Goal: Communication & Community: Answer question/provide support

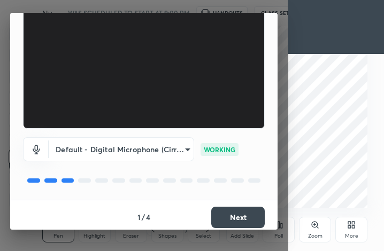
scroll to position [99, 0]
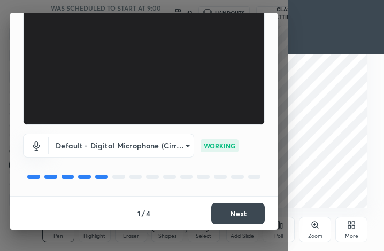
click at [212, 211] on button "Next" at bounding box center [238, 213] width 54 height 21
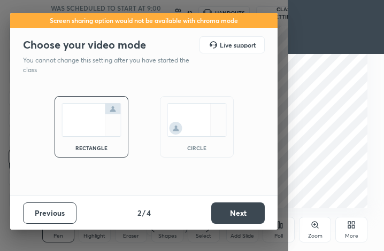
click at [225, 215] on button "Next" at bounding box center [238, 213] width 54 height 21
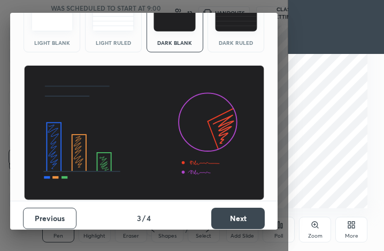
scroll to position [69, 0]
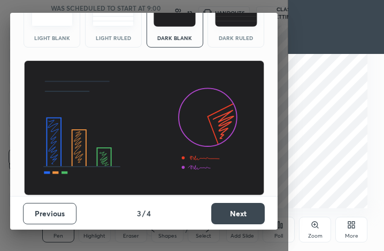
click at [240, 207] on button "Next" at bounding box center [238, 213] width 54 height 21
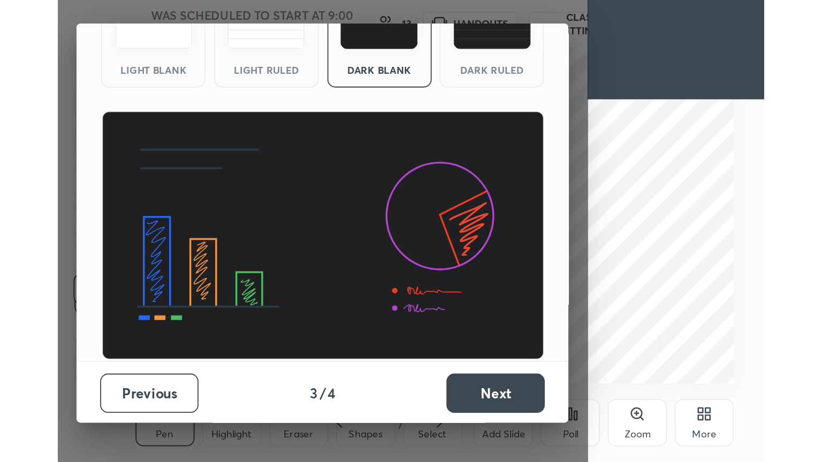
scroll to position [0, 0]
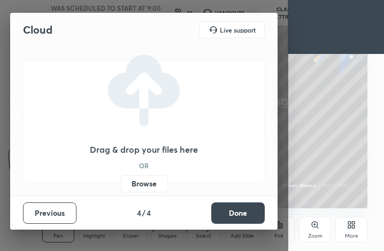
click at [240, 207] on button "Done" at bounding box center [238, 213] width 54 height 21
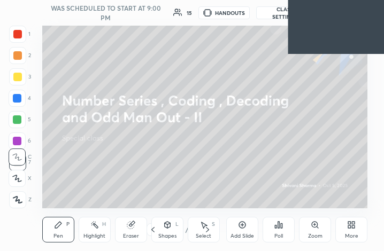
click at [347, 234] on div "More" at bounding box center [351, 236] width 13 height 5
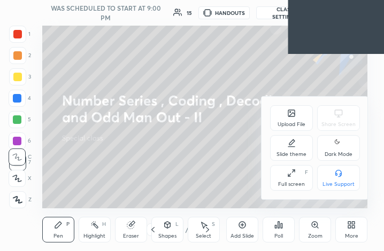
click at [337, 152] on div "Dark Mode" at bounding box center [339, 154] width 28 height 5
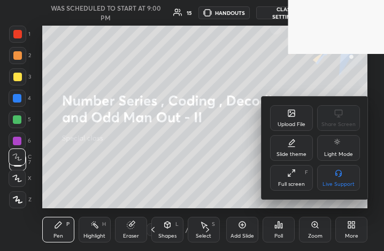
click at [302, 178] on div "Full screen F" at bounding box center [291, 178] width 43 height 26
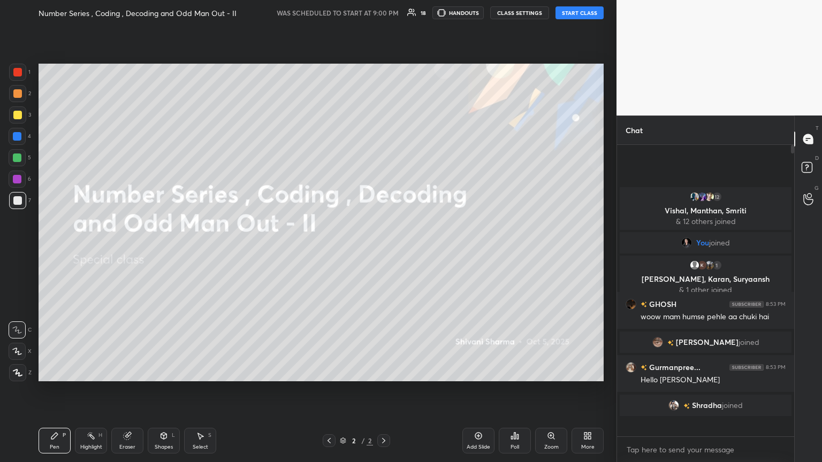
scroll to position [288, 174]
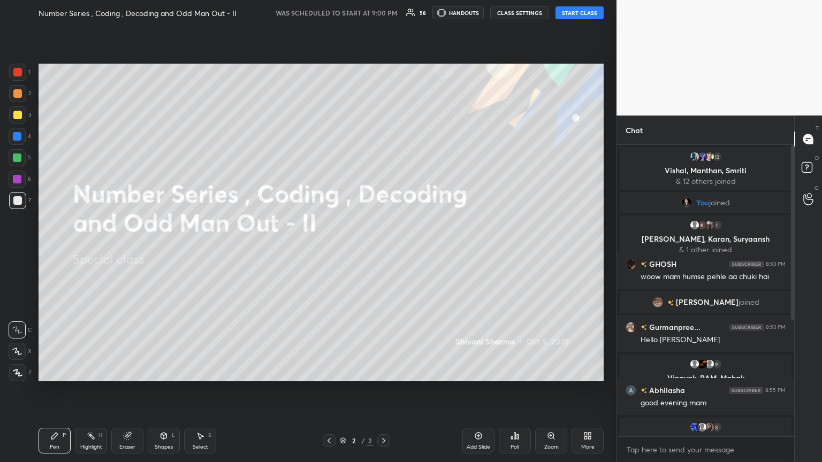
click at [384, 9] on button "START CLASS" at bounding box center [579, 12] width 48 height 13
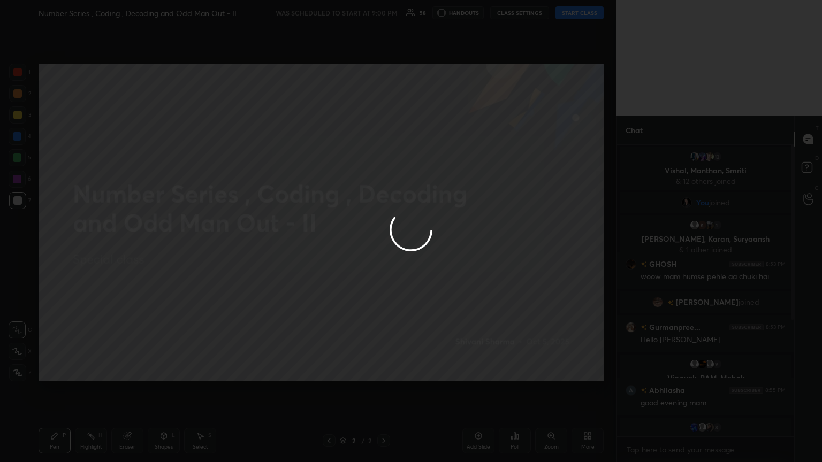
click at [384, 9] on div at bounding box center [411, 231] width 822 height 462
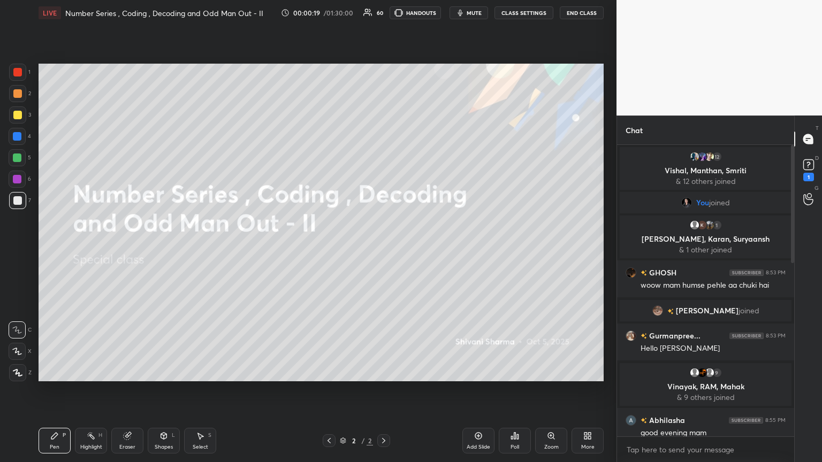
scroll to position [561, 0]
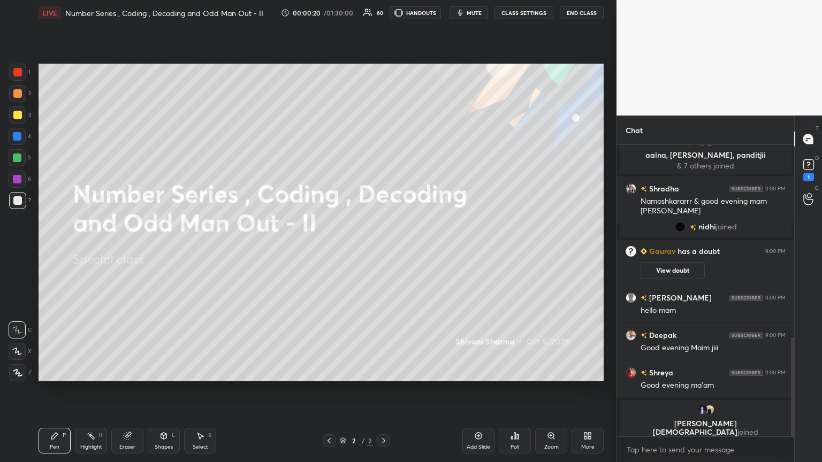
drag, startPoint x: 792, startPoint y: 210, endPoint x: 795, endPoint y: 355, distance: 144.5
click at [384, 251] on div "Chat Gaurav 8:59 PM Hlo guyz 7 aaina, [PERSON_NAME], panditjii & 7 others joine…" at bounding box center [718, 289] width 205 height 347
click at [384, 170] on icon at bounding box center [808, 165] width 16 height 16
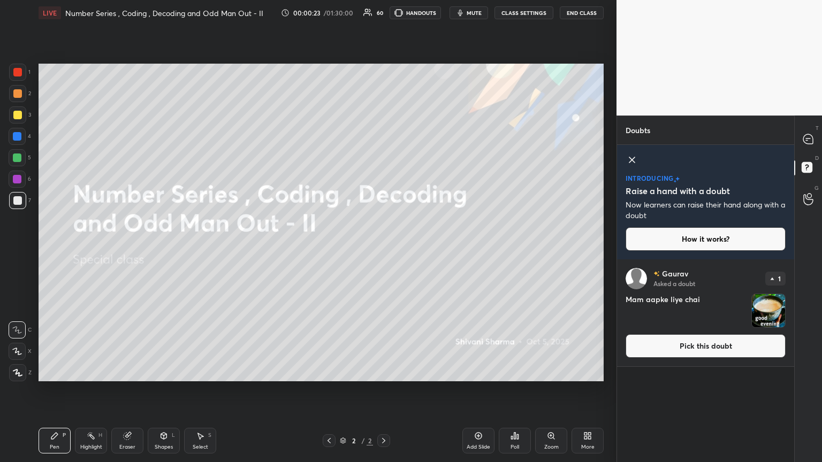
click at [384, 251] on img "grid" at bounding box center [768, 310] width 33 height 33
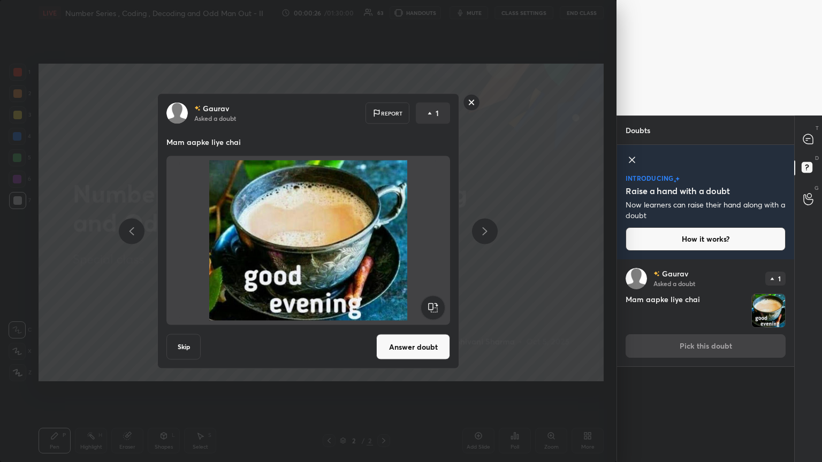
click at [384, 106] on rect at bounding box center [471, 102] width 17 height 17
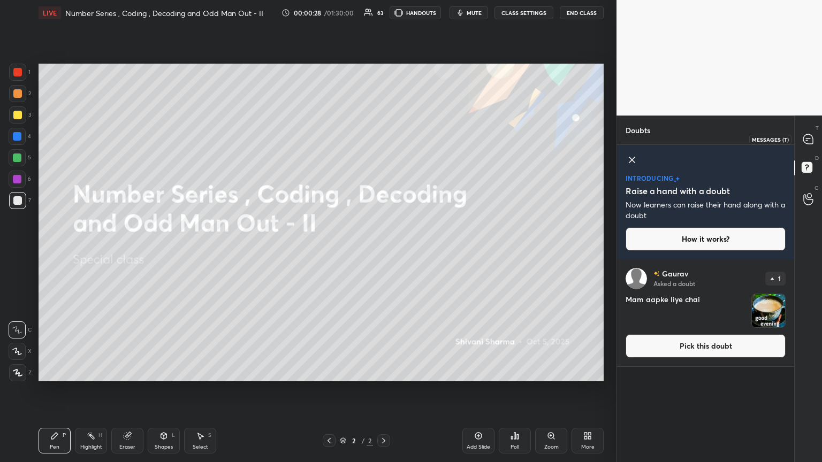
click at [384, 141] on icon at bounding box center [808, 139] width 10 height 10
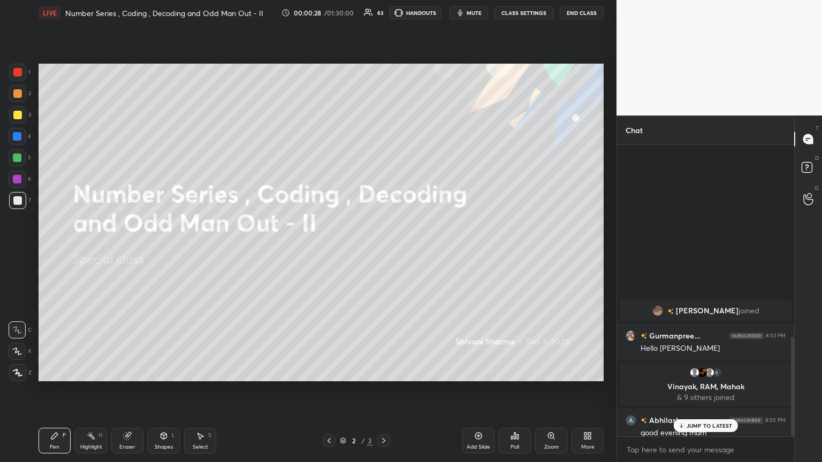
scroll to position [288, 174]
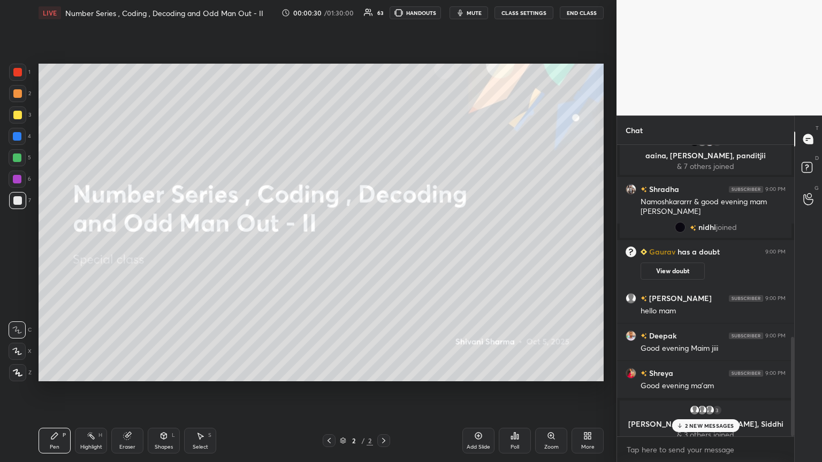
click at [384, 251] on p "2 NEW MESSAGES" at bounding box center [709, 426] width 49 height 6
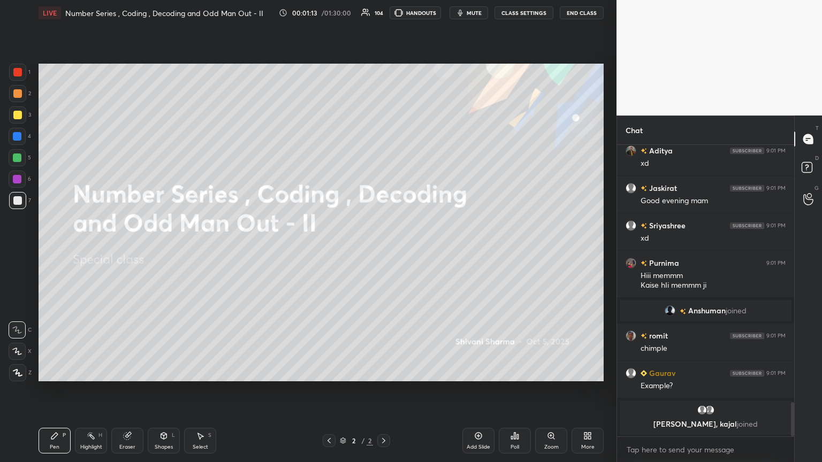
scroll to position [2208, 0]
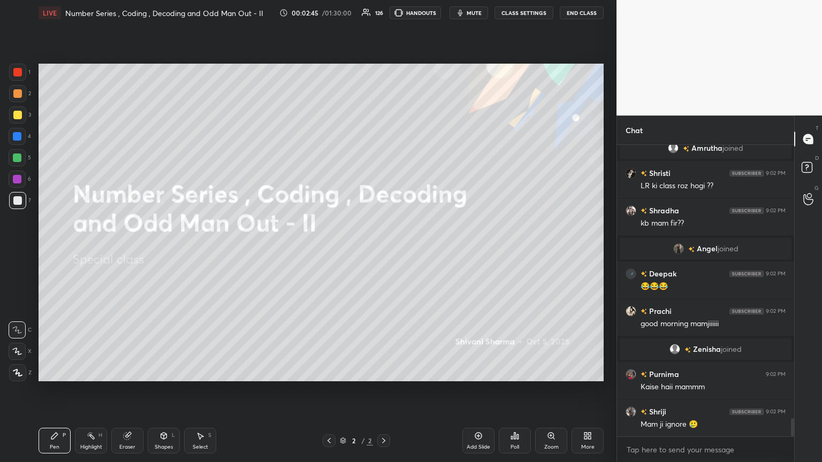
click at [384, 251] on div "More" at bounding box center [587, 447] width 13 height 5
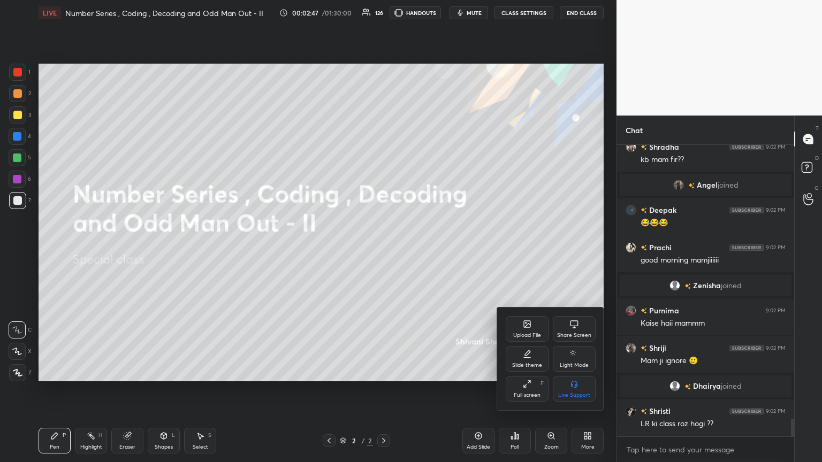
click at [384, 251] on icon at bounding box center [527, 324] width 9 height 9
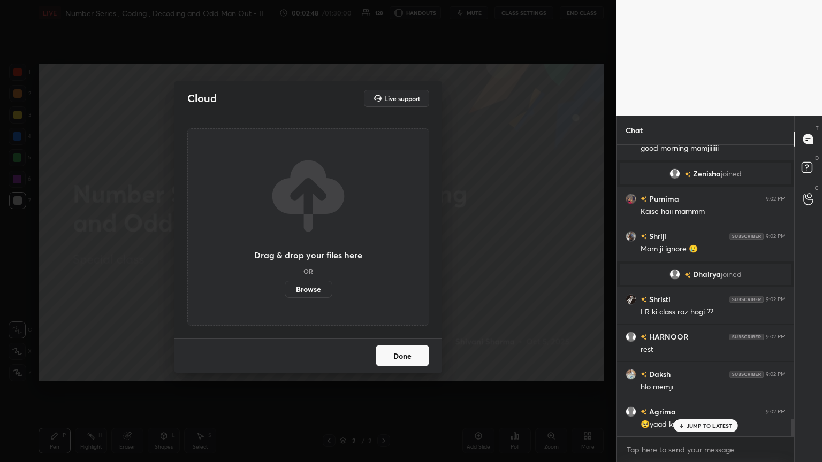
click at [315, 251] on label "Browse" at bounding box center [309, 289] width 48 height 17
click at [285, 251] on input "Browse" at bounding box center [285, 289] width 0 height 17
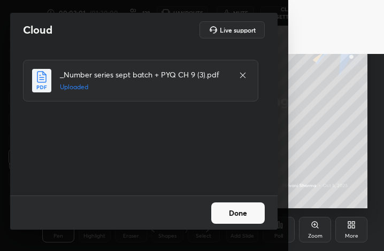
click at [249, 222] on button "Done" at bounding box center [238, 213] width 54 height 21
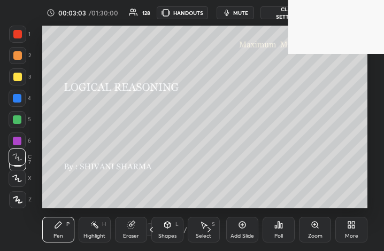
click at [348, 234] on div "More" at bounding box center [351, 236] width 13 height 5
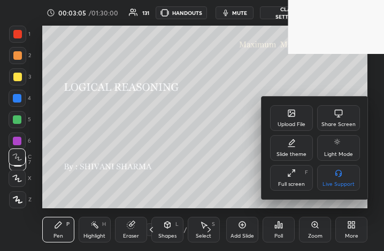
click at [289, 174] on icon at bounding box center [291, 173] width 9 height 9
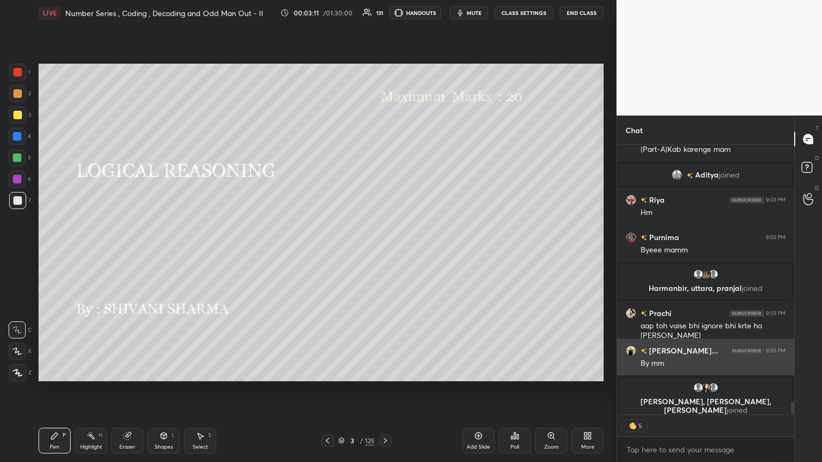
type textarea "x"
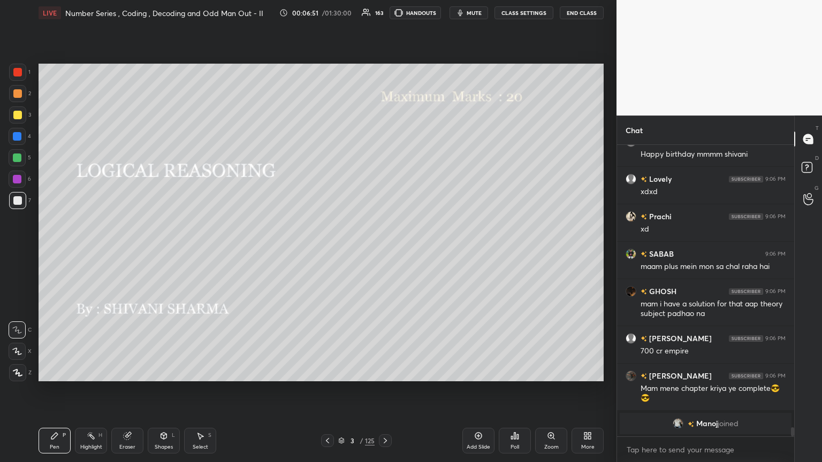
scroll to position [8878, 0]
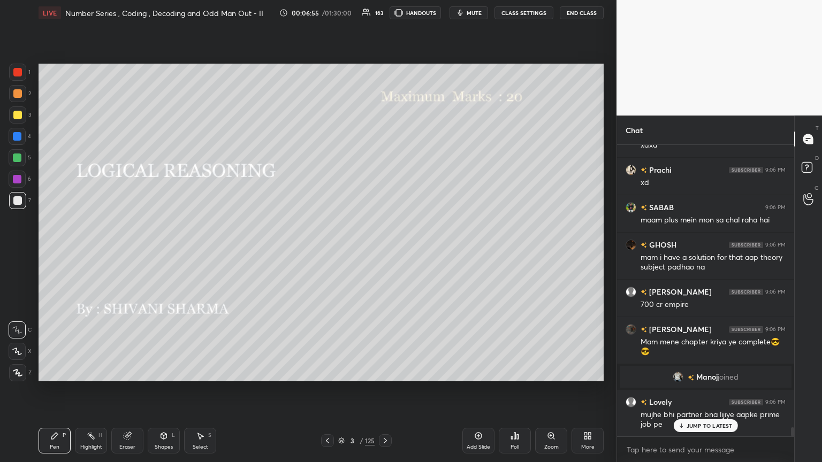
drag, startPoint x: 19, startPoint y: 376, endPoint x: 24, endPoint y: 379, distance: 6.1
click at [19, 251] on icon at bounding box center [17, 373] width 9 height 6
click at [384, 251] on p "JUMP TO LATEST" at bounding box center [709, 426] width 46 height 6
click at [330, 251] on icon at bounding box center [327, 441] width 9 height 9
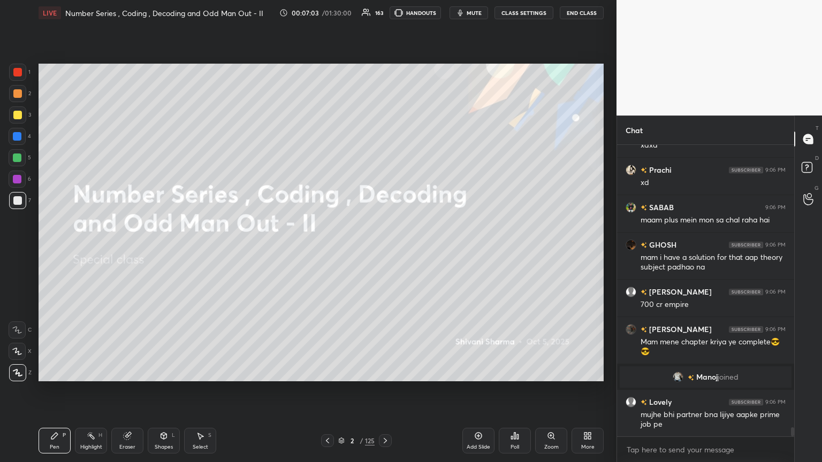
click at [383, 251] on icon at bounding box center [385, 441] width 9 height 9
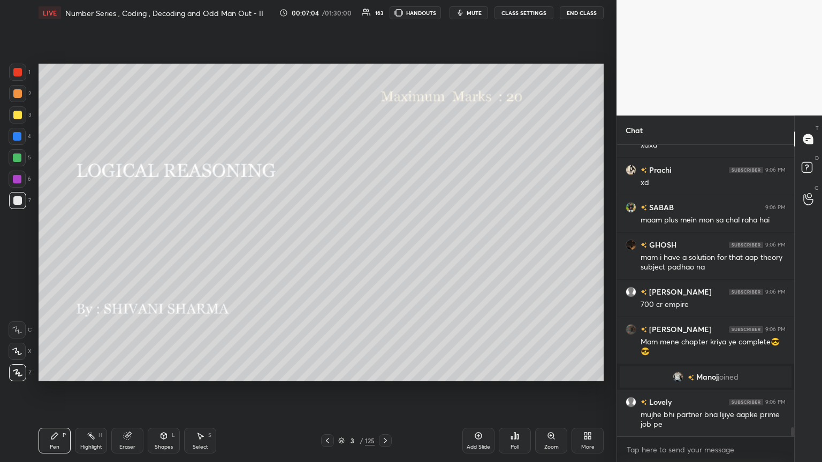
click at [383, 251] on icon at bounding box center [385, 441] width 9 height 9
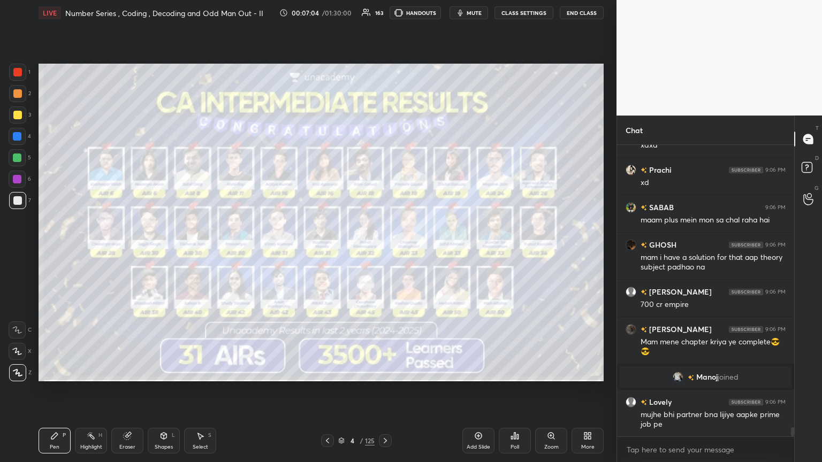
click at [384, 251] on icon at bounding box center [385, 441] width 9 height 9
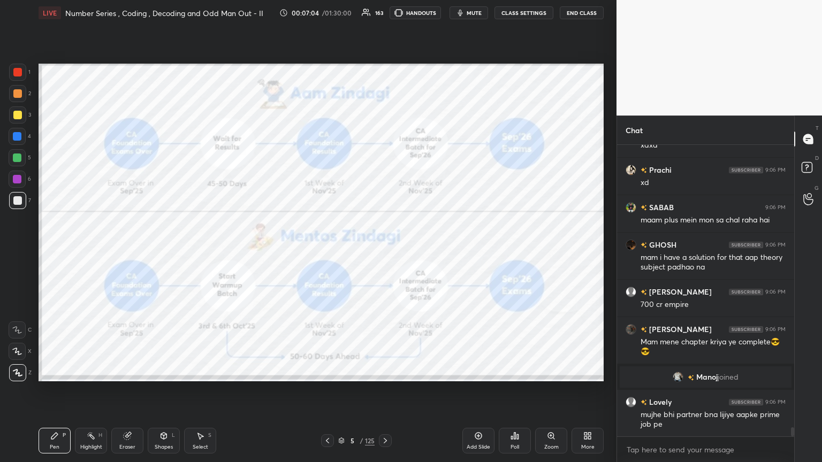
click at [384, 251] on icon at bounding box center [385, 441] width 9 height 9
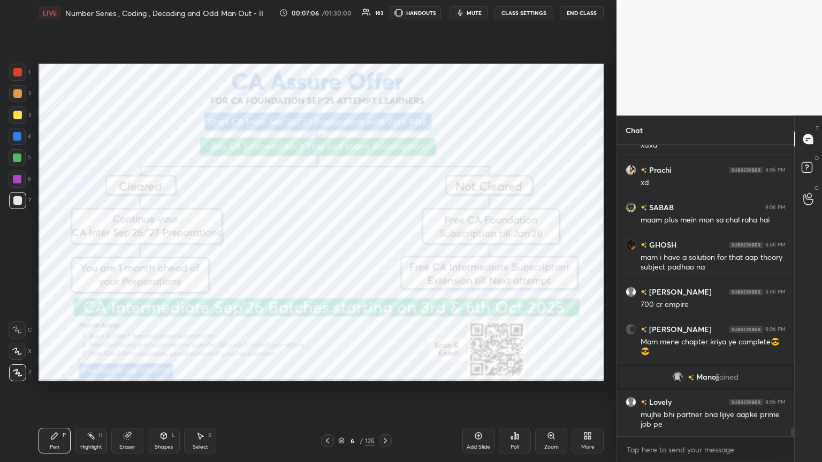
click at [326, 251] on icon at bounding box center [327, 441] width 9 height 9
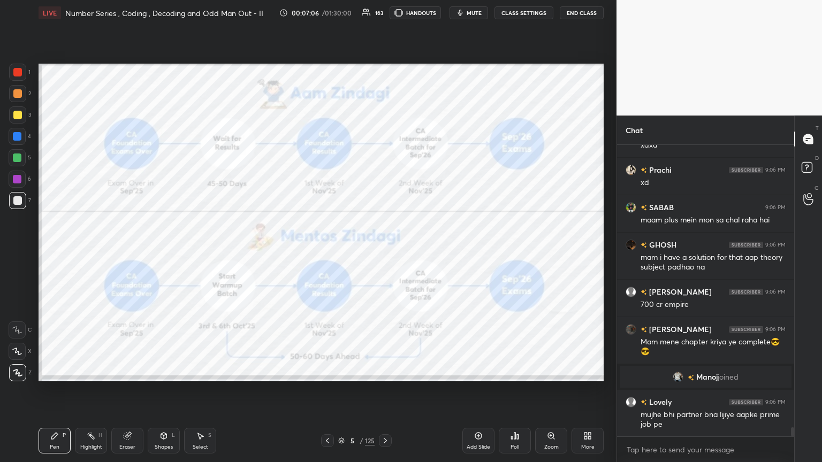
click at [325, 251] on icon at bounding box center [327, 441] width 9 height 9
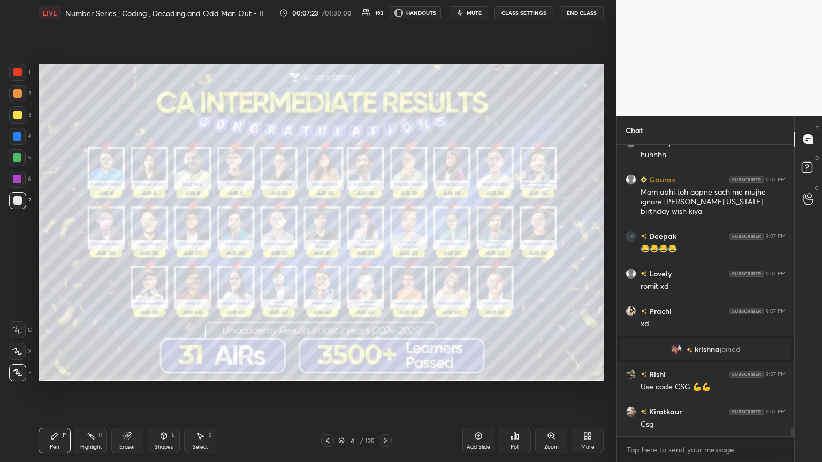
scroll to position [9260, 0]
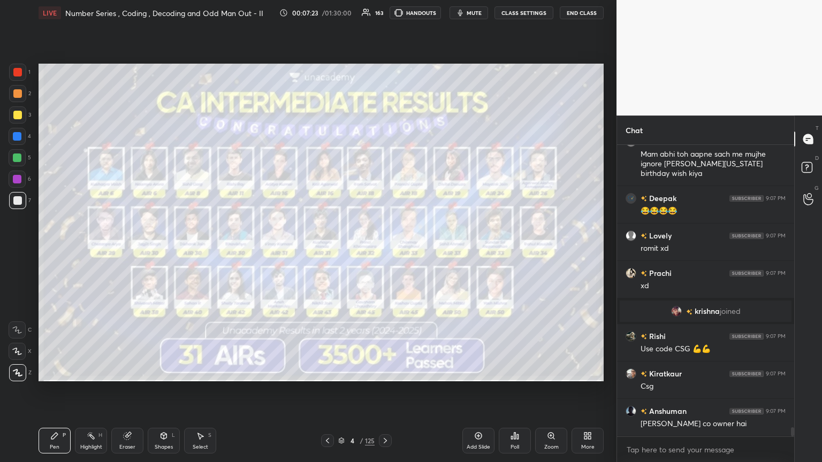
click at [379, 251] on div at bounding box center [385, 440] width 13 height 13
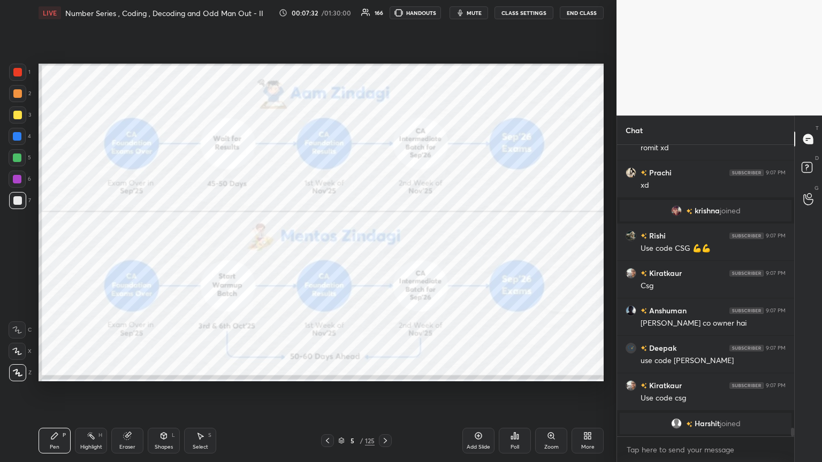
scroll to position [9293, 0]
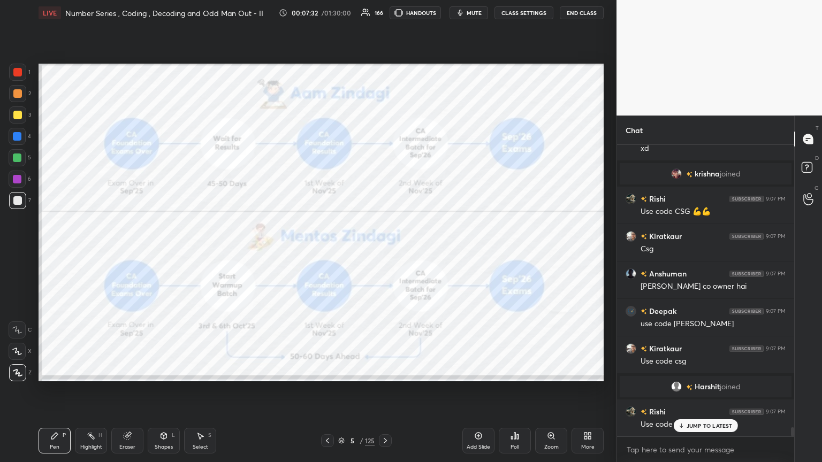
click at [382, 251] on icon at bounding box center [385, 441] width 9 height 9
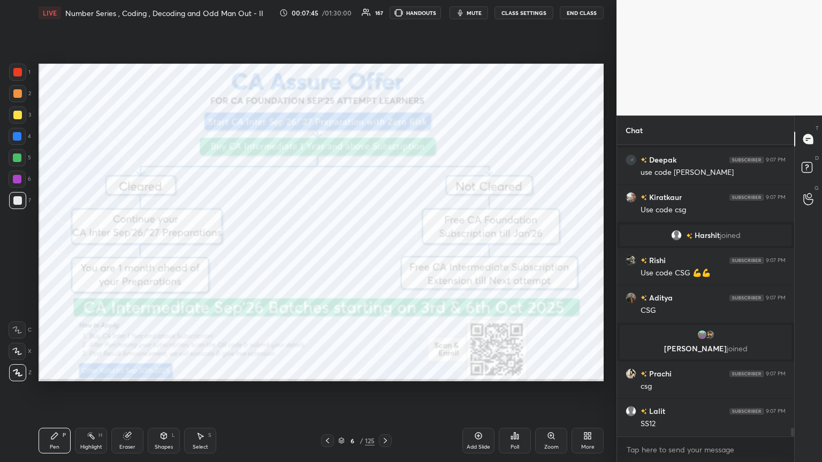
scroll to position [9481, 0]
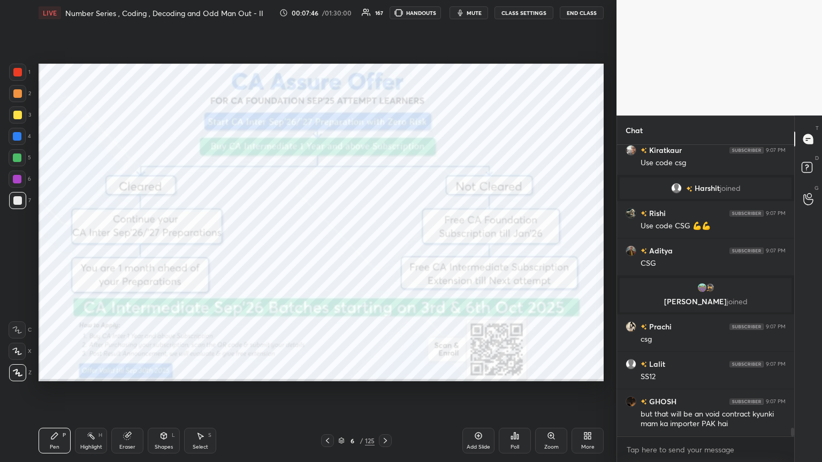
click at [384, 251] on icon at bounding box center [385, 441] width 9 height 9
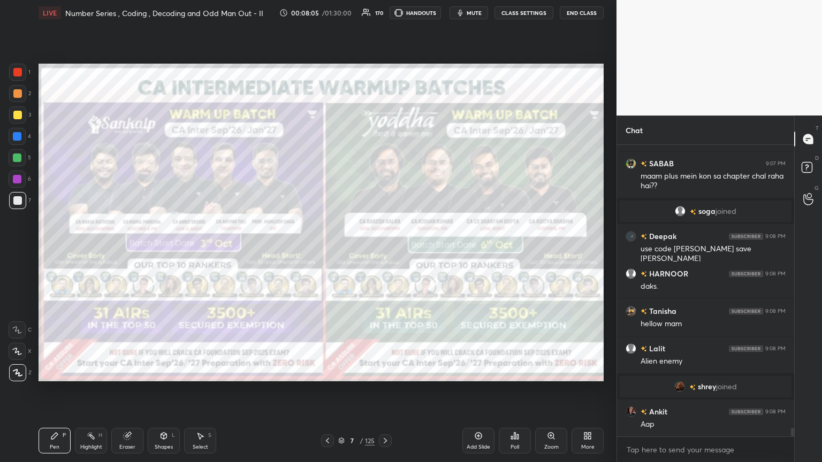
scroll to position [9628, 0]
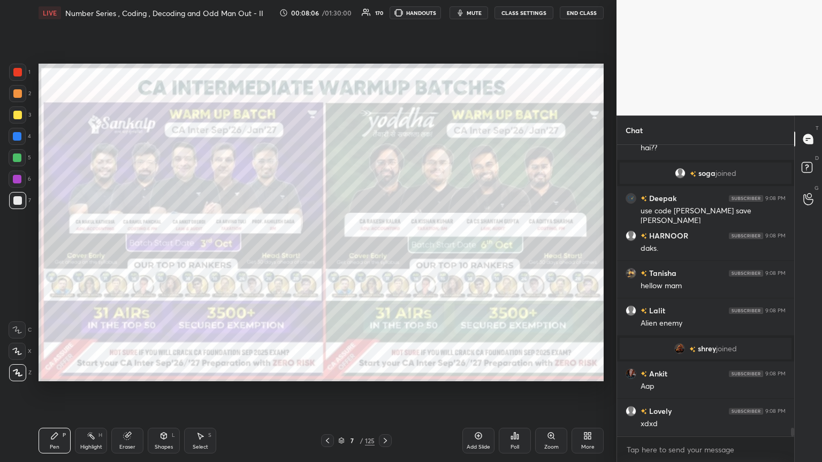
click at [130, 251] on div "Eraser" at bounding box center [127, 441] width 32 height 26
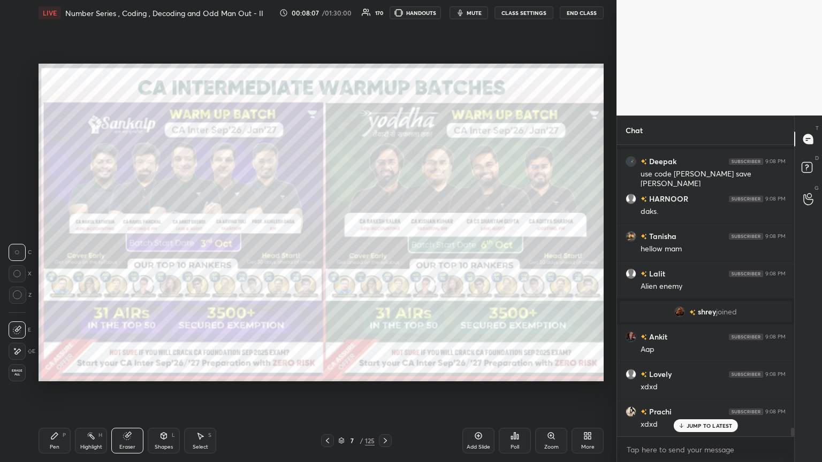
click at [9, 251] on span "Erase all" at bounding box center [17, 372] width 16 height 7
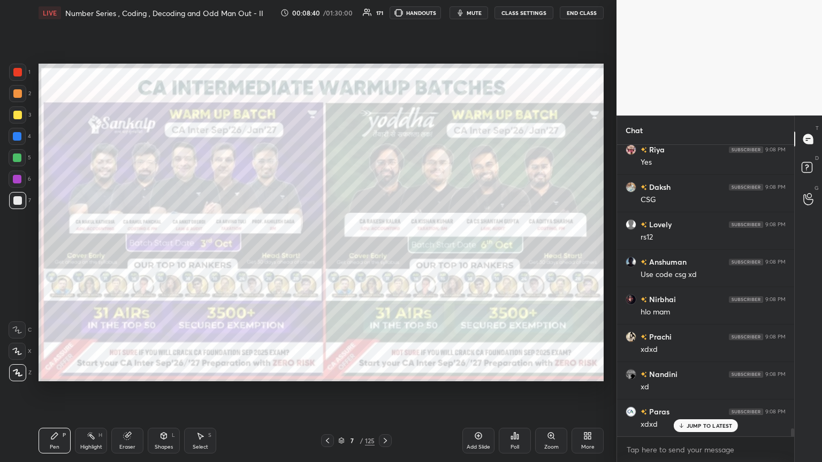
scroll to position [10649, 0]
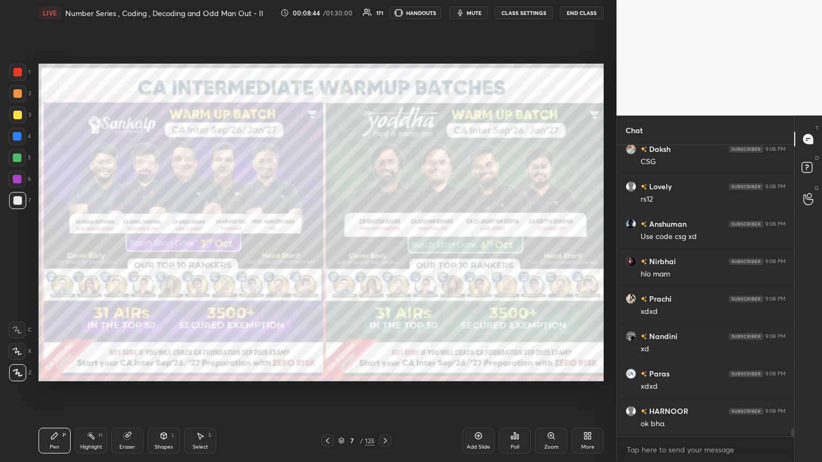
click at [381, 251] on icon at bounding box center [385, 441] width 9 height 9
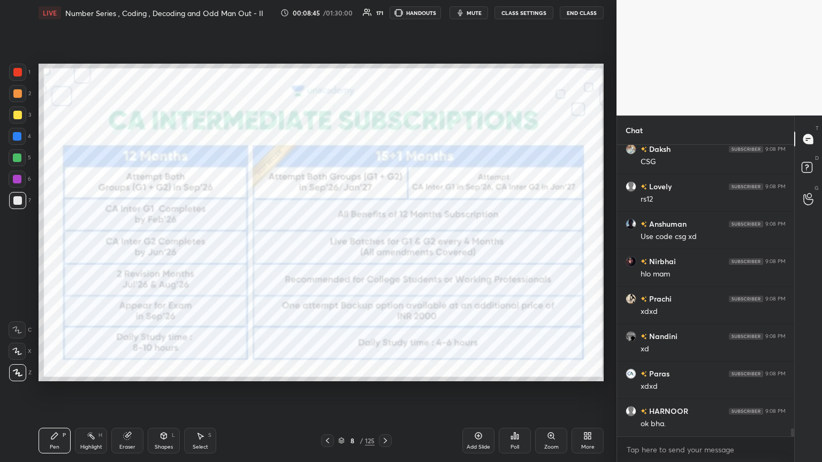
click at [381, 251] on icon at bounding box center [385, 441] width 9 height 9
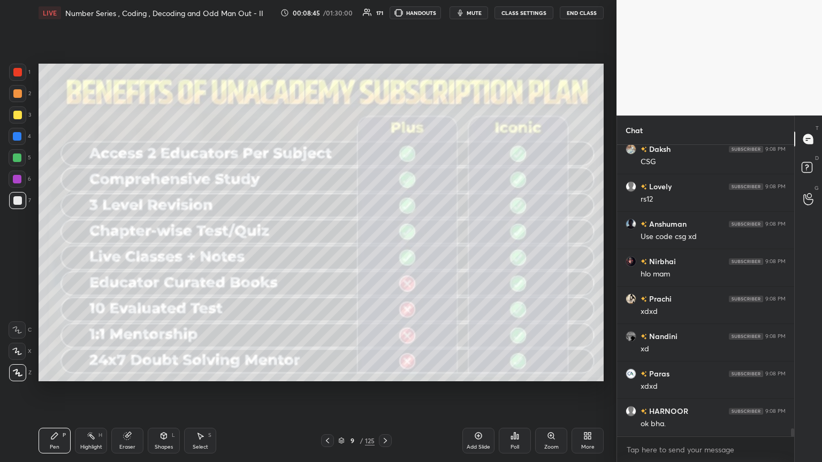
scroll to position [10686, 0]
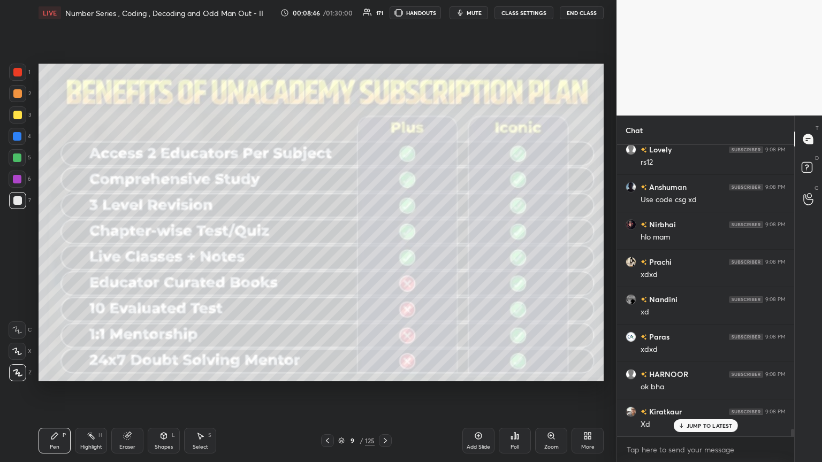
click at [381, 251] on icon at bounding box center [385, 441] width 9 height 9
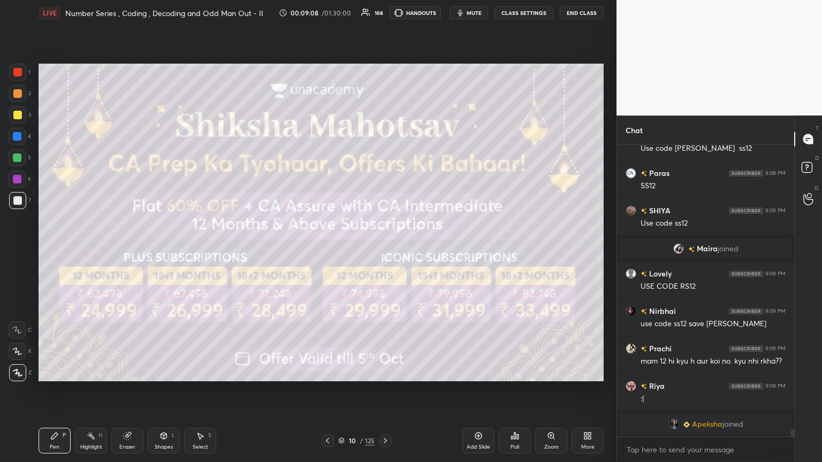
scroll to position [10711, 0]
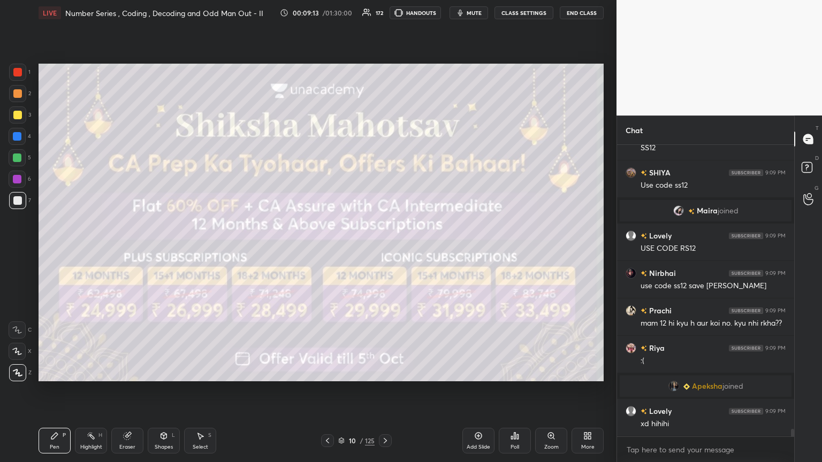
click at [381, 251] on icon at bounding box center [385, 441] width 9 height 9
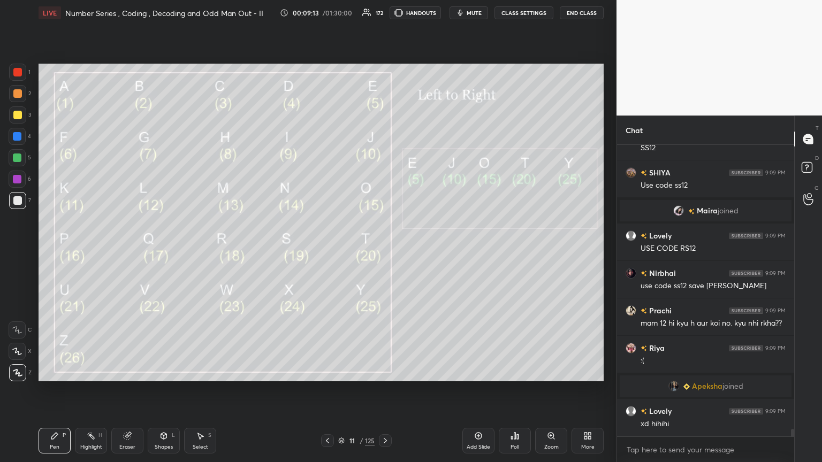
scroll to position [10748, 0]
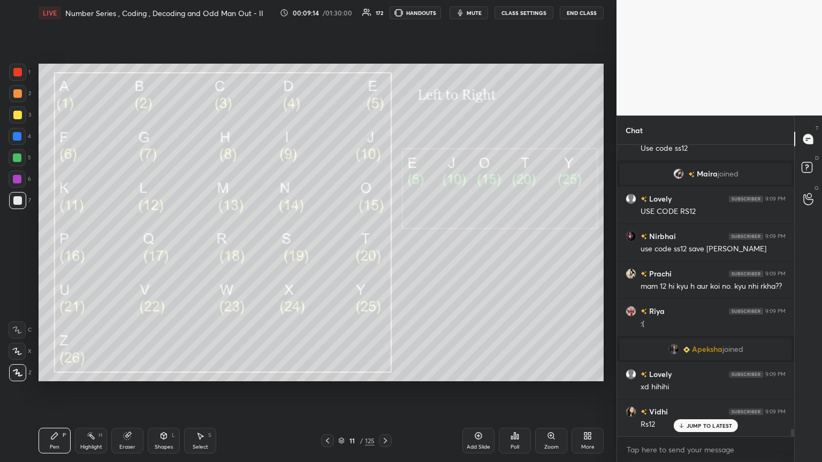
click at [381, 251] on icon at bounding box center [385, 441] width 9 height 9
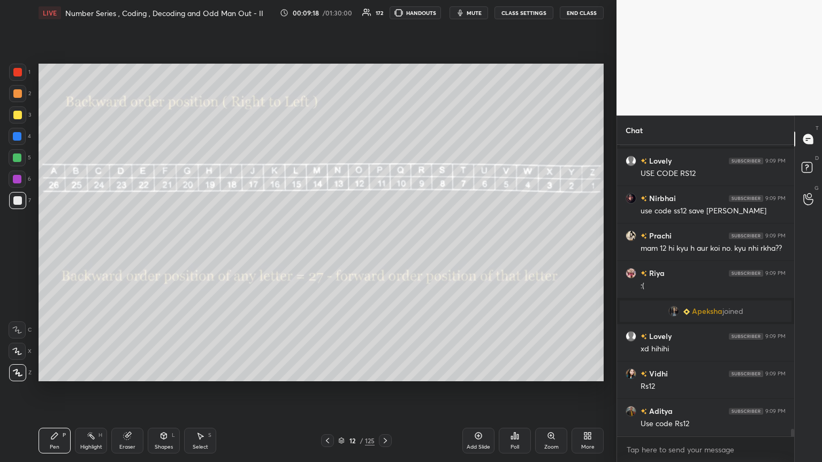
scroll to position [10823, 0]
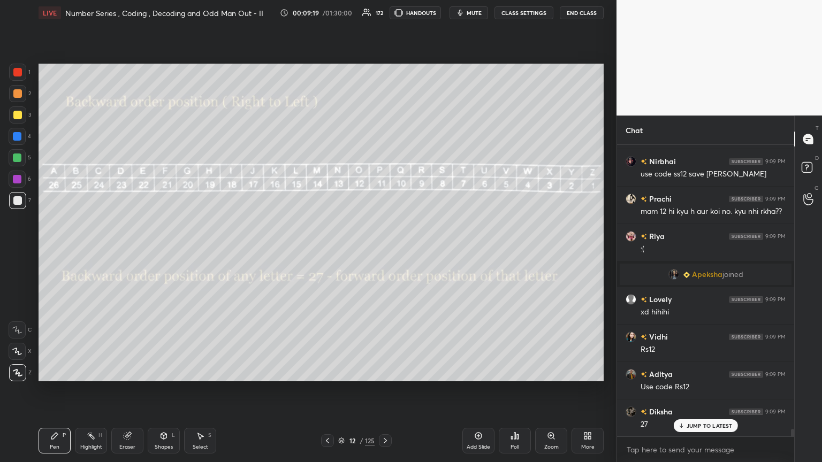
click at [381, 251] on icon at bounding box center [385, 441] width 9 height 9
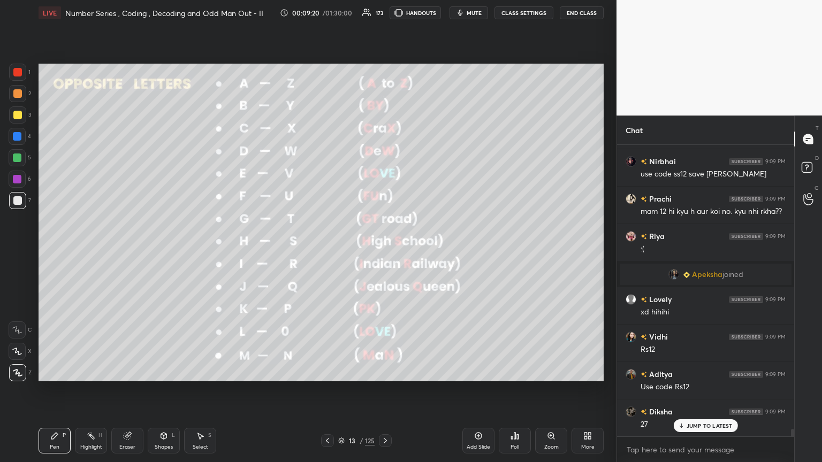
scroll to position [10870, 0]
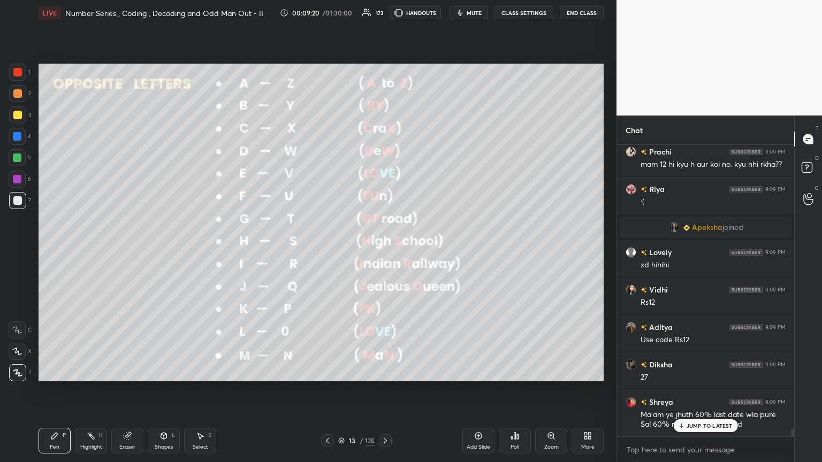
click at [360, 251] on div "/" at bounding box center [361, 441] width 3 height 6
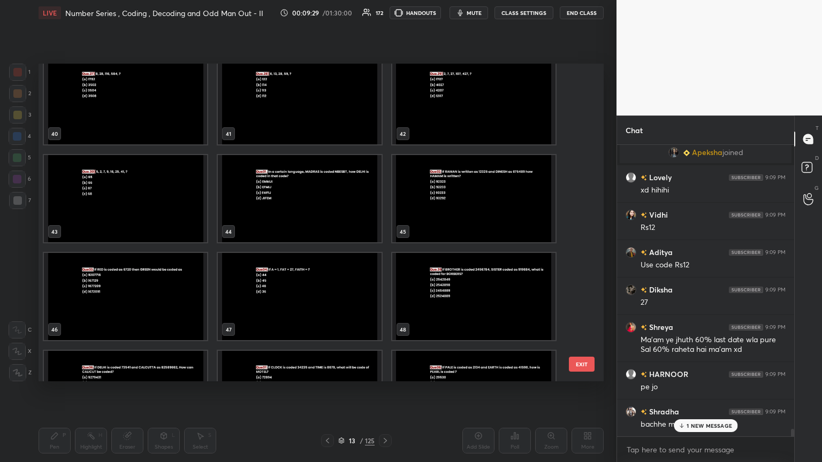
scroll to position [11002, 0]
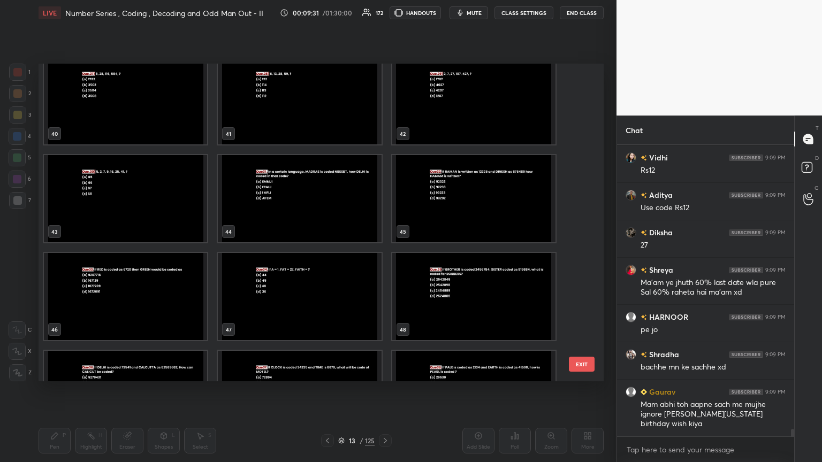
click at [120, 106] on img "grid" at bounding box center [125, 100] width 163 height 87
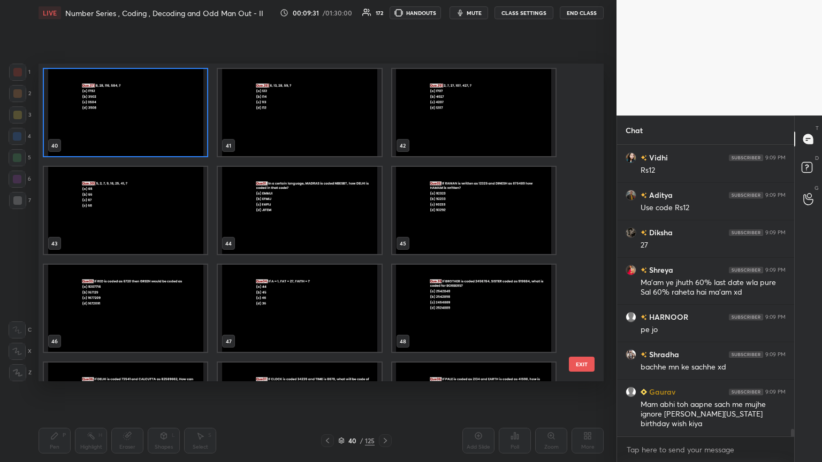
click at [120, 106] on img "grid" at bounding box center [125, 112] width 163 height 87
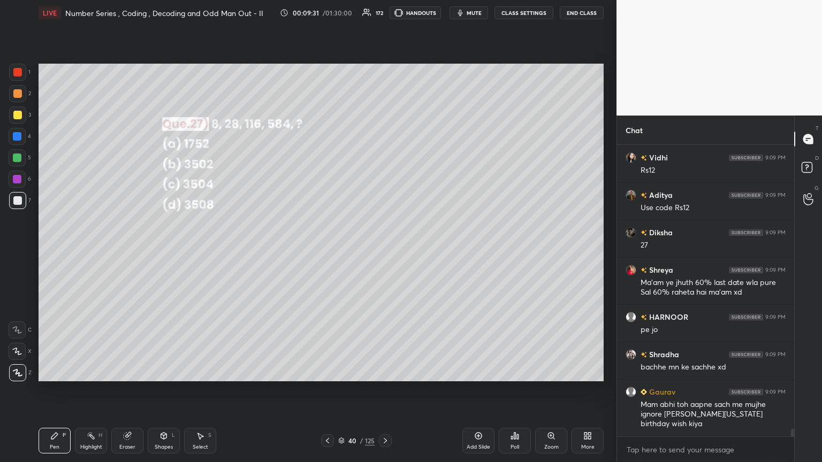
click at [120, 106] on img "grid" at bounding box center [125, 112] width 163 height 87
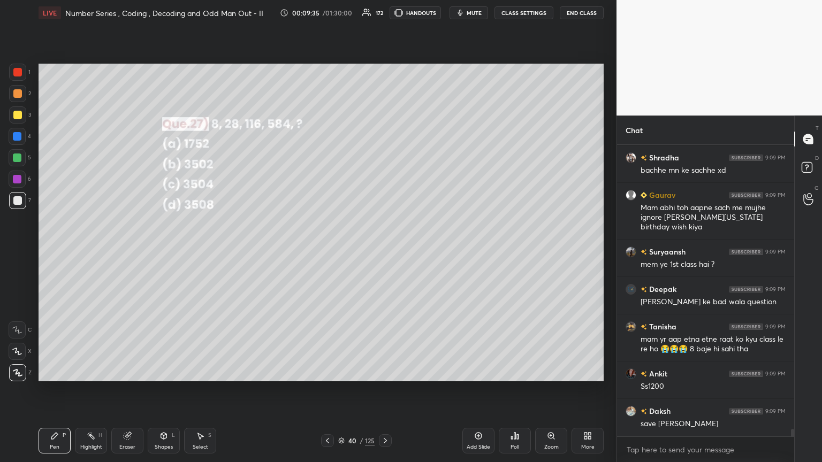
scroll to position [11274, 0]
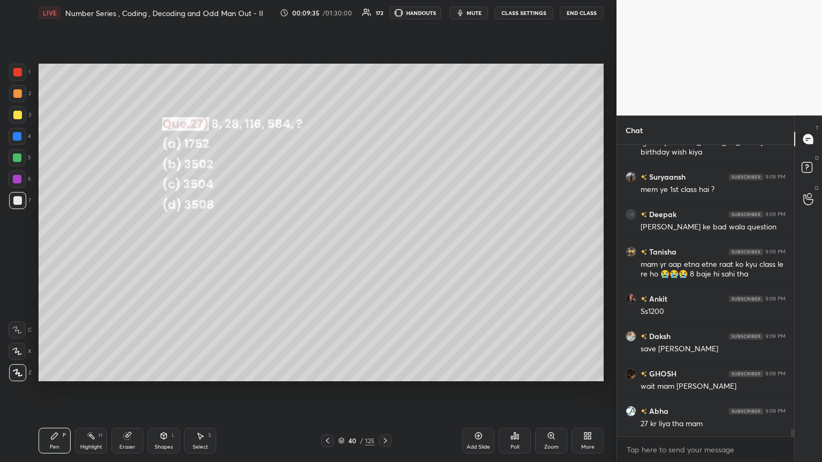
click at [325, 251] on div at bounding box center [327, 440] width 13 height 13
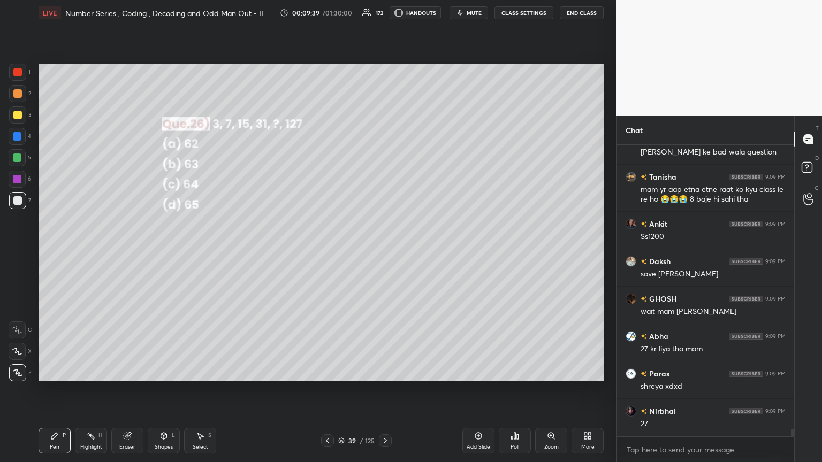
scroll to position [11386, 0]
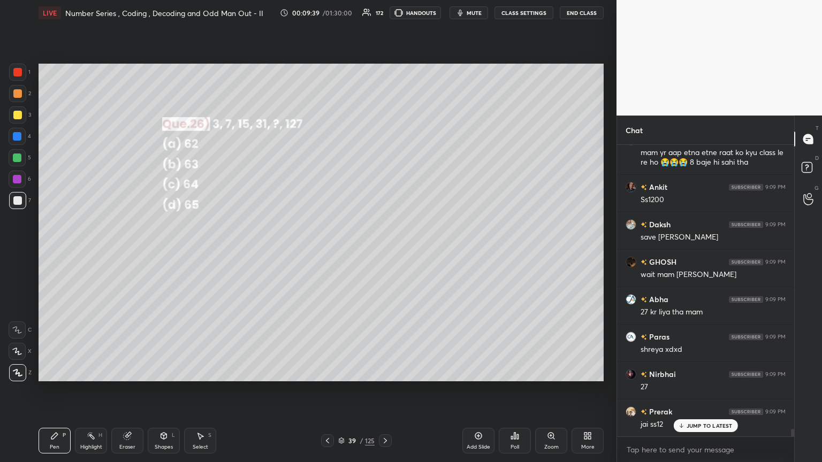
click at [384, 251] on icon at bounding box center [385, 441] width 9 height 9
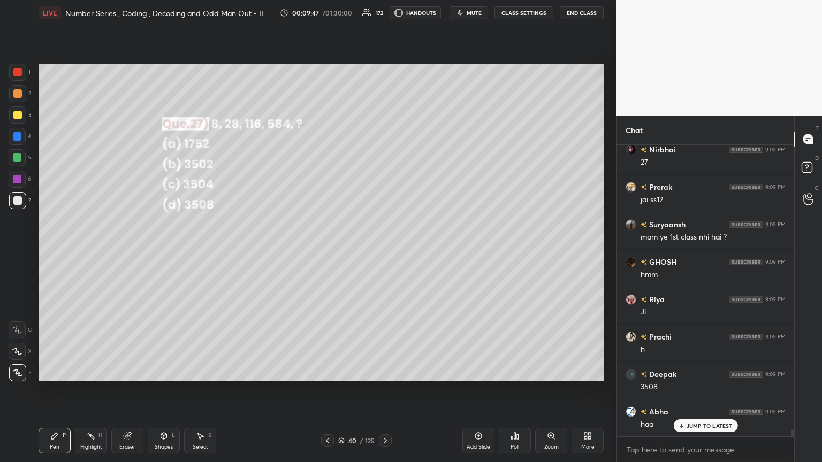
scroll to position [11649, 0]
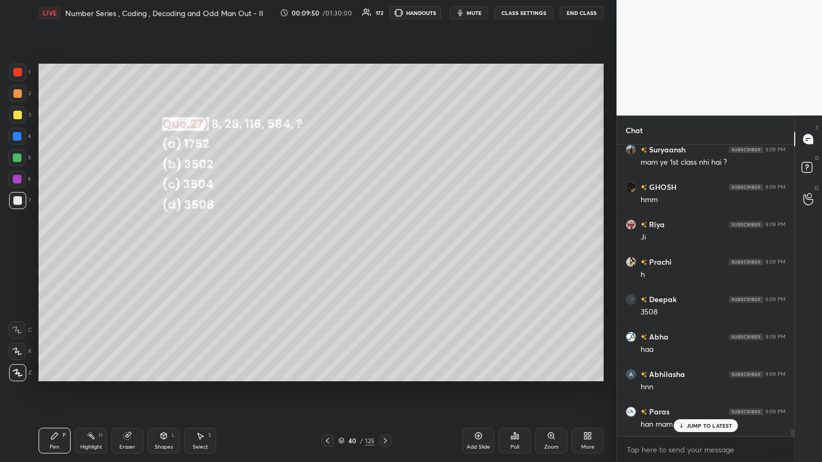
click at [384, 251] on icon at bounding box center [385, 440] width 3 height 5
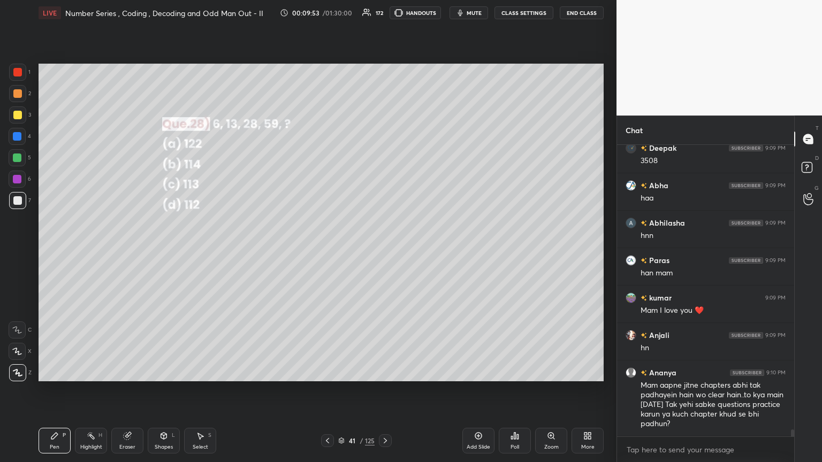
click at [384, 251] on div "Poll" at bounding box center [514, 447] width 9 height 5
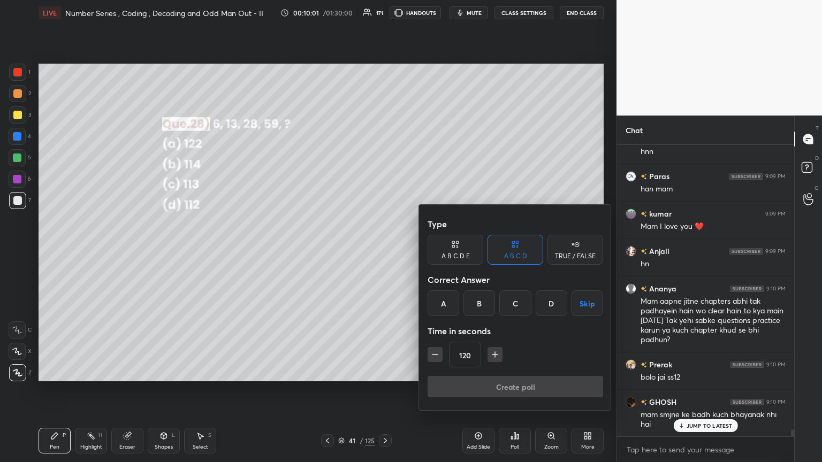
click at [384, 251] on icon "button" at bounding box center [435, 354] width 11 height 11
type input "90"
click at [384, 251] on div "A" at bounding box center [444, 304] width 32 height 26
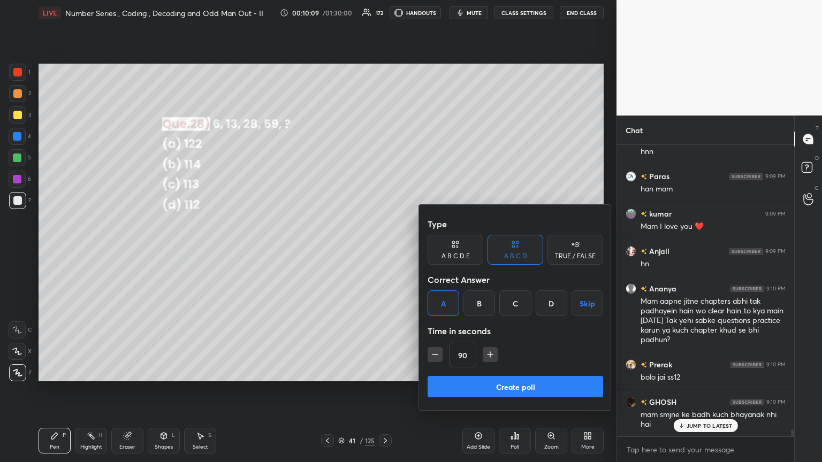
click at [384, 251] on button "Create poll" at bounding box center [515, 386] width 175 height 21
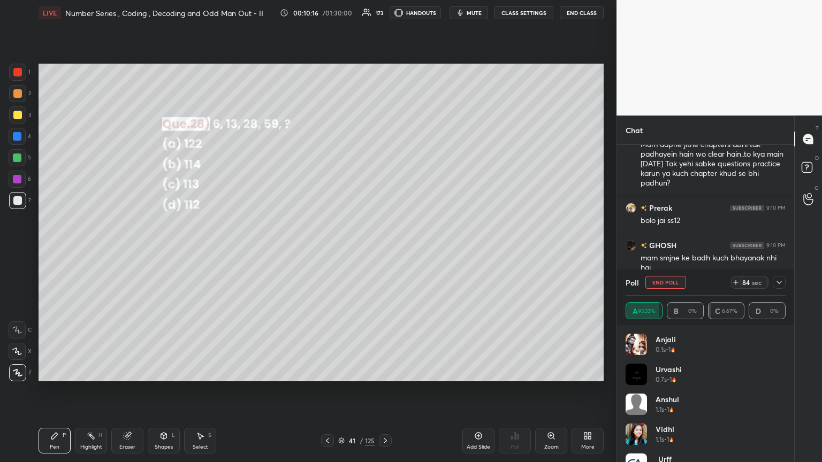
click at [384, 251] on icon at bounding box center [779, 282] width 9 height 9
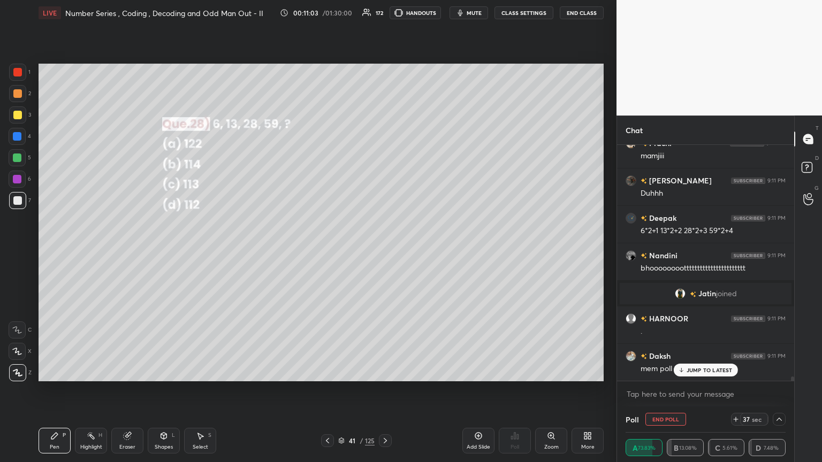
click at [384, 251] on p "JUMP TO LATEST" at bounding box center [709, 370] width 46 height 6
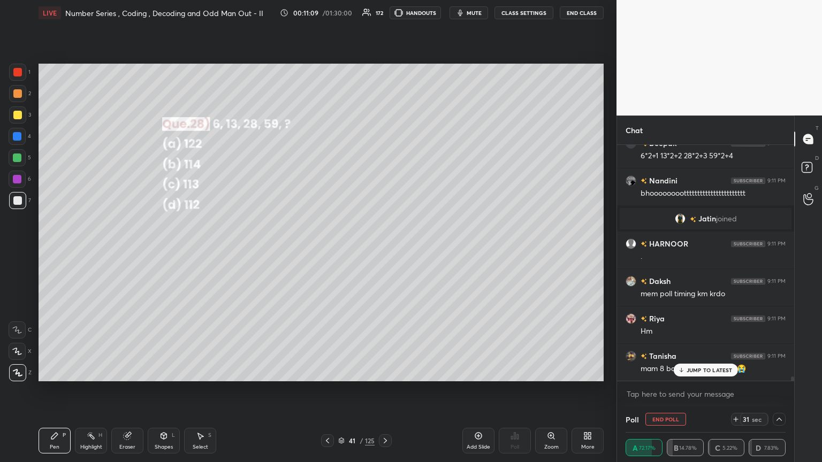
click at [384, 251] on div "JUMP TO LATEST" at bounding box center [705, 370] width 64 height 13
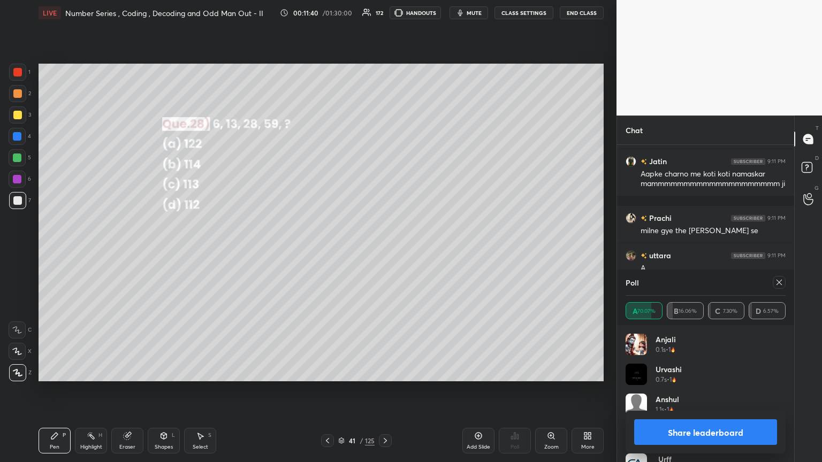
scroll to position [125, 157]
drag, startPoint x: 783, startPoint y: 272, endPoint x: 783, endPoint y: 281, distance: 9.1
click at [384, 251] on div "Poll" at bounding box center [705, 283] width 160 height 26
click at [384, 251] on icon at bounding box center [779, 282] width 9 height 9
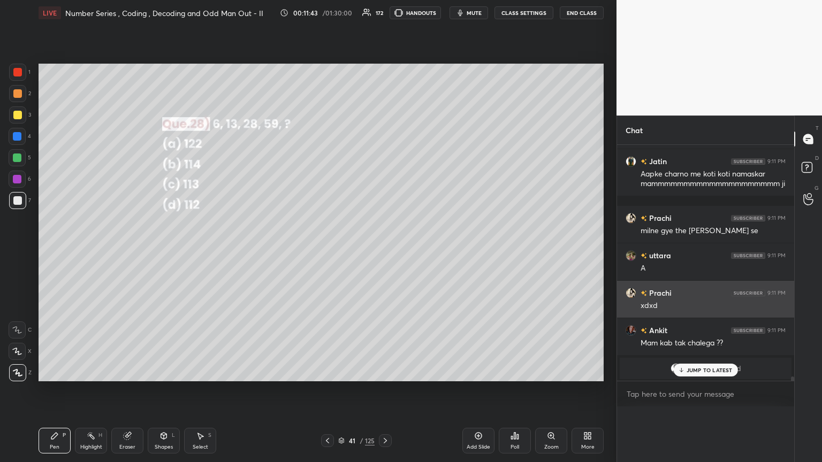
scroll to position [3, 3]
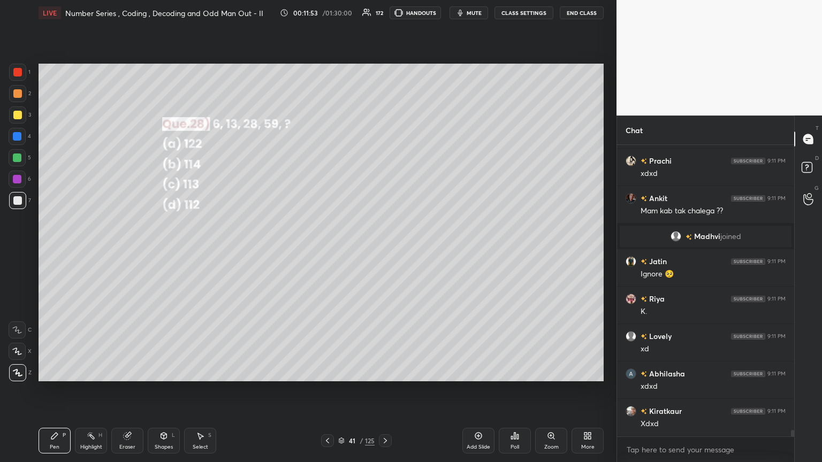
drag, startPoint x: 54, startPoint y: 438, endPoint x: 43, endPoint y: 409, distance: 30.8
click at [54, 251] on icon at bounding box center [54, 436] width 6 height 6
click at [20, 251] on div at bounding box center [17, 372] width 17 height 17
click at [20, 114] on div at bounding box center [17, 115] width 9 height 9
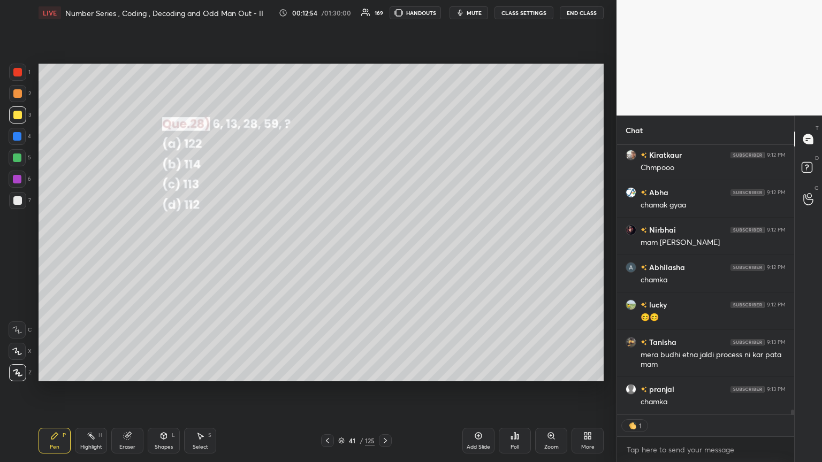
scroll to position [14500, 0]
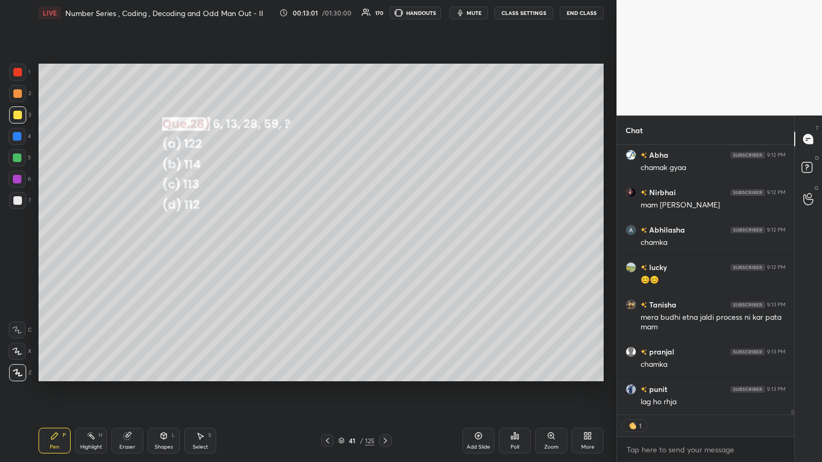
type textarea "x"
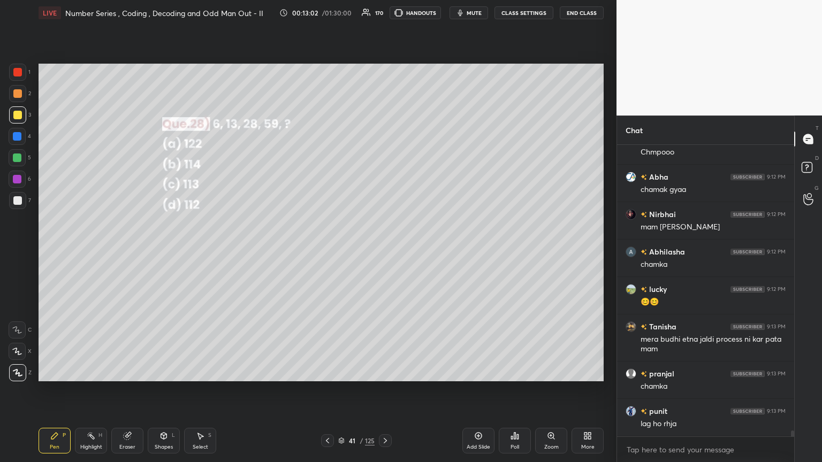
scroll to position [288, 174]
click at [383, 251] on icon at bounding box center [385, 441] width 9 height 9
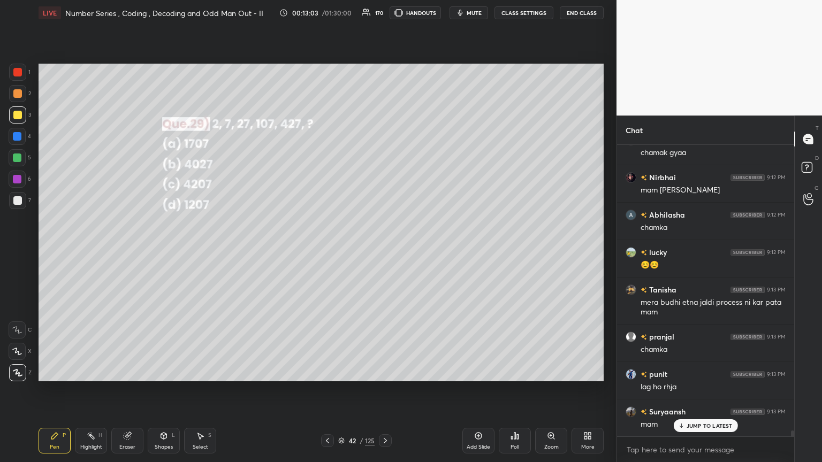
click at [384, 251] on div "Poll" at bounding box center [514, 447] width 9 height 5
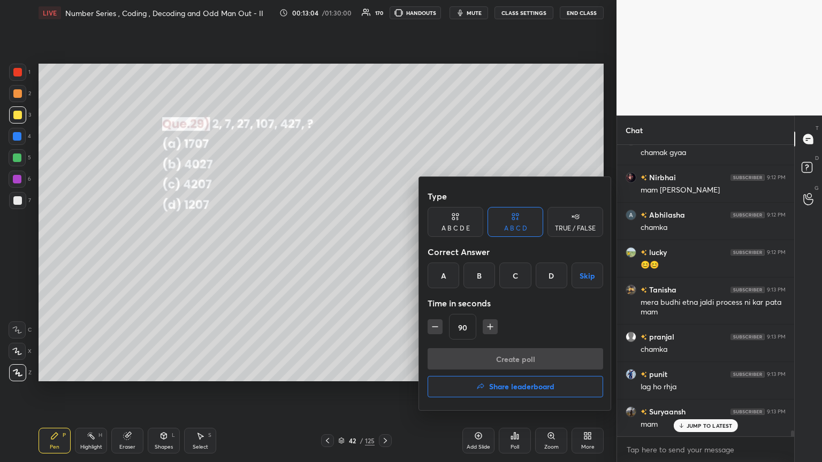
scroll to position [14553, 0]
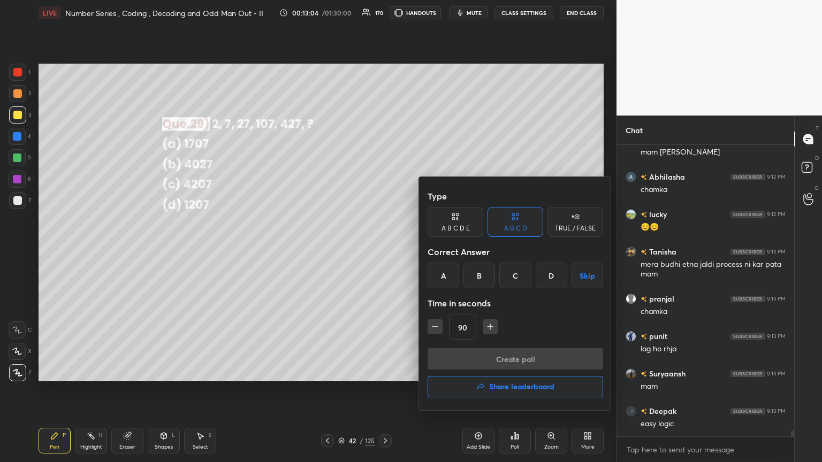
click at [384, 251] on icon "button" at bounding box center [435, 327] width 11 height 11
type input "60"
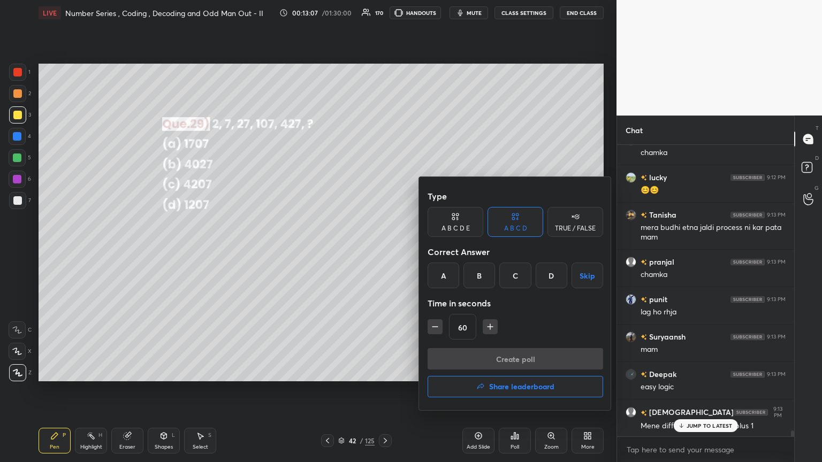
drag, startPoint x: 449, startPoint y: 275, endPoint x: 447, endPoint y: 285, distance: 9.9
click at [384, 251] on div "A" at bounding box center [444, 276] width 32 height 26
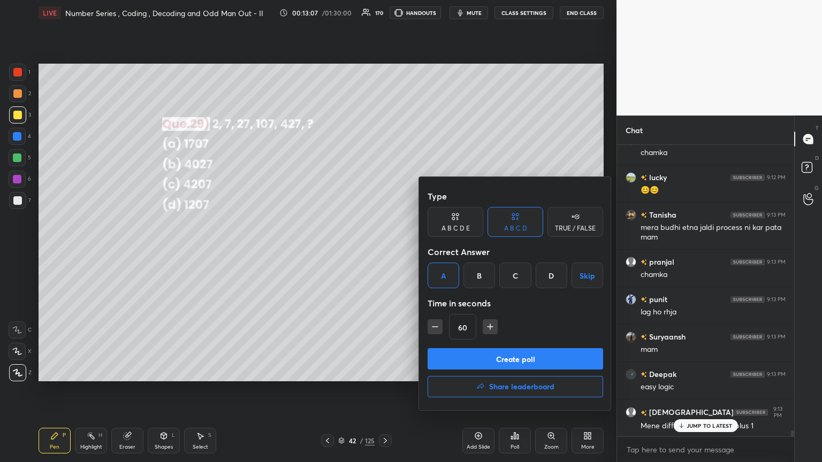
click at [384, 251] on button "Create poll" at bounding box center [515, 358] width 175 height 21
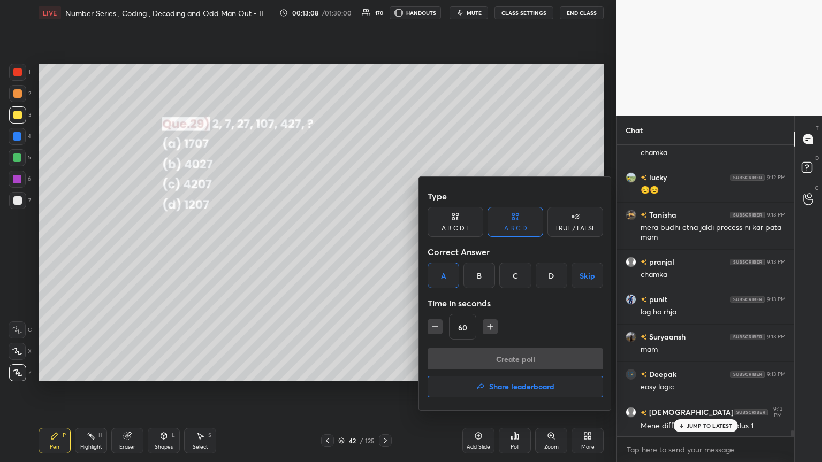
scroll to position [3, 3]
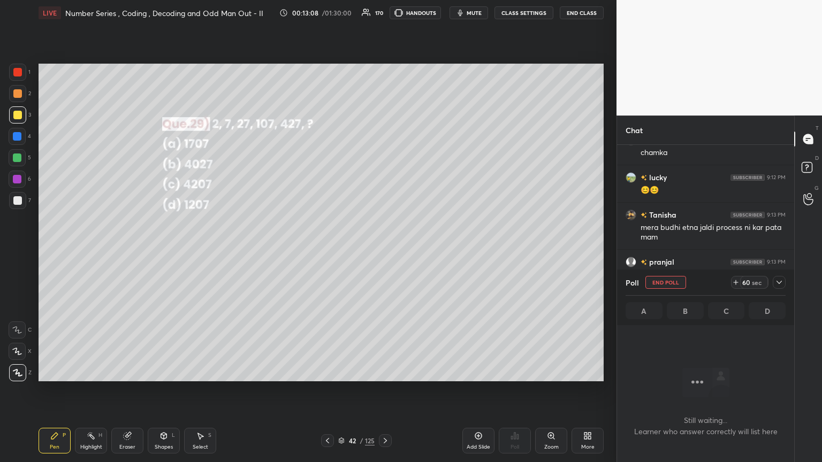
click at [384, 251] on icon at bounding box center [779, 282] width 9 height 9
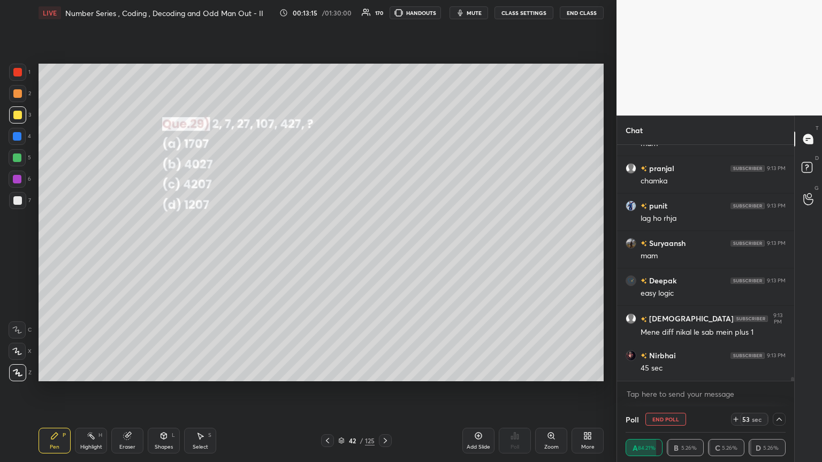
drag, startPoint x: 781, startPoint y: 419, endPoint x: 779, endPoint y: 412, distance: 7.8
click at [384, 251] on icon at bounding box center [779, 419] width 9 height 9
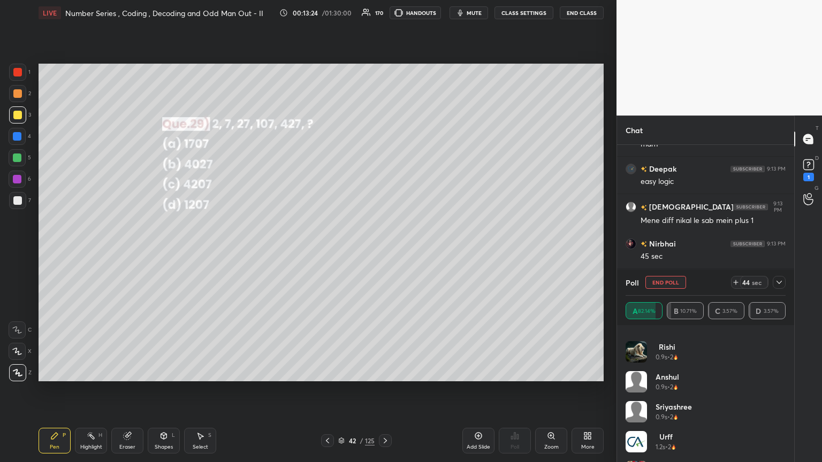
click at [384, 251] on div "Anshul 0.9s • 2" at bounding box center [705, 386] width 160 height 30
click at [384, 251] on icon at bounding box center [779, 282] width 9 height 9
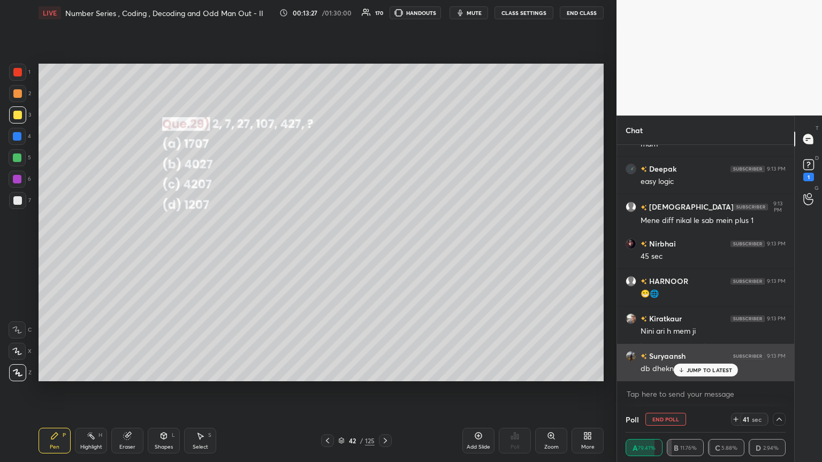
click at [384, 251] on p "JUMP TO LATEST" at bounding box center [709, 370] width 46 height 6
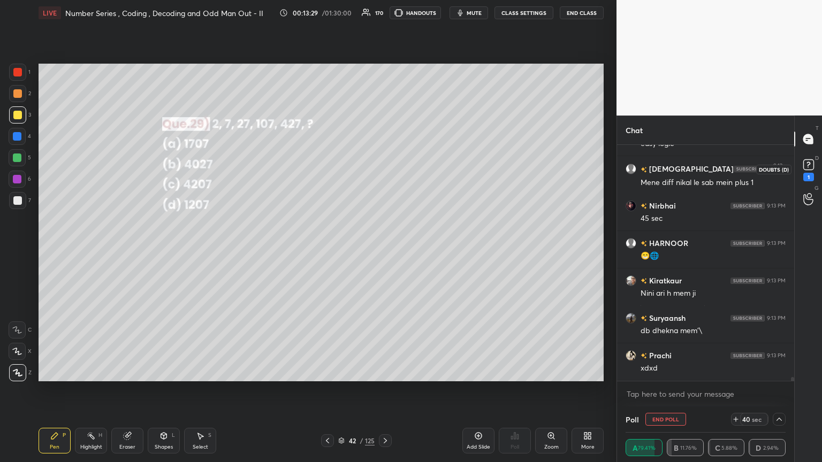
click at [384, 174] on div "1" at bounding box center [808, 177] width 11 height 9
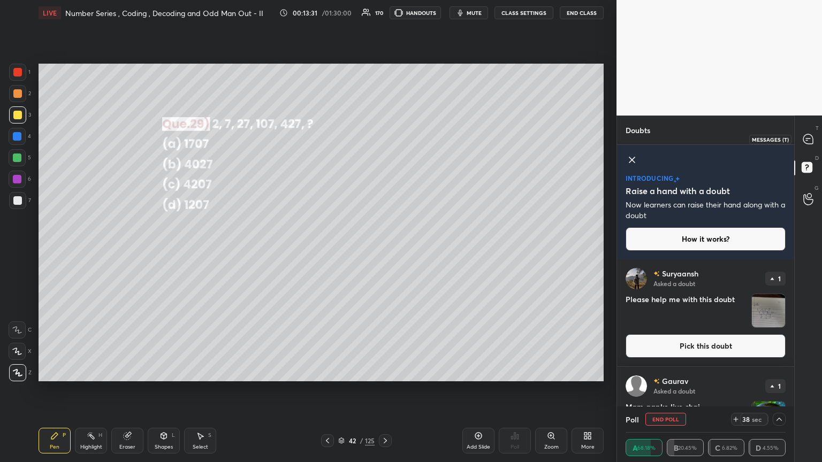
click at [384, 137] on icon at bounding box center [808, 139] width 10 height 10
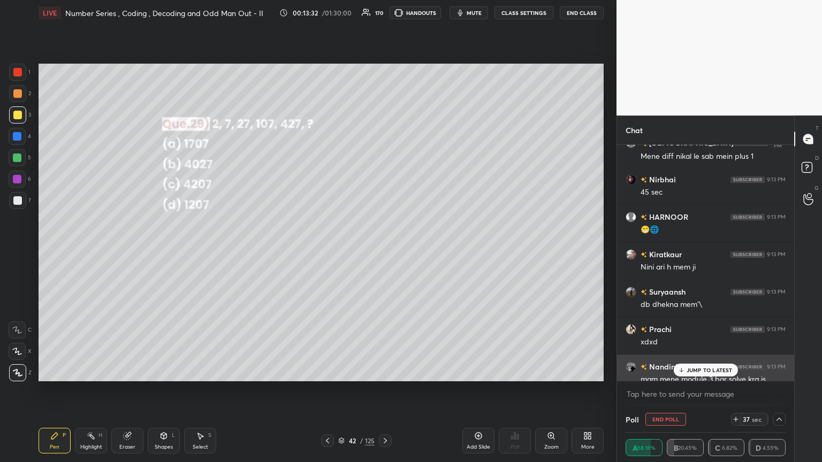
click at [384, 251] on p "JUMP TO LATEST" at bounding box center [709, 370] width 46 height 6
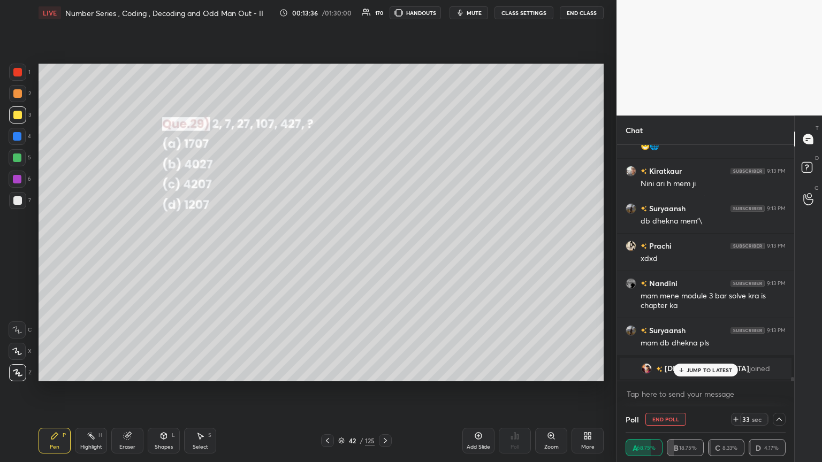
click at [384, 251] on p "JUMP TO LATEST" at bounding box center [709, 370] width 46 height 6
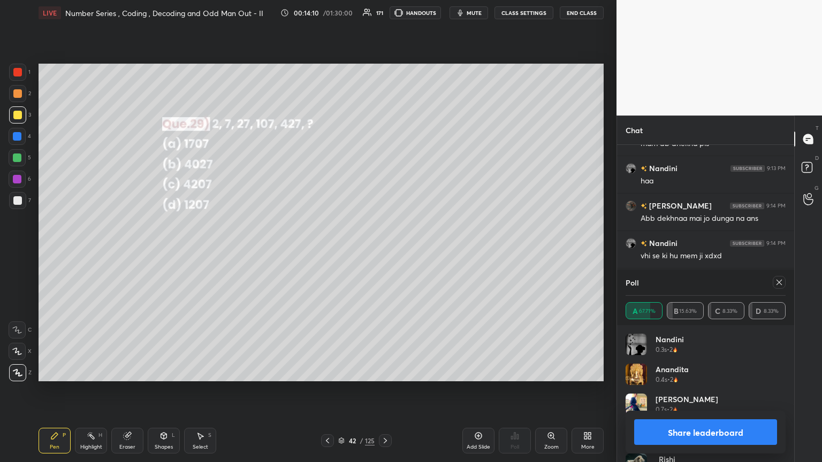
click at [384, 251] on div at bounding box center [779, 282] width 13 height 13
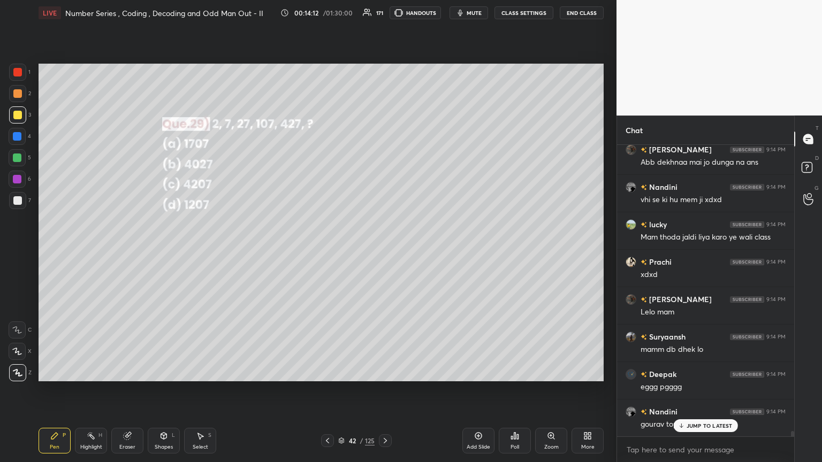
click at [54, 251] on icon at bounding box center [54, 436] width 9 height 9
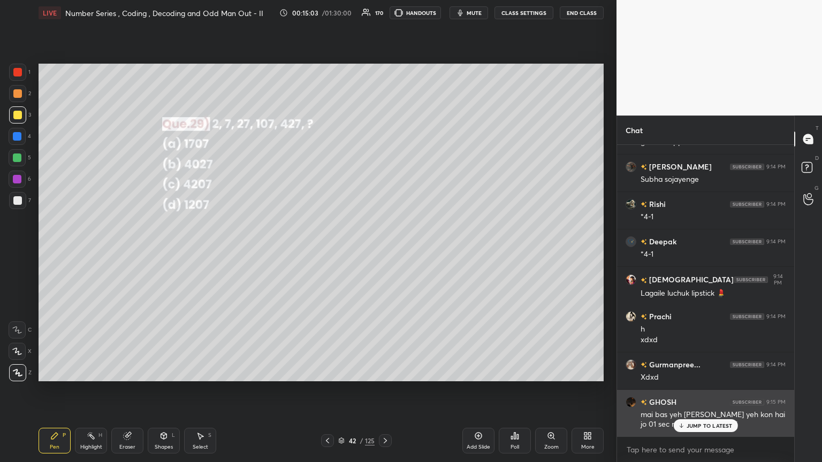
drag, startPoint x: 695, startPoint y: 422, endPoint x: 690, endPoint y: 419, distance: 5.8
click at [384, 251] on div "JUMP TO LATEST" at bounding box center [705, 425] width 64 height 13
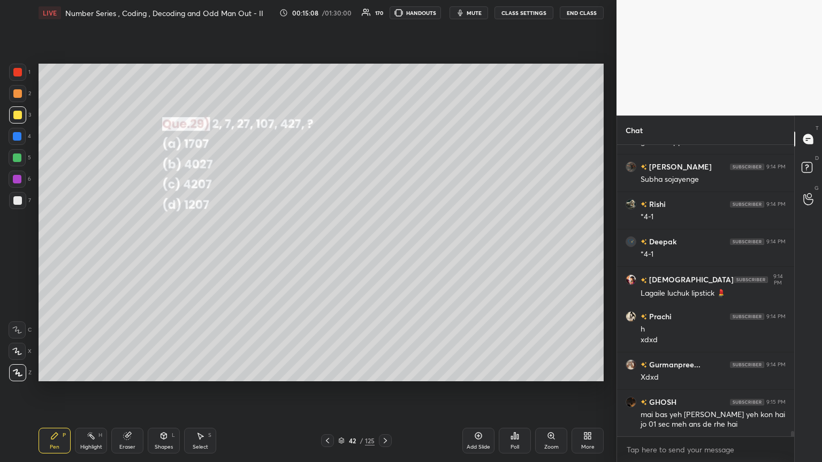
scroll to position [15946, 0]
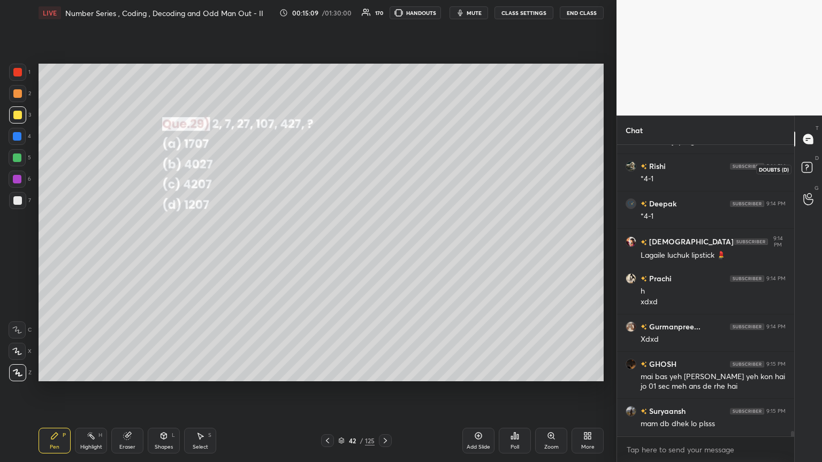
drag, startPoint x: 809, startPoint y: 169, endPoint x: 807, endPoint y: 175, distance: 7.3
click at [384, 169] on rect at bounding box center [807, 168] width 10 height 10
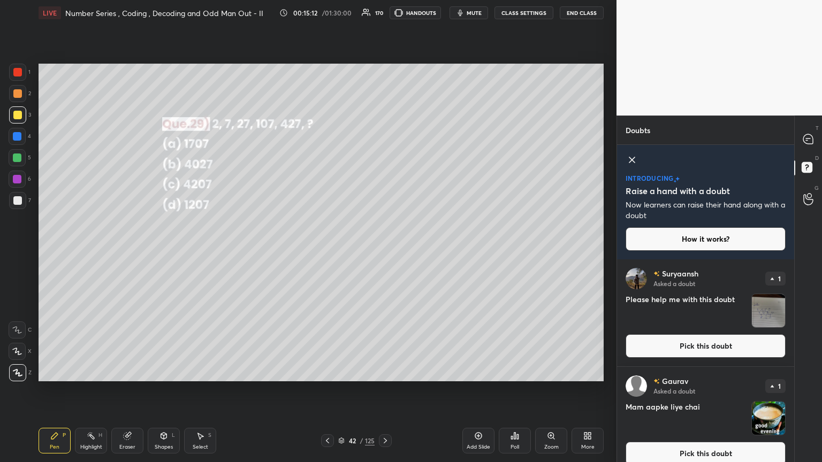
drag, startPoint x: 764, startPoint y: 319, endPoint x: 766, endPoint y: 330, distance: 11.6
click at [384, 251] on img "grid" at bounding box center [768, 310] width 33 height 33
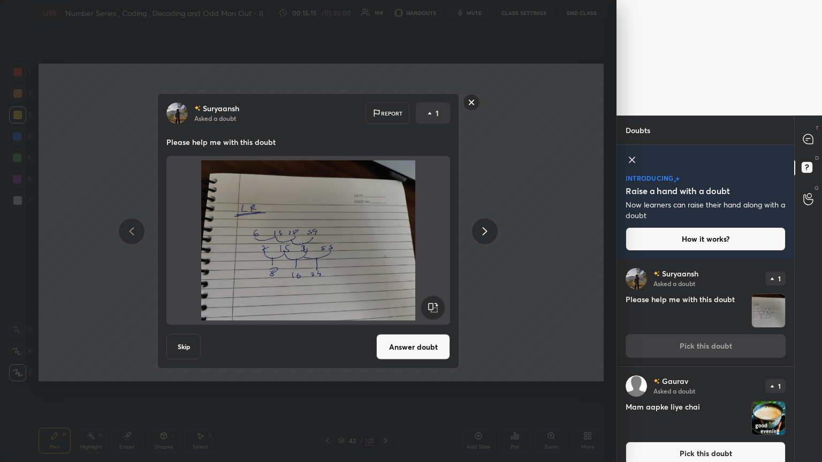
click at [384, 104] on rect at bounding box center [471, 102] width 17 height 17
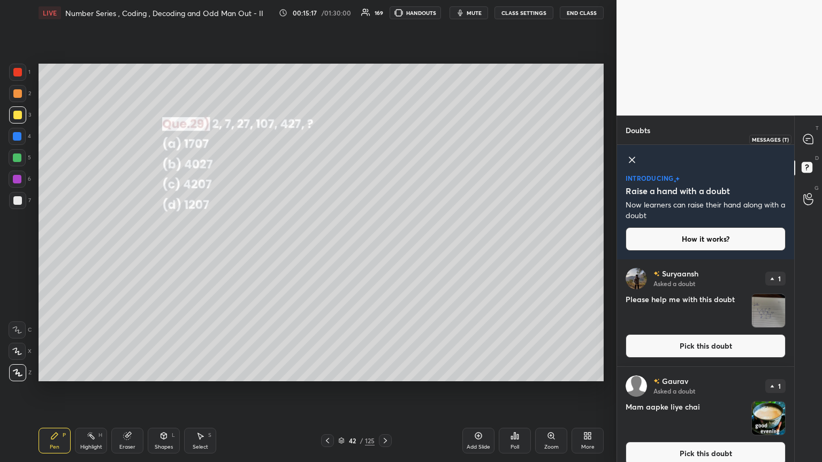
click at [384, 135] on icon at bounding box center [808, 139] width 10 height 10
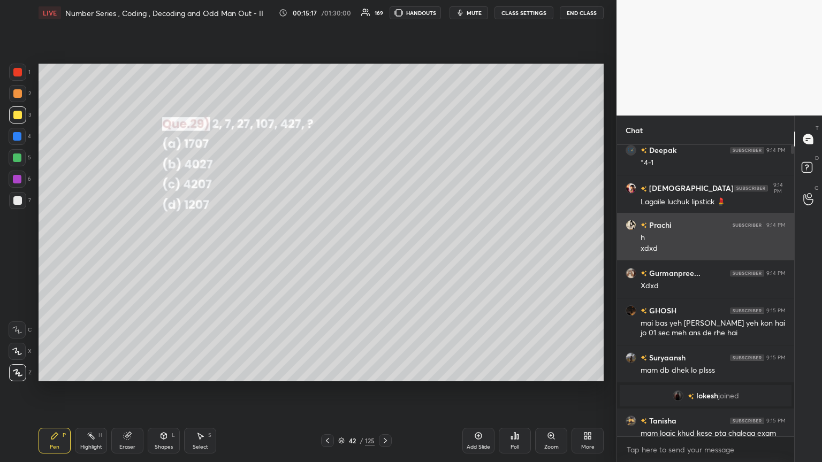
scroll to position [288, 174]
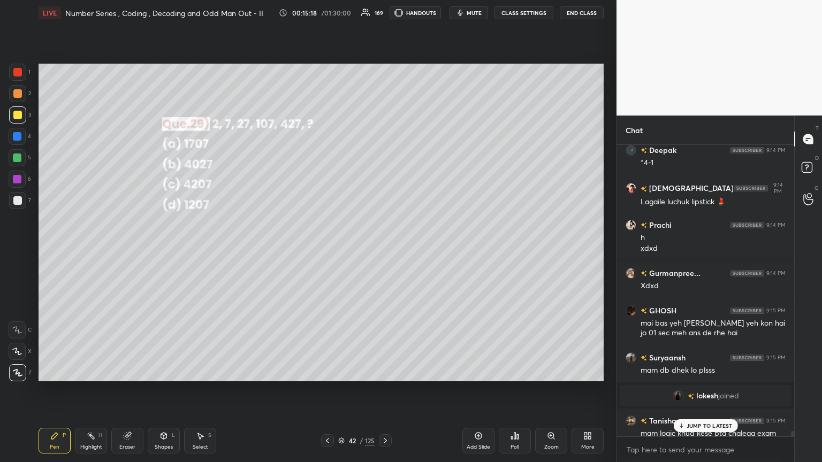
click at [384, 251] on p "JUMP TO LATEST" at bounding box center [709, 426] width 46 height 6
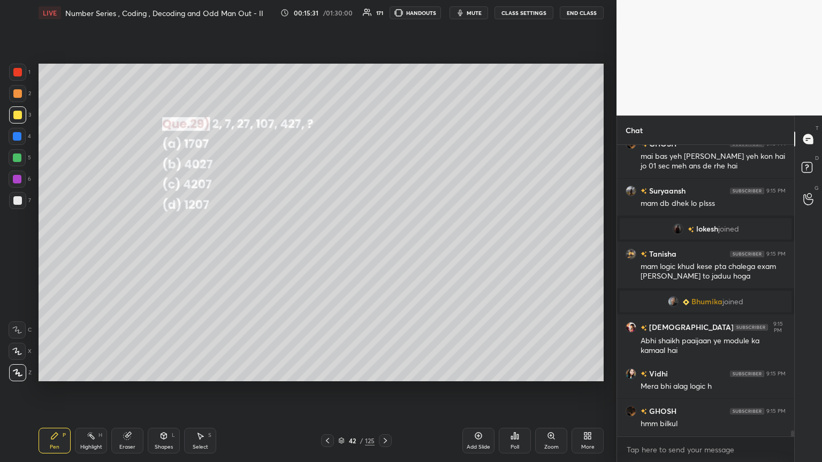
scroll to position [14694, 0]
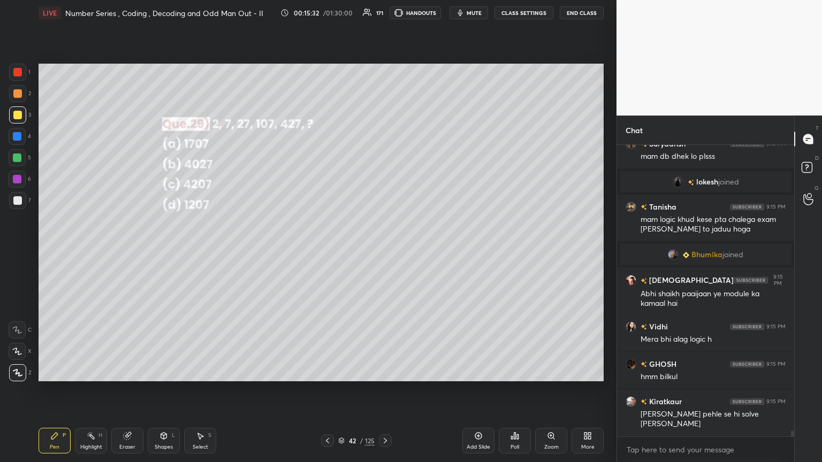
click at [383, 251] on icon at bounding box center [385, 441] width 9 height 9
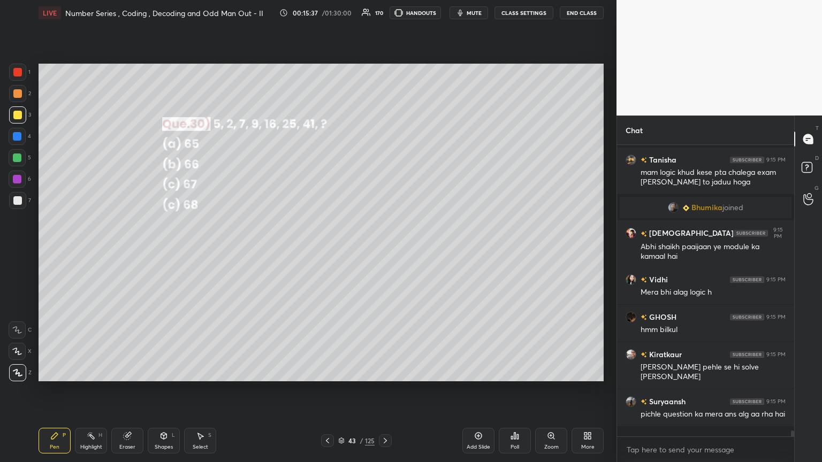
scroll to position [14778, 0]
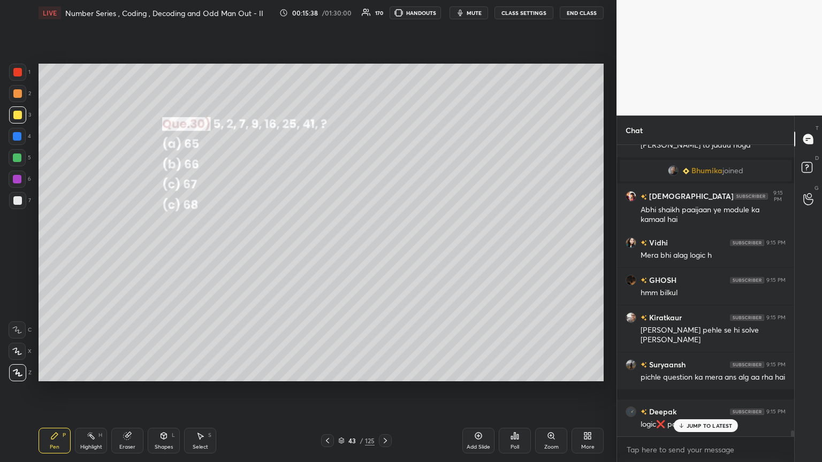
click at [384, 251] on icon at bounding box center [514, 436] width 9 height 9
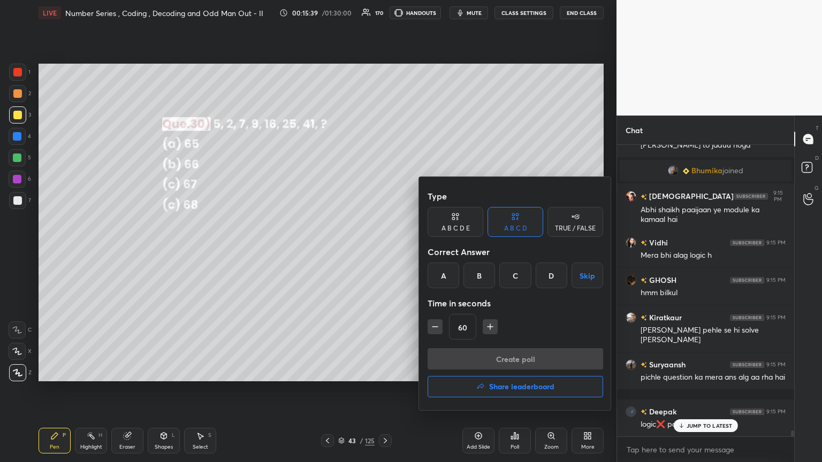
click at [384, 251] on div "B" at bounding box center [479, 276] width 32 height 26
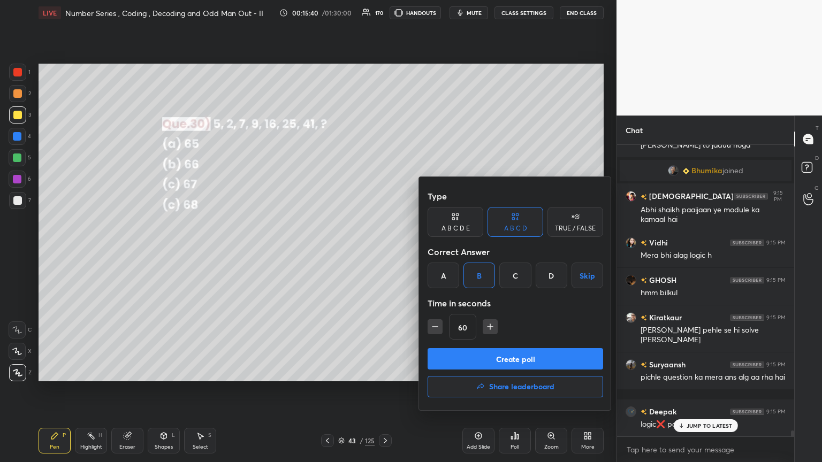
click at [384, 251] on button "Create poll" at bounding box center [515, 358] width 175 height 21
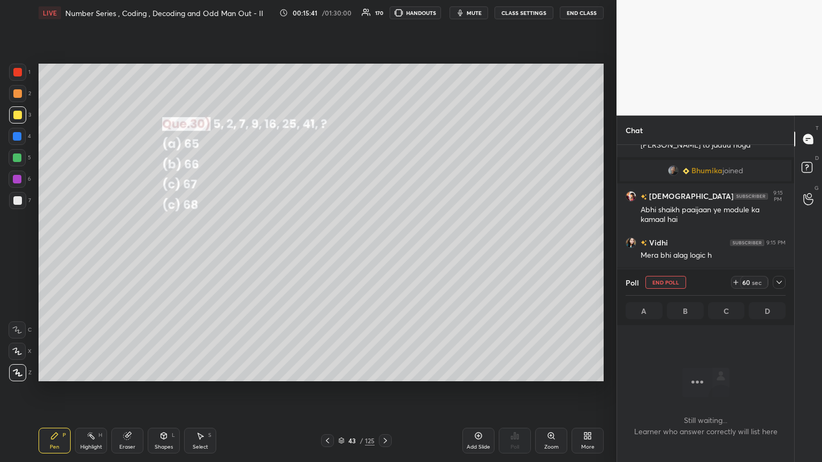
scroll to position [4, 3]
click at [384, 251] on div "Poll End Poll 59 sec A B C D" at bounding box center [705, 298] width 177 height 56
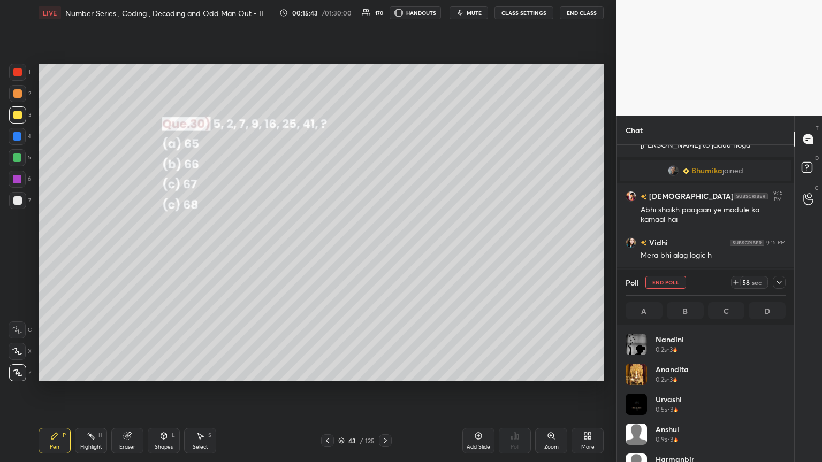
scroll to position [14860, 0]
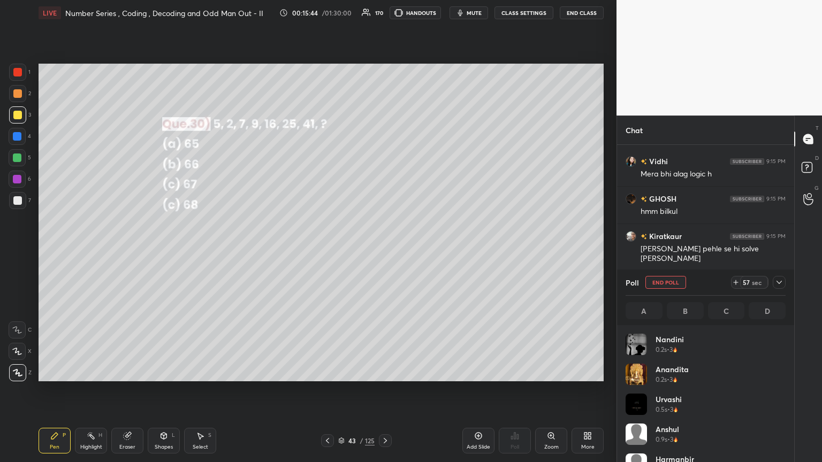
click at [384, 251] on icon at bounding box center [779, 282] width 9 height 9
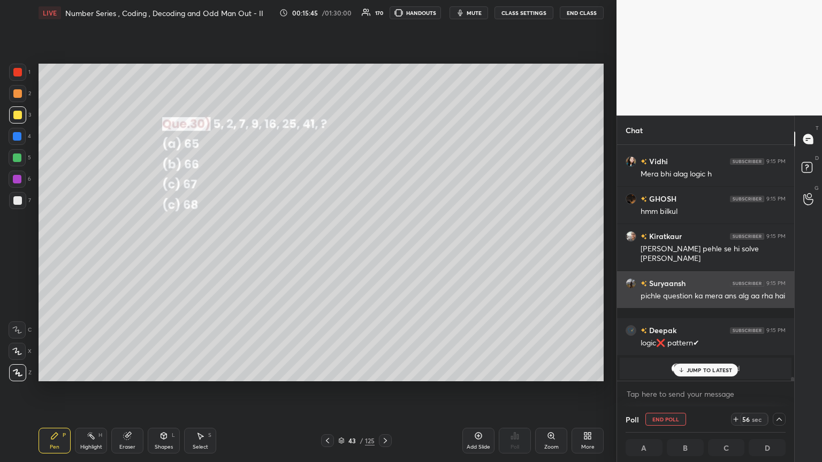
scroll to position [0, 3]
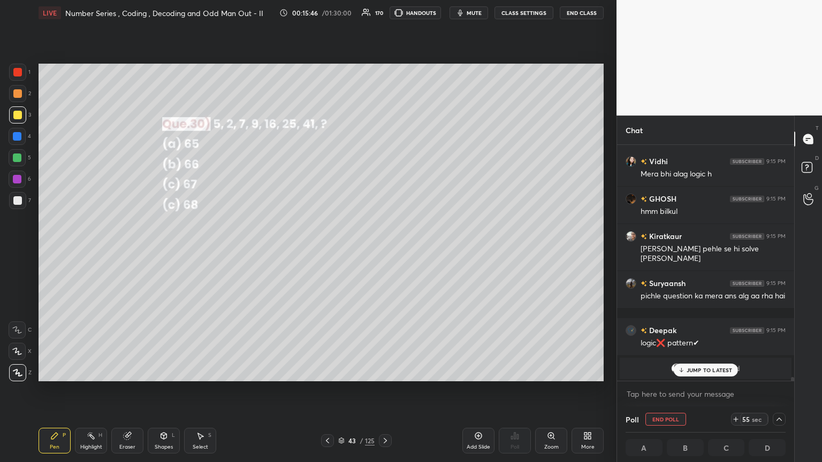
click at [384, 251] on p "JUMP TO LATEST" at bounding box center [709, 370] width 46 height 6
click at [384, 251] on icon at bounding box center [779, 419] width 9 height 9
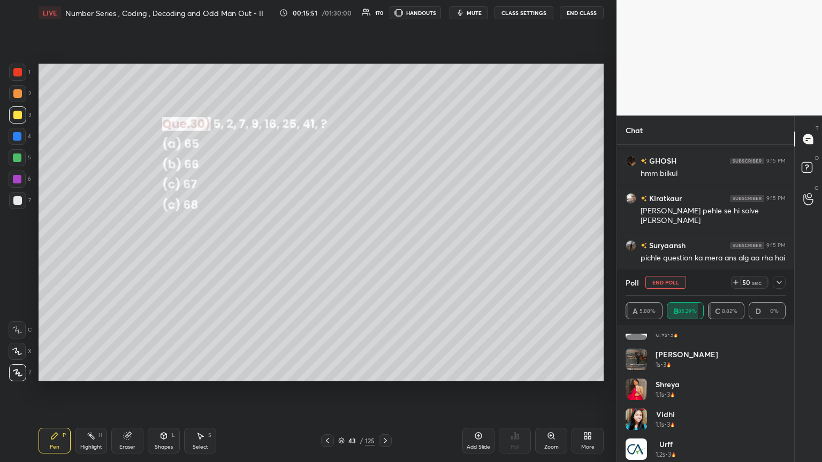
click at [384, 251] on icon at bounding box center [779, 282] width 9 height 9
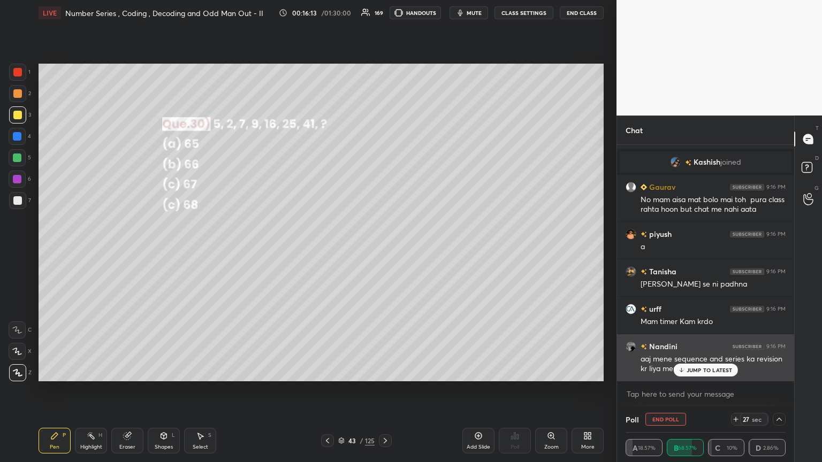
click at [384, 251] on p "JUMP TO LATEST" at bounding box center [709, 370] width 46 height 6
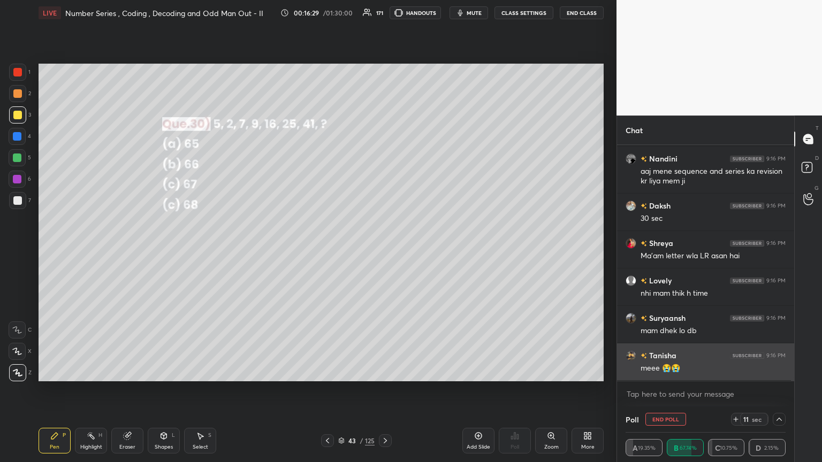
drag, startPoint x: 695, startPoint y: 369, endPoint x: 687, endPoint y: 371, distance: 8.3
click at [384, 251] on div "Tanisha 9:16 PM meko [PERSON_NAME] se ni padhna urff 9:16 PM Mam timer Kam krdo…" at bounding box center [705, 263] width 177 height 236
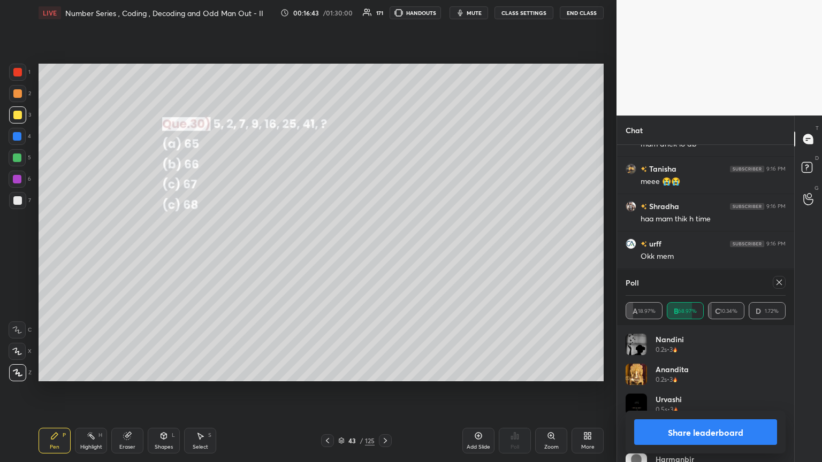
drag, startPoint x: 779, startPoint y: 284, endPoint x: 773, endPoint y: 293, distance: 10.8
click at [384, 251] on icon at bounding box center [779, 282] width 9 height 9
type textarea "x"
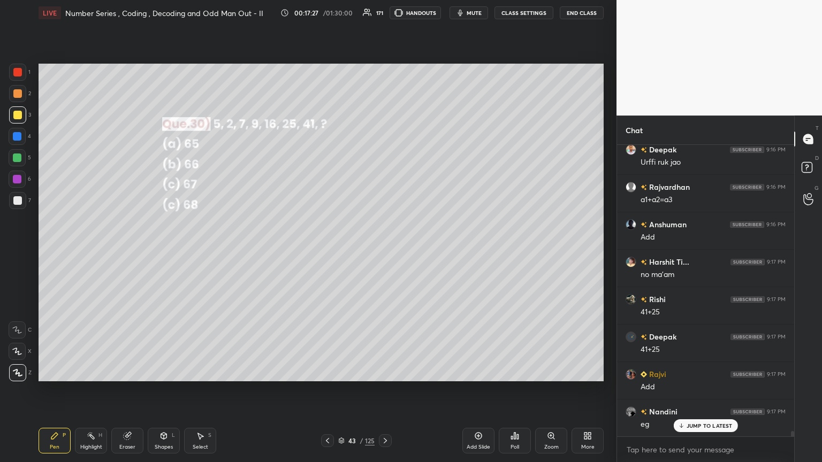
click at [384, 251] on p "JUMP TO LATEST" at bounding box center [709, 426] width 46 height 6
click at [384, 251] on div "Poll" at bounding box center [514, 447] width 9 height 5
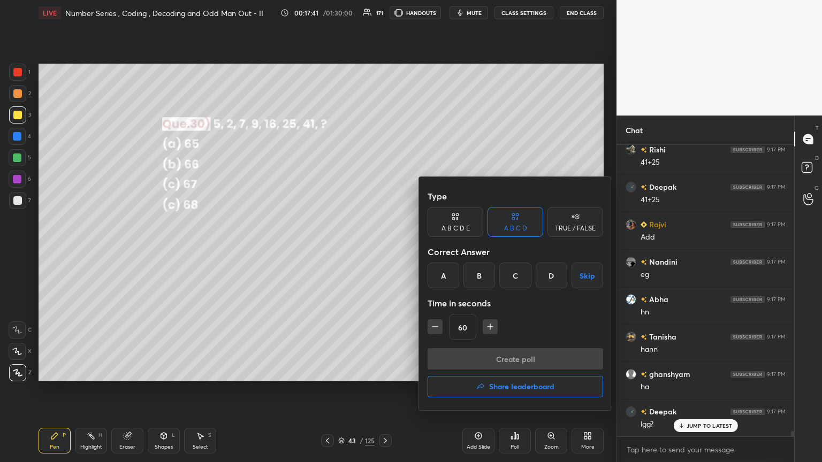
click at [384, 251] on button "button" at bounding box center [435, 326] width 15 height 15
type input "45"
click at [384, 251] on div "B" at bounding box center [479, 276] width 32 height 26
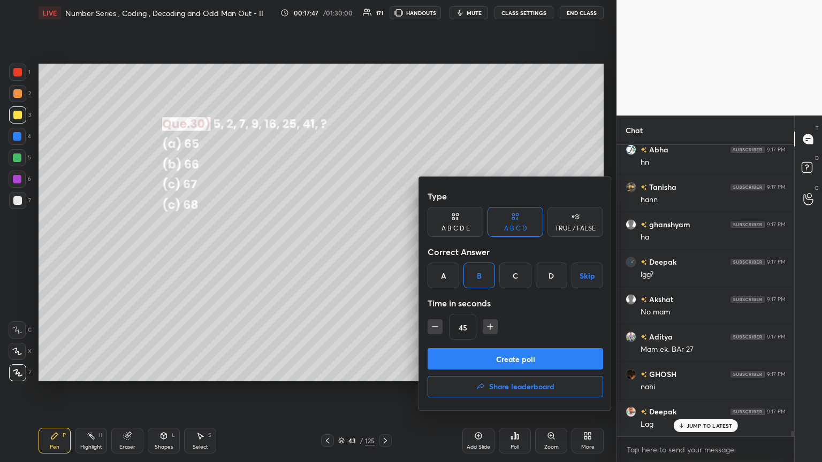
click at [384, 251] on button "Create poll" at bounding box center [515, 358] width 175 height 21
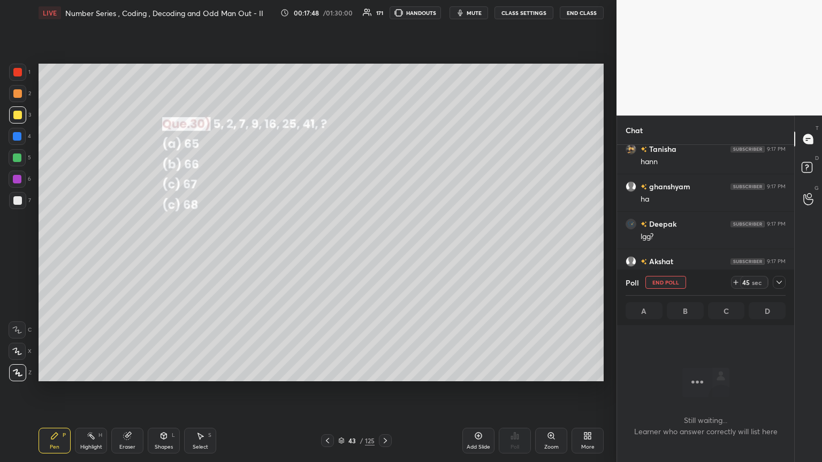
scroll to position [3, 3]
click at [384, 251] on div at bounding box center [779, 282] width 13 height 13
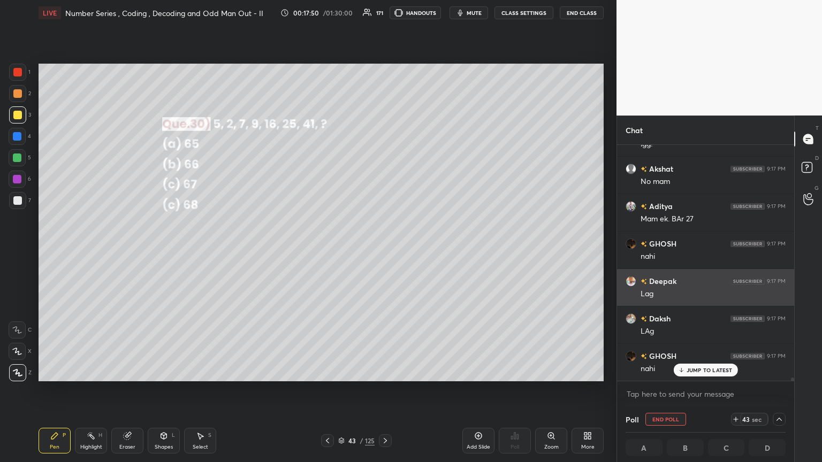
scroll to position [0, 3]
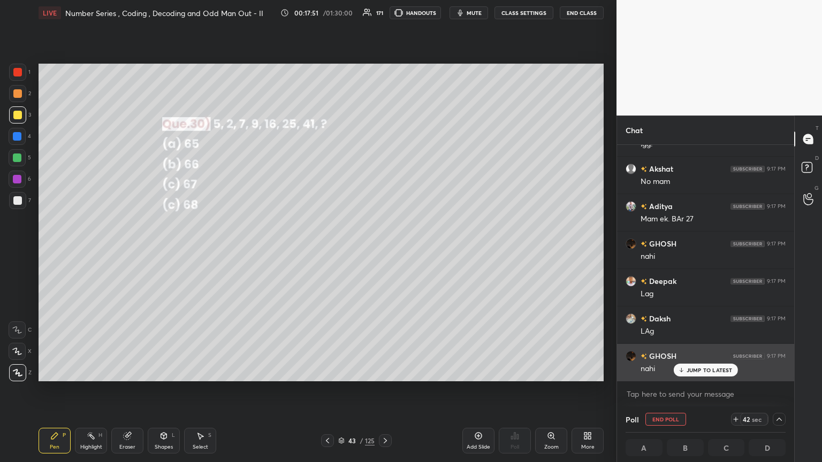
click at [384, 251] on p "JUMP TO LATEST" at bounding box center [709, 370] width 46 height 6
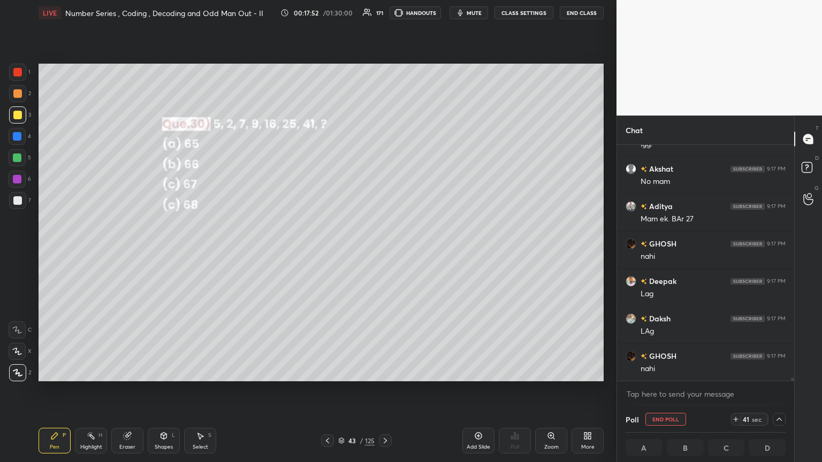
click at [383, 251] on icon at bounding box center [385, 441] width 9 height 9
click at [384, 251] on icon at bounding box center [779, 419] width 9 height 9
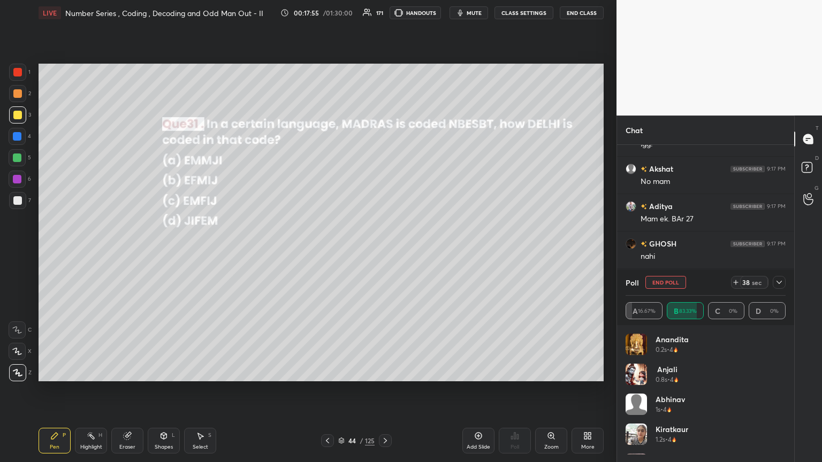
scroll to position [125, 157]
click at [384, 251] on icon at bounding box center [779, 282] width 9 height 9
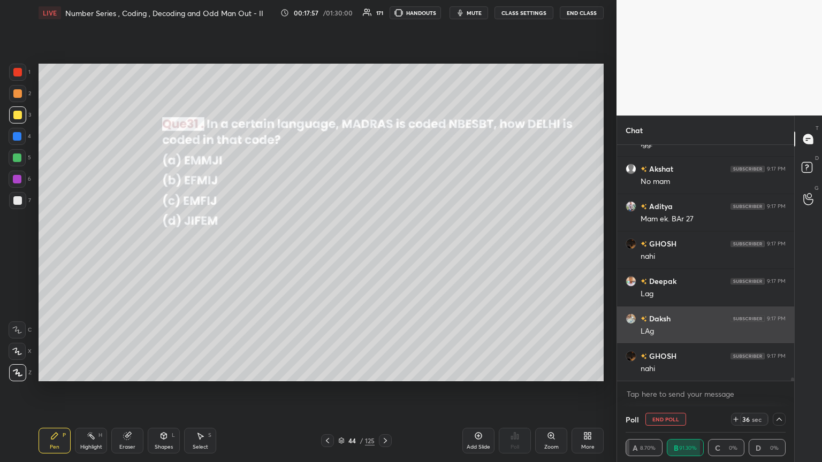
scroll to position [0, 3]
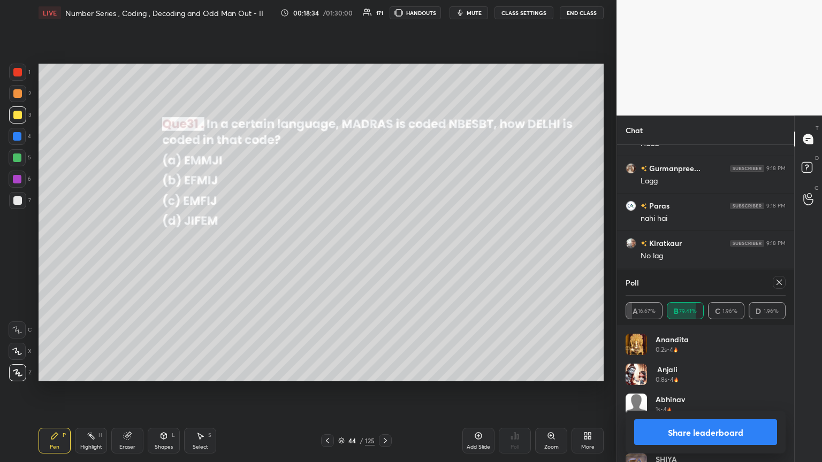
click at [384, 251] on icon at bounding box center [779, 282] width 9 height 9
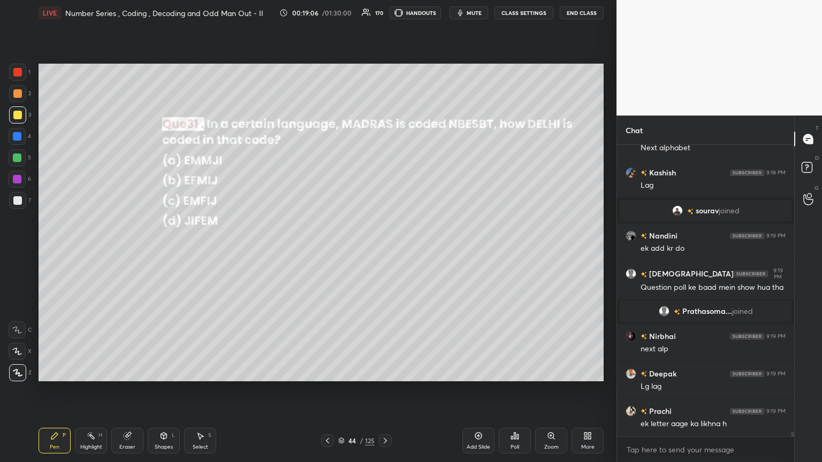
drag, startPoint x: 127, startPoint y: 441, endPoint x: 132, endPoint y: 436, distance: 7.2
click at [128, 251] on div "Eraser" at bounding box center [127, 441] width 32 height 26
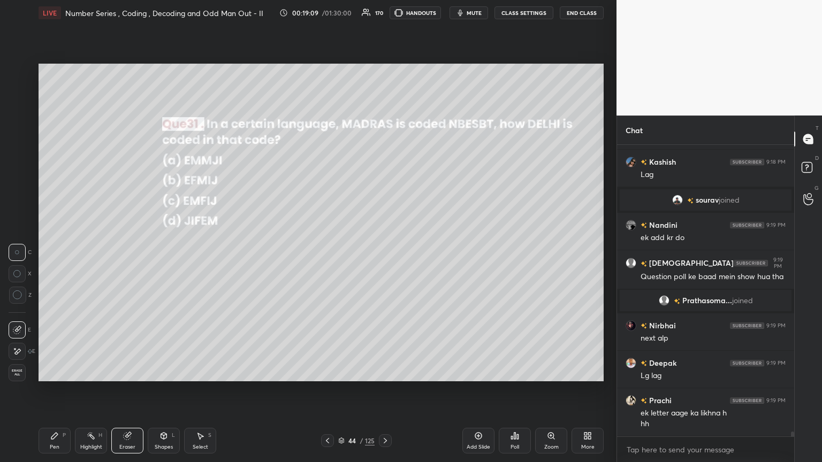
click at [52, 251] on div "Pen P" at bounding box center [55, 441] width 32 height 26
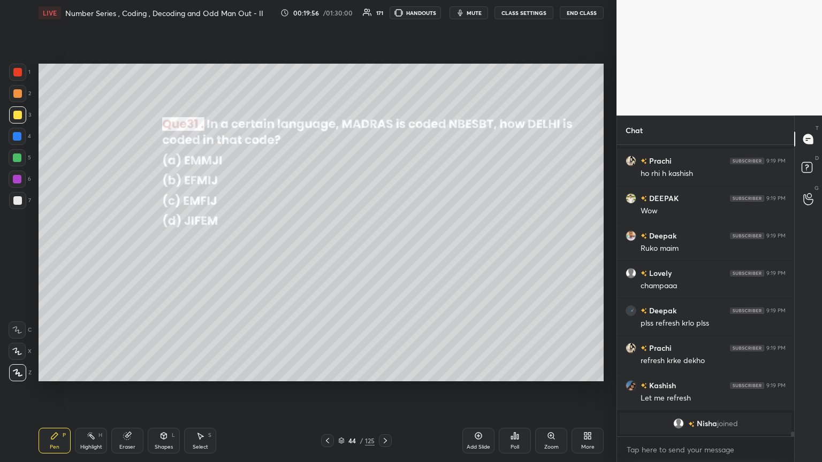
scroll to position [17276, 0]
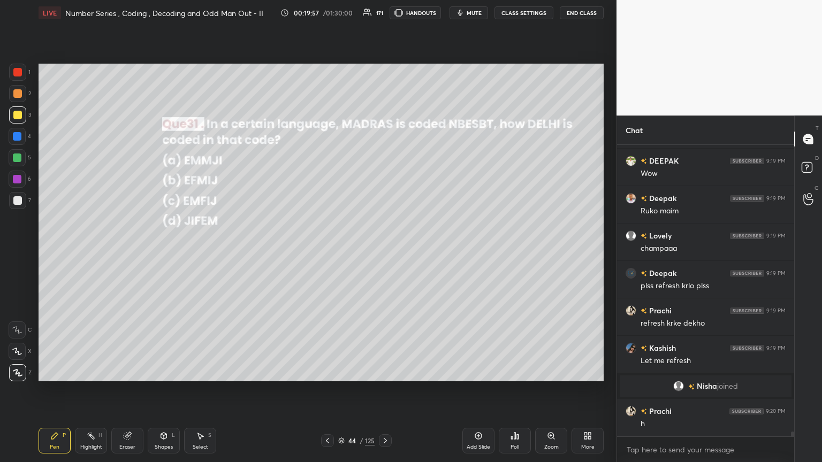
click at [384, 251] on icon at bounding box center [385, 441] width 9 height 9
click at [384, 251] on div "Poll" at bounding box center [515, 441] width 32 height 26
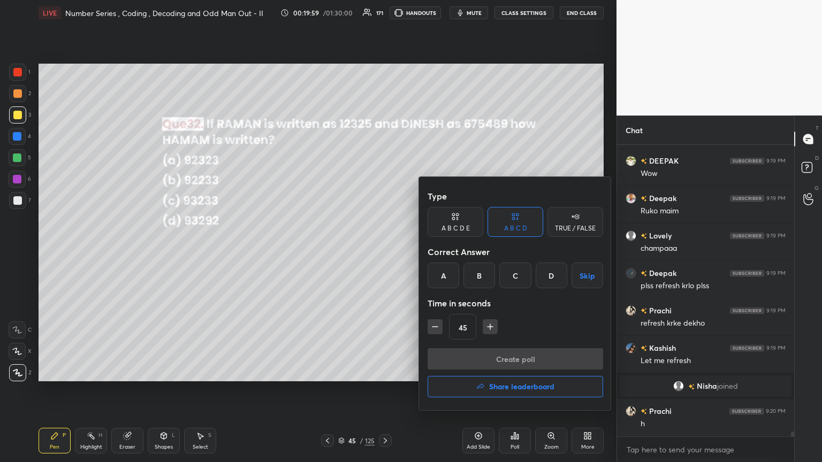
click at [384, 251] on div "A" at bounding box center [444, 276] width 32 height 26
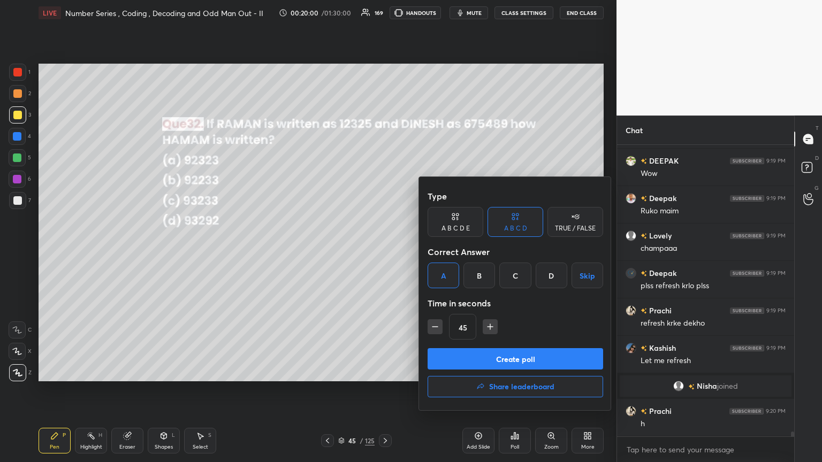
click at [384, 251] on button "Create poll" at bounding box center [515, 358] width 175 height 21
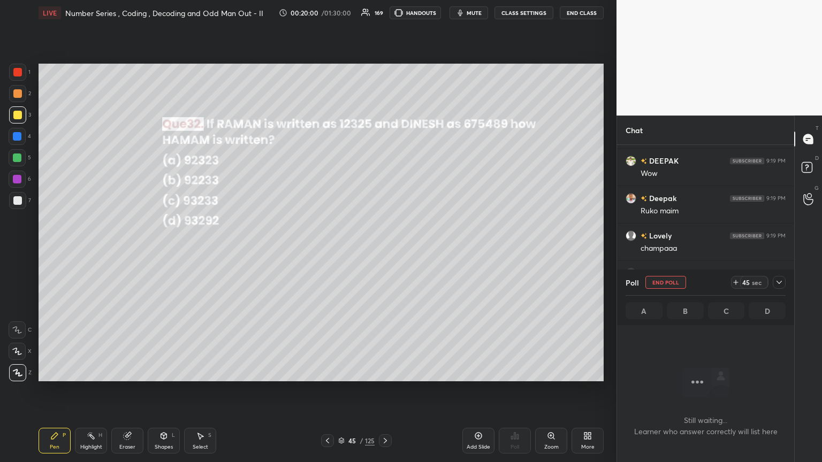
scroll to position [238, 174]
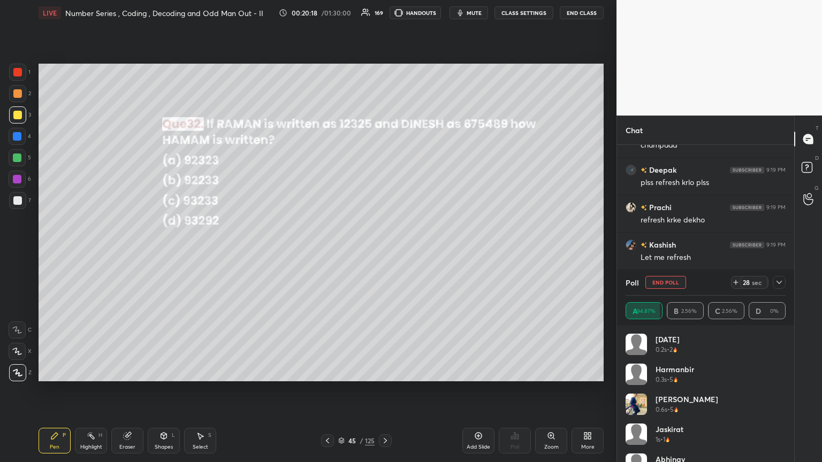
click at [384, 251] on icon at bounding box center [779, 282] width 9 height 9
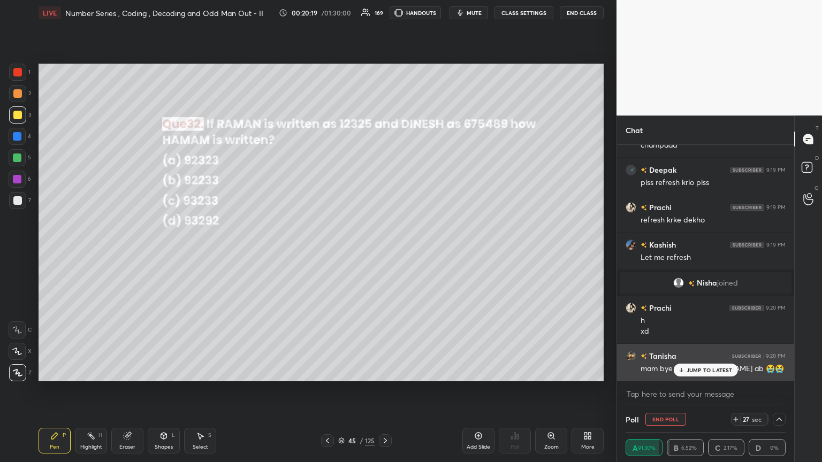
click at [384, 251] on div "JUMP TO LATEST" at bounding box center [705, 370] width 64 height 13
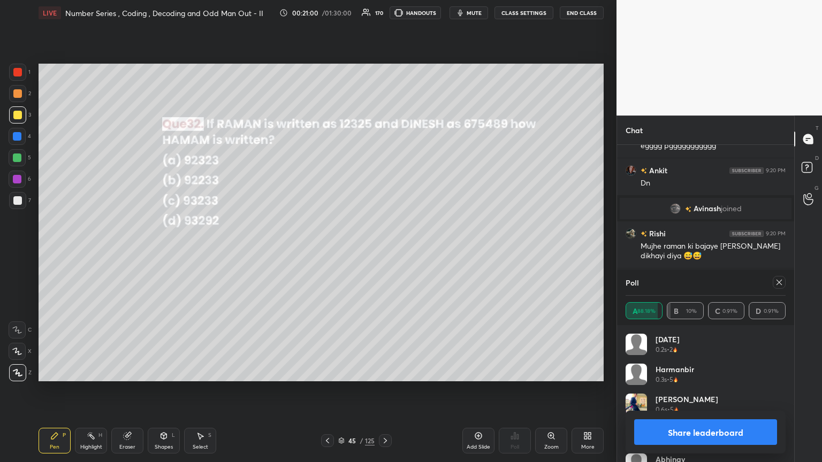
click at [384, 251] on icon at bounding box center [779, 282] width 9 height 9
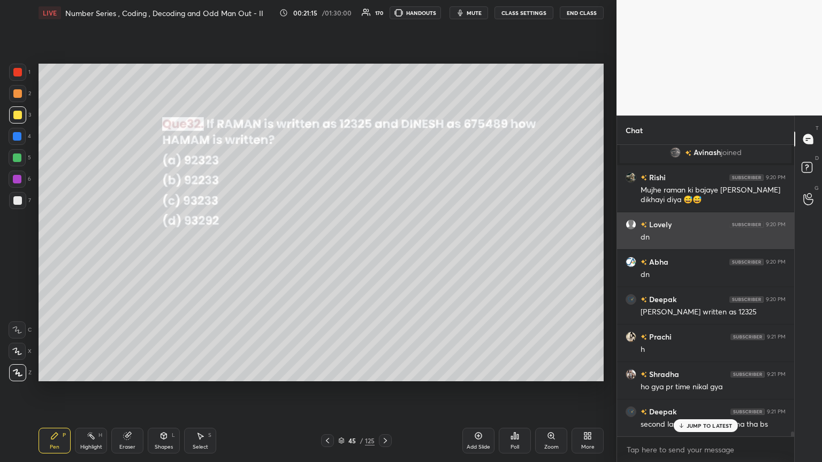
scroll to position [17734, 0]
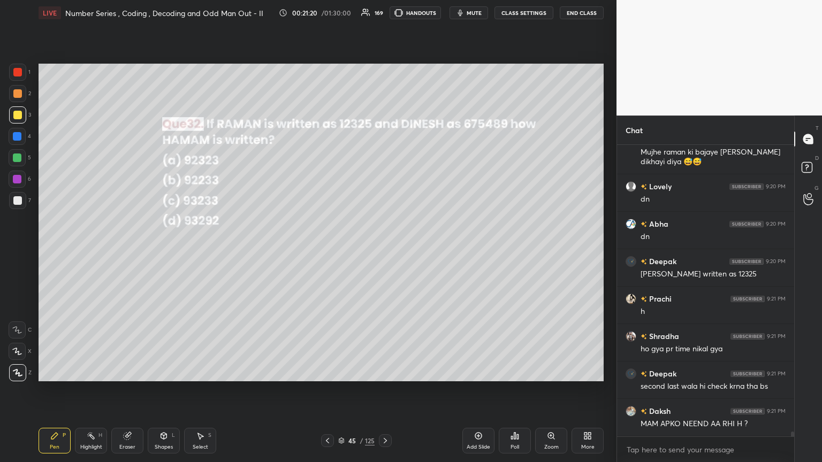
click at [384, 251] on icon at bounding box center [385, 441] width 9 height 9
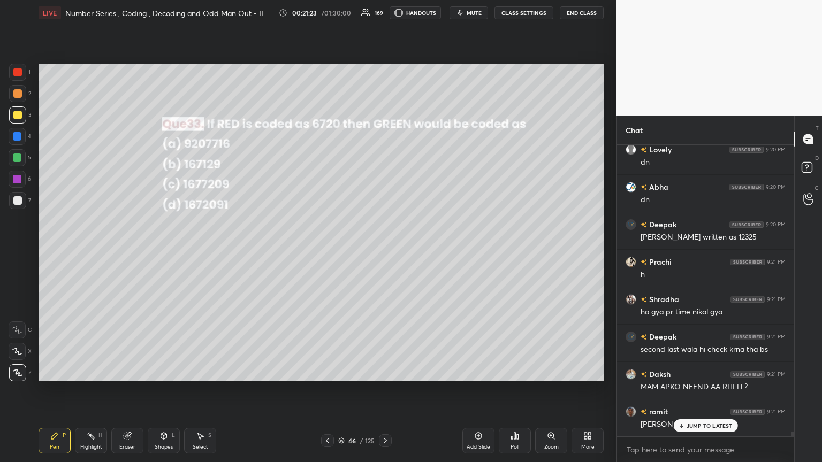
click at [384, 251] on div "Poll" at bounding box center [515, 441] width 32 height 26
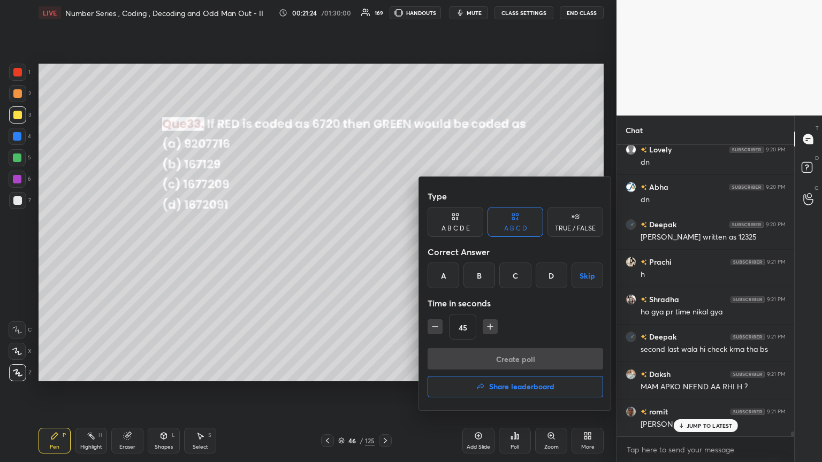
click at [384, 251] on div "C" at bounding box center [515, 276] width 32 height 26
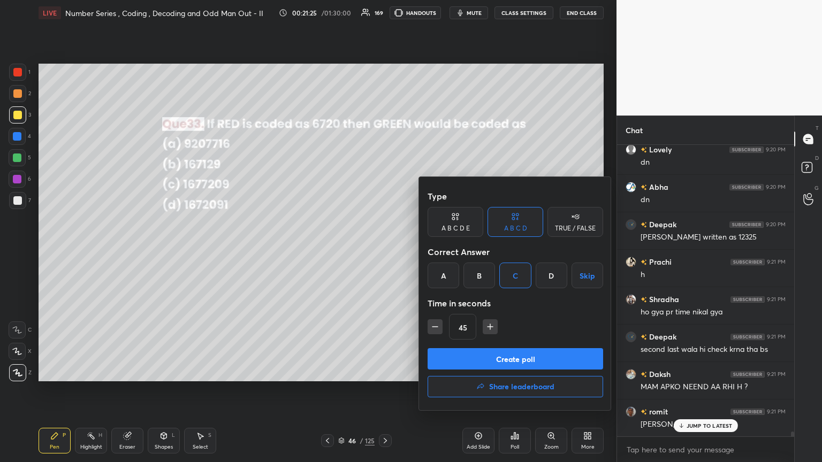
drag, startPoint x: 499, startPoint y: 358, endPoint x: 502, endPoint y: 348, distance: 10.2
click at [384, 251] on button "Create poll" at bounding box center [515, 358] width 175 height 21
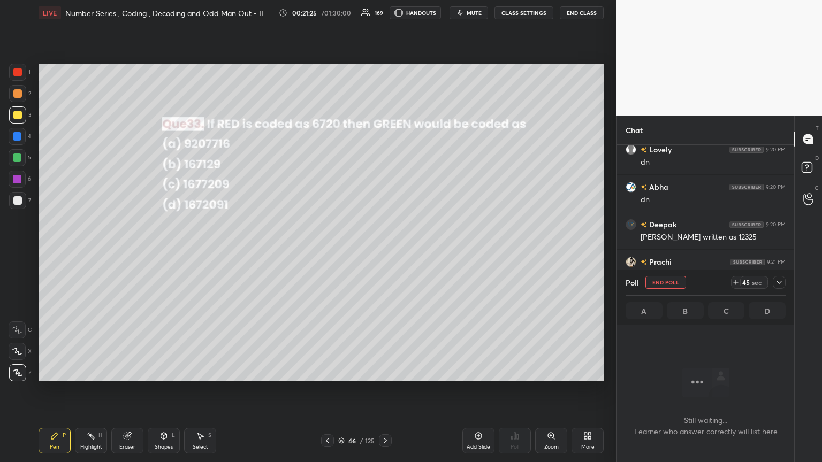
scroll to position [144, 174]
click at [384, 13] on span "mute" at bounding box center [474, 12] width 15 height 7
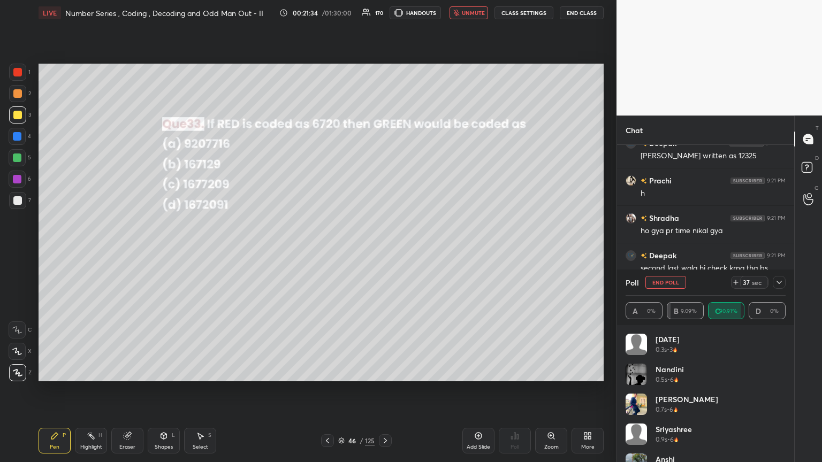
click at [384, 16] on button "unmute" at bounding box center [468, 12] width 39 height 13
click at [384, 251] on icon at bounding box center [779, 282] width 9 height 9
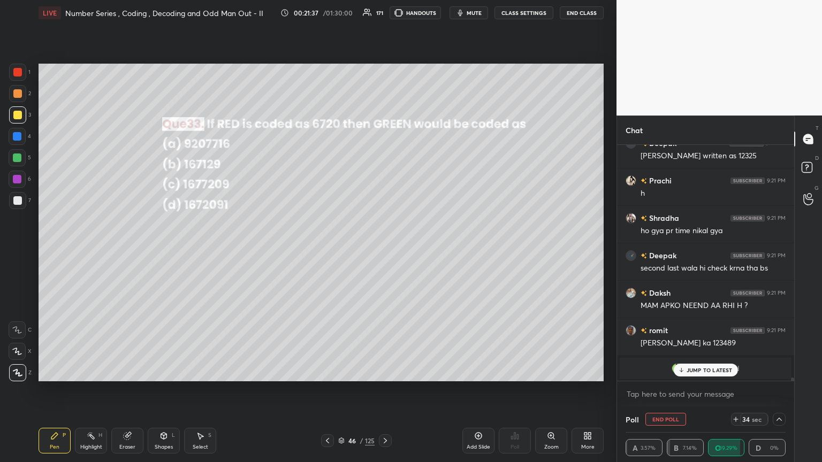
click at [384, 251] on p "JUMP TO LATEST" at bounding box center [709, 370] width 46 height 6
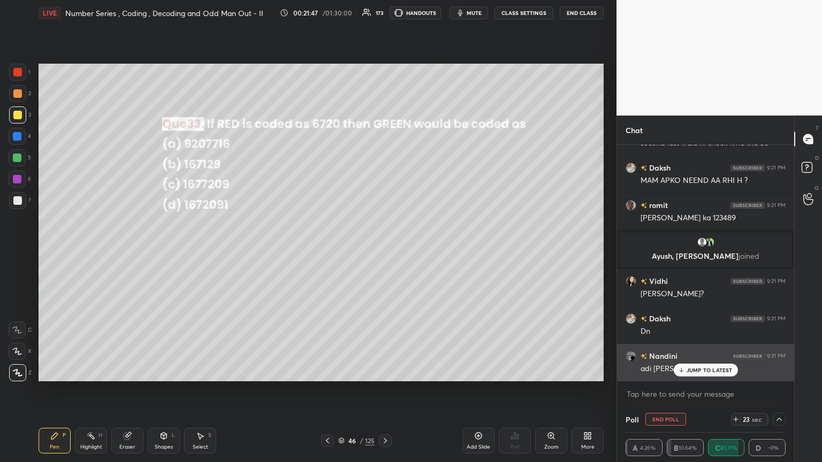
click at [384, 251] on p "JUMP TO LATEST" at bounding box center [709, 370] width 46 height 6
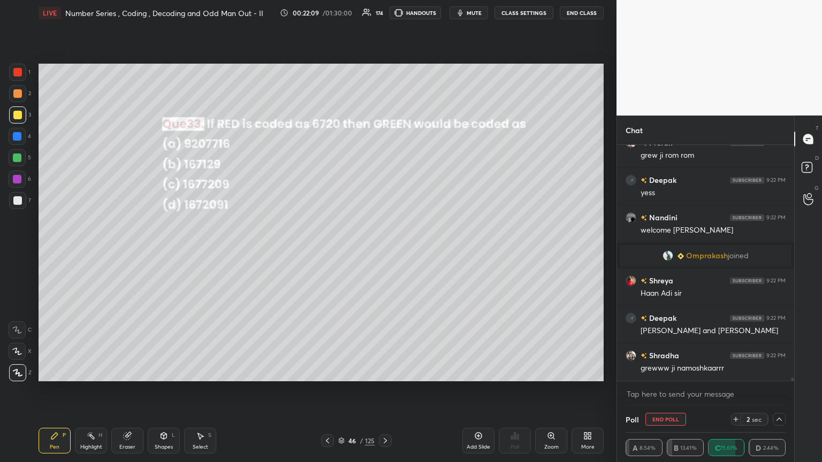
click at [384, 251] on div "Aditya 9:22 PM Good evening [PERSON_NAME] 9:22 PM grew ji rom rom Deepak 9:22 P…" at bounding box center [705, 263] width 177 height 236
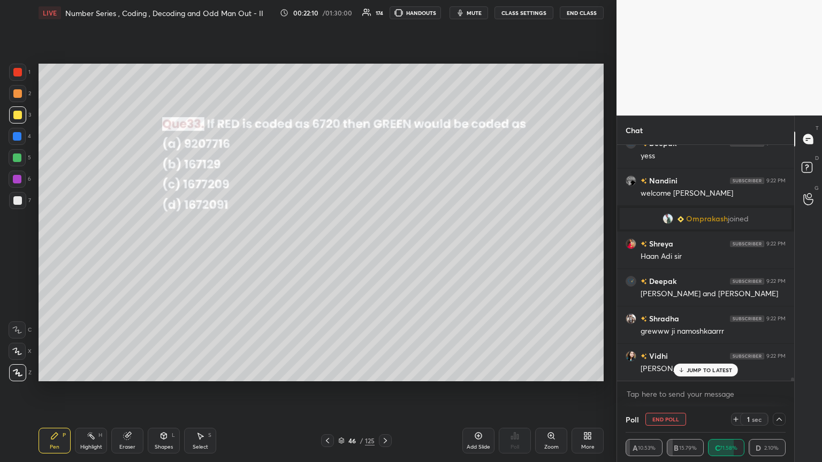
click at [384, 251] on icon at bounding box center [779, 419] width 9 height 9
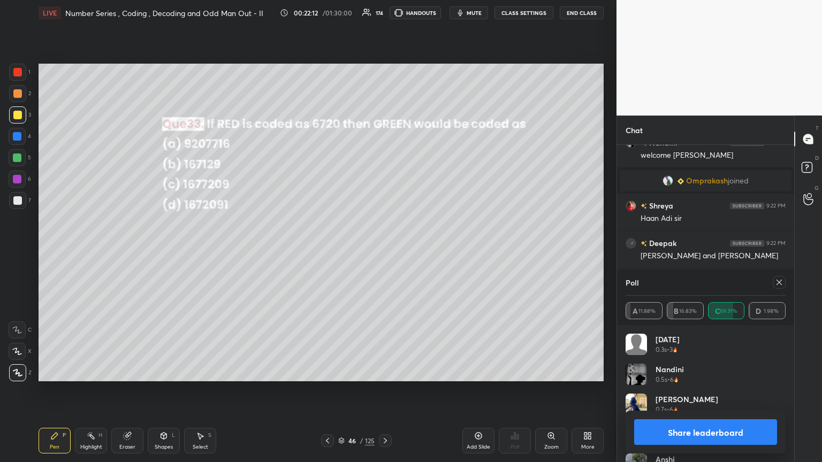
click at [384, 251] on icon at bounding box center [779, 282] width 9 height 9
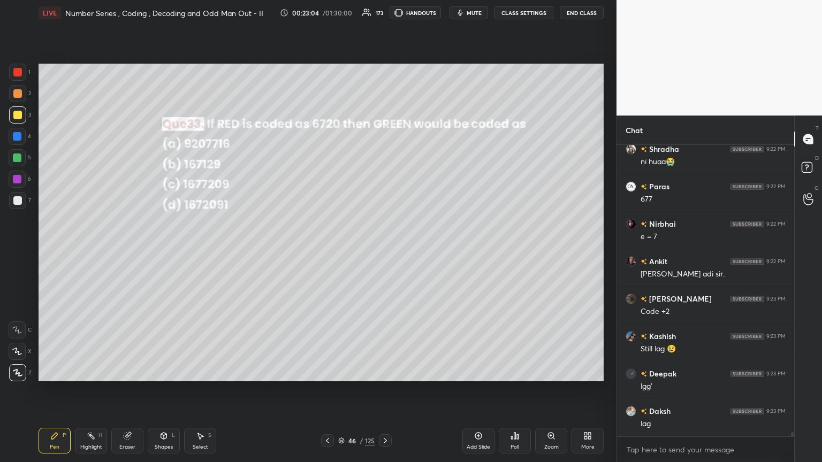
click at [17, 195] on div at bounding box center [17, 200] width 17 height 17
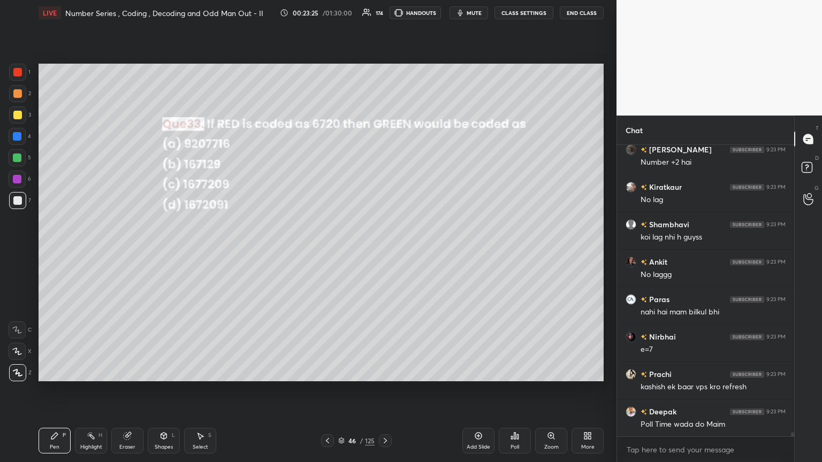
scroll to position [19099, 0]
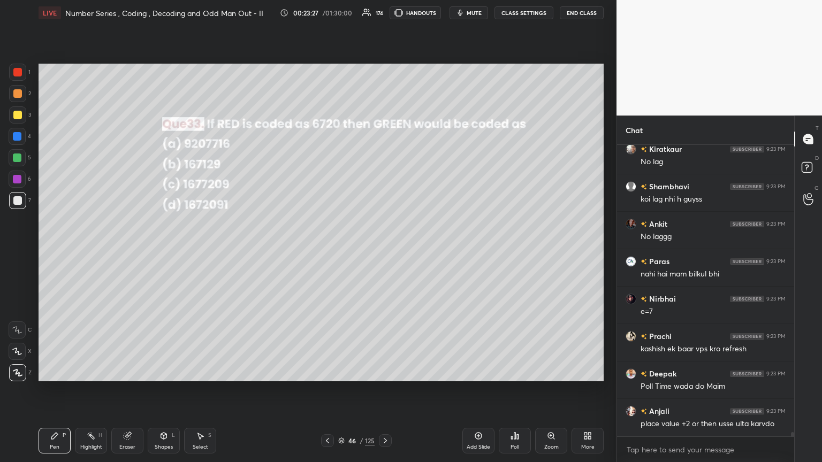
drag, startPoint x: 17, startPoint y: 116, endPoint x: 26, endPoint y: 118, distance: 9.9
click at [16, 116] on div at bounding box center [17, 115] width 9 height 9
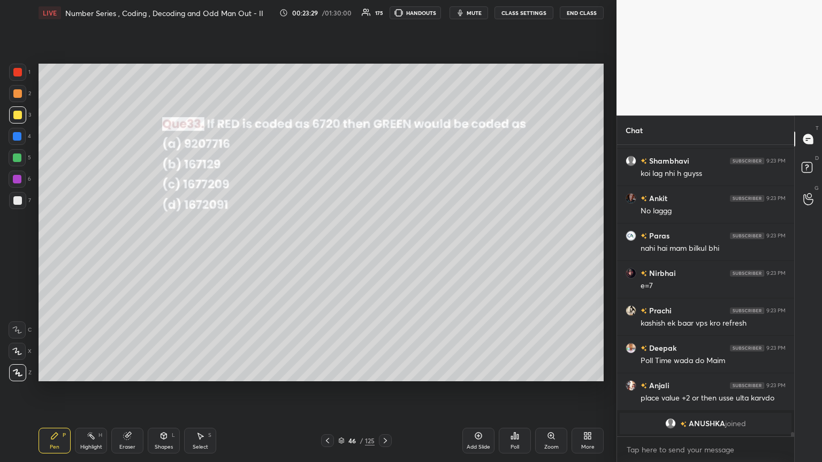
click at [16, 72] on div at bounding box center [17, 72] width 9 height 9
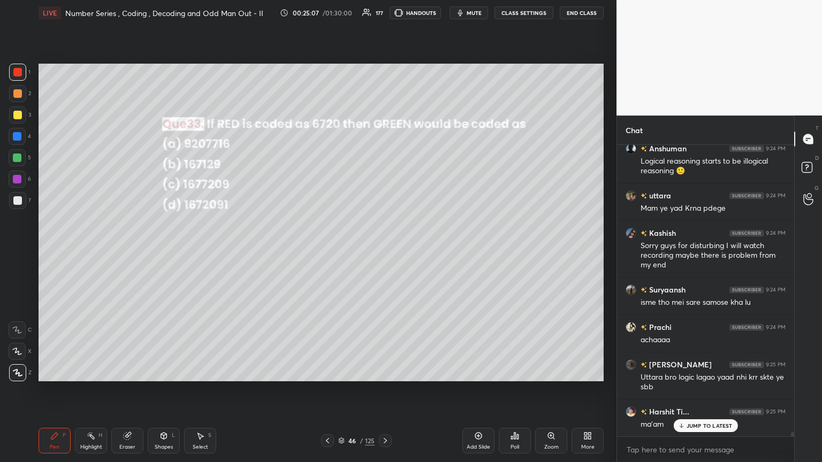
scroll to position [19630, 0]
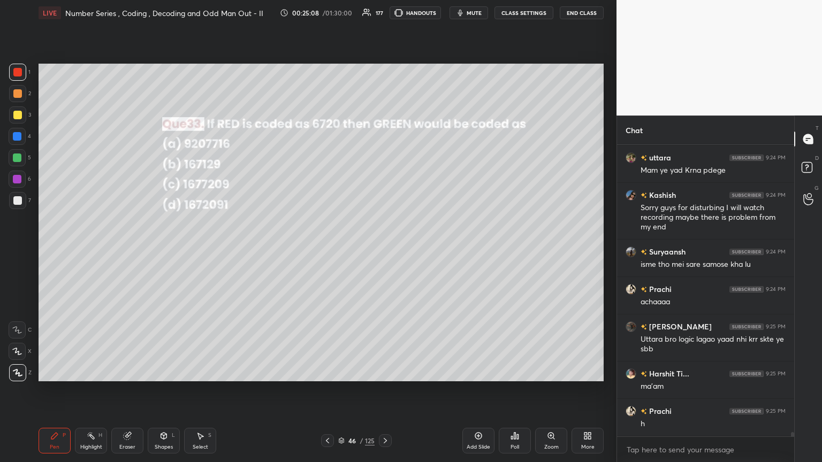
click at [329, 251] on icon at bounding box center [327, 441] width 9 height 9
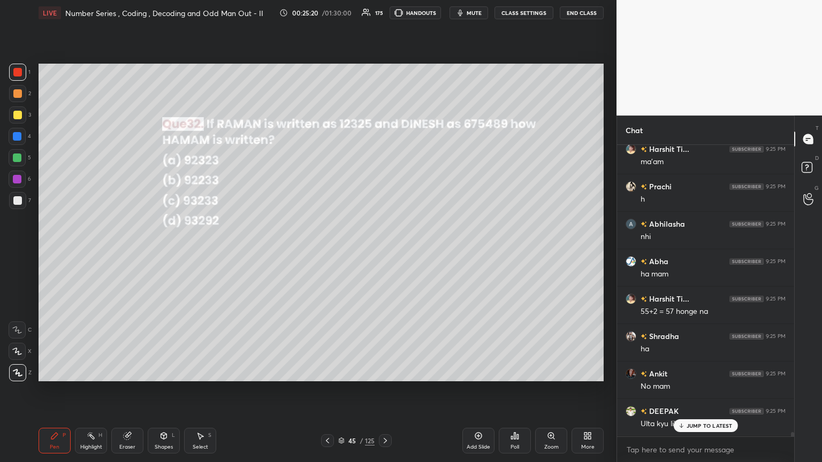
scroll to position [19891, 0]
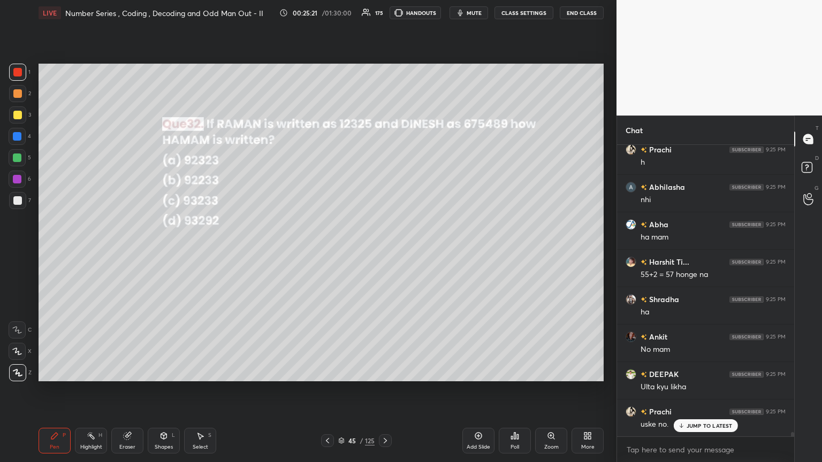
click at [384, 251] on icon at bounding box center [385, 441] width 9 height 9
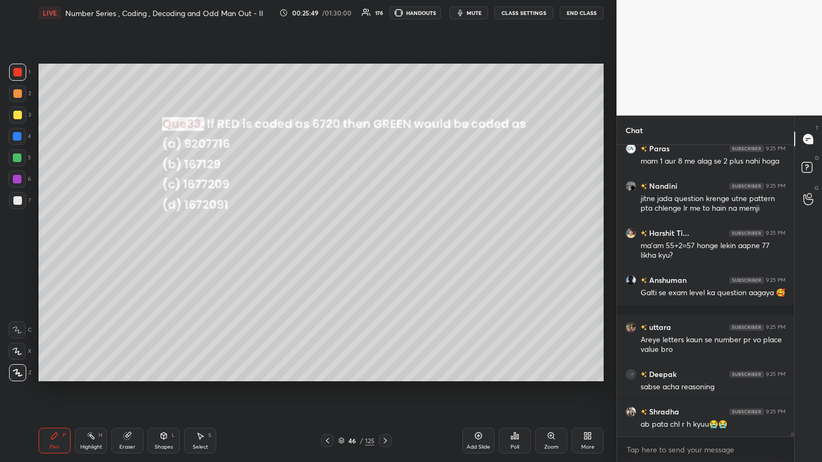
scroll to position [20390, 0]
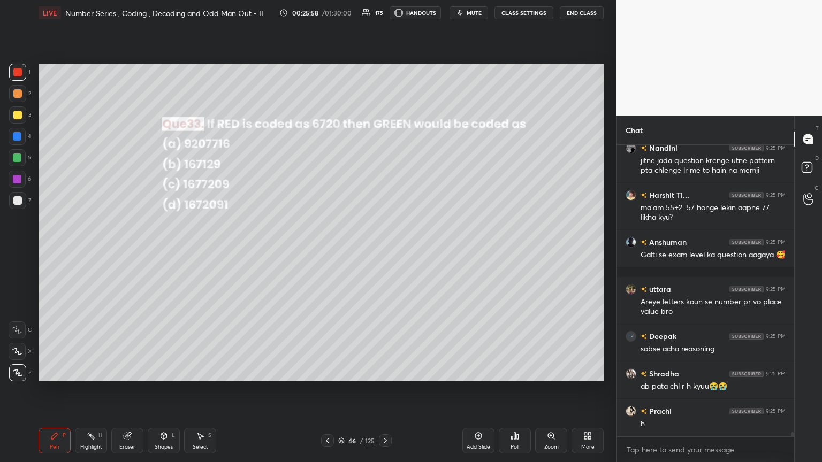
click at [384, 251] on icon at bounding box center [385, 441] width 9 height 9
click at [384, 251] on div "Poll" at bounding box center [514, 447] width 9 height 5
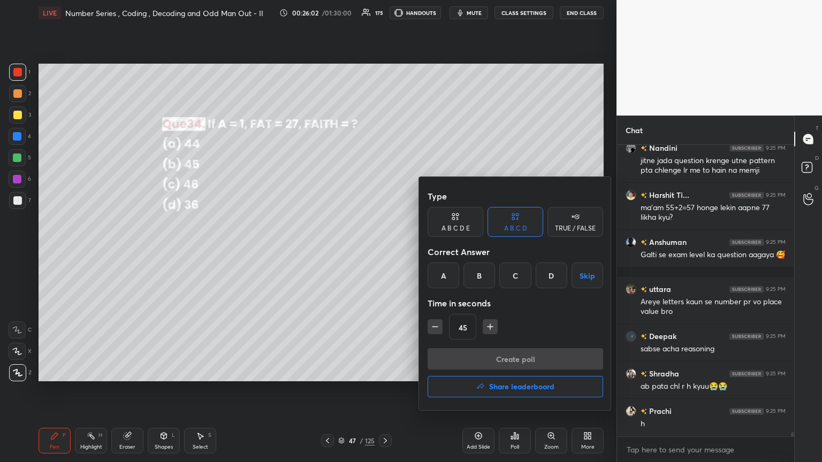
click at [384, 251] on div "A" at bounding box center [444, 276] width 32 height 26
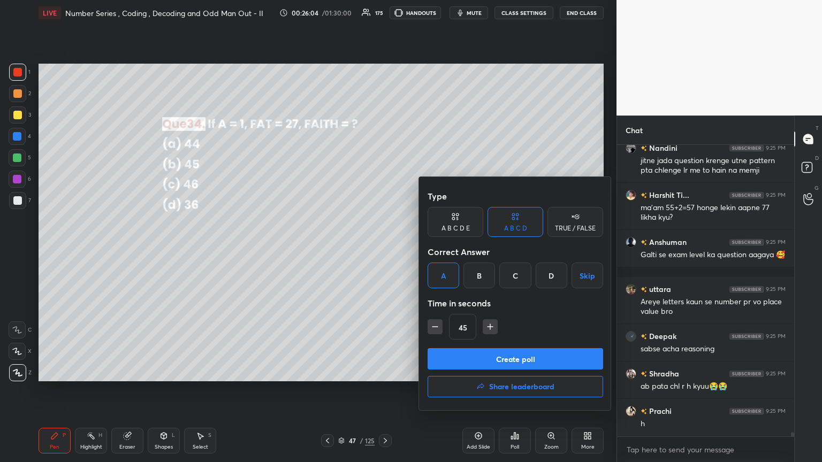
click at [384, 251] on button "Create poll" at bounding box center [515, 358] width 175 height 21
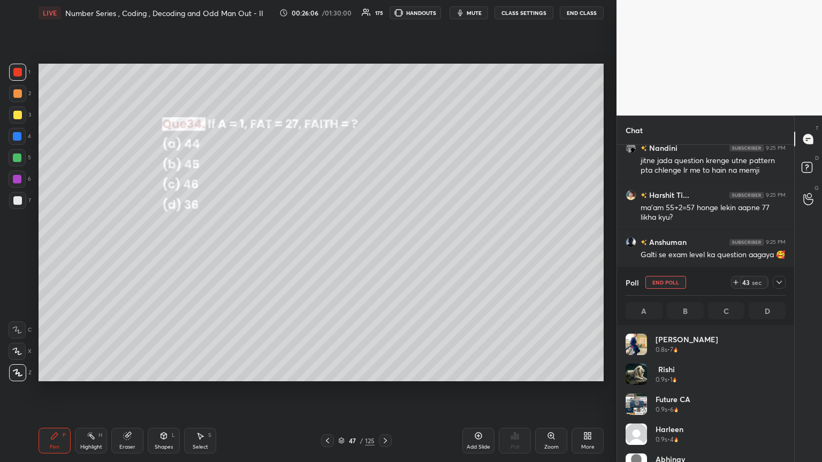
scroll to position [125, 157]
click at [384, 251] on icon at bounding box center [778, 282] width 5 height 3
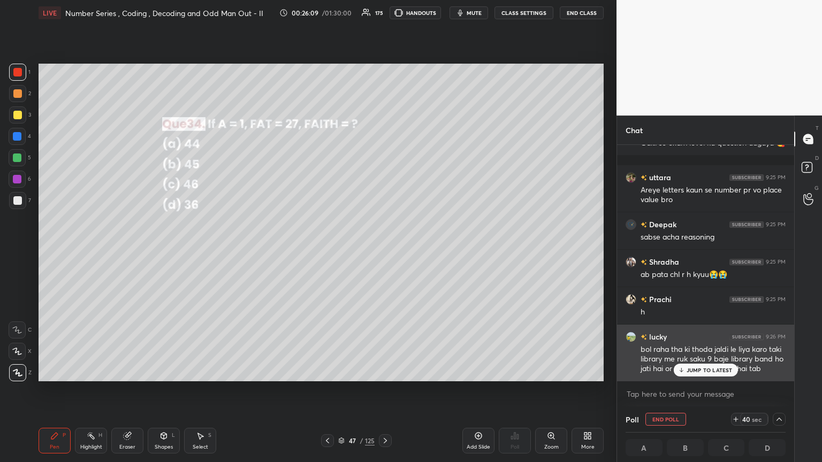
click at [384, 251] on p "JUMP TO LATEST" at bounding box center [709, 370] width 46 height 6
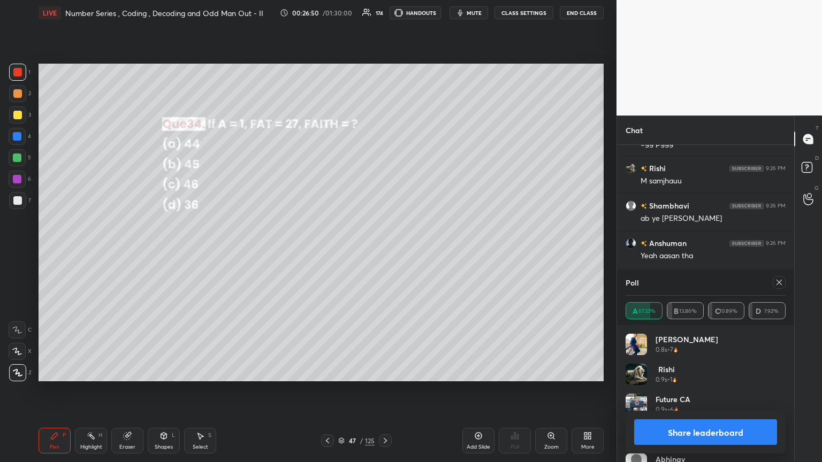
scroll to position [20876, 0]
drag, startPoint x: 779, startPoint y: 281, endPoint x: 778, endPoint y: 291, distance: 9.7
click at [384, 251] on icon at bounding box center [779, 282] width 9 height 9
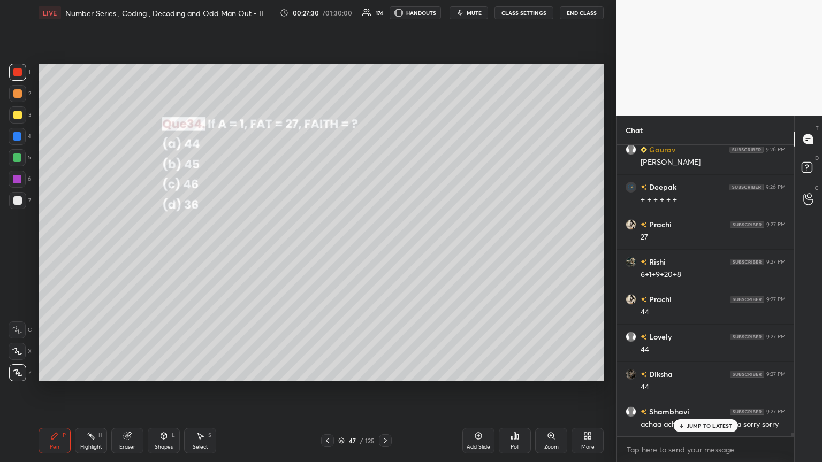
click at [384, 251] on p "JUMP TO LATEST" at bounding box center [709, 426] width 46 height 6
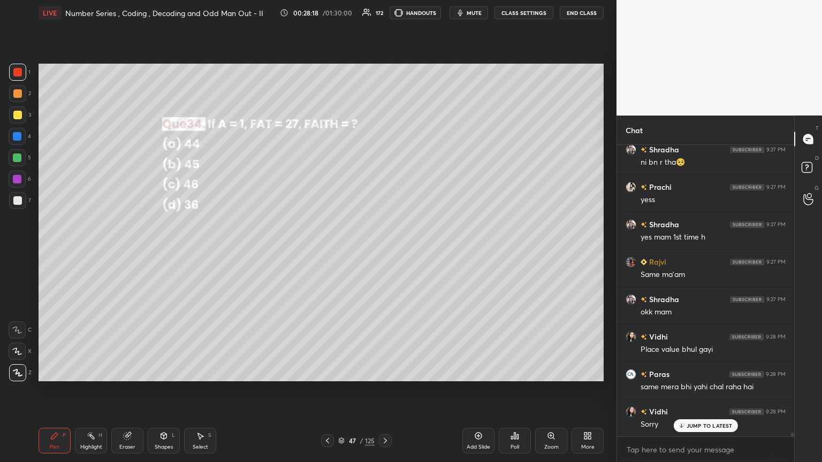
scroll to position [21383, 0]
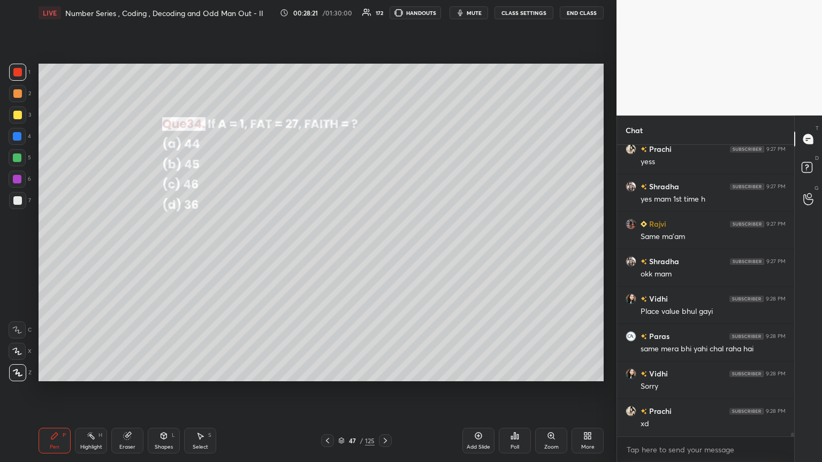
click at [383, 251] on icon at bounding box center [385, 441] width 9 height 9
click at [384, 251] on div "Poll" at bounding box center [514, 447] width 9 height 5
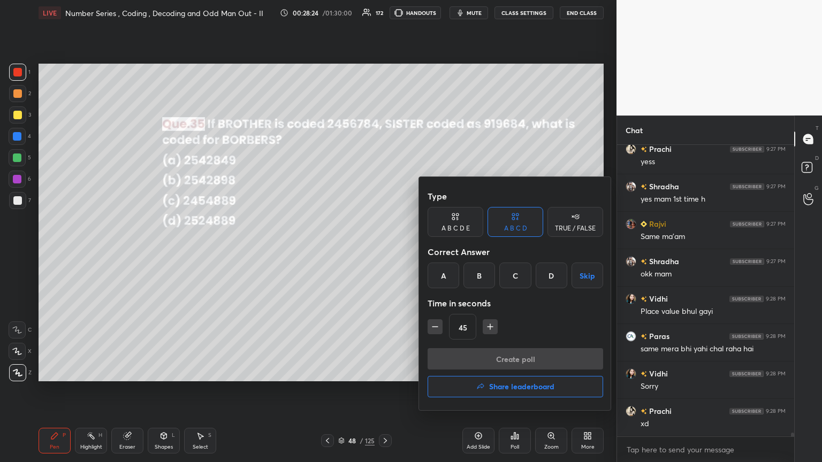
click at [384, 251] on div "A" at bounding box center [444, 276] width 32 height 26
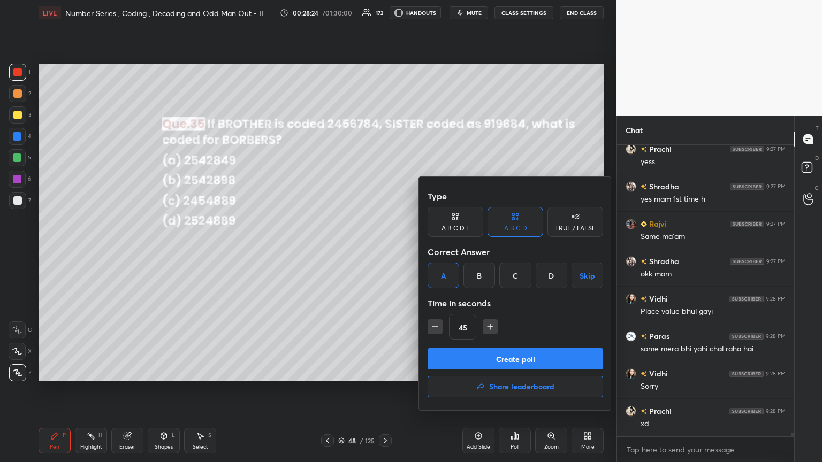
click at [384, 251] on div "Create poll Share leaderboard" at bounding box center [515, 375] width 175 height 54
click at [384, 251] on button "Create poll" at bounding box center [515, 358] width 175 height 21
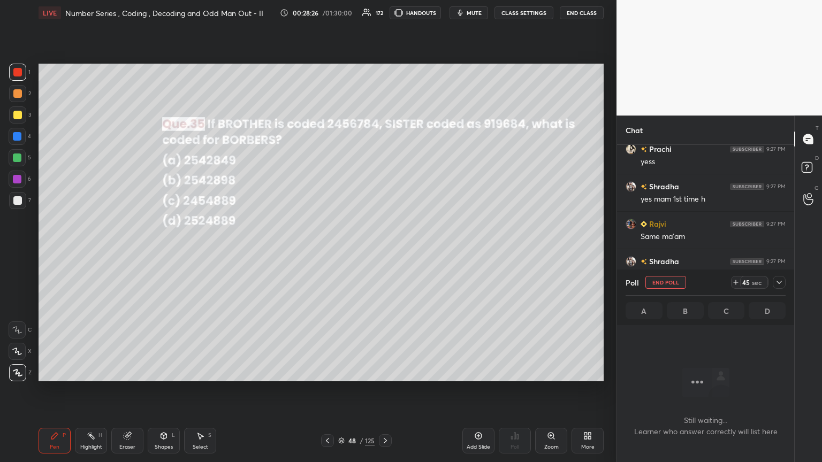
scroll to position [4, 3]
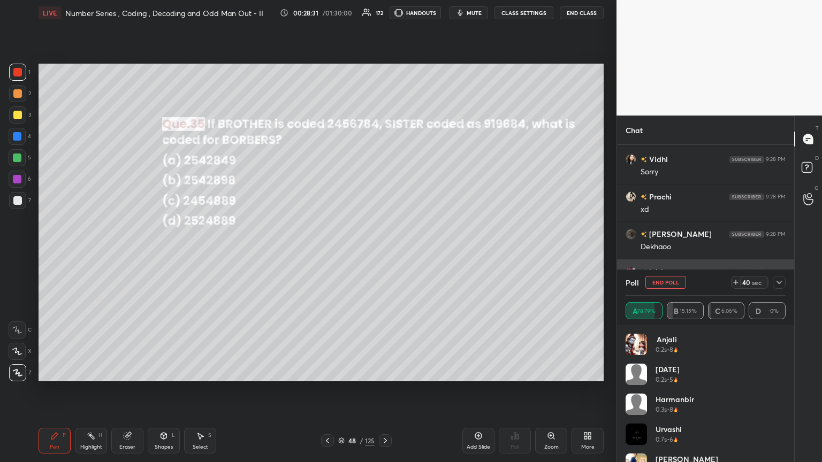
drag, startPoint x: 783, startPoint y: 280, endPoint x: 762, endPoint y: 281, distance: 21.4
click at [384, 251] on div at bounding box center [779, 282] width 13 height 13
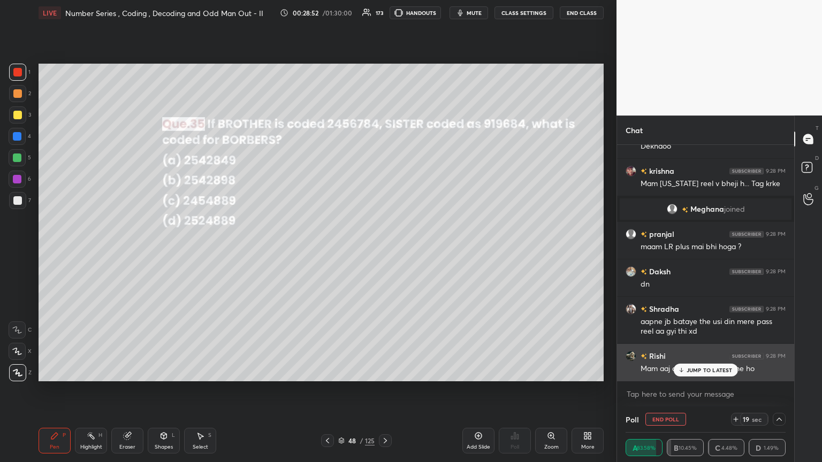
click at [384, 251] on div "JUMP TO LATEST" at bounding box center [705, 370] width 64 height 13
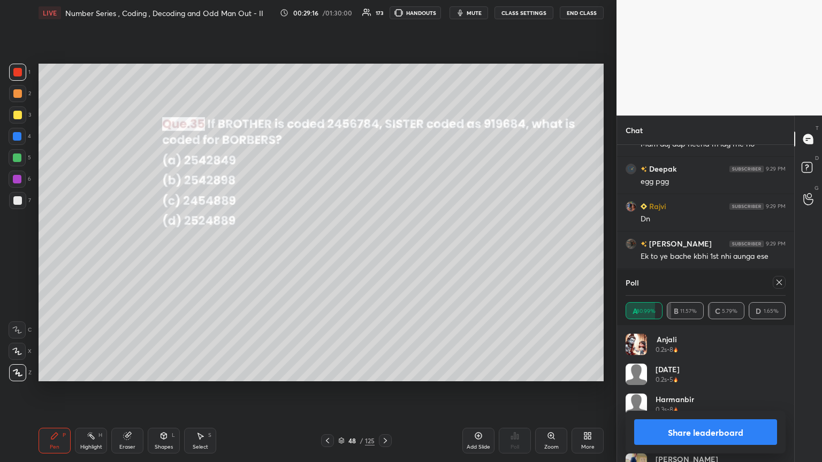
click at [384, 251] on icon at bounding box center [779, 282] width 9 height 9
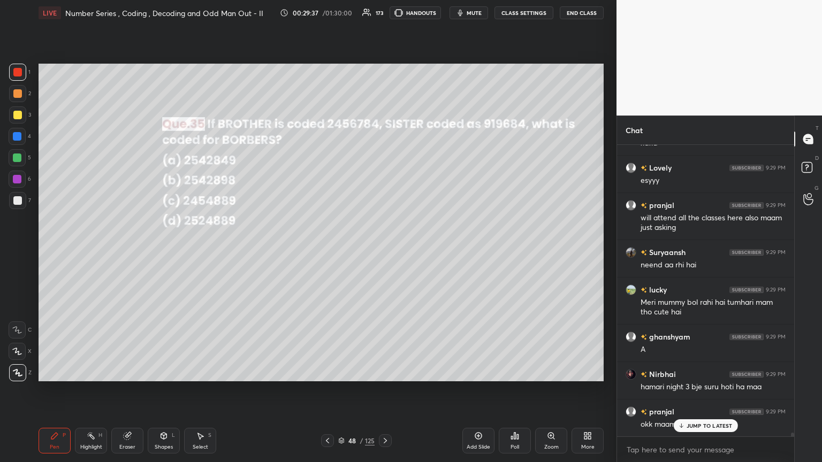
click at [18, 115] on div at bounding box center [17, 115] width 9 height 9
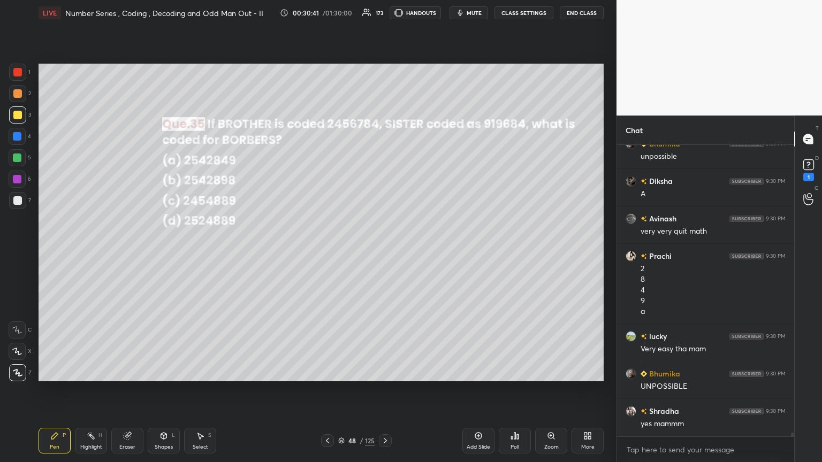
scroll to position [21982, 0]
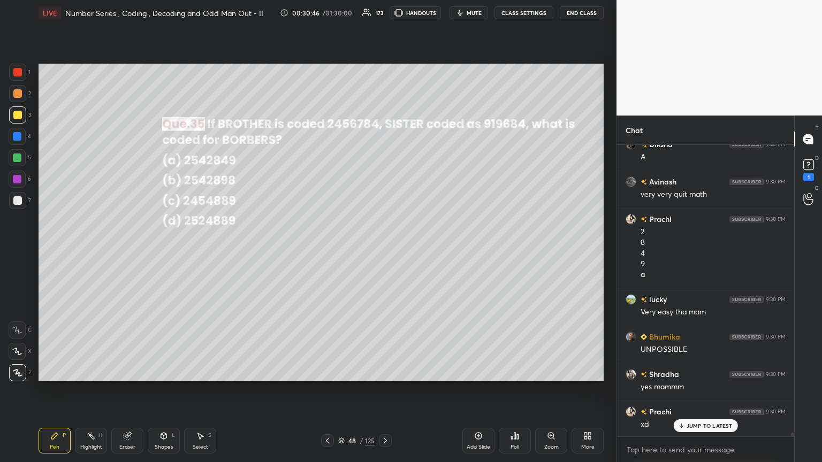
click at [384, 251] on div at bounding box center [385, 440] width 13 height 13
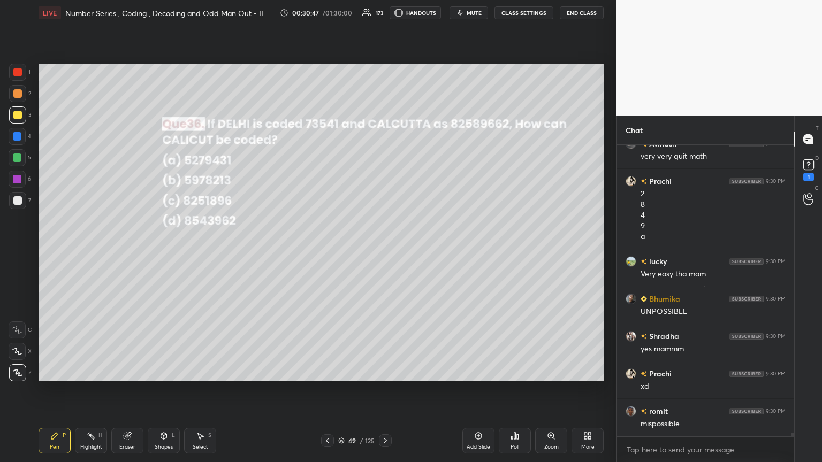
scroll to position [22095, 0]
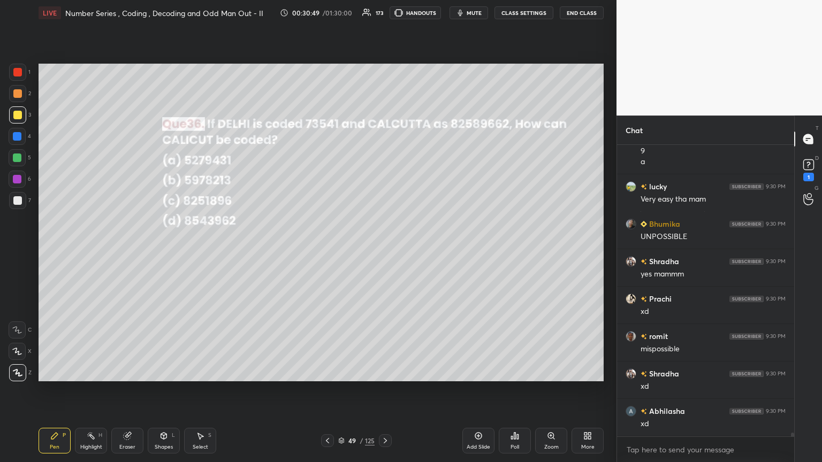
click at [384, 251] on div "Poll" at bounding box center [514, 447] width 9 height 5
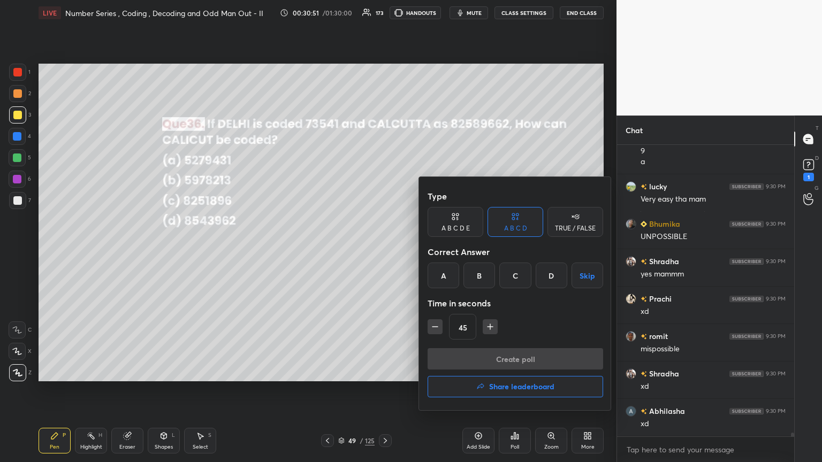
click at [384, 251] on div "C" at bounding box center [515, 276] width 32 height 26
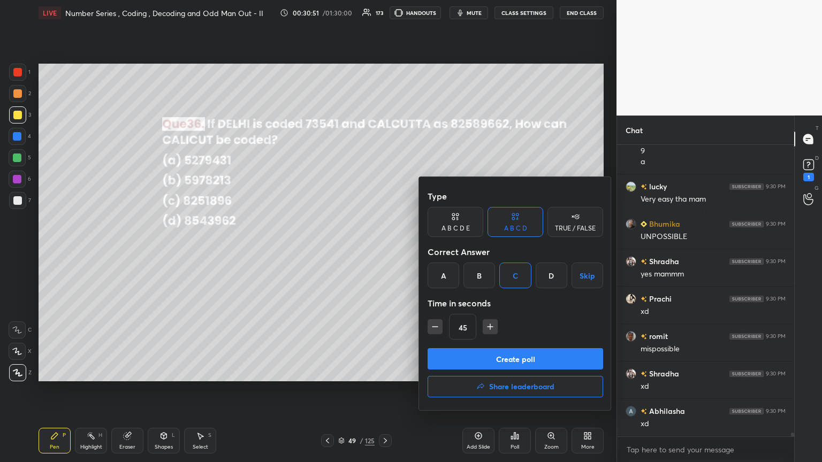
drag, startPoint x: 499, startPoint y: 358, endPoint x: 501, endPoint y: 350, distance: 8.3
click at [384, 251] on button "Create poll" at bounding box center [515, 358] width 175 height 21
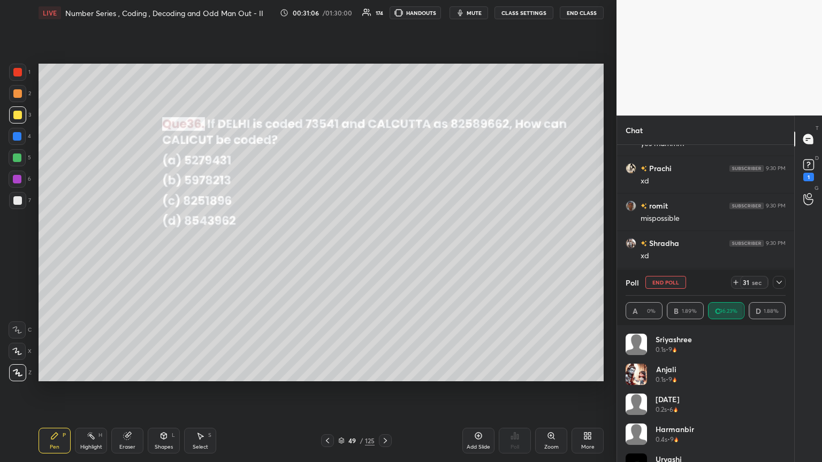
scroll to position [22263, 0]
click at [384, 251] on icon at bounding box center [779, 282] width 9 height 9
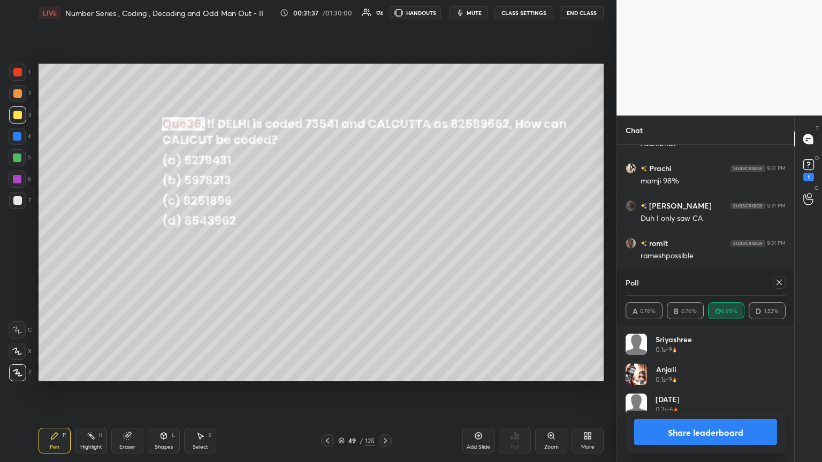
scroll to position [3, 3]
click at [384, 251] on icon at bounding box center [779, 282] width 9 height 9
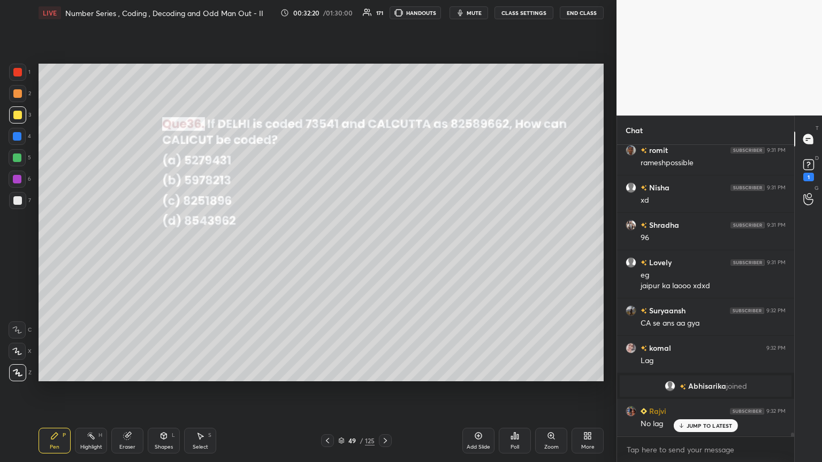
scroll to position [22329, 0]
click at [384, 251] on p "JUMP TO LATEST" at bounding box center [709, 426] width 46 height 6
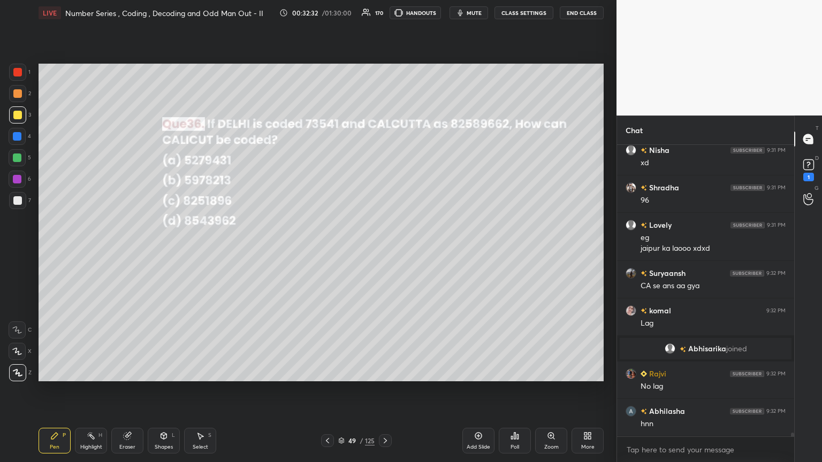
click at [383, 251] on icon at bounding box center [385, 441] width 9 height 9
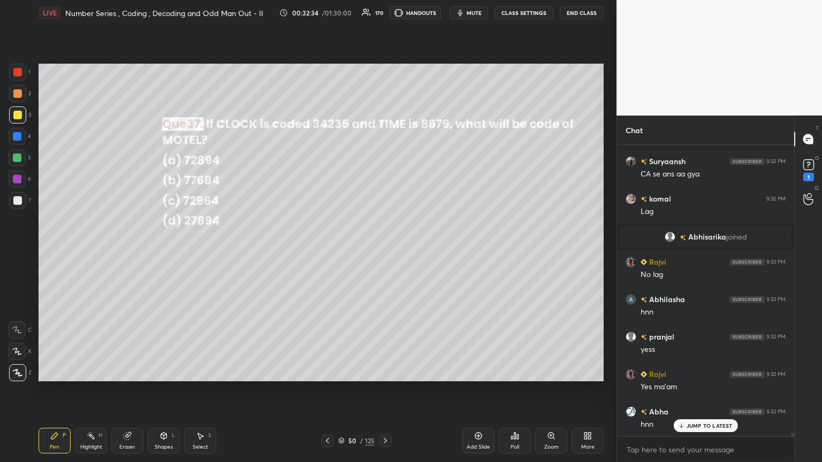
click at [384, 251] on div "Poll" at bounding box center [514, 447] width 9 height 5
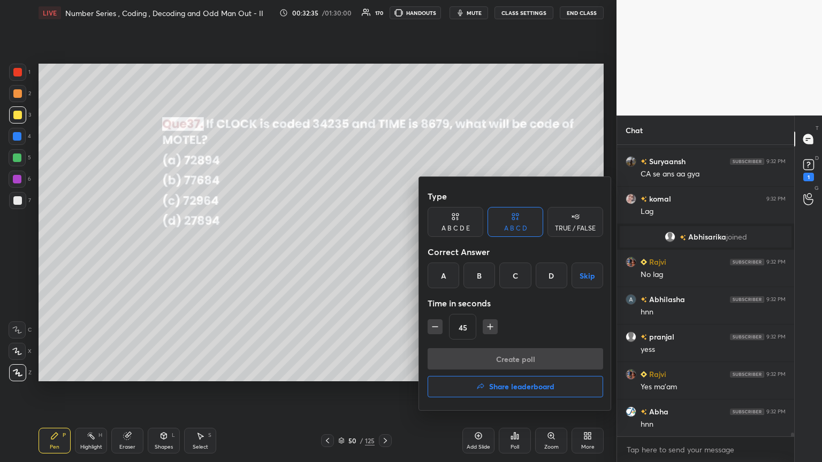
scroll to position [22517, 0]
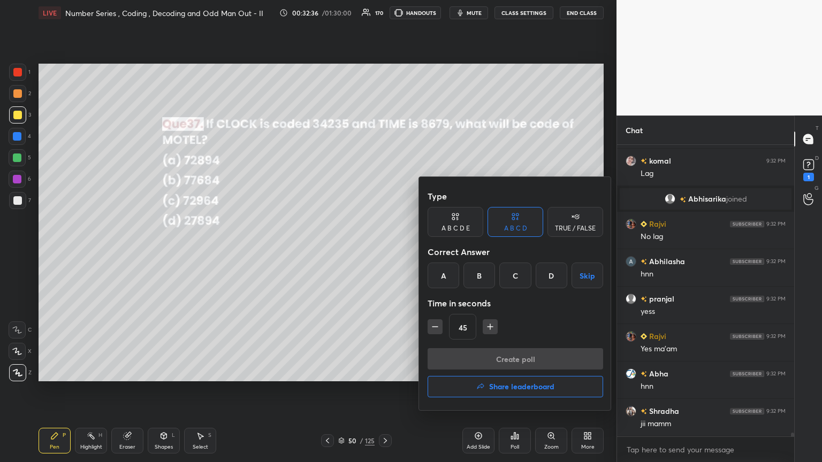
drag, startPoint x: 444, startPoint y: 275, endPoint x: 457, endPoint y: 313, distance: 40.1
click at [384, 251] on div "A" at bounding box center [444, 276] width 32 height 26
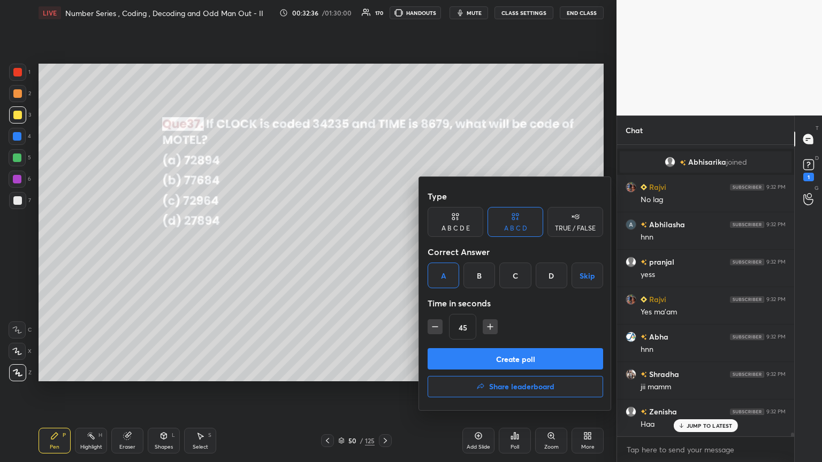
click at [384, 251] on button "Create poll" at bounding box center [515, 358] width 175 height 21
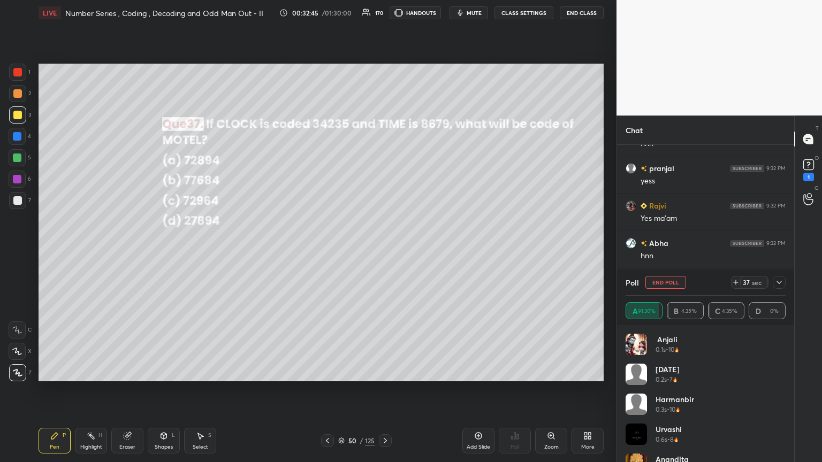
scroll to position [22673, 0]
click at [384, 251] on icon at bounding box center [779, 282] width 9 height 9
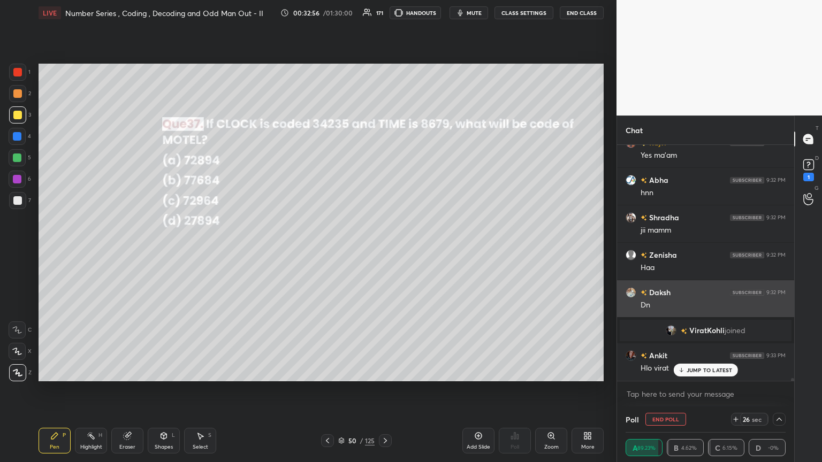
scroll to position [22625, 0]
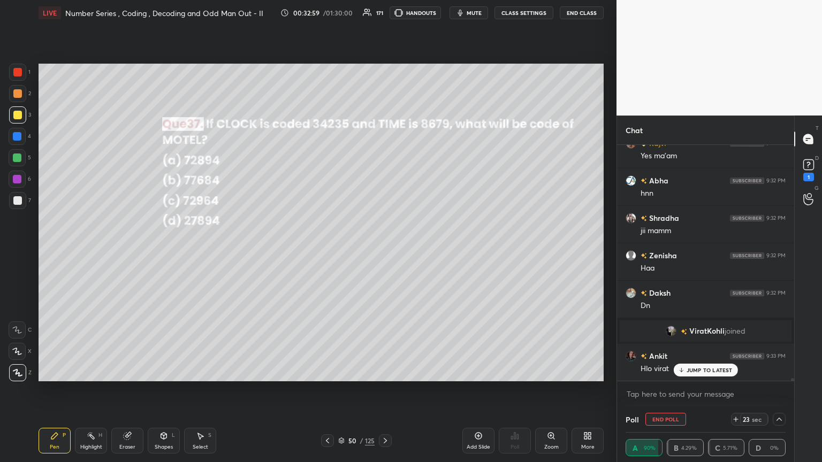
click at [384, 251] on div "romit 9:31 PM rameshpossible Nisha 9:31 PM xd Shradha 9:31 PM 96 Lovely 9:31 PM…" at bounding box center [705, 263] width 177 height 236
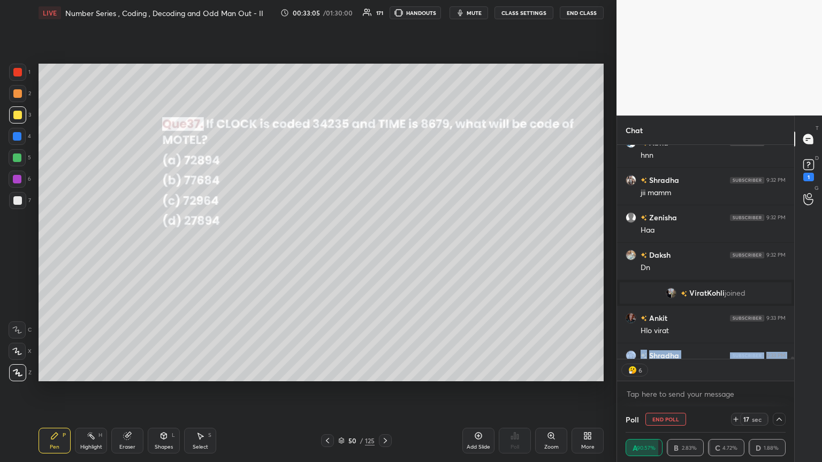
scroll to position [22722, 0]
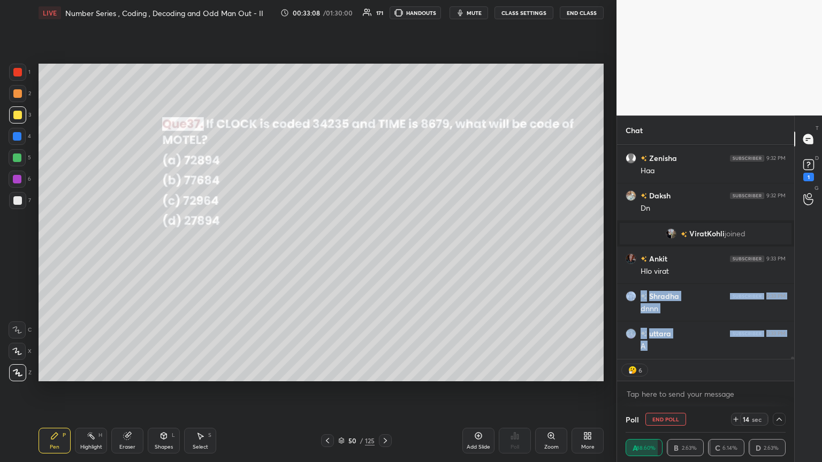
click at [384, 251] on body "1 2 3 4 5 6 7 C X Z C X Z E E Erase all H H LIVE Number Series , Coding , Decod…" at bounding box center [411, 231] width 822 height 462
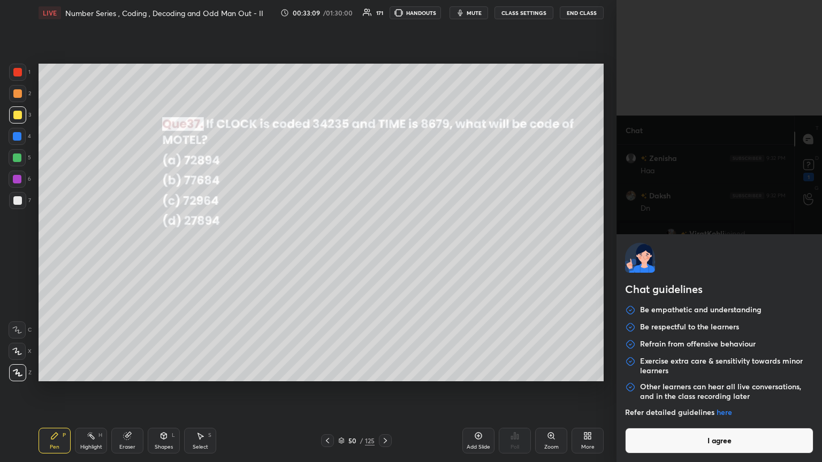
click at [384, 251] on button "I agree" at bounding box center [719, 441] width 188 height 26
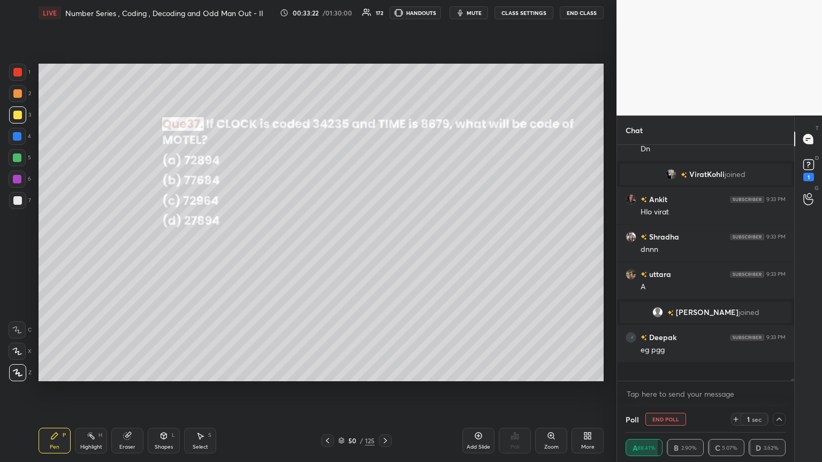
scroll to position [22720, 0]
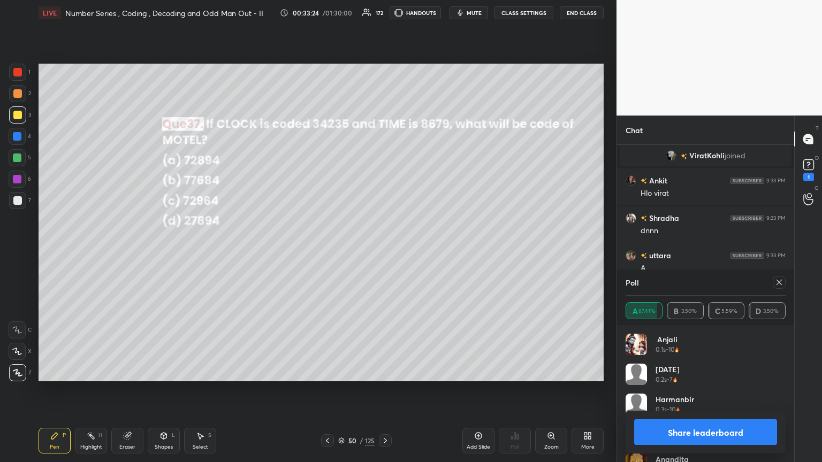
drag, startPoint x: 780, startPoint y: 280, endPoint x: 743, endPoint y: 306, distance: 44.7
click at [384, 251] on icon at bounding box center [779, 282] width 9 height 9
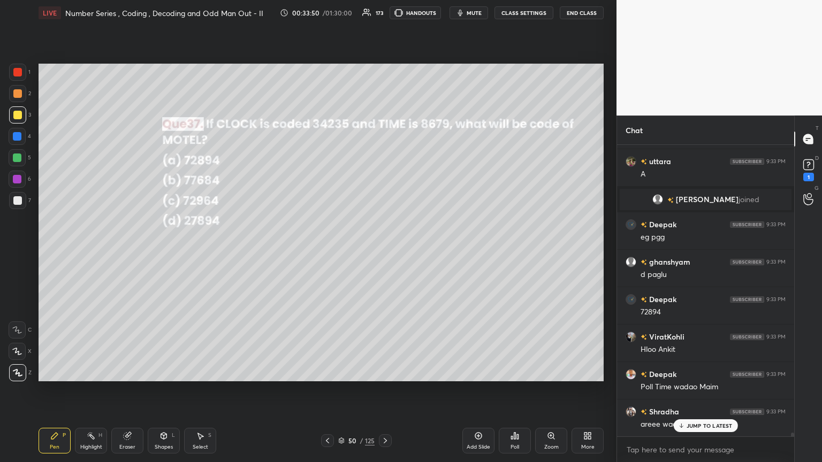
click at [377, 251] on div "50 / 125" at bounding box center [356, 440] width 71 height 13
click at [383, 251] on icon at bounding box center [385, 441] width 9 height 9
click at [384, 251] on div "Poll" at bounding box center [515, 441] width 32 height 26
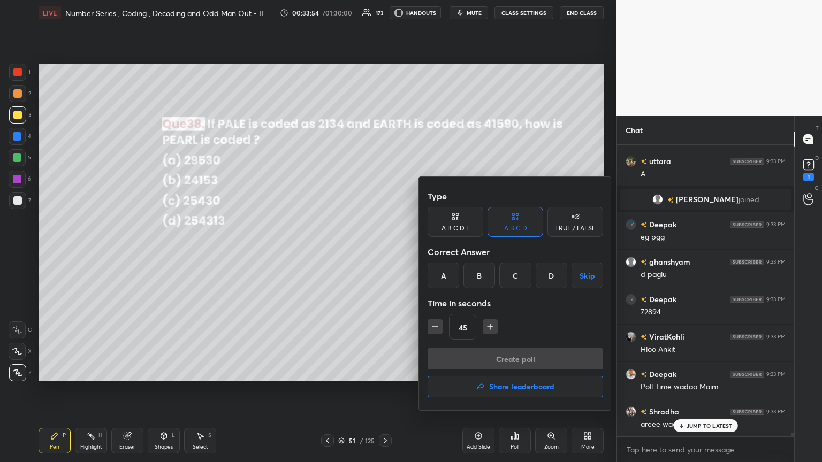
click at [384, 251] on div "B" at bounding box center [479, 276] width 32 height 26
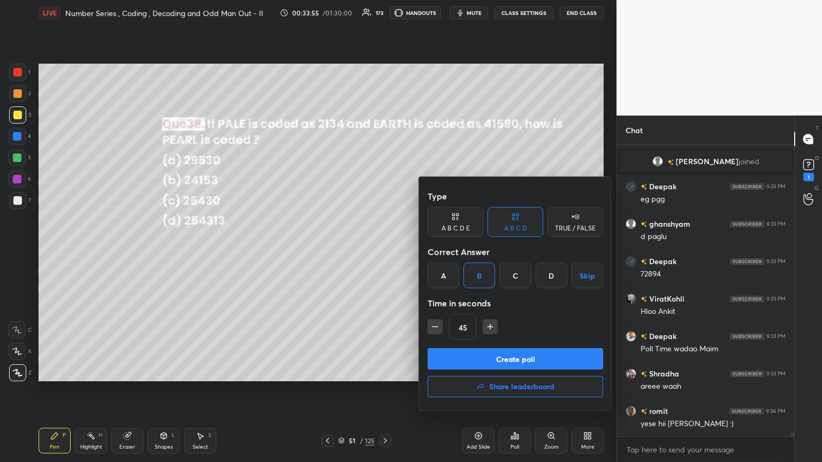
click at [384, 251] on button "Create poll" at bounding box center [515, 358] width 175 height 21
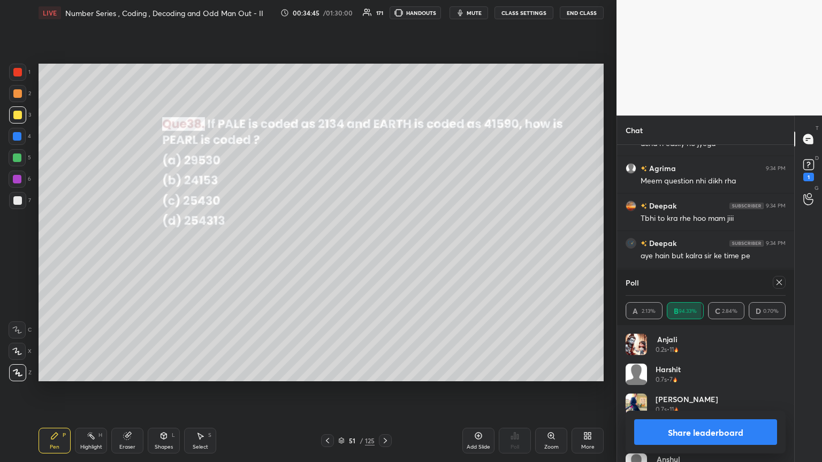
scroll to position [23282, 0]
drag, startPoint x: 781, startPoint y: 279, endPoint x: 781, endPoint y: 288, distance: 9.1
click at [384, 251] on icon at bounding box center [779, 282] width 9 height 9
type textarea "x"
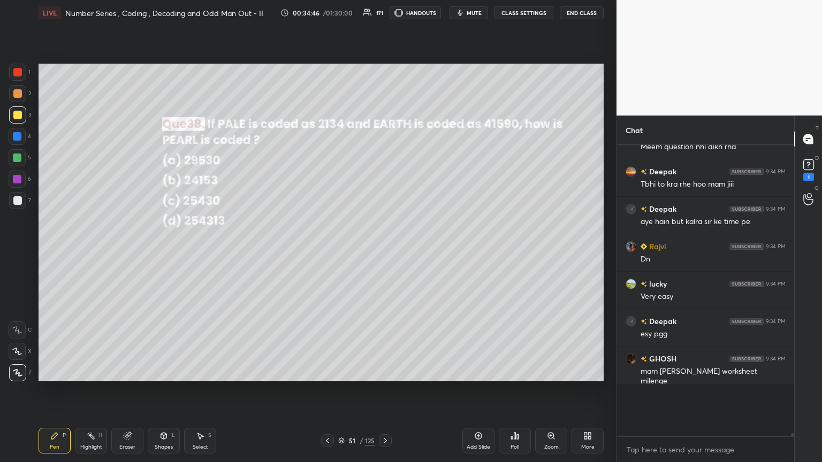
scroll to position [194, 174]
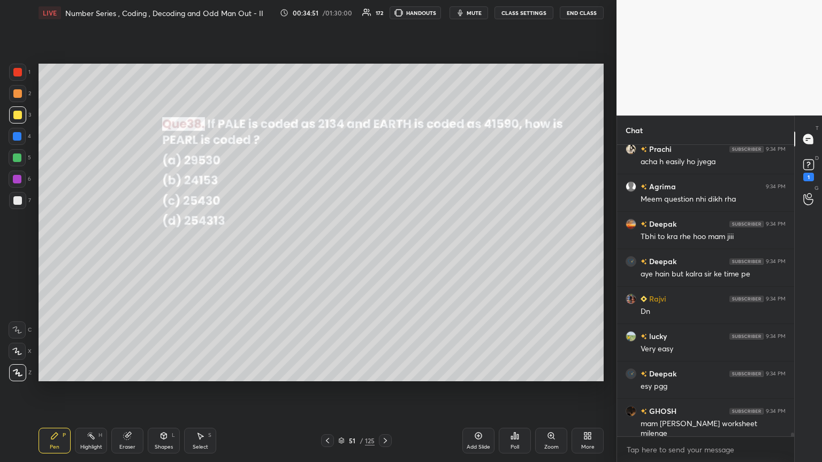
drag, startPoint x: 18, startPoint y: 116, endPoint x: 26, endPoint y: 121, distance: 9.6
click at [18, 116] on div at bounding box center [17, 115] width 9 height 9
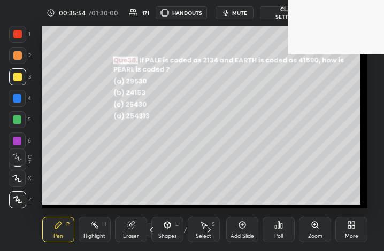
scroll to position [183, 341]
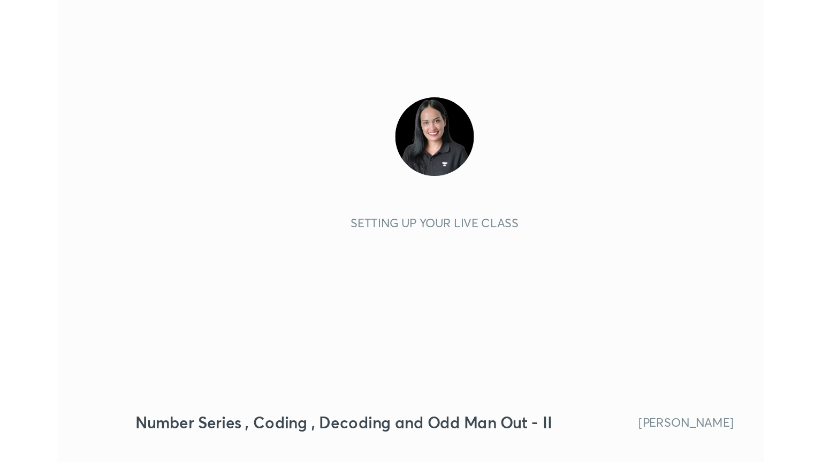
scroll to position [183, 341]
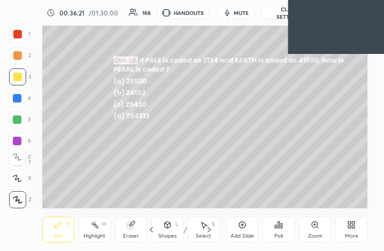
click at [360, 228] on div "More" at bounding box center [351, 230] width 32 height 26
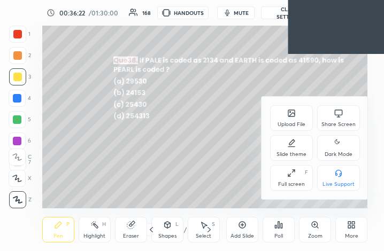
click at [340, 149] on icon at bounding box center [338, 143] width 9 height 13
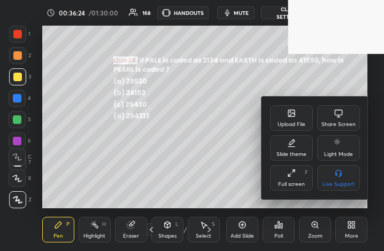
click at [297, 180] on div "Full screen F" at bounding box center [291, 178] width 43 height 26
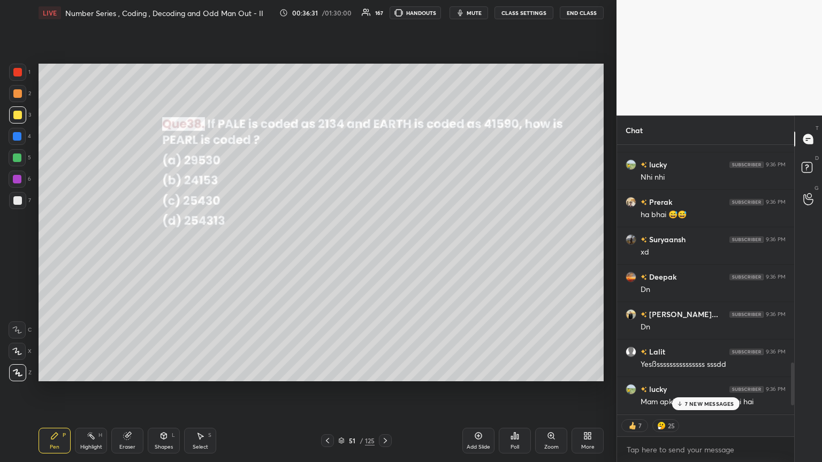
scroll to position [1771, 0]
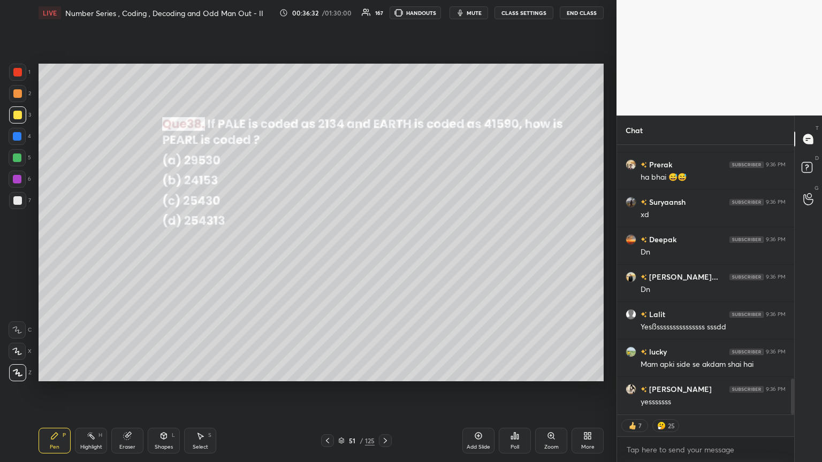
drag, startPoint x: 792, startPoint y: 178, endPoint x: 790, endPoint y: 373, distance: 195.9
click at [384, 251] on div at bounding box center [791, 280] width 6 height 270
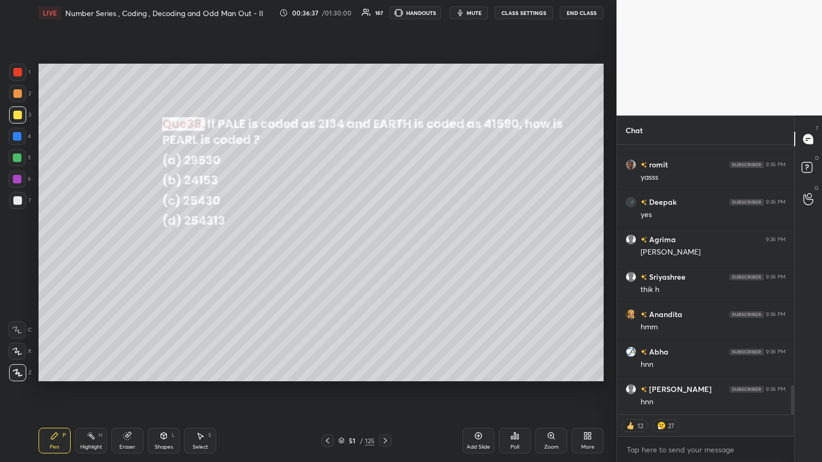
scroll to position [2295, 0]
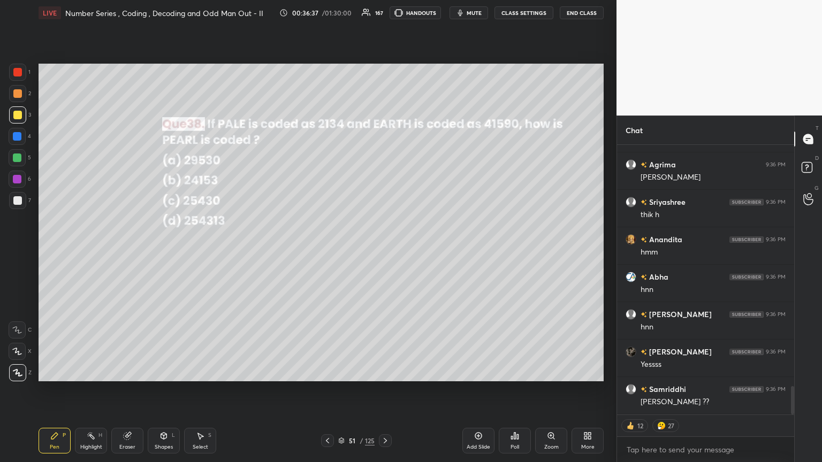
click at [378, 251] on div "51 / 125" at bounding box center [356, 440] width 71 height 13
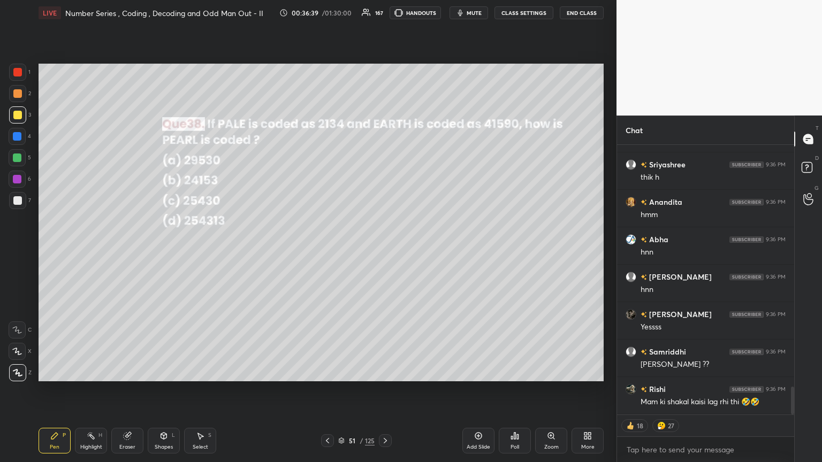
click at [384, 251] on icon at bounding box center [385, 440] width 3 height 5
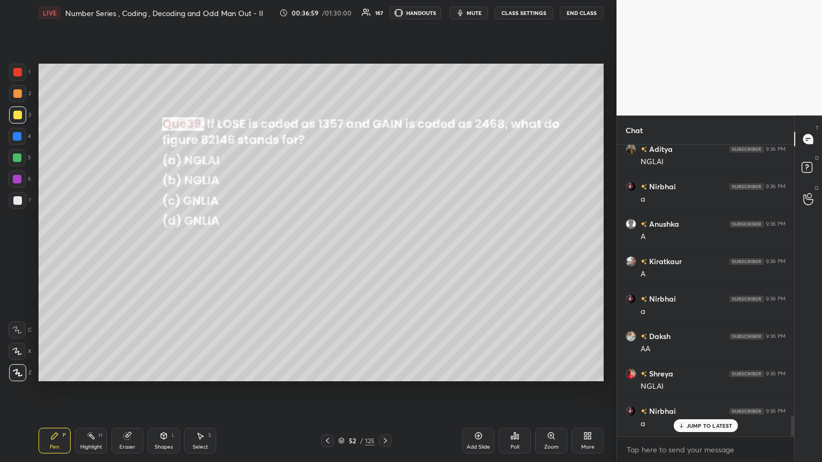
scroll to position [0, 0]
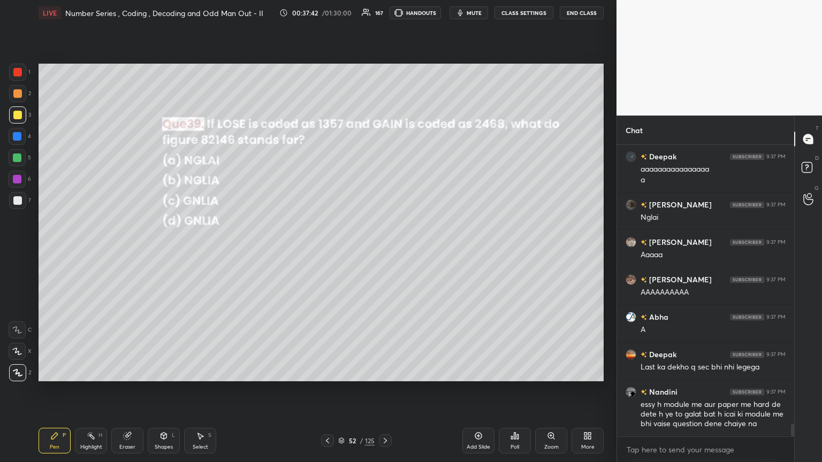
click at [381, 251] on icon at bounding box center [385, 441] width 9 height 9
click at [384, 251] on div "Poll" at bounding box center [514, 447] width 9 height 5
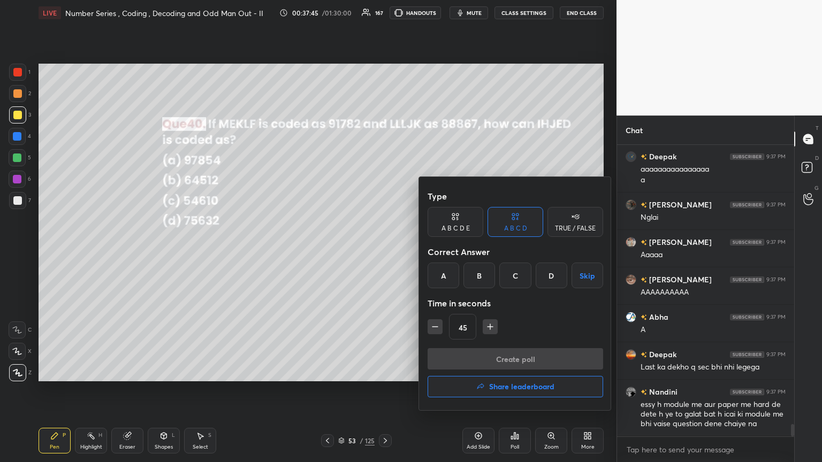
drag, startPoint x: 516, startPoint y: 276, endPoint x: 516, endPoint y: 284, distance: 8.0
click at [384, 251] on div "C" at bounding box center [515, 276] width 32 height 26
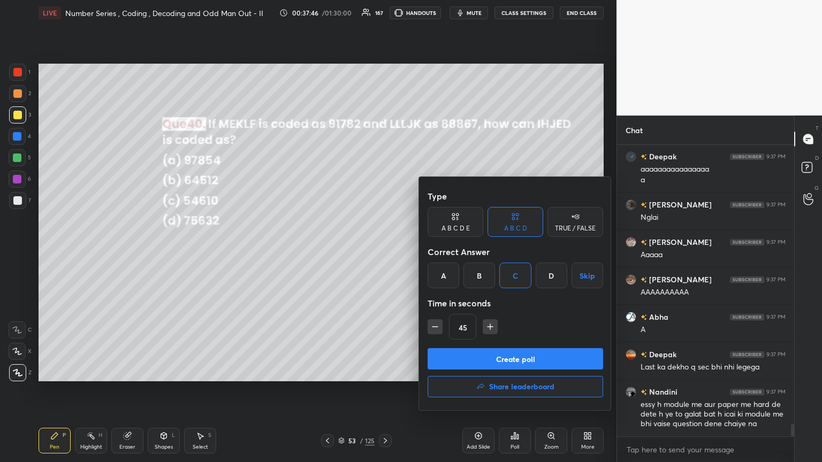
click at [384, 251] on button "Create poll" at bounding box center [515, 358] width 175 height 21
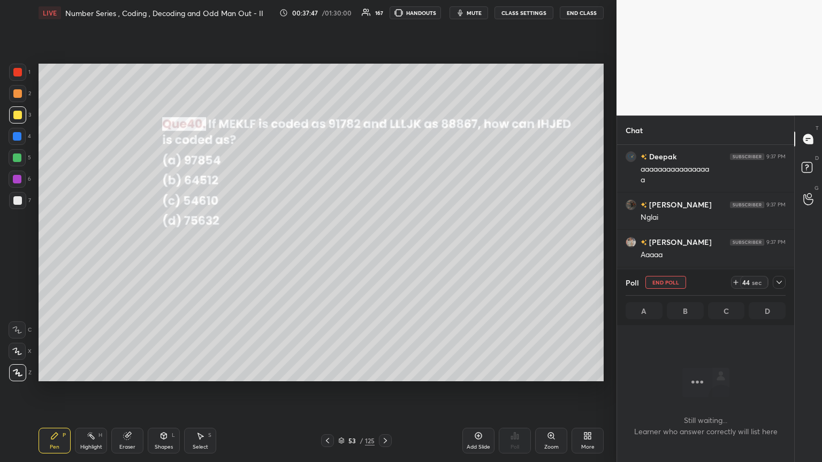
click at [384, 251] on icon at bounding box center [779, 282] width 9 height 9
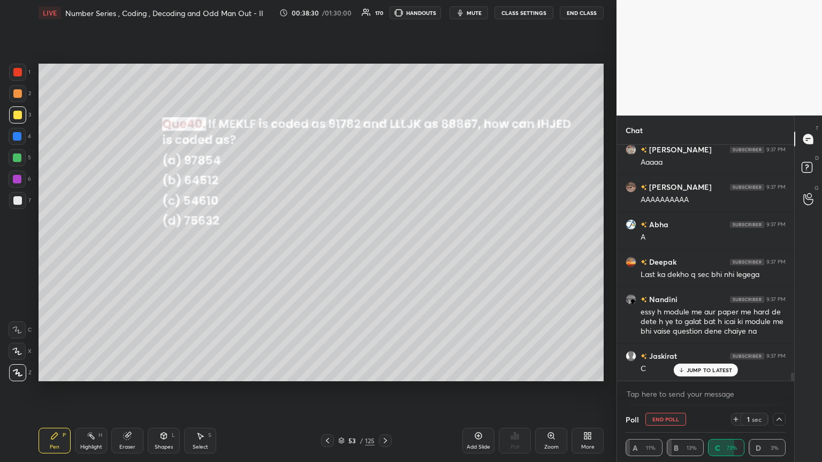
click at [7, 197] on div "1 2 3 4 5 6 7 C X Z C X Z E E Erase all H H" at bounding box center [17, 223] width 34 height 318
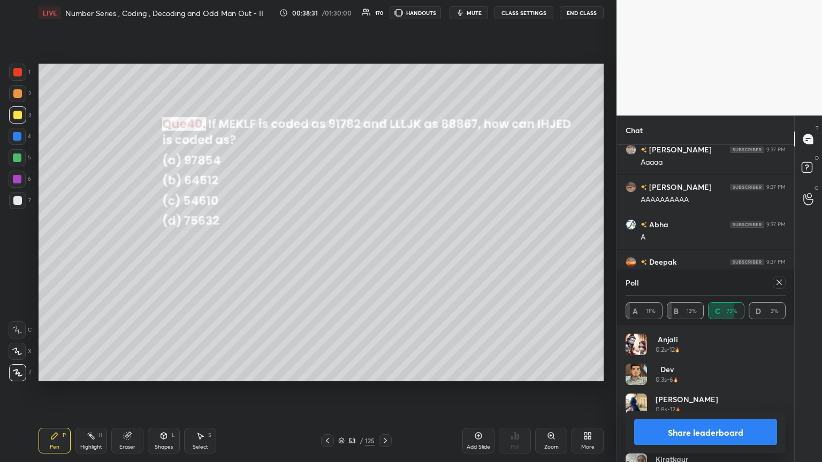
scroll to position [125, 157]
click at [384, 251] on icon at bounding box center [779, 282] width 9 height 9
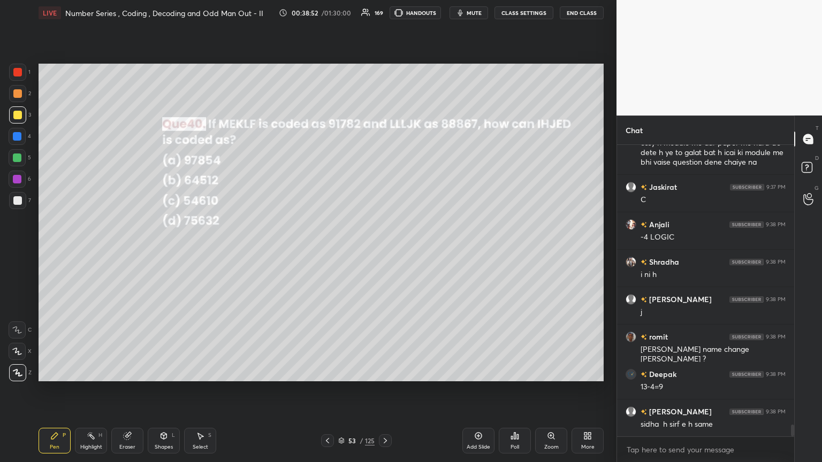
scroll to position [6878, 0]
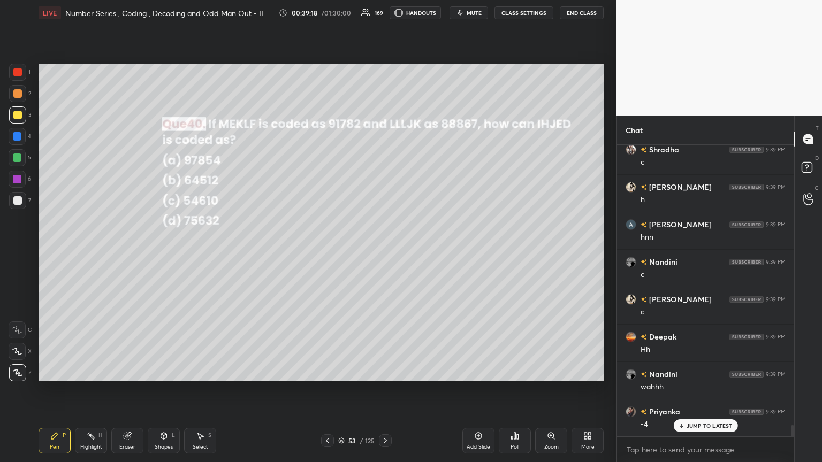
click at [384, 251] on icon at bounding box center [385, 441] width 9 height 9
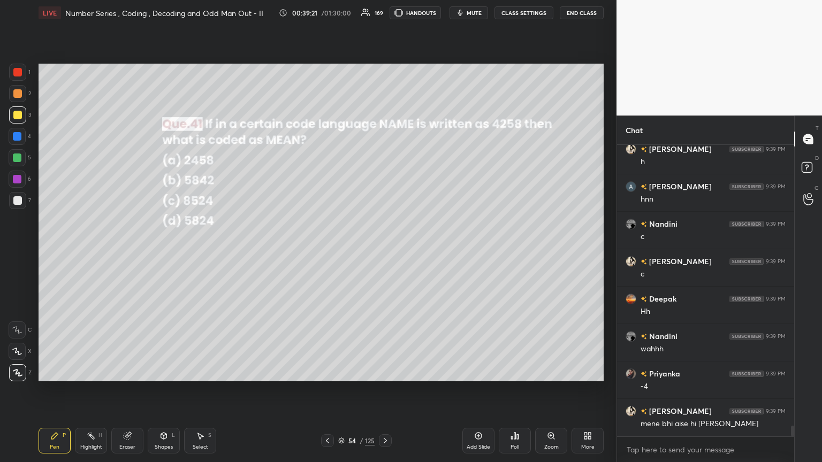
click at [384, 251] on div "Poll" at bounding box center [514, 447] width 9 height 5
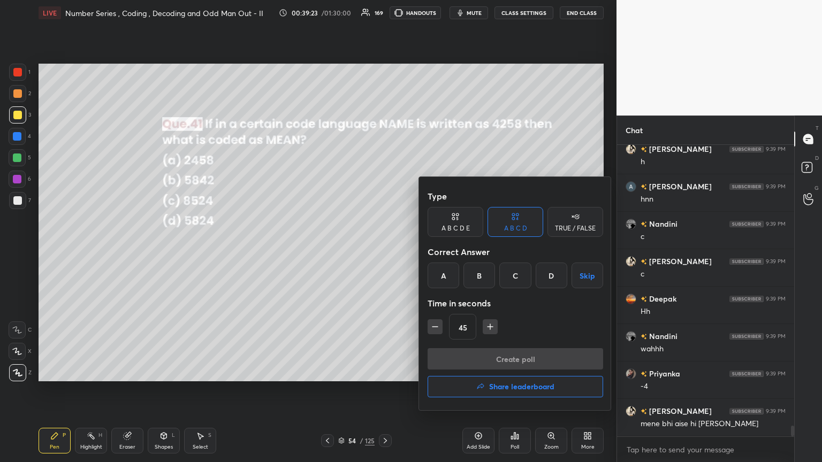
click at [384, 251] on div "D" at bounding box center [552, 276] width 32 height 26
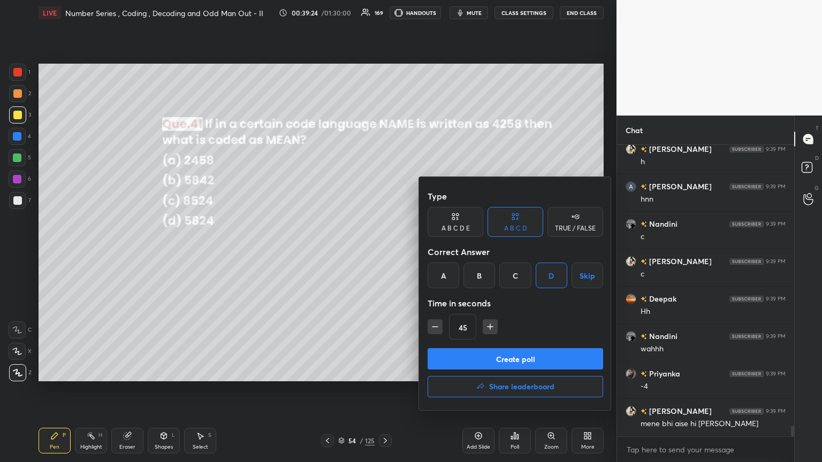
click at [384, 251] on button "Create poll" at bounding box center [515, 358] width 175 height 21
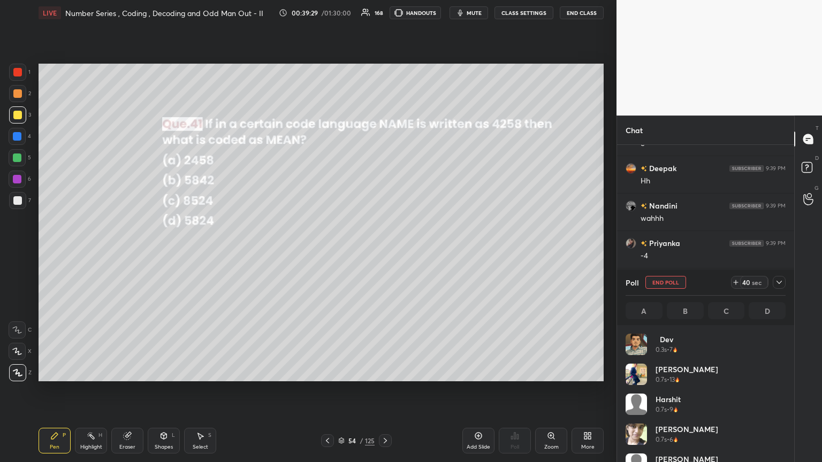
click at [19, 201] on div at bounding box center [17, 200] width 9 height 9
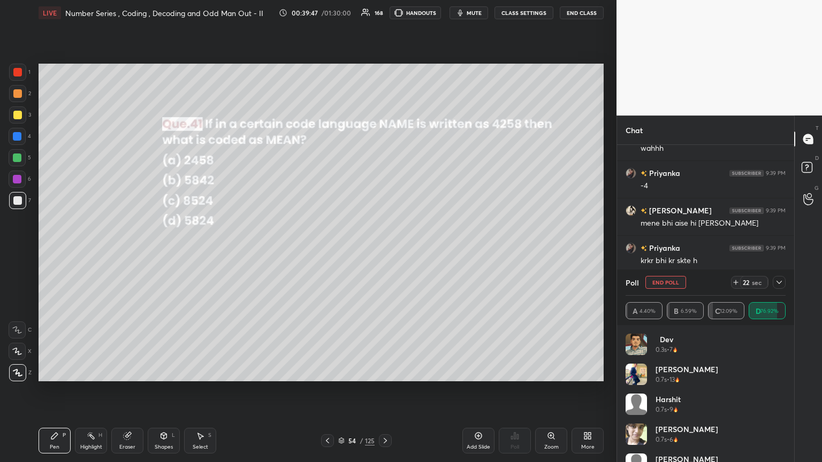
click at [384, 251] on icon at bounding box center [779, 282] width 9 height 9
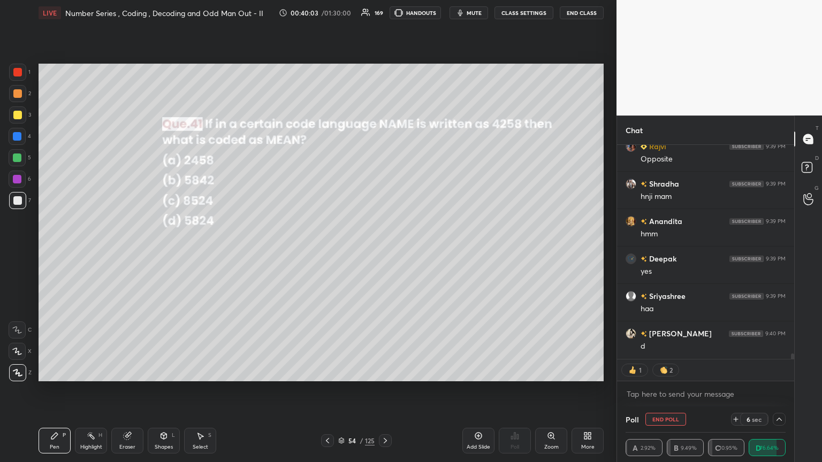
click at [384, 251] on button "End Poll" at bounding box center [665, 419] width 41 height 13
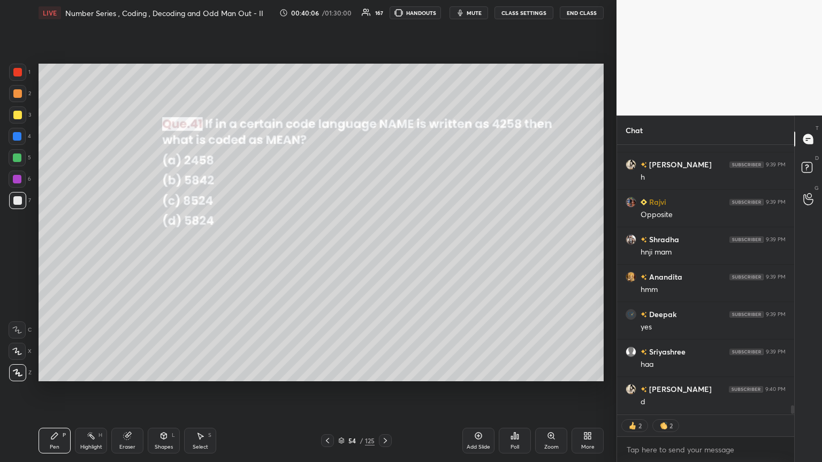
click at [384, 251] on icon at bounding box center [385, 441] width 9 height 9
click at [384, 251] on div "Poll" at bounding box center [515, 441] width 32 height 26
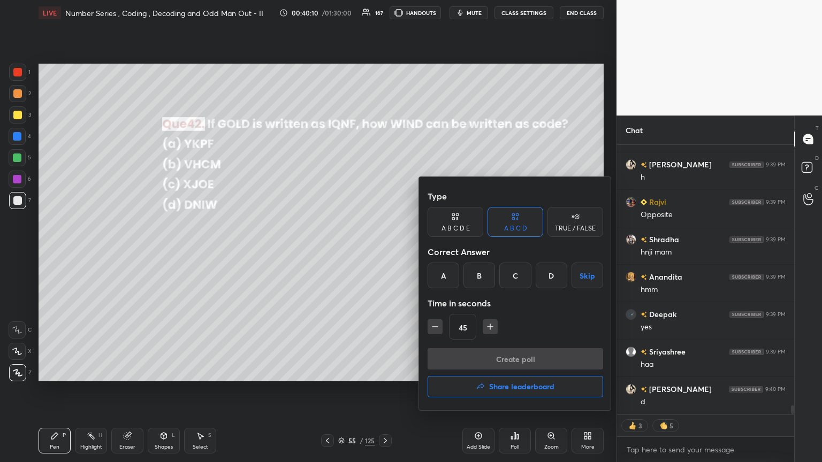
click at [384, 251] on div "A" at bounding box center [444, 276] width 32 height 26
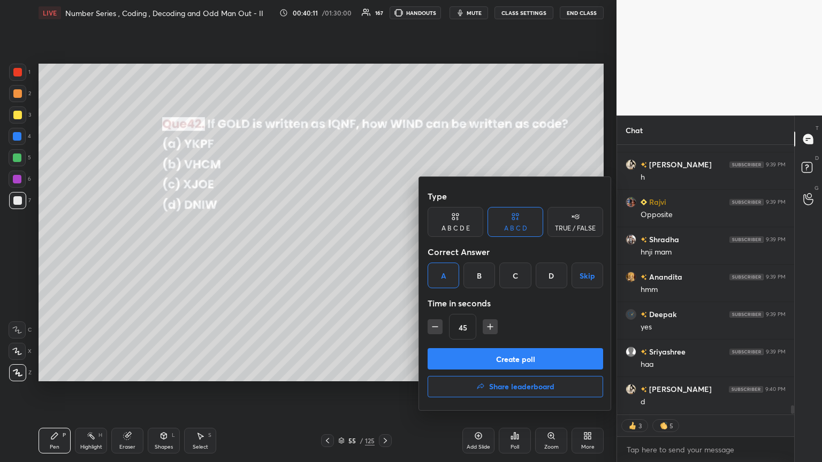
click at [384, 251] on button "Create poll" at bounding box center [515, 358] width 175 height 21
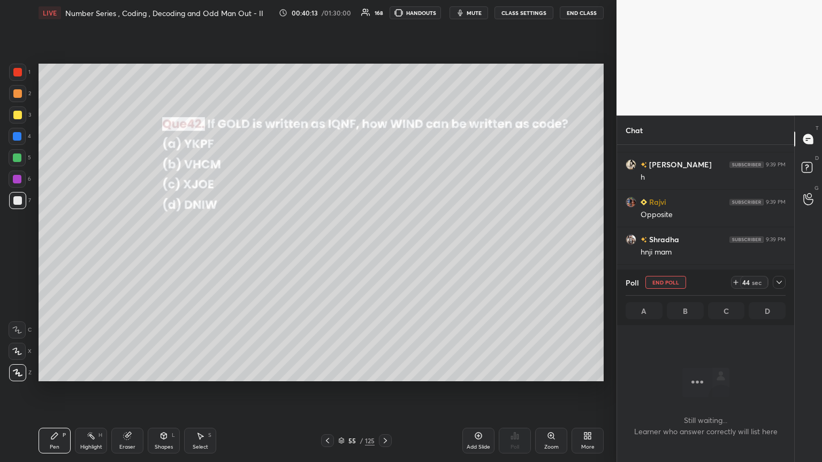
click at [384, 251] on icon at bounding box center [779, 282] width 9 height 9
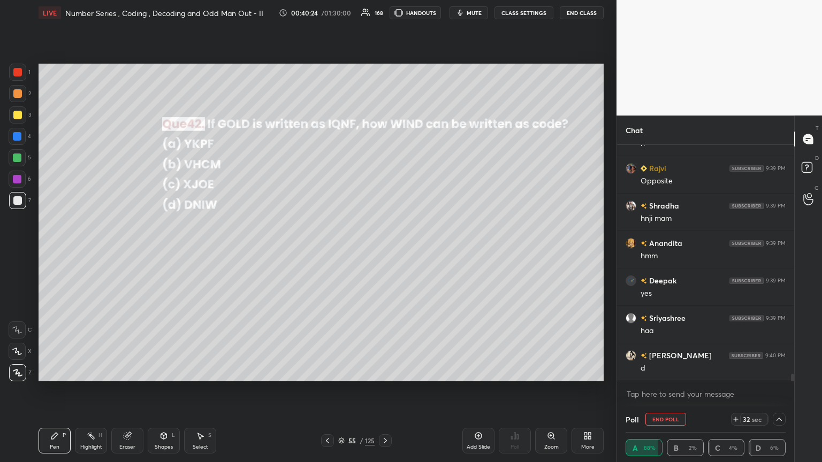
click at [384, 251] on icon at bounding box center [779, 419] width 9 height 9
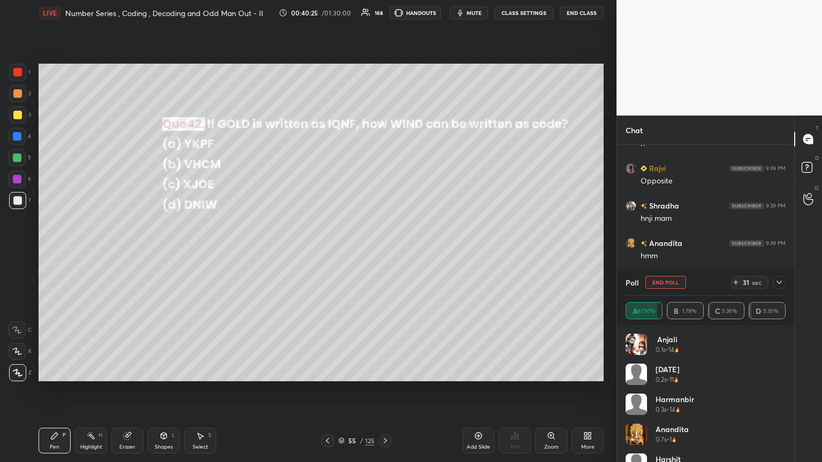
click at [384, 251] on icon at bounding box center [779, 282] width 9 height 9
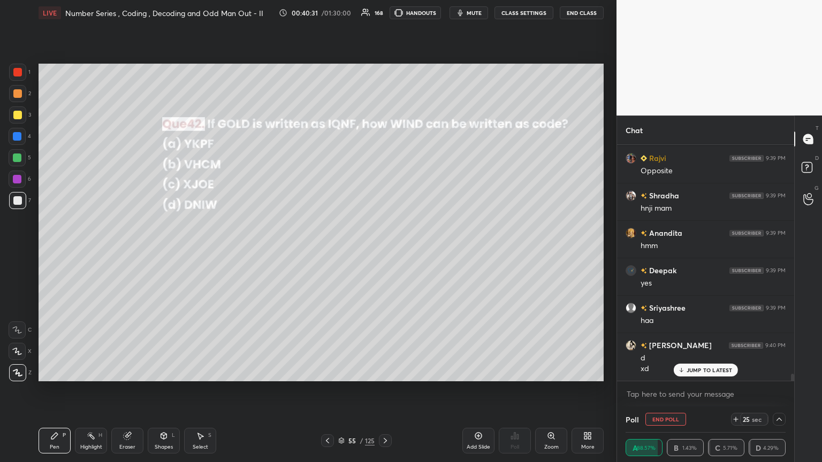
click at [17, 251] on div at bounding box center [17, 372] width 17 height 17
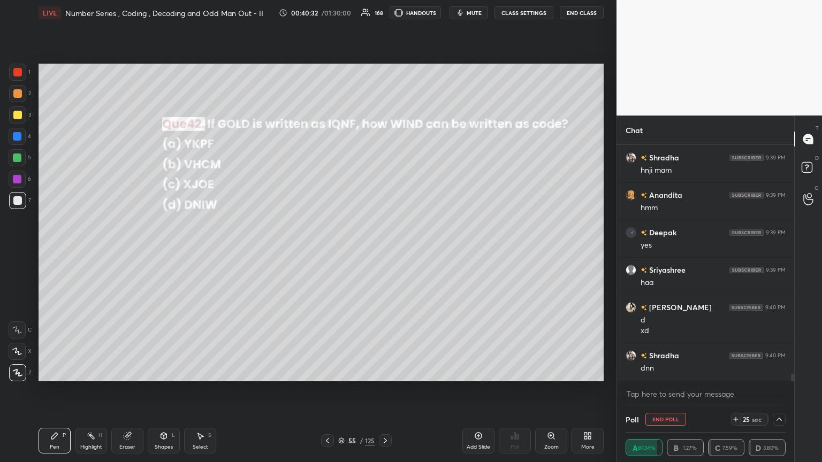
click at [16, 113] on div at bounding box center [17, 115] width 9 height 9
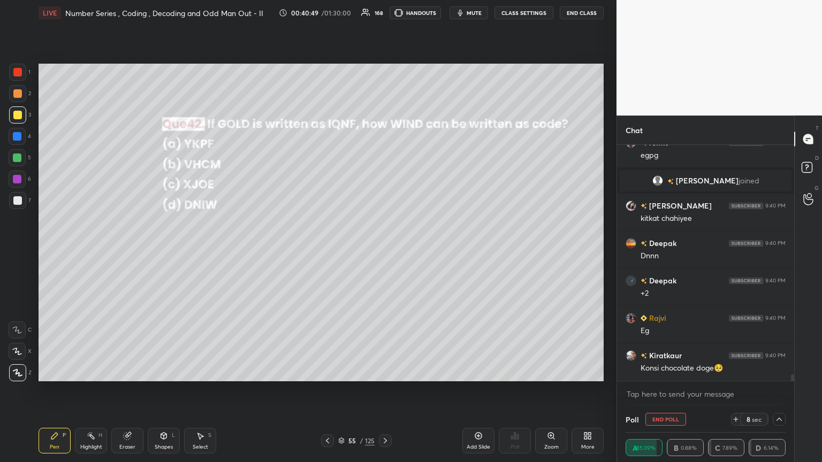
click at [19, 73] on div at bounding box center [17, 72] width 9 height 9
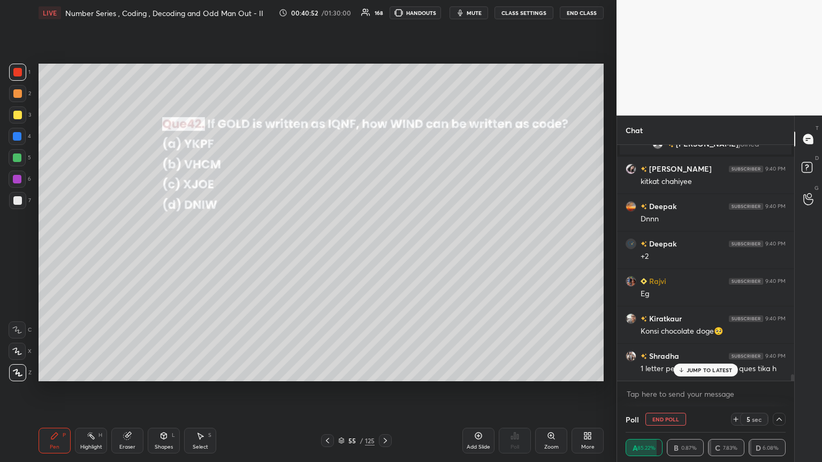
click at [186, 251] on div "Select S" at bounding box center [200, 441] width 32 height 26
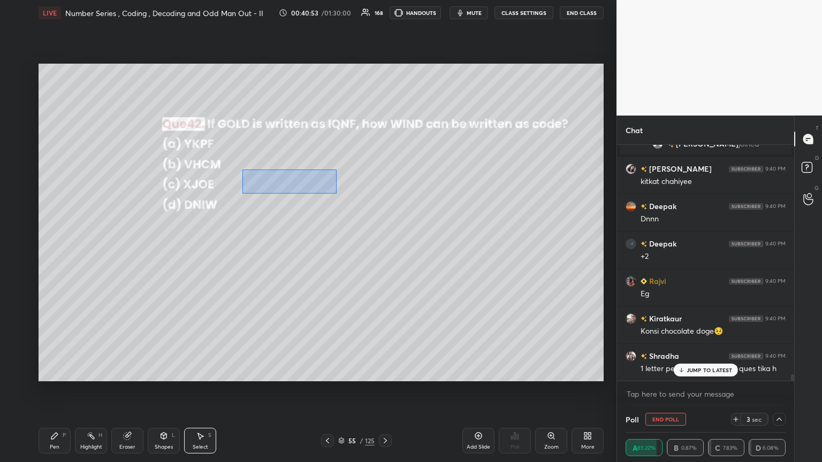
drag, startPoint x: 243, startPoint y: 171, endPoint x: 354, endPoint y: 199, distance: 114.7
click at [354, 199] on div "0 ° Undo Copy Duplicate Duplicate to new slide Delete" at bounding box center [321, 223] width 565 height 318
drag, startPoint x: 288, startPoint y: 187, endPoint x: 282, endPoint y: 241, distance: 54.9
click at [285, 228] on div "0 ° Undo Copy Duplicate Duplicate to new slide Delete" at bounding box center [321, 223] width 565 height 318
click at [248, 251] on div "0 ° Undo Copy Duplicate Duplicate to new slide Delete" at bounding box center [321, 223] width 565 height 318
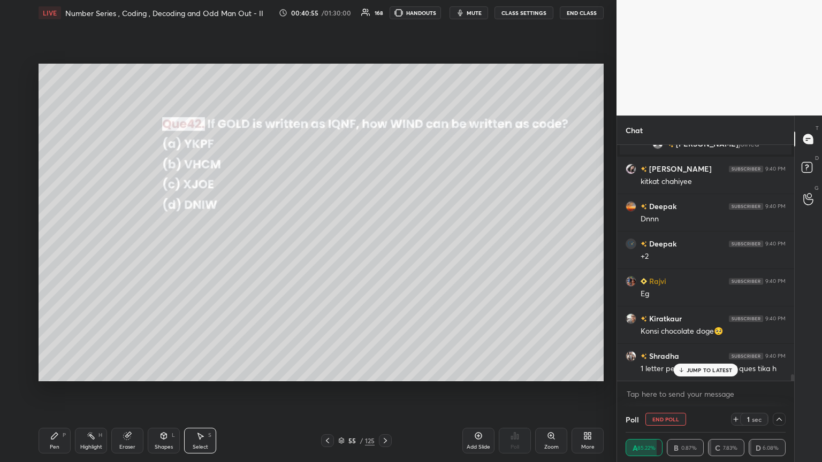
click at [55, 251] on div "Pen P" at bounding box center [55, 441] width 32 height 26
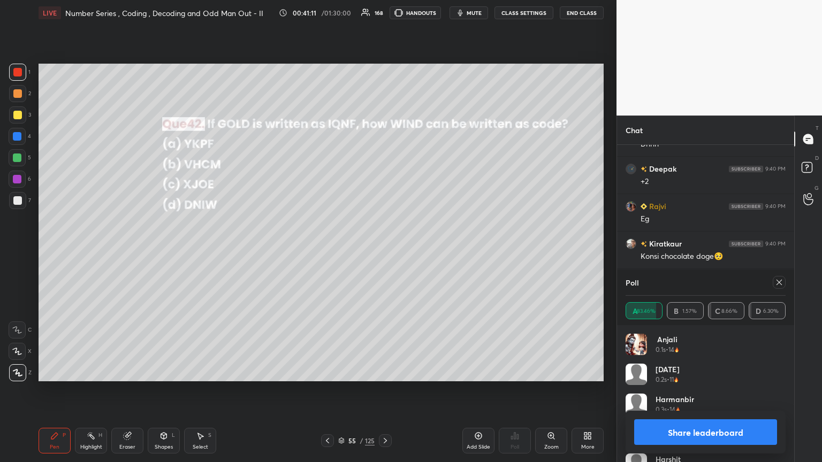
click at [384, 251] on icon at bounding box center [779, 282] width 9 height 9
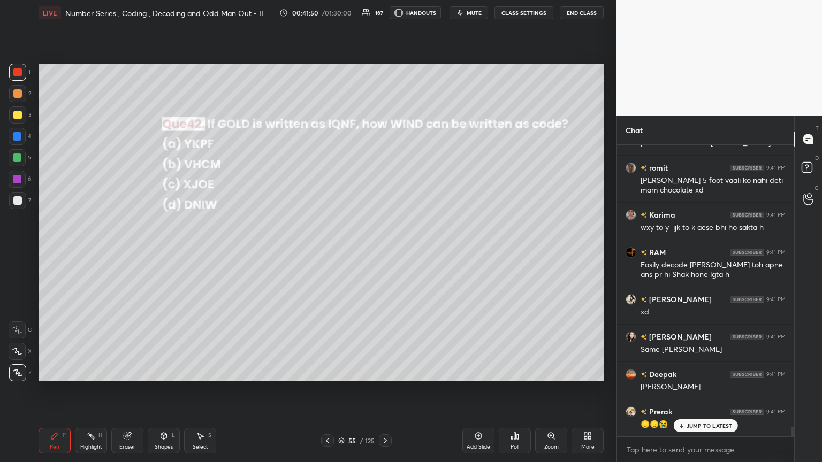
click at [384, 251] on icon at bounding box center [385, 441] width 9 height 9
click at [384, 251] on div "Poll" at bounding box center [514, 447] width 9 height 5
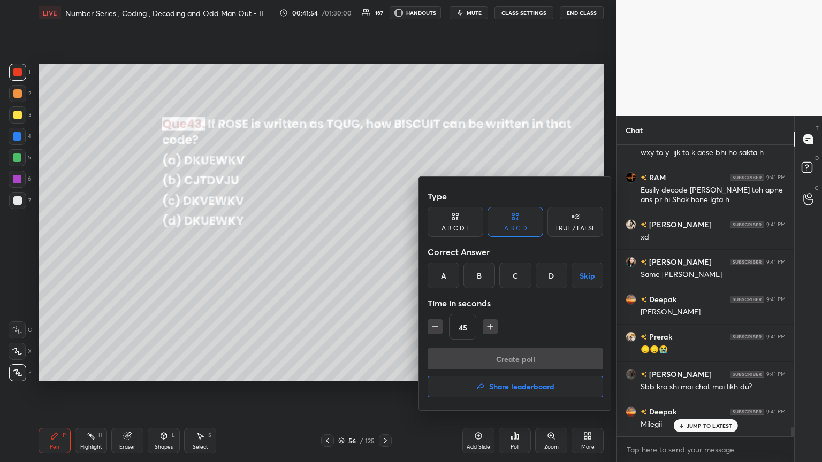
click at [384, 251] on div "A" at bounding box center [444, 276] width 32 height 26
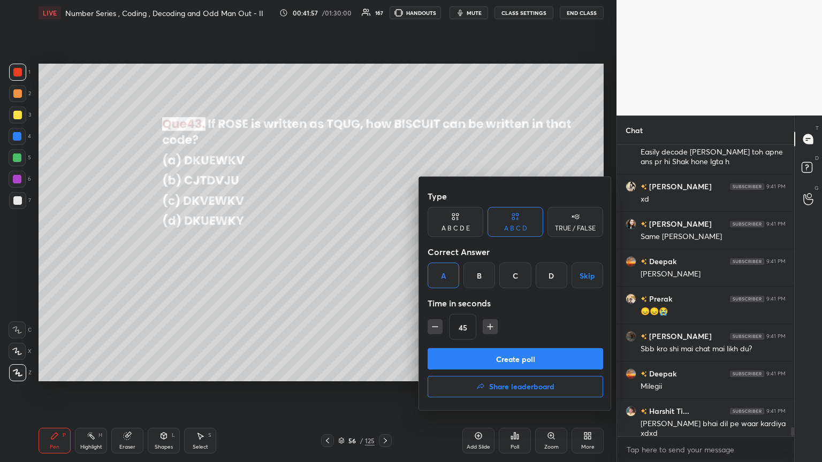
click at [384, 251] on button "Create poll" at bounding box center [515, 358] width 175 height 21
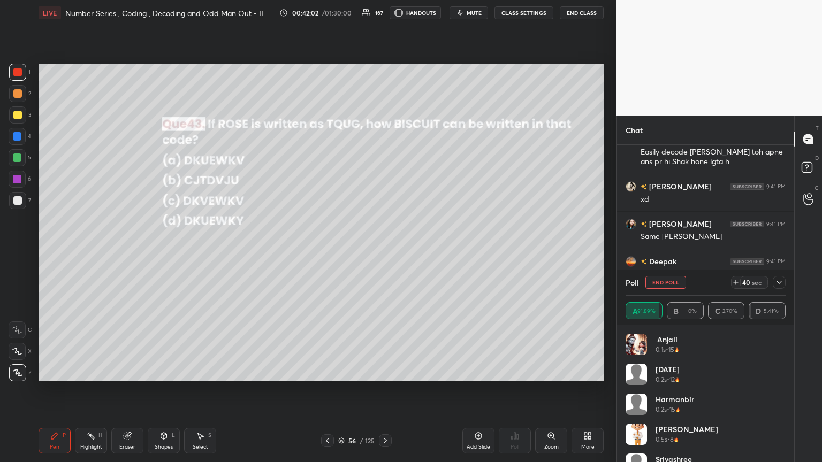
drag, startPoint x: 779, startPoint y: 279, endPoint x: 772, endPoint y: 287, distance: 11.0
click at [384, 251] on icon at bounding box center [779, 282] width 9 height 9
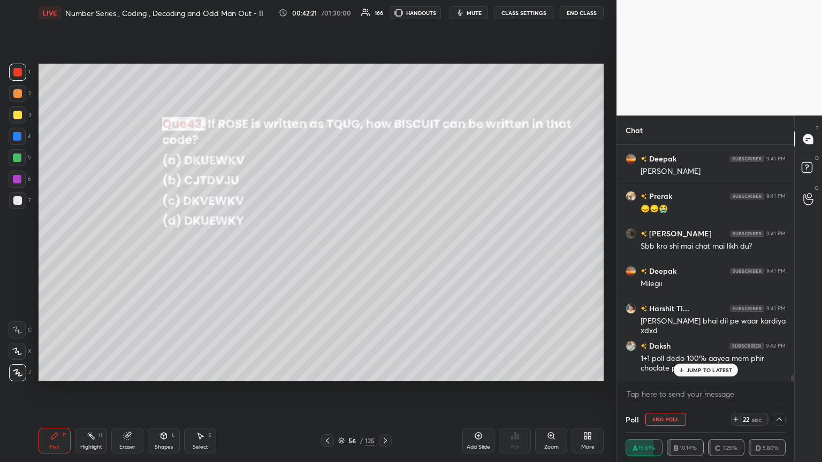
scroll to position [9032, 0]
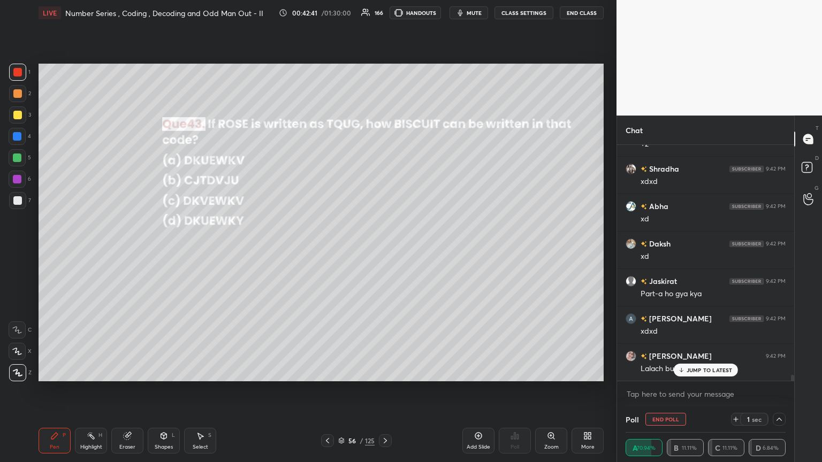
click at [384, 251] on div "Deepak 9:41 PM Sb koo Prerak 9:41 PM 😞😞😭 KAMAL 9:41 PM Sbb kro shi mai chat mai…" at bounding box center [705, 263] width 177 height 236
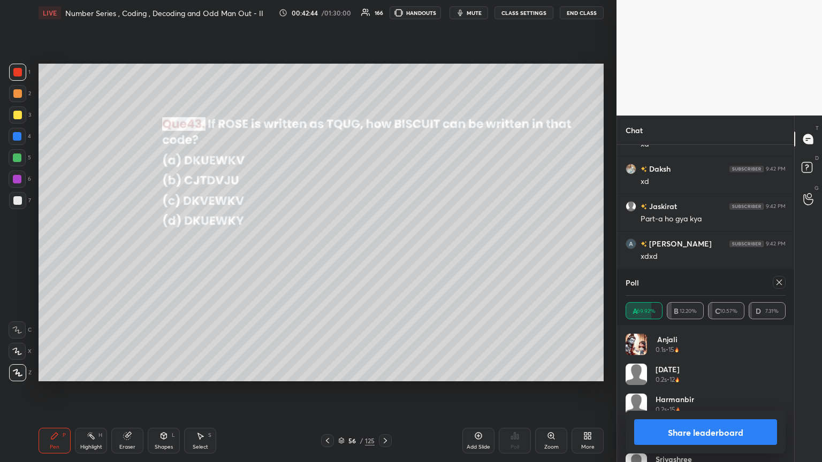
click at [384, 251] on icon at bounding box center [779, 282] width 9 height 9
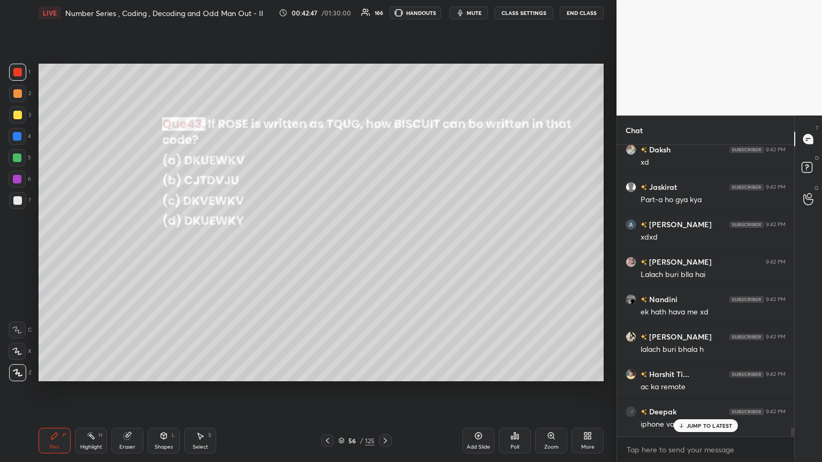
drag, startPoint x: 17, startPoint y: 110, endPoint x: 37, endPoint y: 134, distance: 31.5
click at [17, 111] on div at bounding box center [17, 115] width 9 height 9
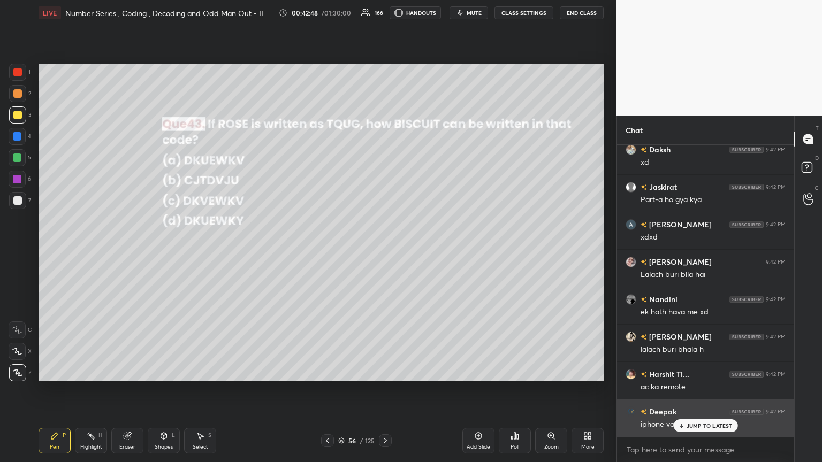
drag, startPoint x: 683, startPoint y: 424, endPoint x: 676, endPoint y: 424, distance: 7.0
click at [384, 251] on icon at bounding box center [680, 426] width 7 height 6
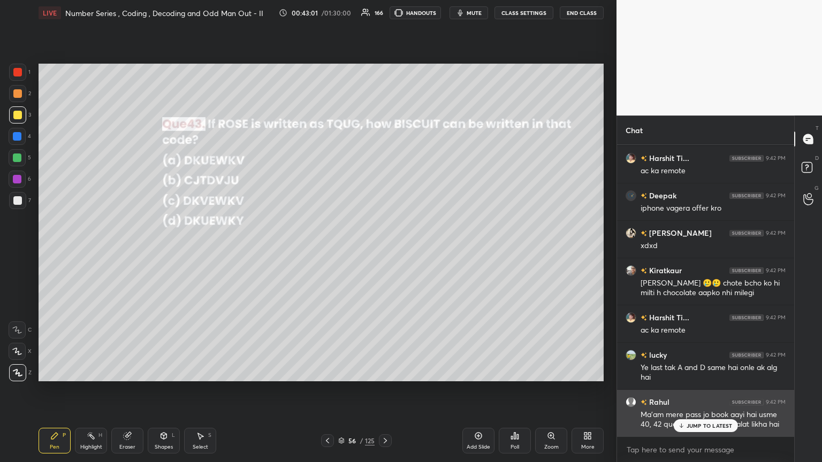
click at [384, 251] on div "JUMP TO LATEST" at bounding box center [705, 425] width 64 height 13
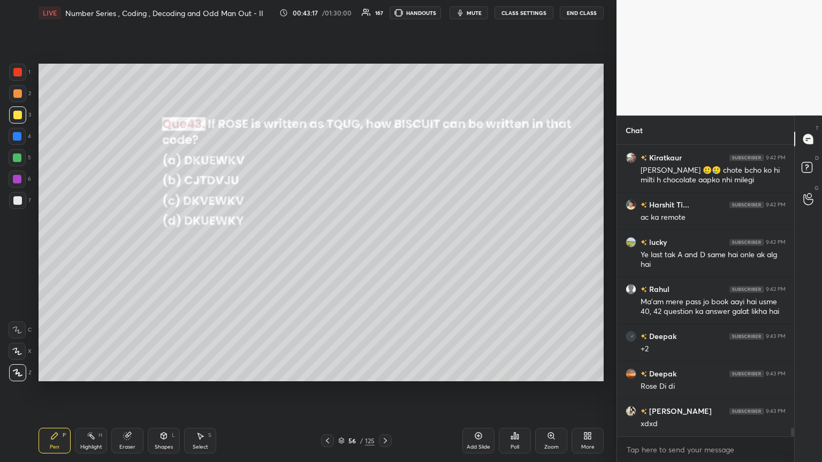
click at [26, 251] on div at bounding box center [17, 372] width 17 height 17
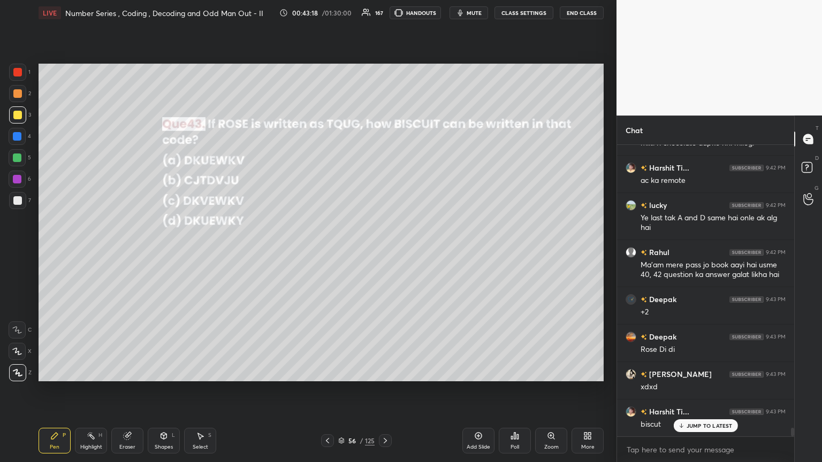
click at [17, 68] on div at bounding box center [17, 72] width 9 height 9
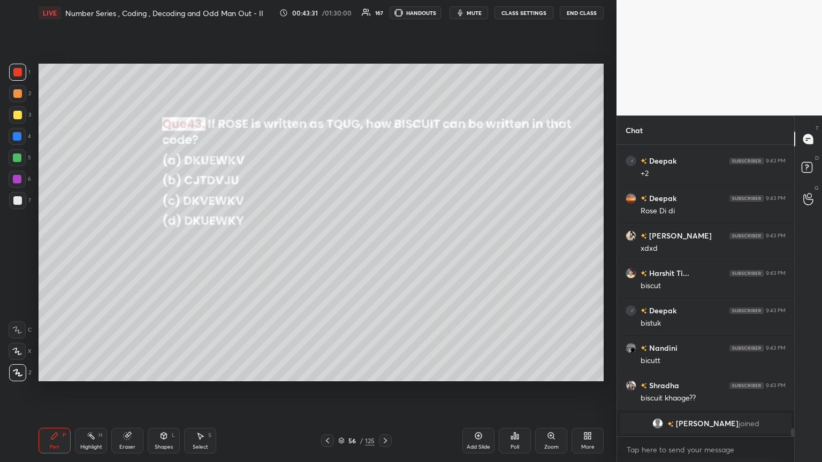
click at [15, 116] on div at bounding box center [17, 115] width 9 height 9
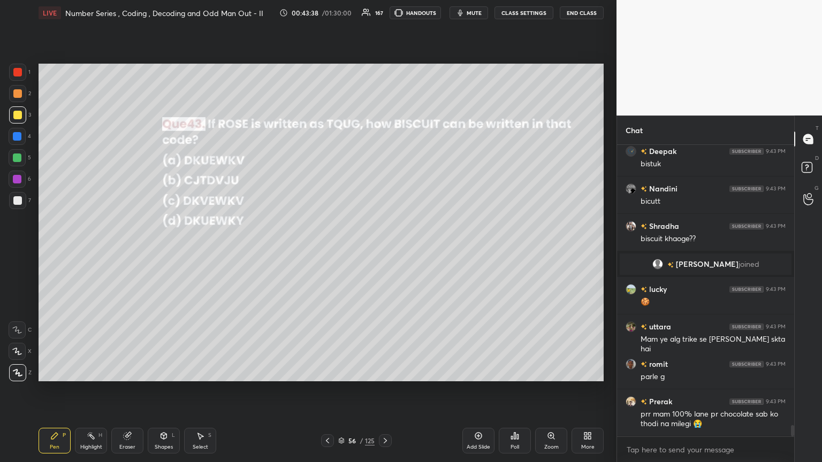
click at [21, 197] on div at bounding box center [17, 200] width 9 height 9
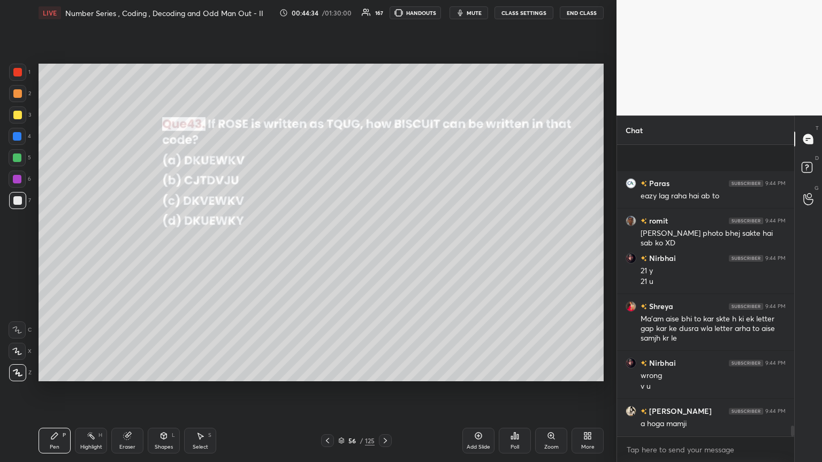
scroll to position [7786, 0]
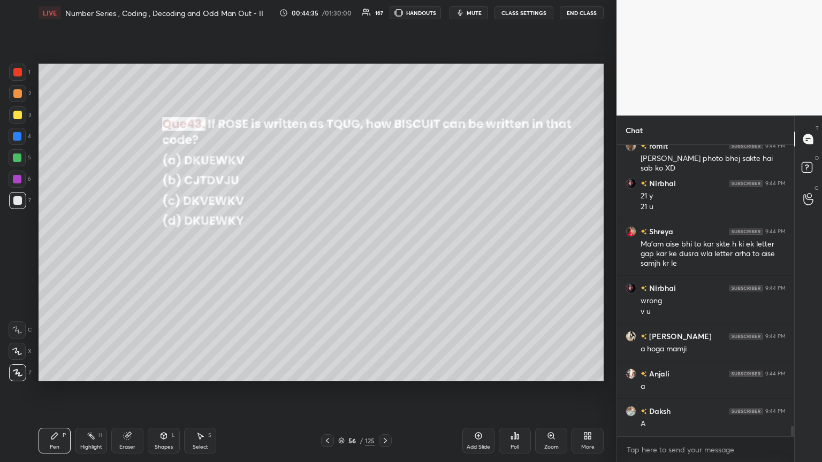
click at [120, 251] on div "Eraser" at bounding box center [127, 447] width 16 height 5
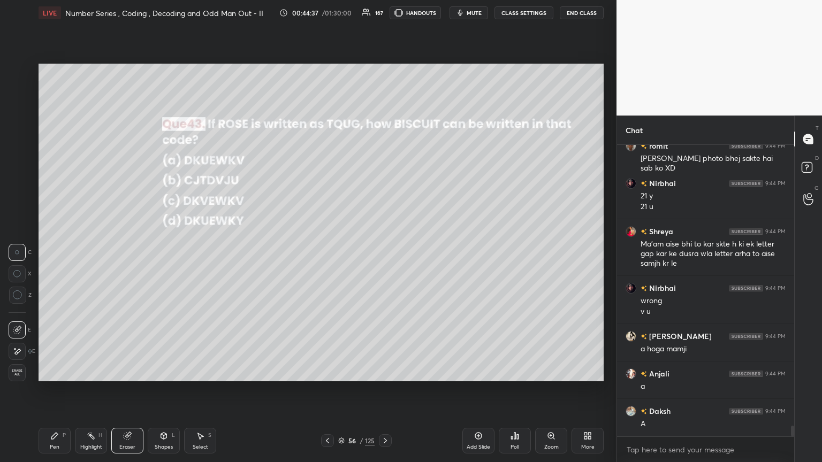
drag, startPoint x: 45, startPoint y: 440, endPoint x: 60, endPoint y: 391, distance: 50.8
click at [46, 251] on div "Pen P" at bounding box center [55, 441] width 32 height 26
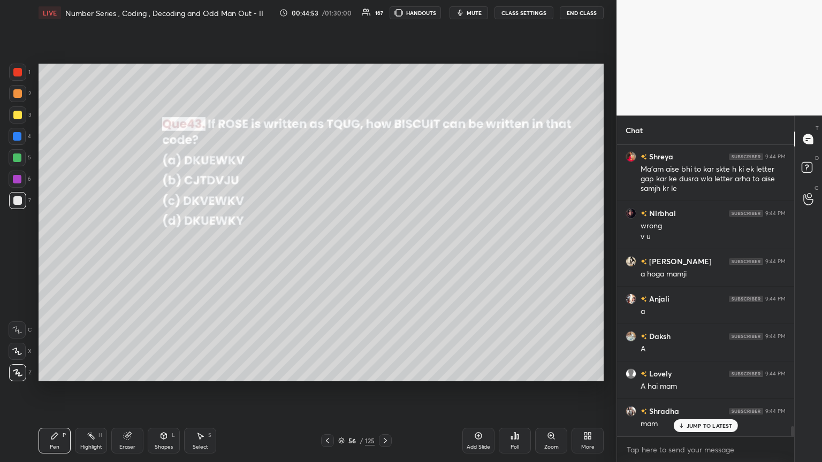
scroll to position [7897, 0]
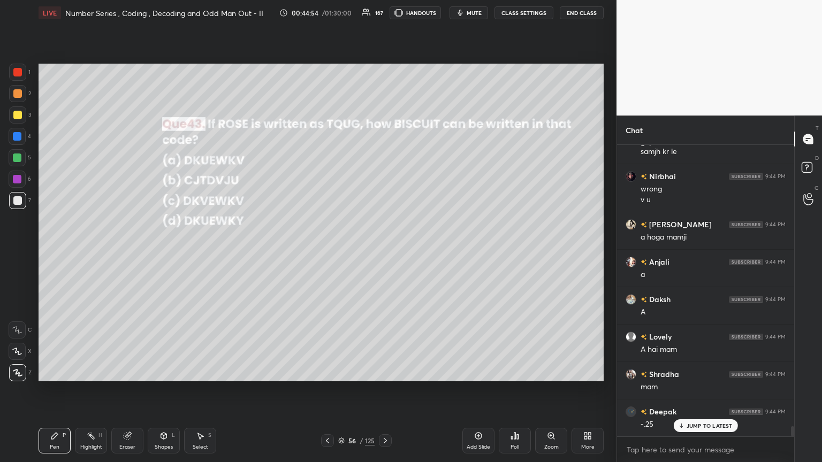
click at [384, 251] on icon at bounding box center [385, 441] width 9 height 9
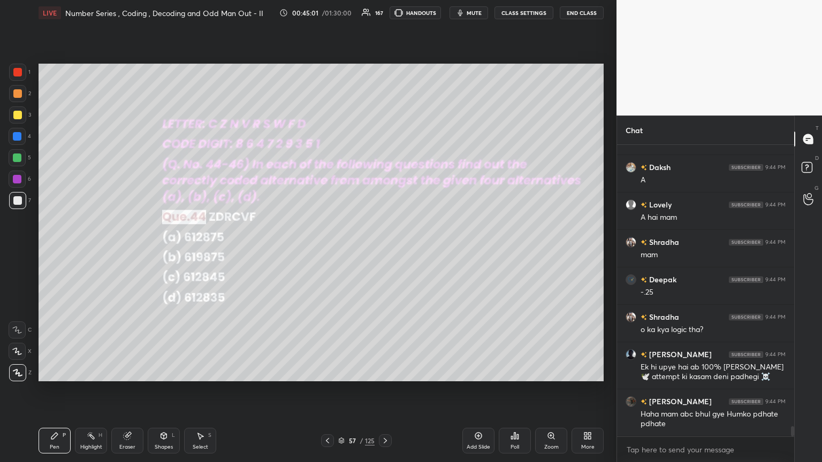
scroll to position [8067, 0]
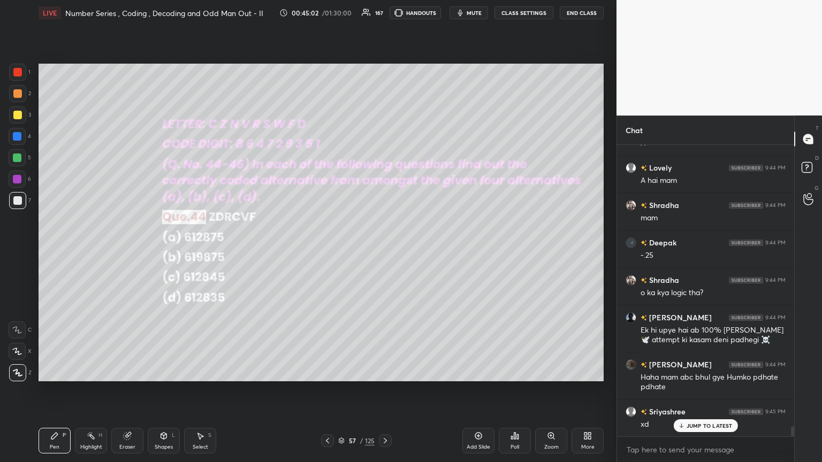
click at [384, 251] on div "Poll" at bounding box center [515, 441] width 32 height 26
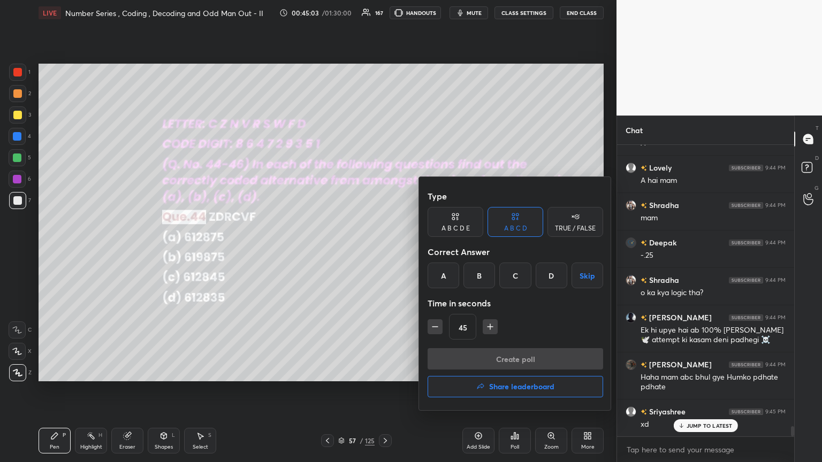
scroll to position [8114, 0]
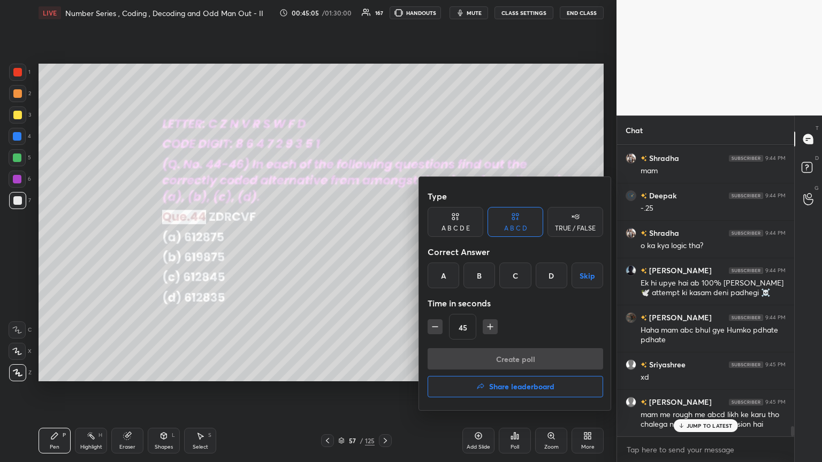
click at [384, 251] on div "A" at bounding box center [444, 276] width 32 height 26
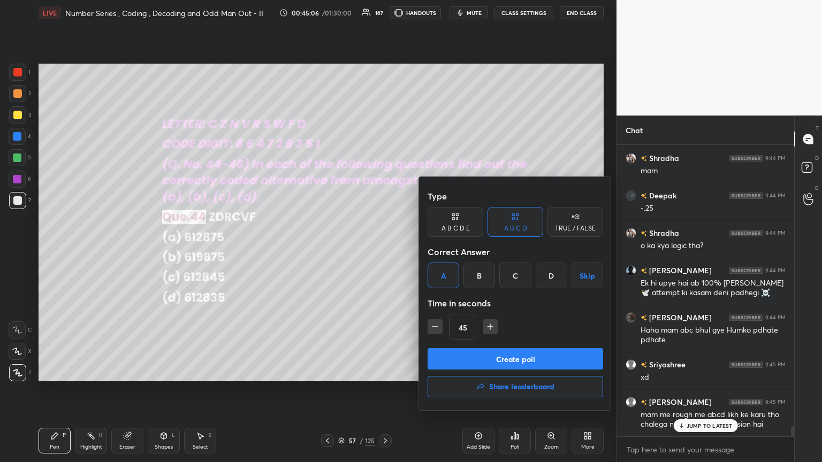
click at [384, 251] on button "Create poll" at bounding box center [515, 358] width 175 height 21
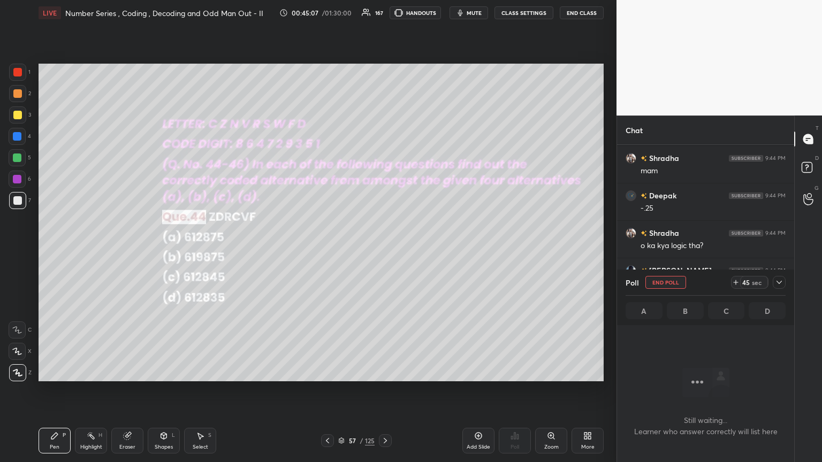
scroll to position [4, 3]
click at [384, 251] on icon at bounding box center [779, 282] width 9 height 9
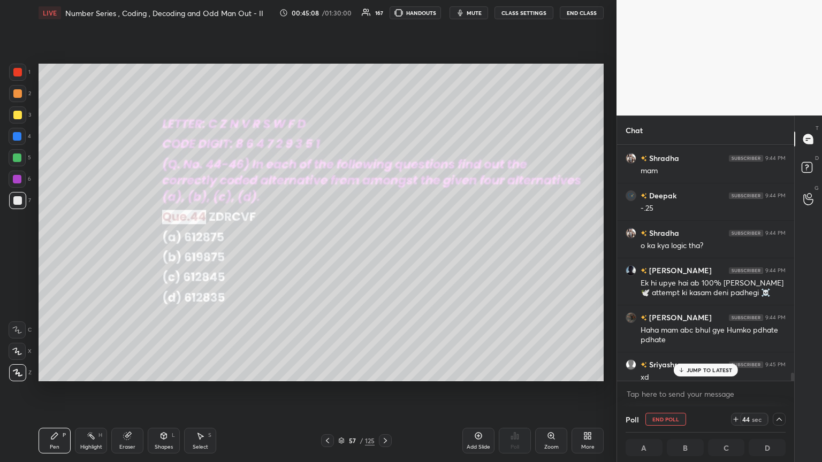
click at [384, 251] on p "JUMP TO LATEST" at bounding box center [709, 370] width 46 height 6
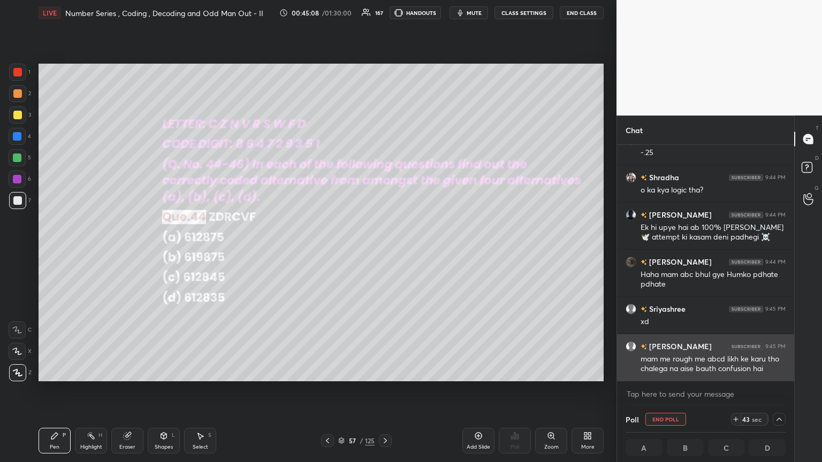
scroll to position [0, 3]
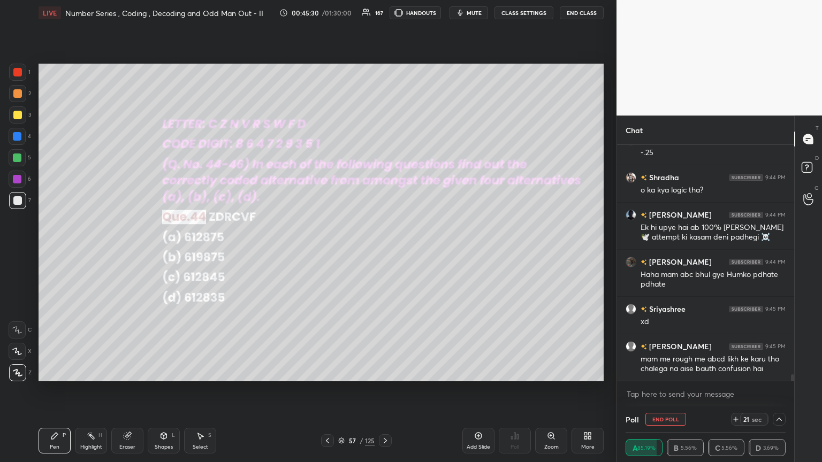
click at [20, 114] on div at bounding box center [17, 115] width 9 height 9
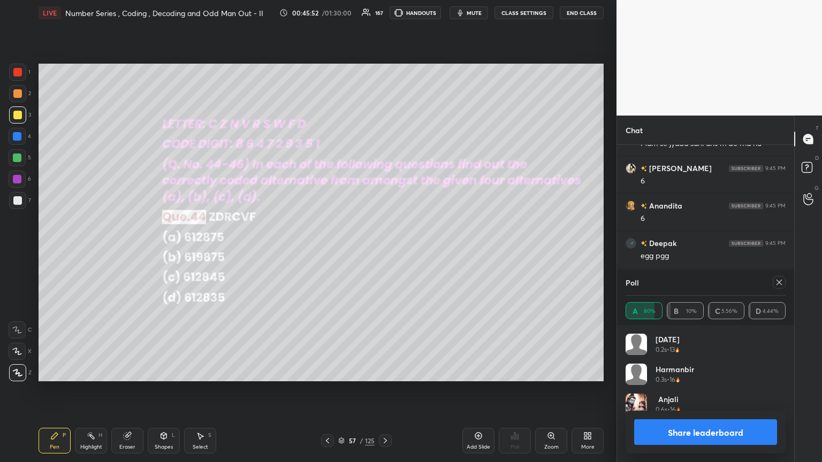
scroll to position [3, 3]
drag, startPoint x: 782, startPoint y: 280, endPoint x: 776, endPoint y: 285, distance: 7.3
click at [384, 251] on icon at bounding box center [779, 282] width 9 height 9
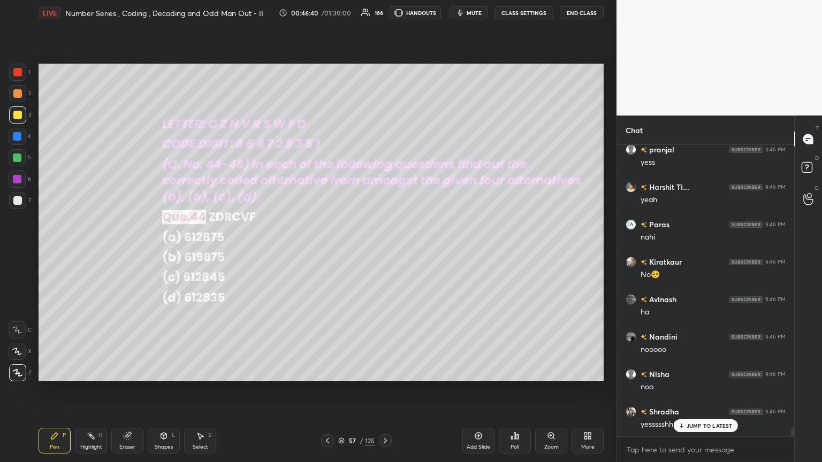
click at [383, 251] on icon at bounding box center [385, 441] width 9 height 9
click at [384, 251] on div "Poll" at bounding box center [514, 447] width 9 height 5
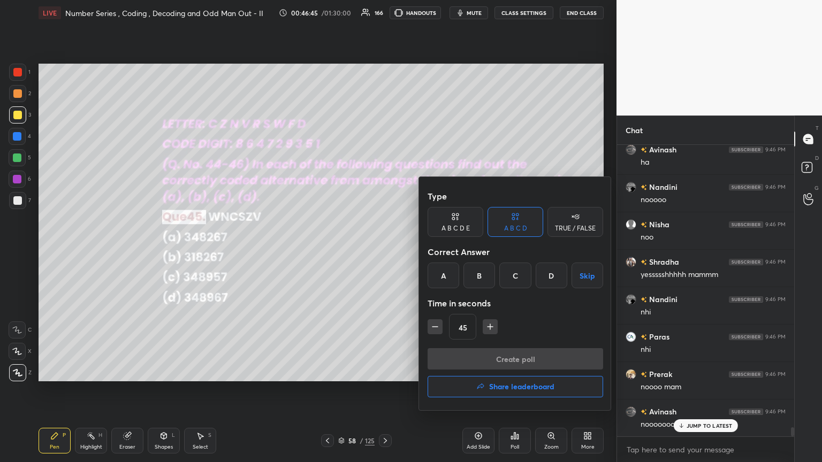
click at [384, 251] on div "D" at bounding box center [552, 276] width 32 height 26
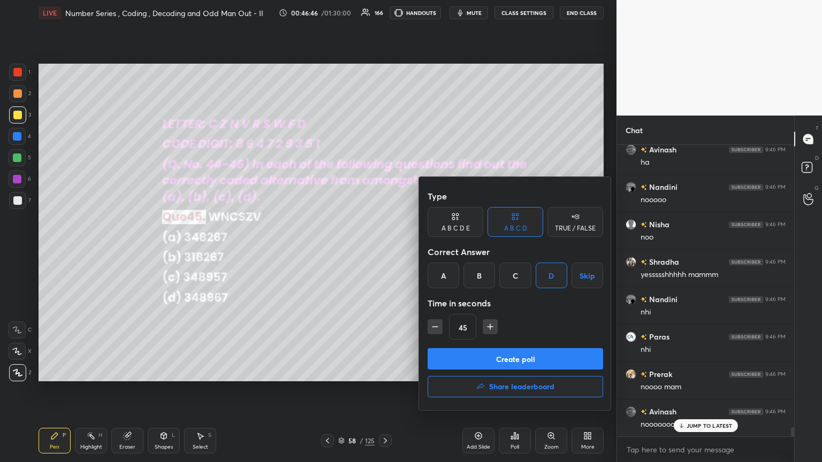
drag, startPoint x: 509, startPoint y: 362, endPoint x: 507, endPoint y: 368, distance: 6.3
click at [384, 251] on button "Create poll" at bounding box center [515, 358] width 175 height 21
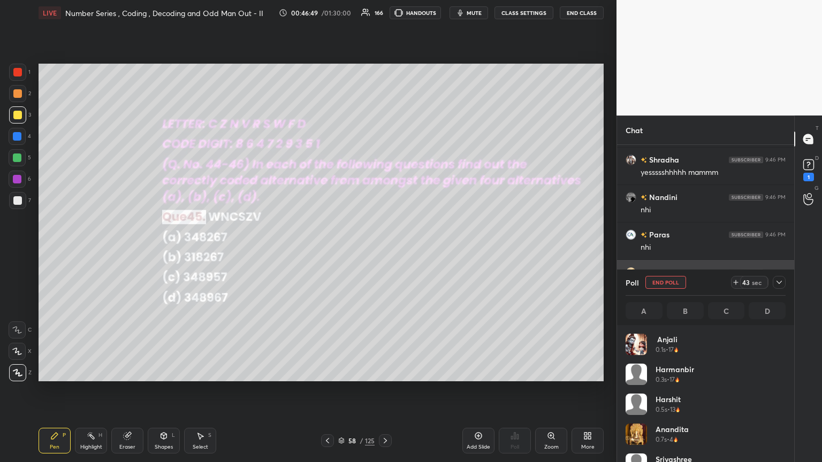
drag, startPoint x: 779, startPoint y: 282, endPoint x: 785, endPoint y: 277, distance: 8.4
click at [384, 251] on icon at bounding box center [779, 282] width 9 height 9
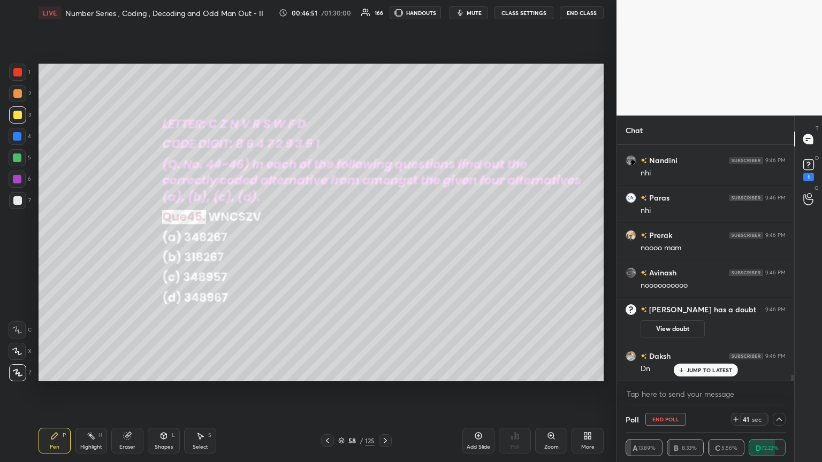
click at [384, 175] on div "1" at bounding box center [808, 177] width 11 height 9
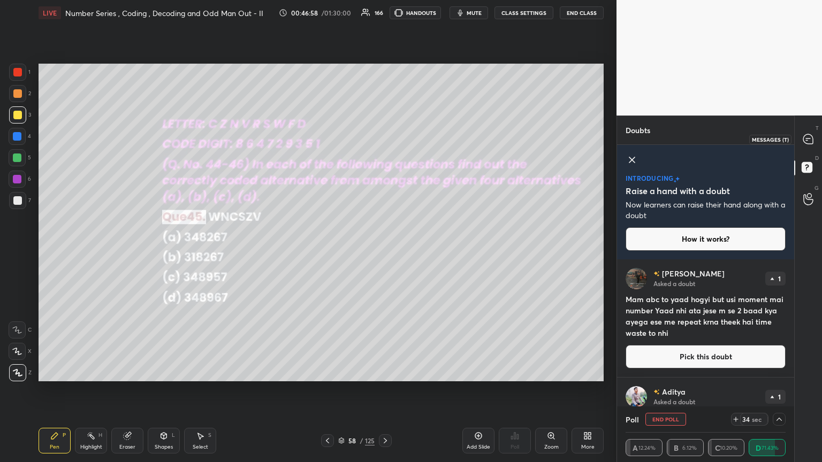
click at [384, 142] on icon at bounding box center [808, 139] width 10 height 10
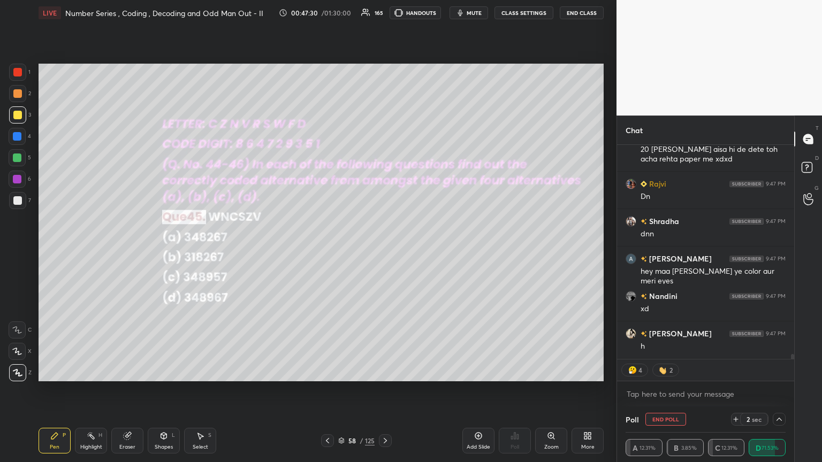
click at [17, 116] on div at bounding box center [17, 115] width 9 height 9
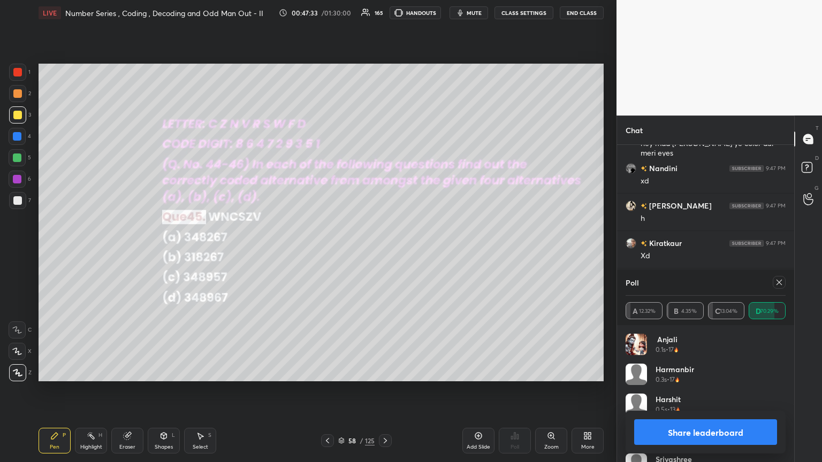
click at [384, 251] on icon at bounding box center [778, 282] width 5 height 5
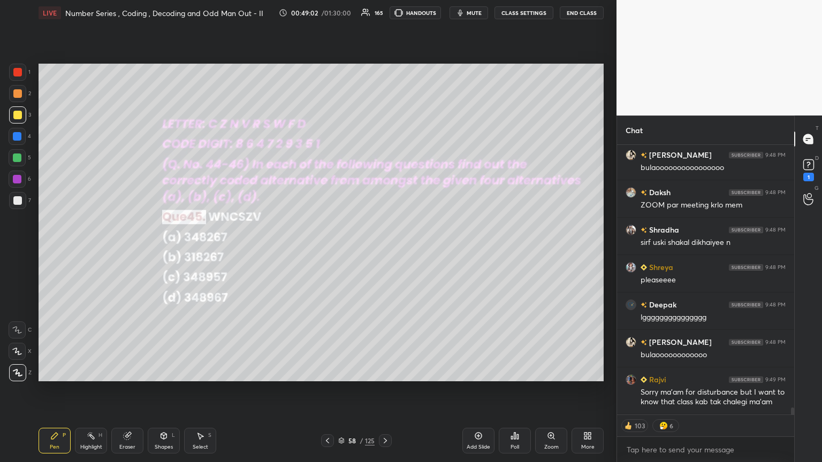
scroll to position [10262, 0]
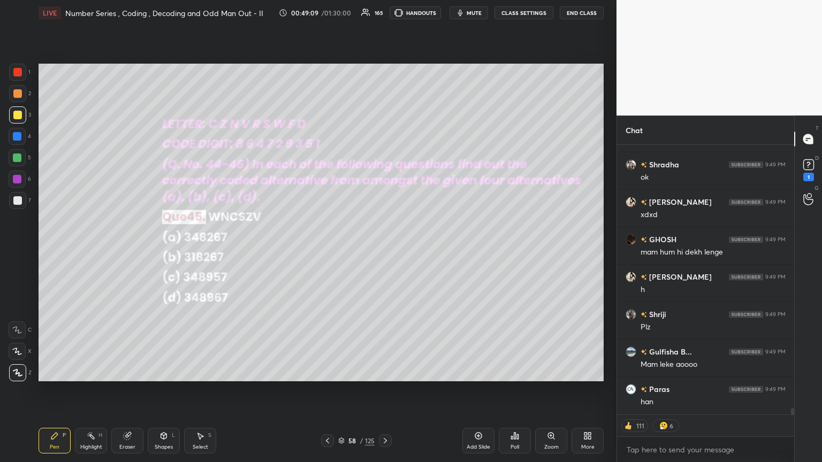
click at [384, 251] on icon at bounding box center [385, 441] width 9 height 9
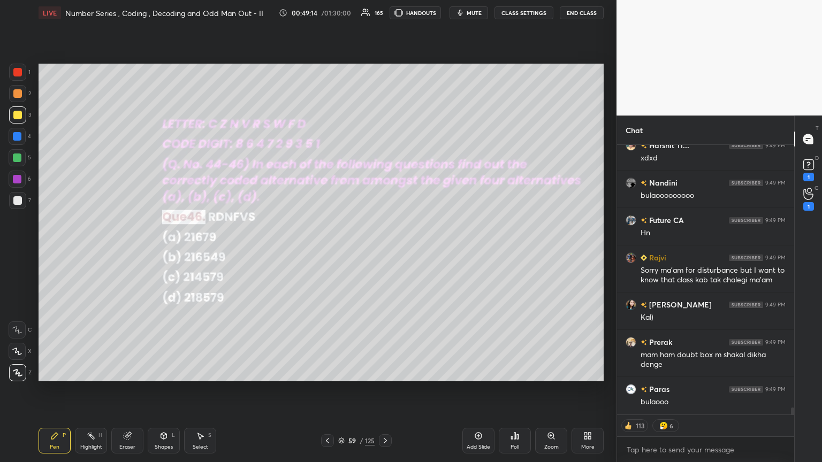
click at [384, 251] on div "Poll" at bounding box center [515, 441] width 32 height 26
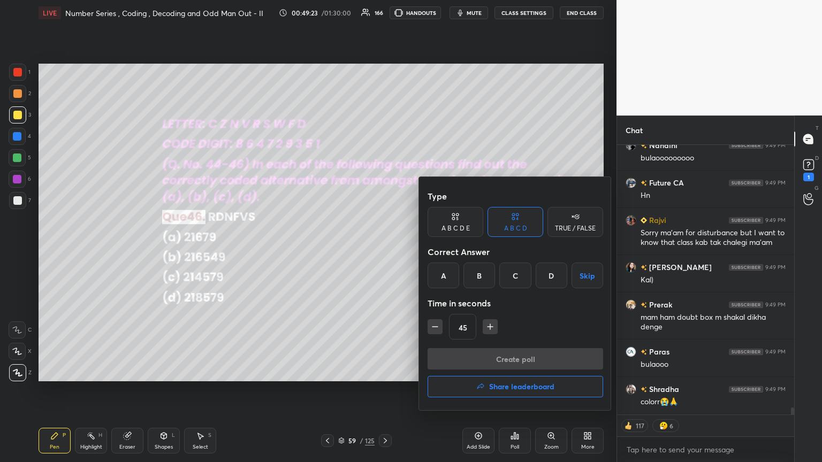
click at [384, 251] on div "C" at bounding box center [515, 276] width 32 height 26
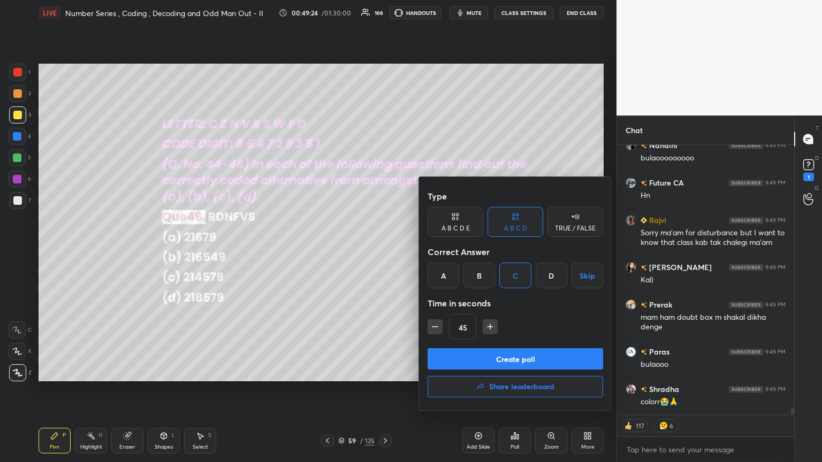
click at [384, 251] on button "Create poll" at bounding box center [515, 358] width 175 height 21
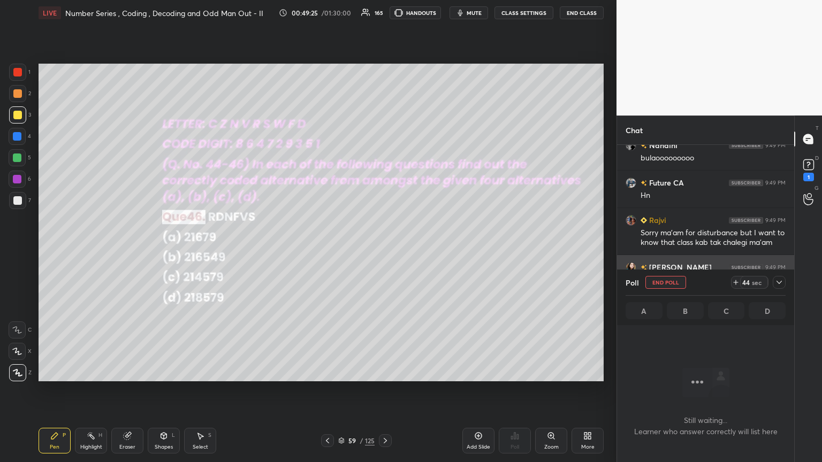
drag, startPoint x: 777, startPoint y: 280, endPoint x: 770, endPoint y: 281, distance: 6.5
click at [384, 251] on icon at bounding box center [779, 282] width 9 height 9
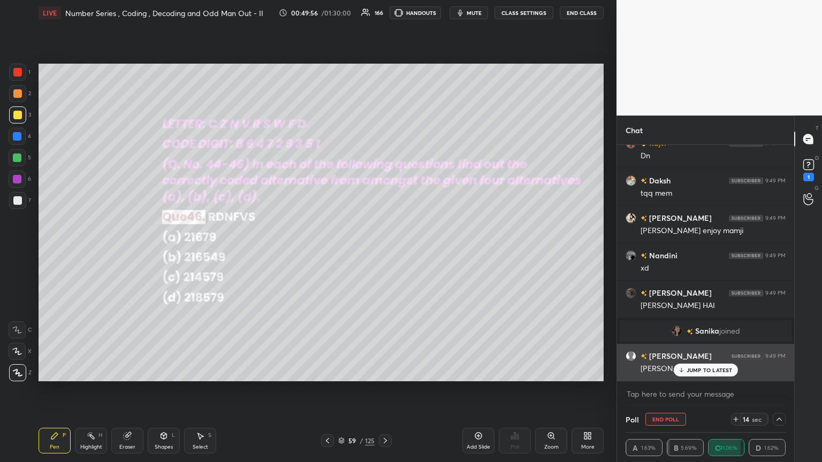
click at [384, 251] on div "JUMP TO LATEST" at bounding box center [705, 370] width 64 height 13
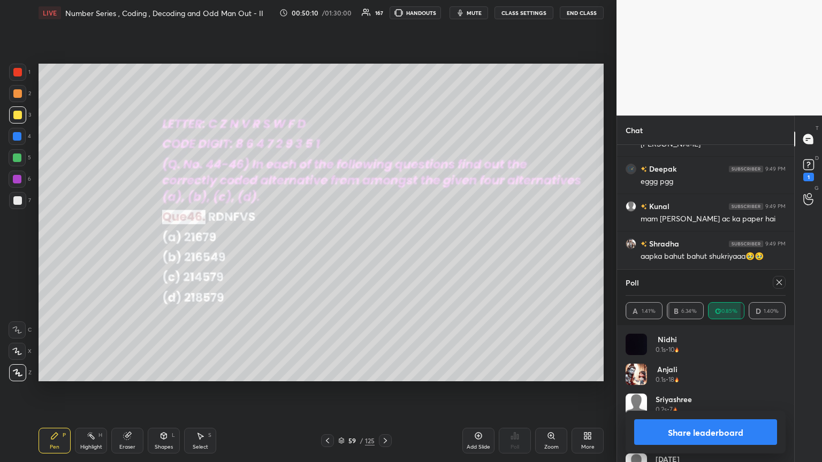
drag, startPoint x: 778, startPoint y: 283, endPoint x: 780, endPoint y: 289, distance: 6.3
click at [384, 251] on icon at bounding box center [779, 282] width 9 height 9
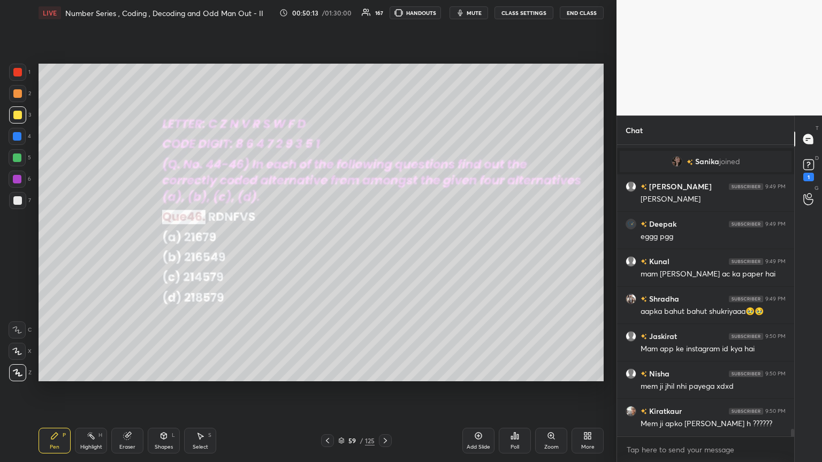
click at [382, 251] on icon at bounding box center [385, 441] width 9 height 9
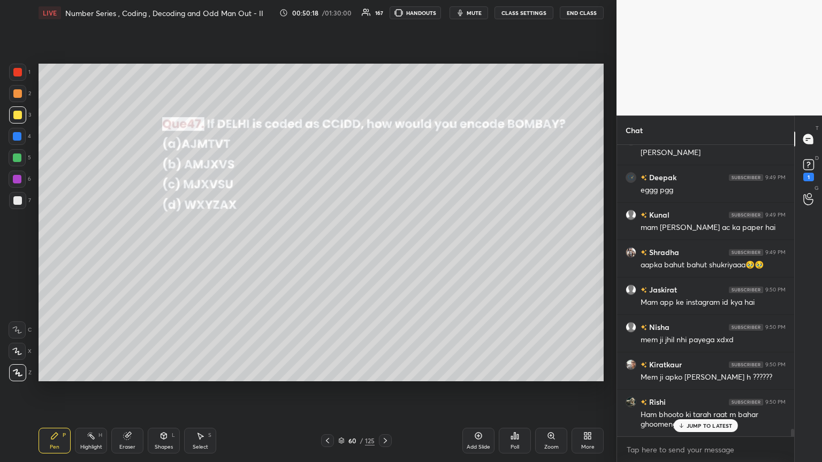
click at [384, 251] on div "Poll" at bounding box center [515, 441] width 32 height 26
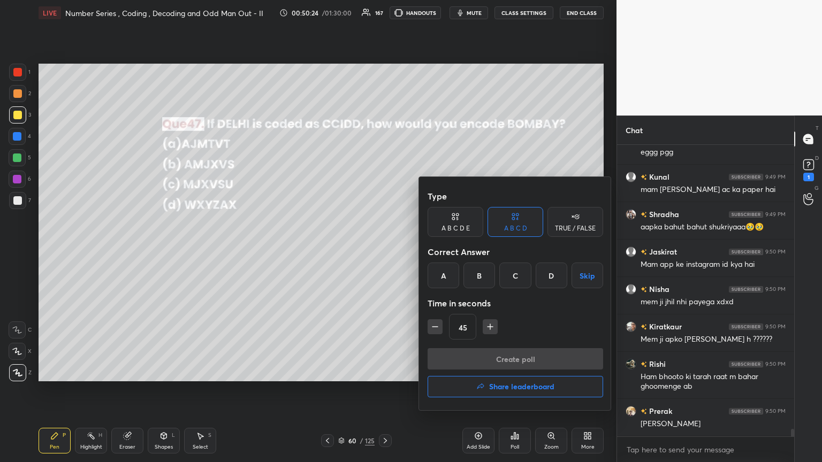
click at [384, 251] on div "B" at bounding box center [479, 276] width 32 height 26
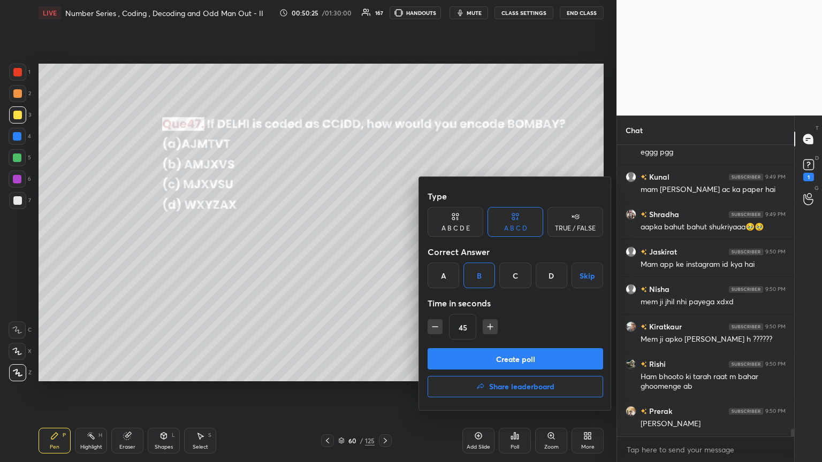
click at [384, 251] on button "Create poll" at bounding box center [515, 358] width 175 height 21
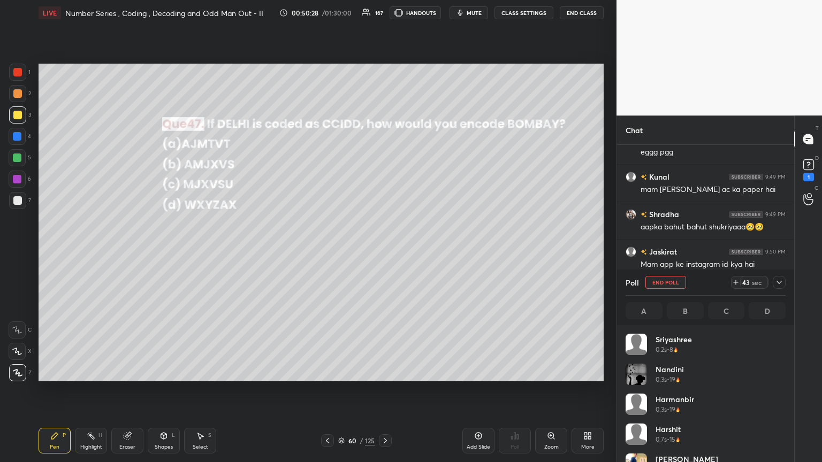
click at [384, 251] on div at bounding box center [779, 282] width 13 height 13
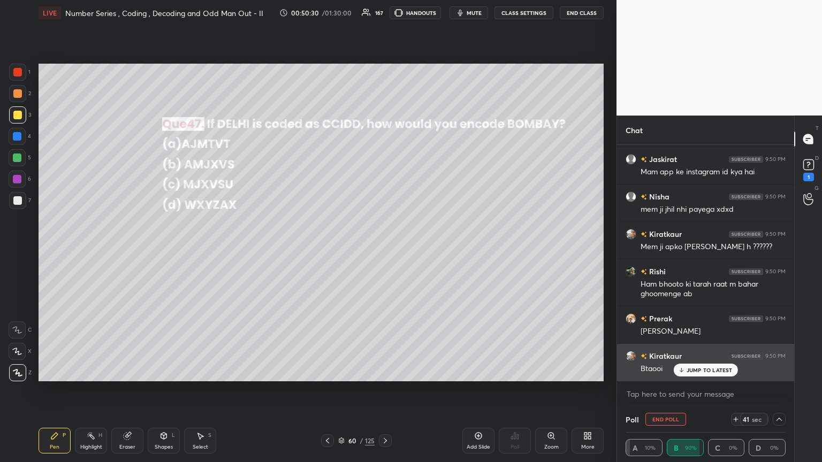
click at [384, 251] on div "JUMP TO LATEST" at bounding box center [705, 370] width 64 height 13
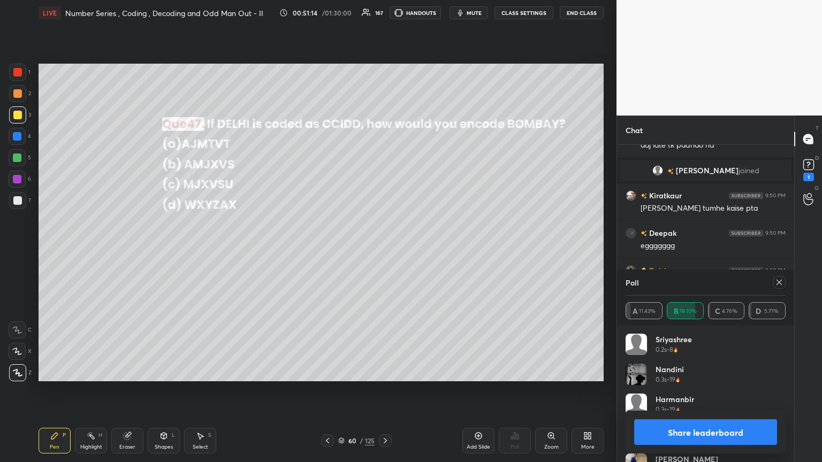
click at [384, 251] on icon at bounding box center [778, 282] width 5 height 5
type textarea "x"
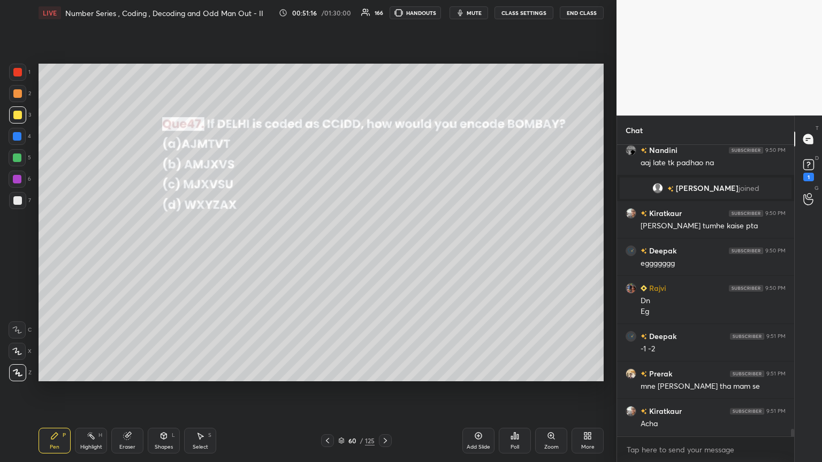
drag, startPoint x: 60, startPoint y: 444, endPoint x: 60, endPoint y: 411, distance: 32.6
click at [60, 251] on div "Pen P" at bounding box center [55, 441] width 32 height 26
click at [20, 72] on div at bounding box center [17, 72] width 9 height 9
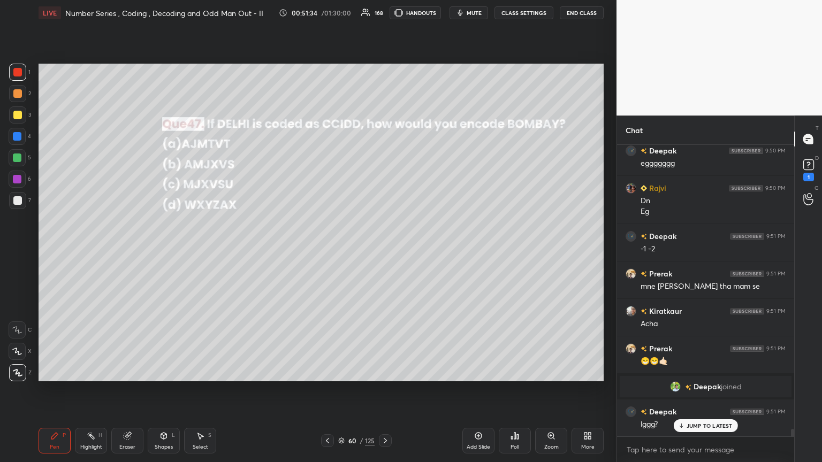
click at [384, 251] on p "JUMP TO LATEST" at bounding box center [709, 426] width 46 height 6
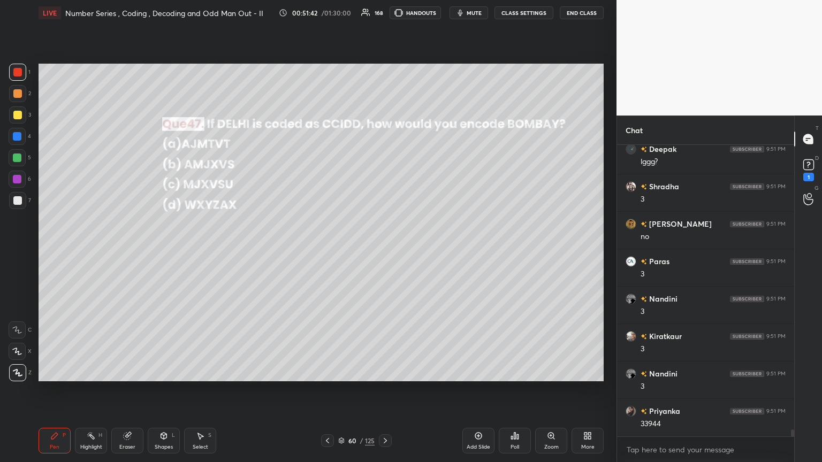
click at [17, 201] on div at bounding box center [17, 200] width 9 height 9
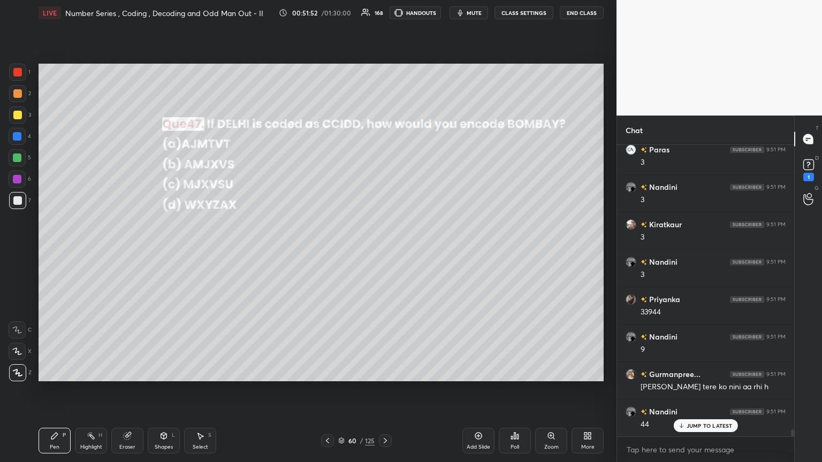
click at [18, 73] on div at bounding box center [17, 72] width 9 height 9
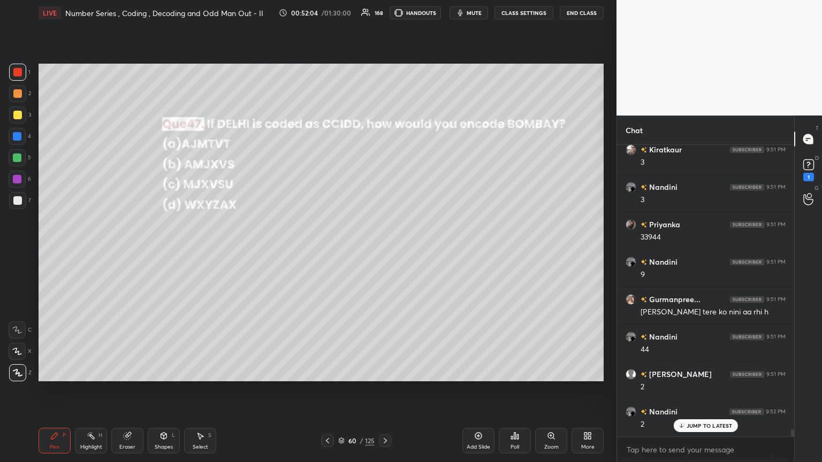
click at [18, 203] on div at bounding box center [17, 200] width 9 height 9
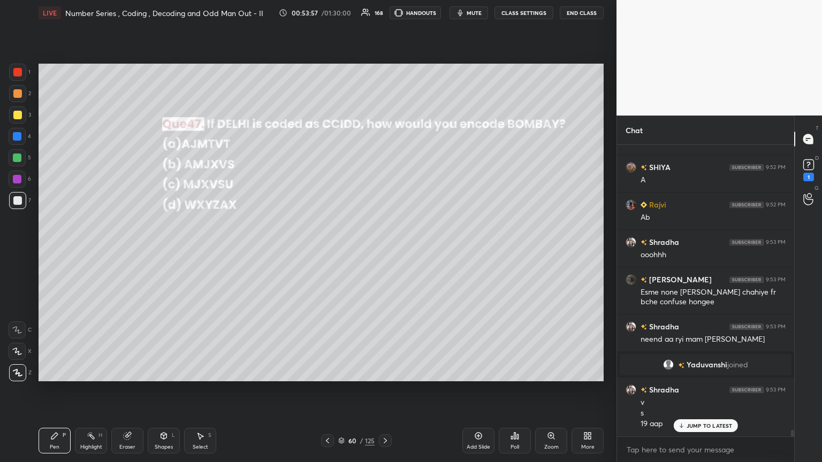
scroll to position [12666, 0]
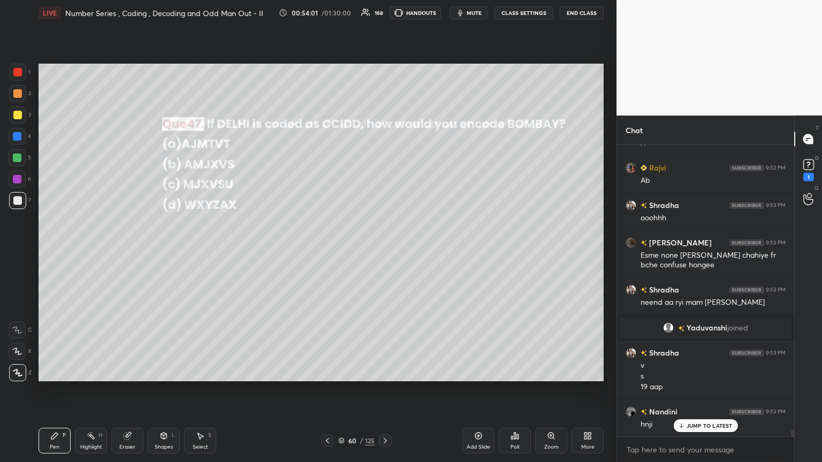
click at [384, 251] on icon at bounding box center [385, 441] width 9 height 9
click at [384, 251] on div "Poll" at bounding box center [514, 447] width 9 height 5
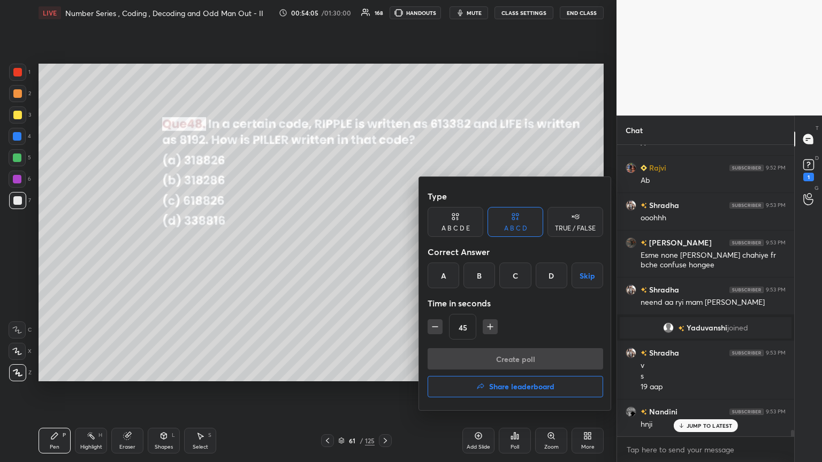
click at [384, 251] on div "A" at bounding box center [444, 276] width 32 height 26
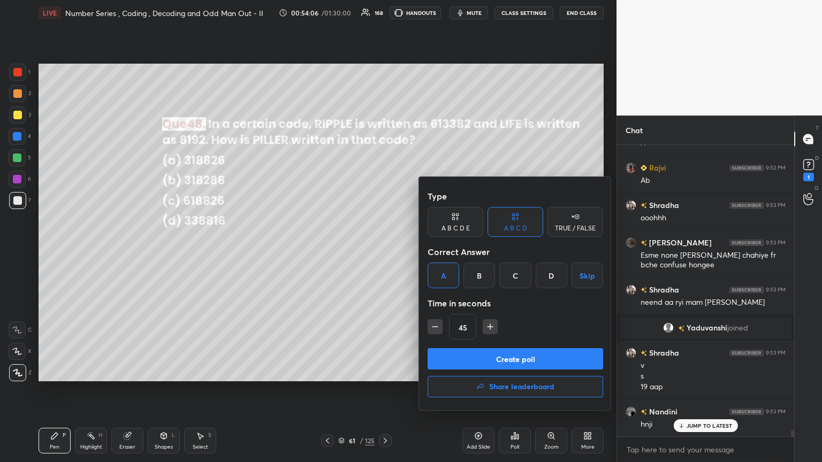
scroll to position [12704, 0]
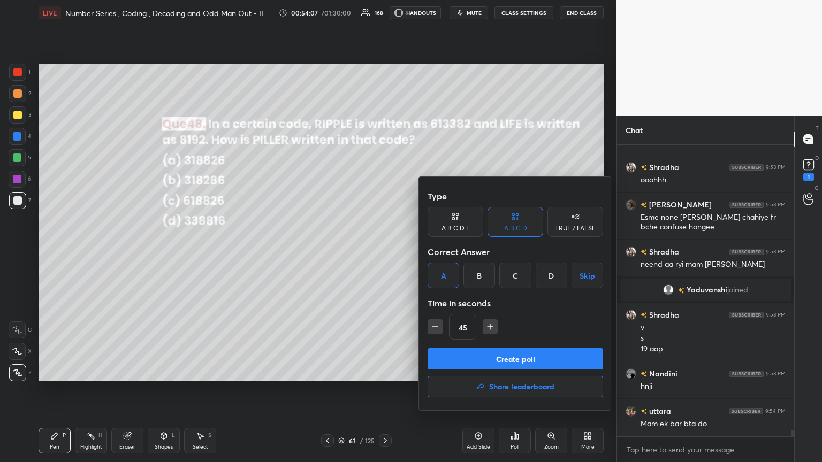
click at [384, 251] on icon "button" at bounding box center [435, 327] width 11 height 11
type input "30"
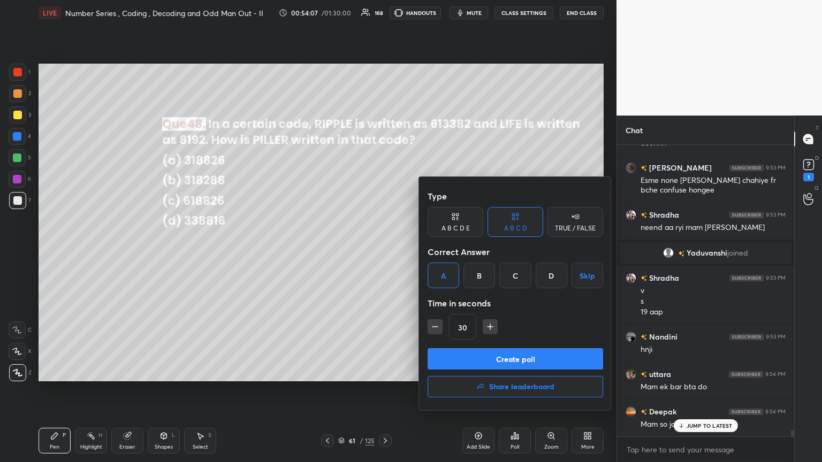
click at [384, 251] on button "Create poll" at bounding box center [515, 358] width 175 height 21
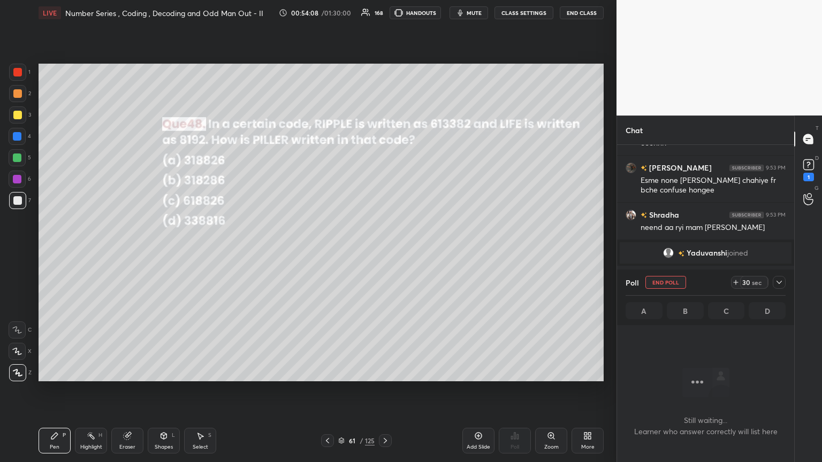
scroll to position [144, 174]
drag, startPoint x: 779, startPoint y: 279, endPoint x: 772, endPoint y: 289, distance: 12.2
click at [384, 251] on icon at bounding box center [779, 282] width 9 height 9
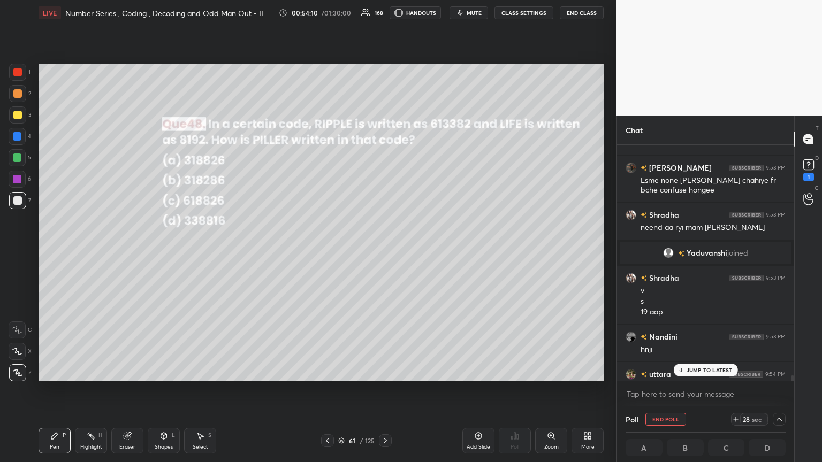
click at [384, 251] on div "JUMP TO LATEST" at bounding box center [705, 370] width 64 height 13
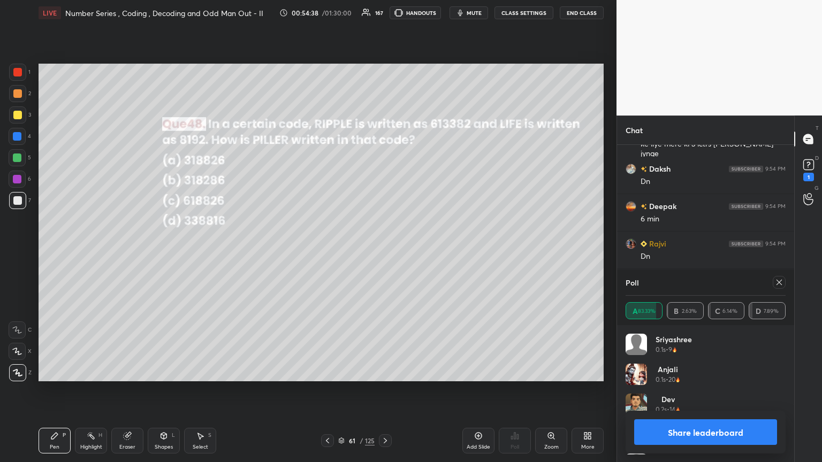
scroll to position [125, 157]
click at [384, 251] on icon at bounding box center [779, 282] width 9 height 9
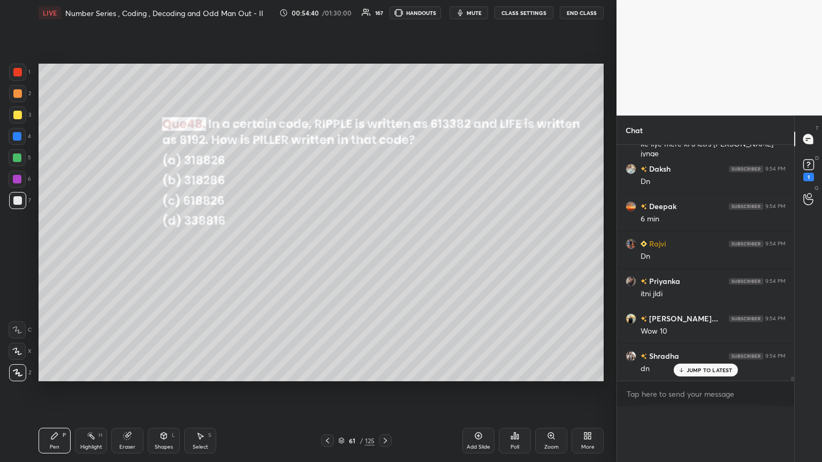
scroll to position [0, 0]
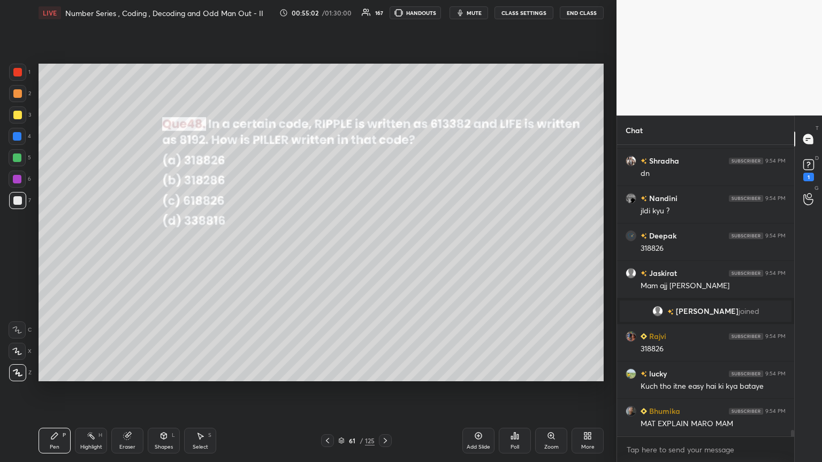
click at [384, 251] on icon at bounding box center [385, 441] width 9 height 9
click at [384, 251] on div "Poll" at bounding box center [515, 441] width 32 height 26
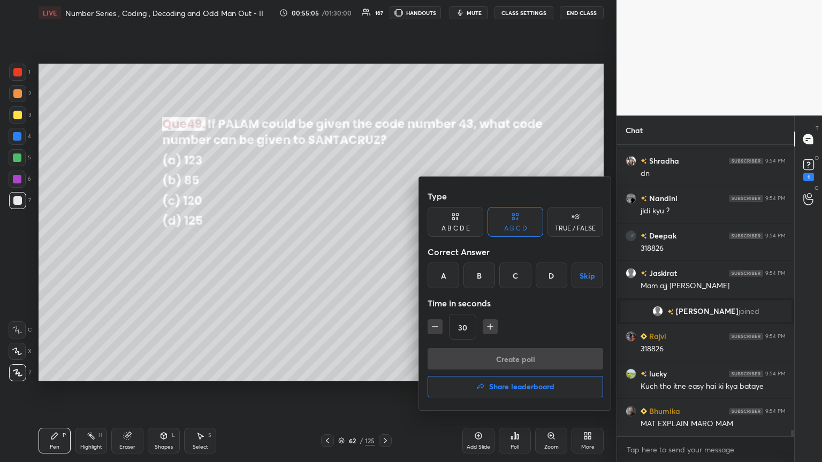
click at [384, 251] on div "A" at bounding box center [444, 276] width 32 height 26
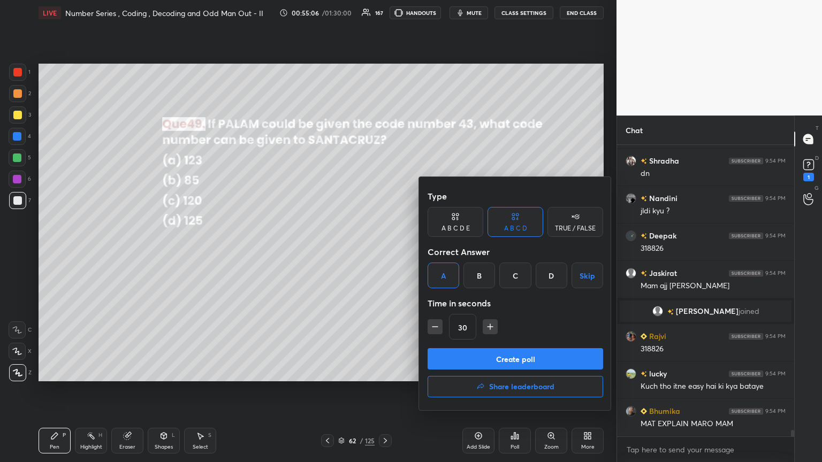
click at [384, 251] on button "Create poll" at bounding box center [515, 358] width 175 height 21
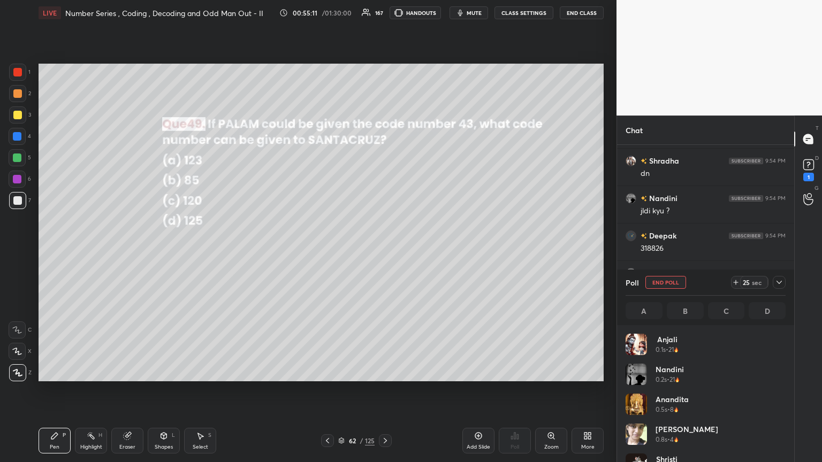
click at [384, 251] on icon at bounding box center [779, 282] width 9 height 9
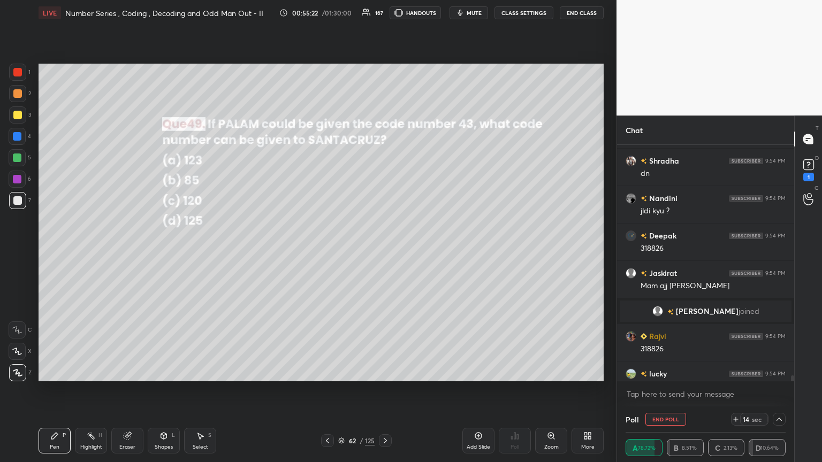
click at [17, 116] on div at bounding box center [17, 115] width 9 height 9
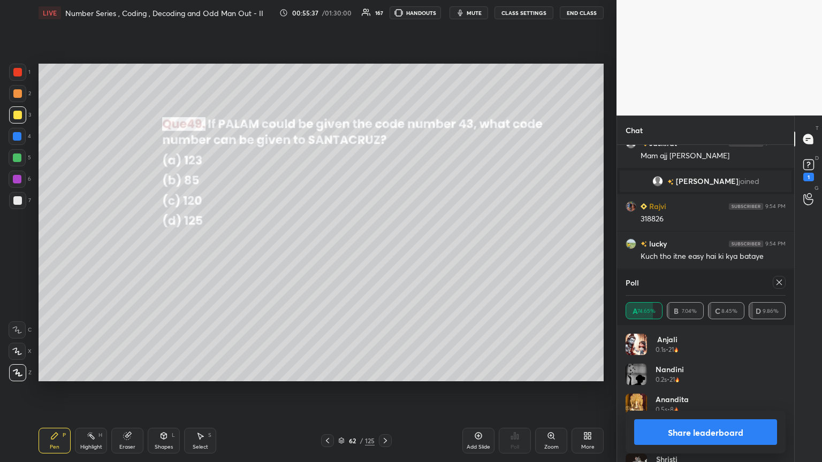
click at [384, 251] on icon at bounding box center [779, 282] width 9 height 9
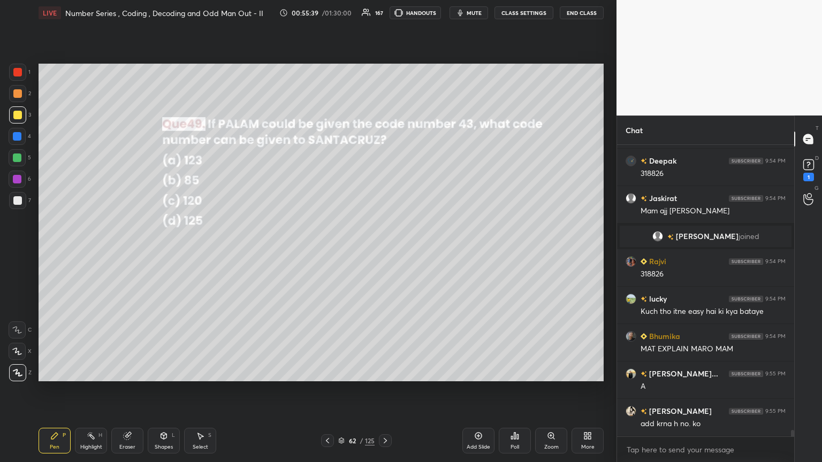
drag, startPoint x: 21, startPoint y: 199, endPoint x: 34, endPoint y: 203, distance: 13.2
click at [21, 199] on div at bounding box center [17, 200] width 17 height 17
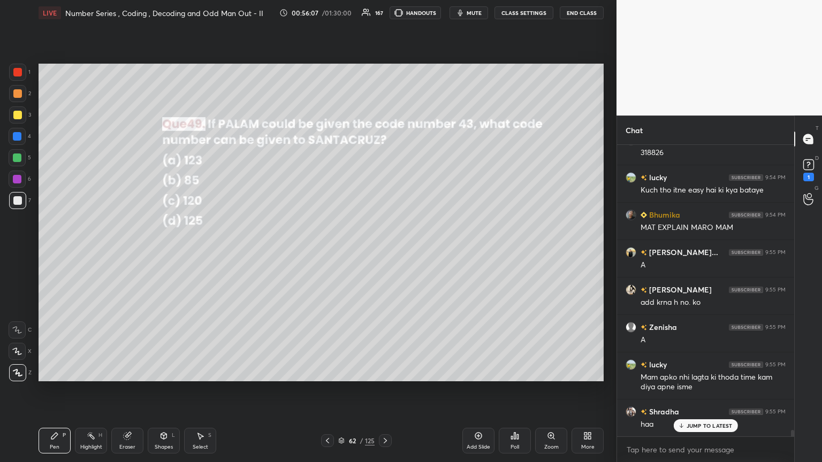
scroll to position [12966, 0]
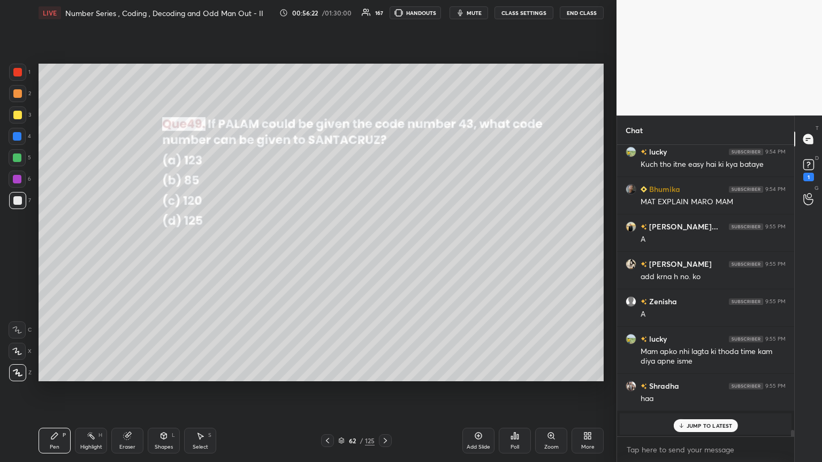
click at [384, 251] on p "JUMP TO LATEST" at bounding box center [709, 426] width 46 height 6
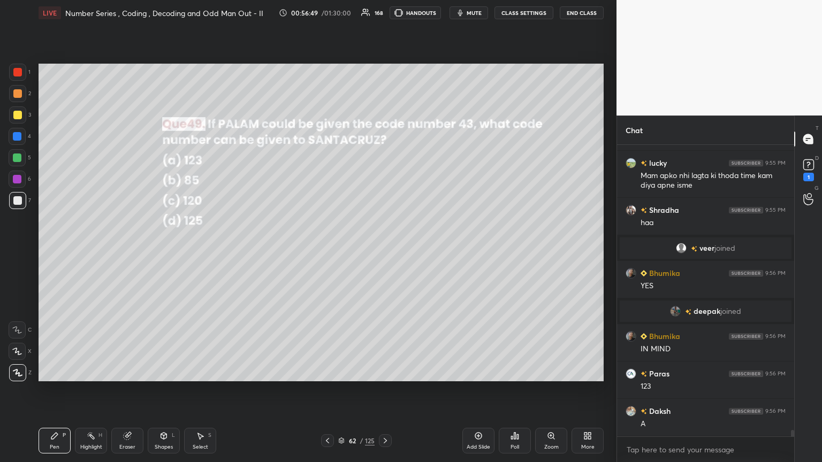
scroll to position [13021, 0]
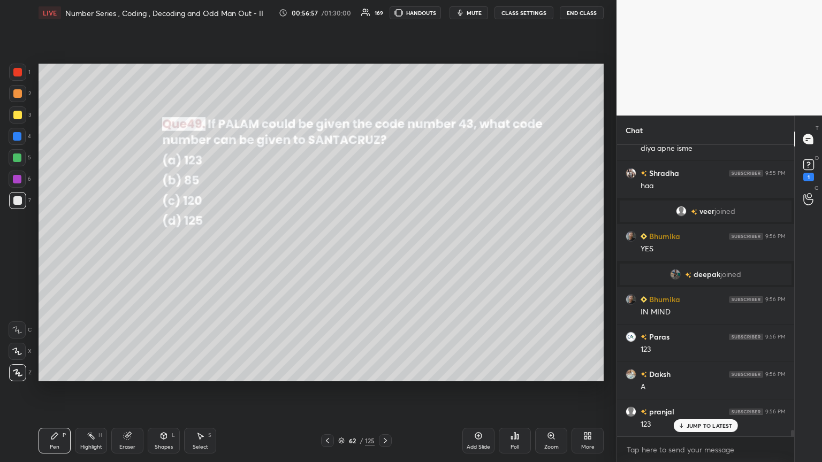
click at [381, 251] on icon at bounding box center [385, 441] width 9 height 9
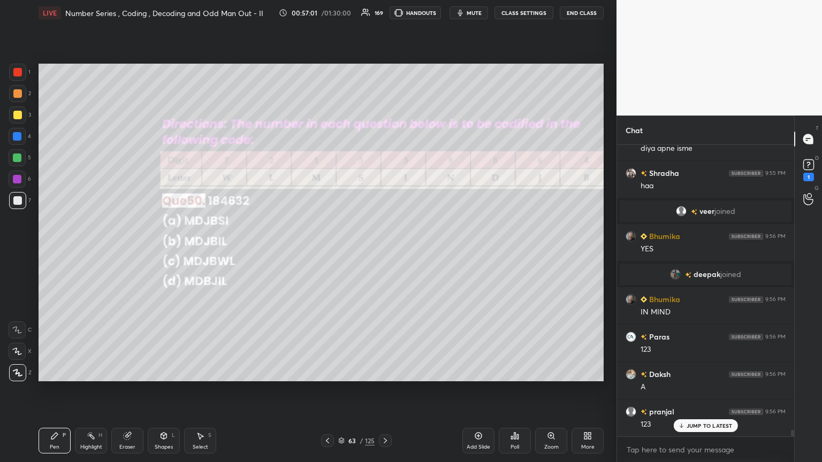
click at [384, 251] on div "Poll" at bounding box center [515, 441] width 32 height 26
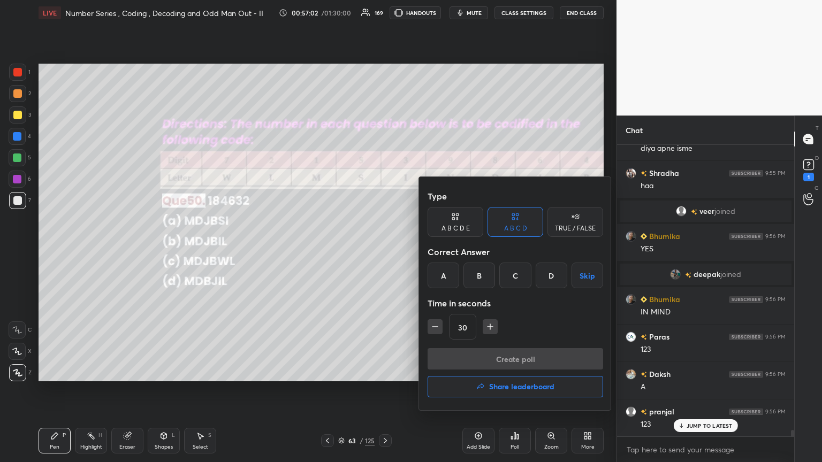
click at [384, 251] on div "D" at bounding box center [552, 276] width 32 height 26
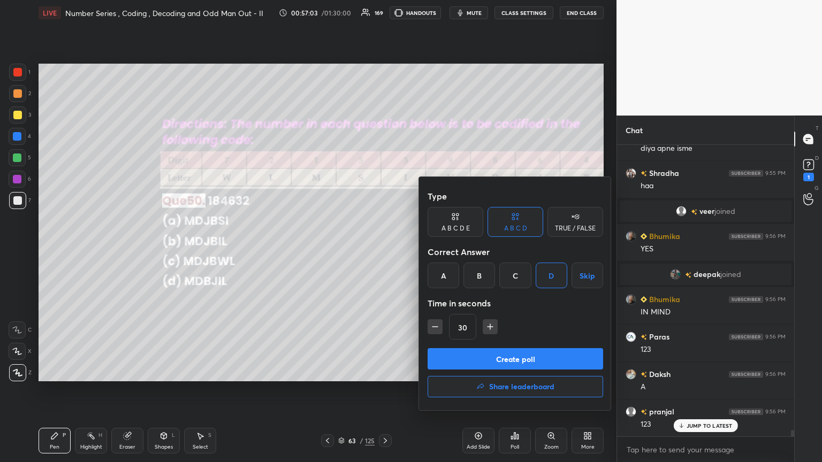
drag, startPoint x: 517, startPoint y: 355, endPoint x: 537, endPoint y: 351, distance: 20.1
click at [384, 251] on button "Create poll" at bounding box center [515, 358] width 175 height 21
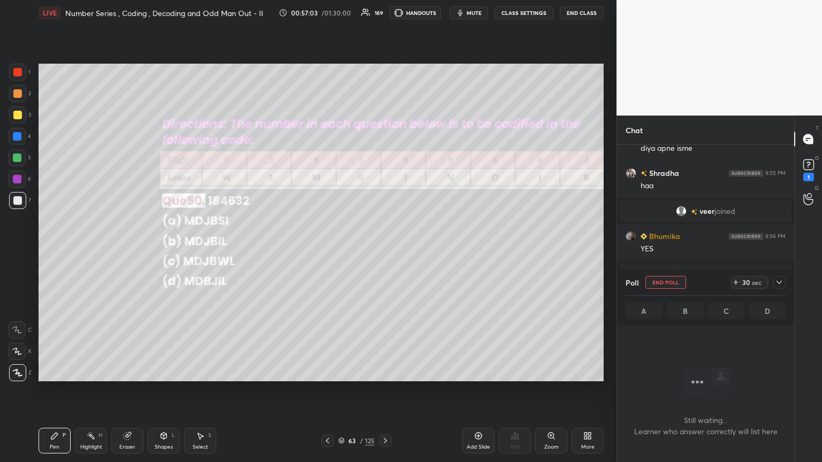
scroll to position [233, 174]
click at [384, 251] on icon at bounding box center [779, 282] width 9 height 9
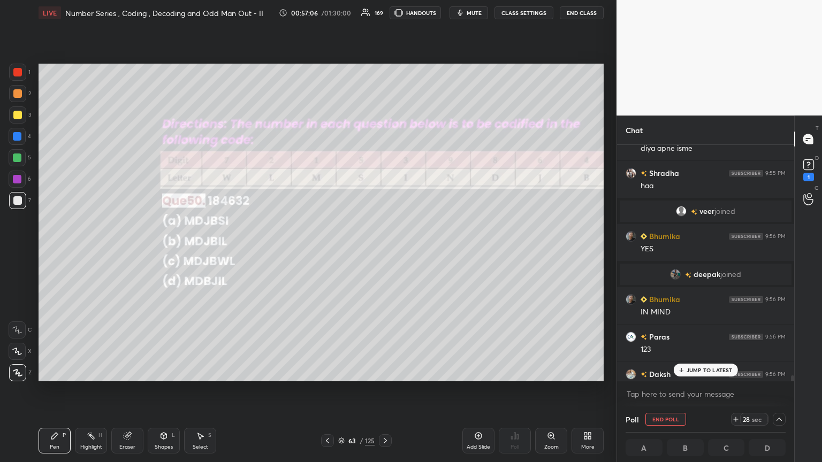
scroll to position [0, 0]
click at [384, 251] on p "JUMP TO LATEST" at bounding box center [709, 370] width 46 height 6
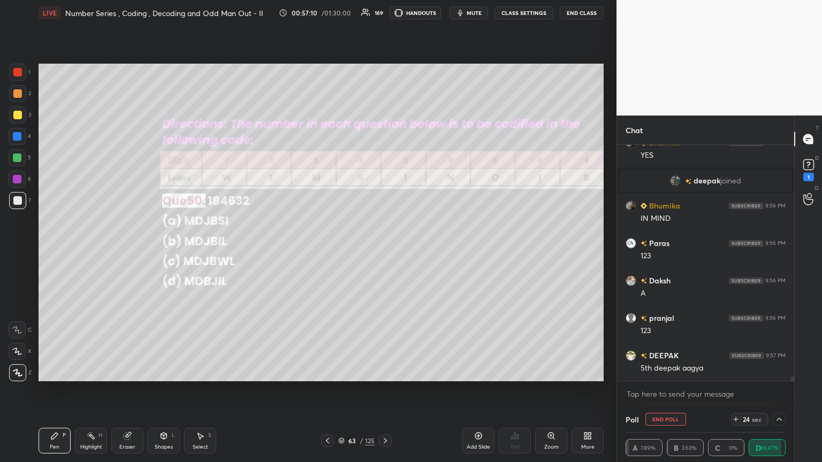
scroll to position [13152, 0]
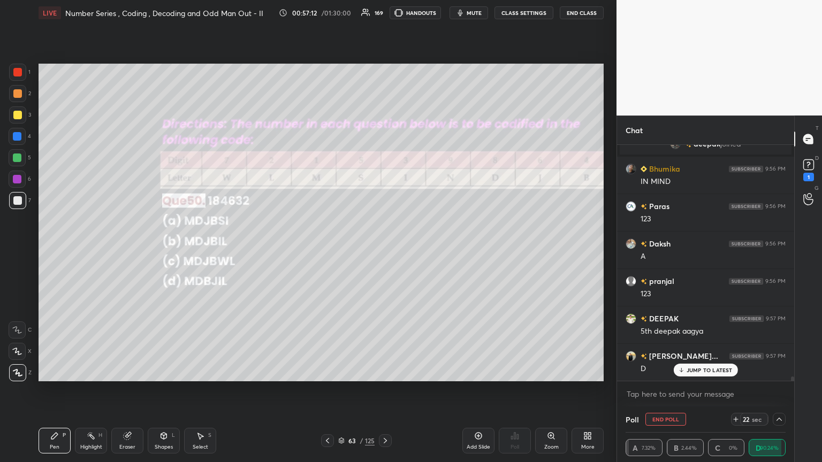
click at [384, 251] on icon at bounding box center [778, 419] width 5 height 3
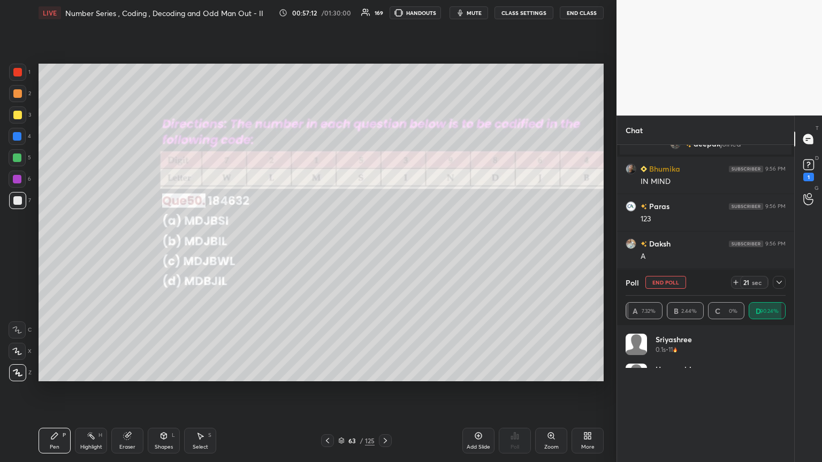
scroll to position [125, 157]
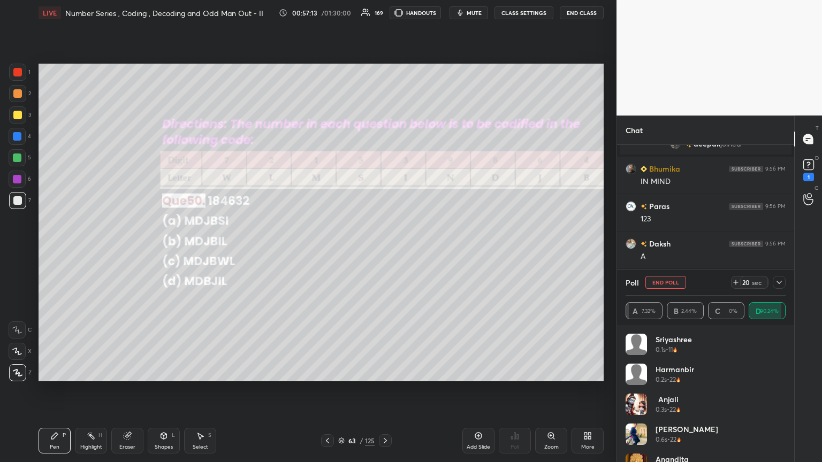
click at [384, 251] on icon at bounding box center [779, 282] width 9 height 9
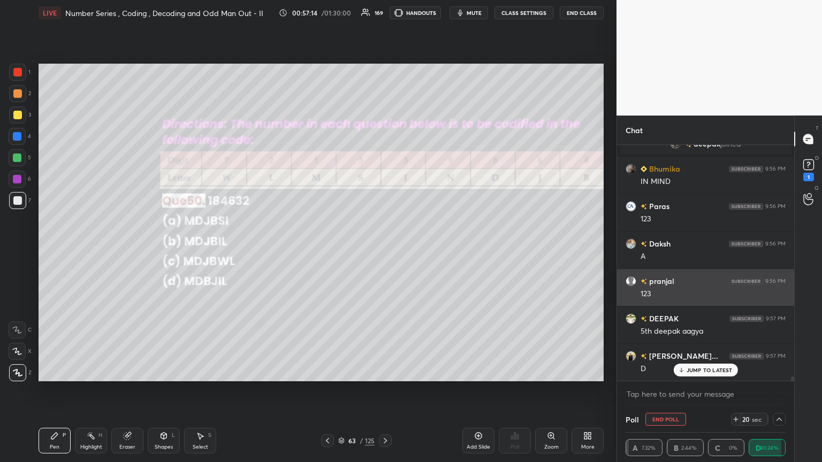
scroll to position [82, 157]
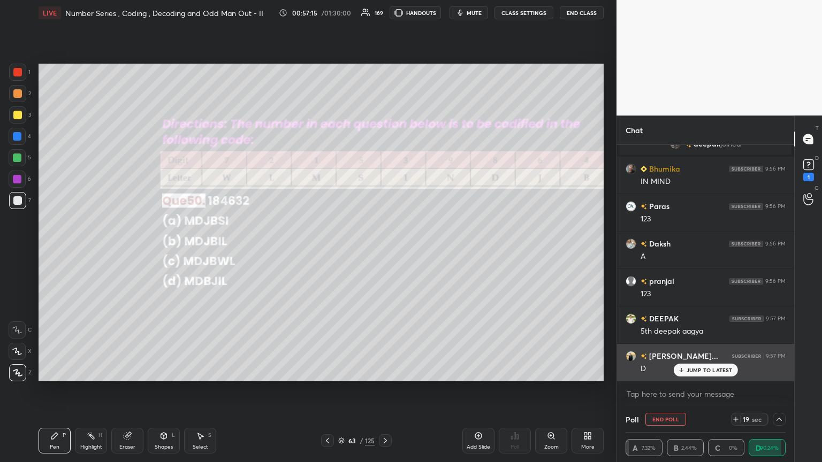
click at [384, 251] on p "JUMP TO LATEST" at bounding box center [709, 370] width 46 height 6
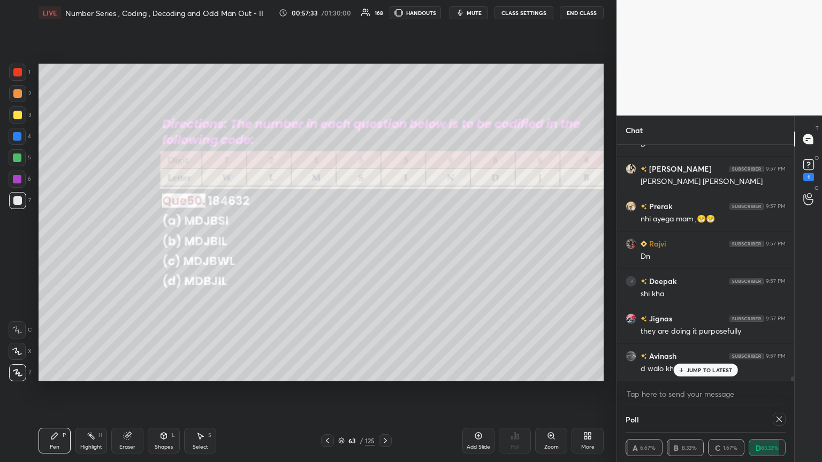
click at [384, 251] on div "Chat lucky 9:55 PM Mam apko nhi lagta ki thoda time kam diya apne isme Shradha …" at bounding box center [705, 289] width 178 height 347
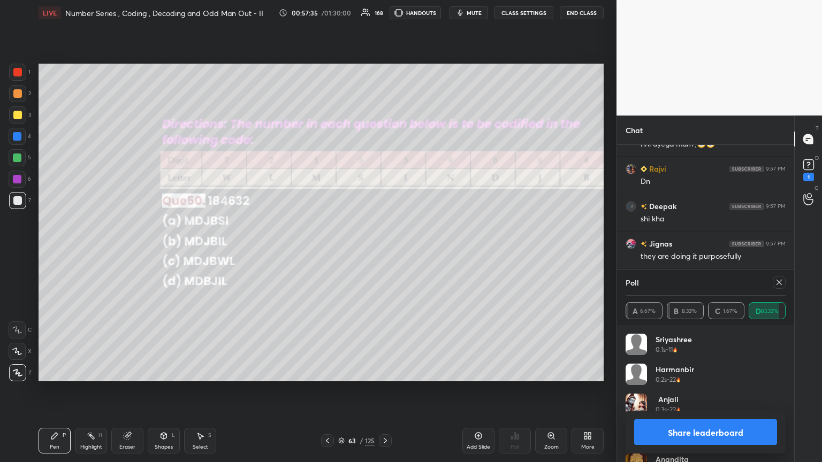
drag, startPoint x: 781, startPoint y: 280, endPoint x: 773, endPoint y: 297, distance: 19.4
click at [384, 251] on icon at bounding box center [779, 282] width 9 height 9
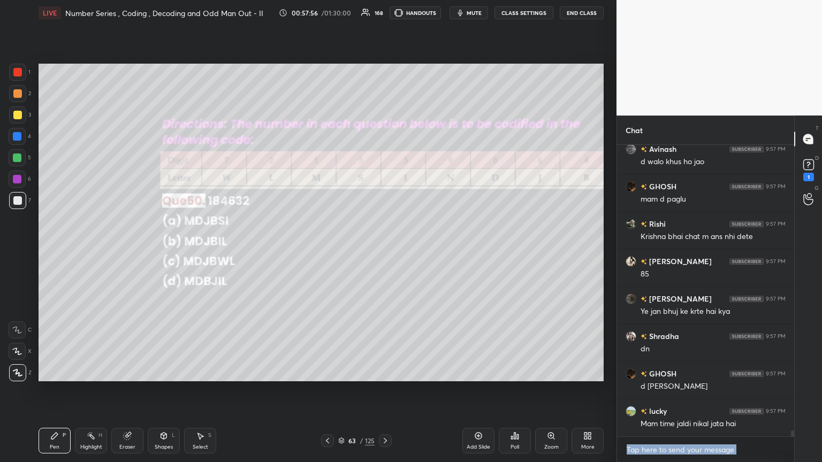
click at [384, 251] on textarea at bounding box center [705, 449] width 160 height 17
type textarea "x"
drag, startPoint x: 382, startPoint y: 442, endPoint x: 388, endPoint y: 446, distance: 7.2
click at [381, 251] on icon at bounding box center [385, 441] width 9 height 9
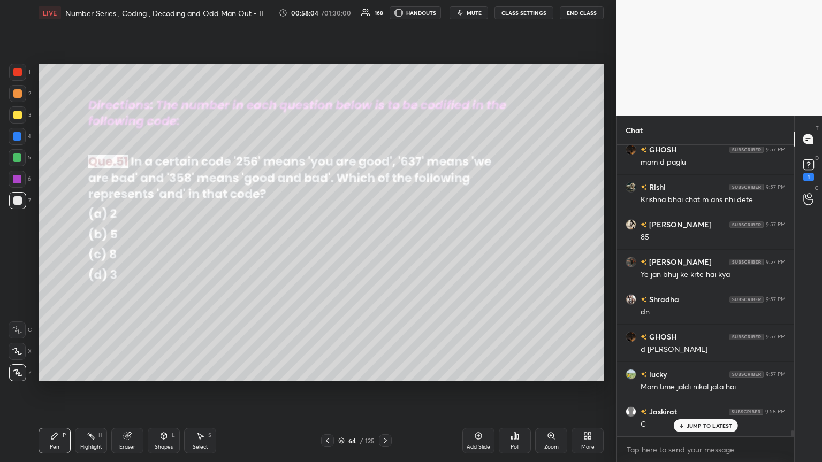
click at [384, 251] on div "Poll" at bounding box center [515, 441] width 32 height 26
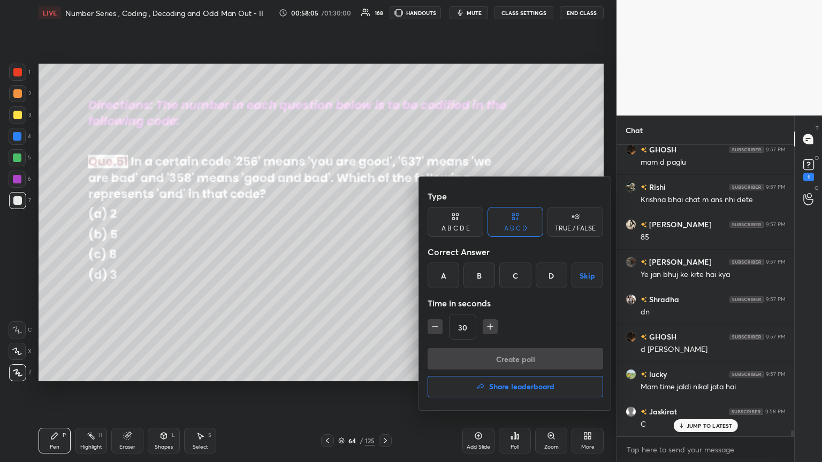
click at [384, 251] on icon "button" at bounding box center [490, 327] width 11 height 11
type input "60"
drag, startPoint x: 517, startPoint y: 272, endPoint x: 516, endPoint y: 304, distance: 32.1
click at [384, 251] on div "C" at bounding box center [515, 276] width 32 height 26
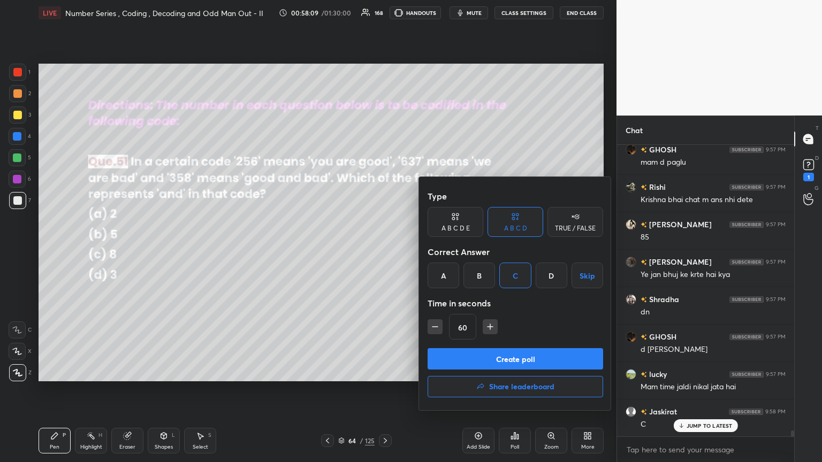
click at [384, 251] on button "Create poll" at bounding box center [515, 358] width 175 height 21
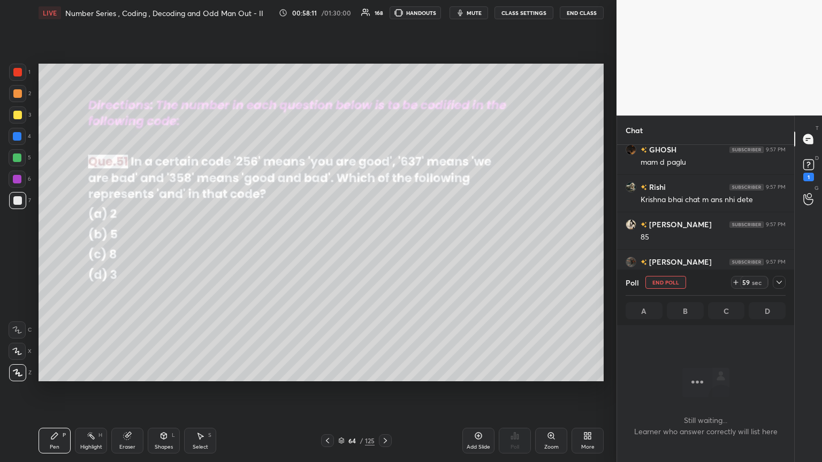
click at [384, 251] on icon at bounding box center [779, 282] width 9 height 9
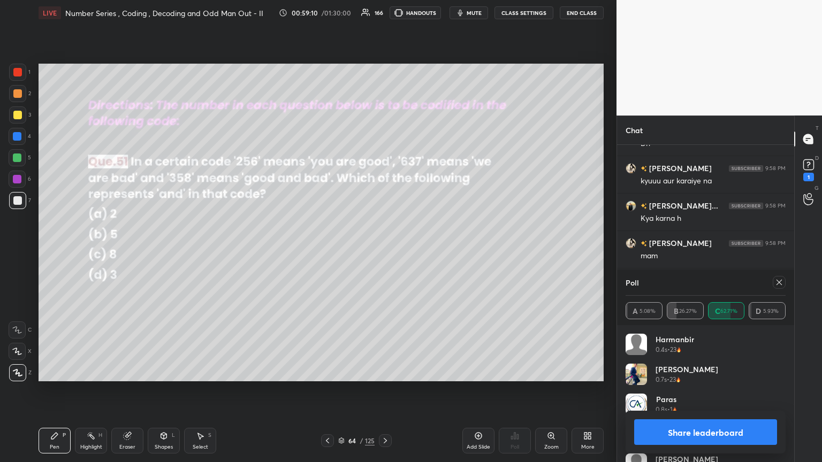
scroll to position [13976, 0]
drag, startPoint x: 781, startPoint y: 283, endPoint x: 783, endPoint y: 288, distance: 6.1
click at [384, 251] on icon at bounding box center [779, 282] width 9 height 9
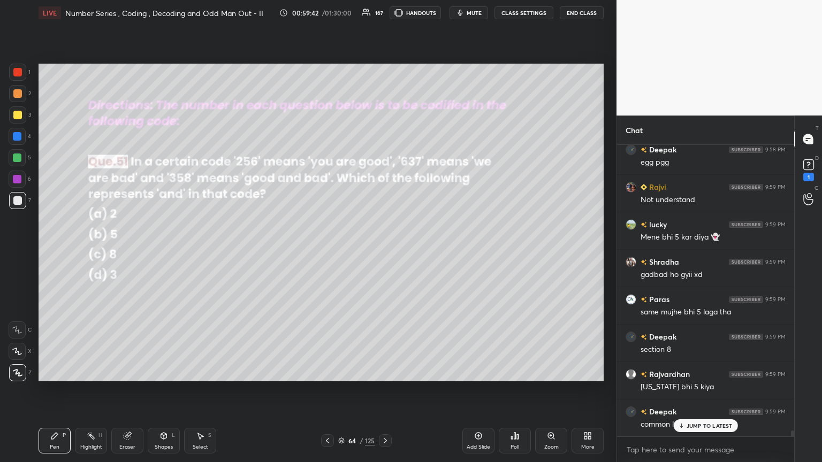
scroll to position [14192, 0]
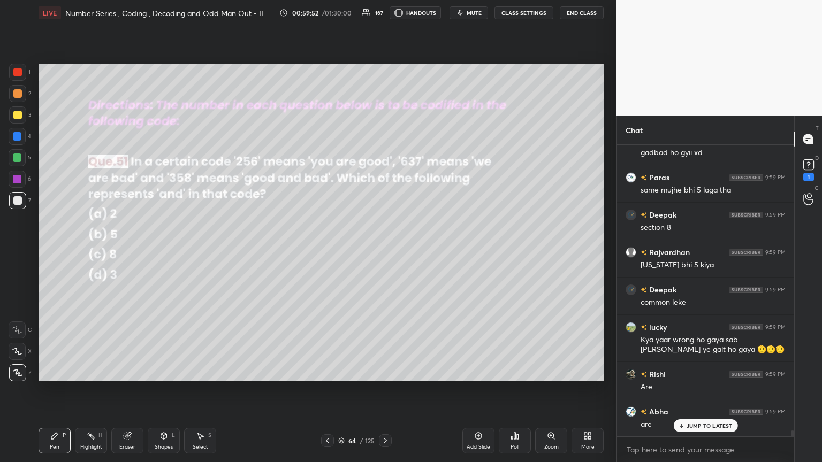
drag, startPoint x: 17, startPoint y: 111, endPoint x: 31, endPoint y: 118, distance: 15.3
click at [18, 111] on div at bounding box center [17, 115] width 9 height 9
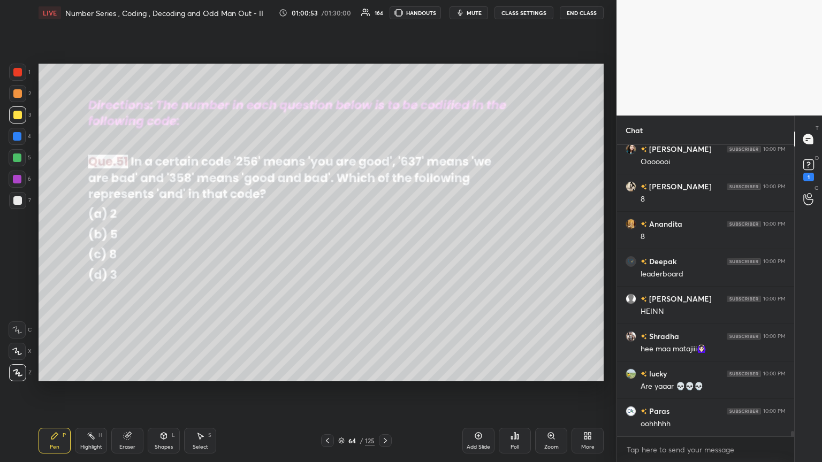
scroll to position [15063, 0]
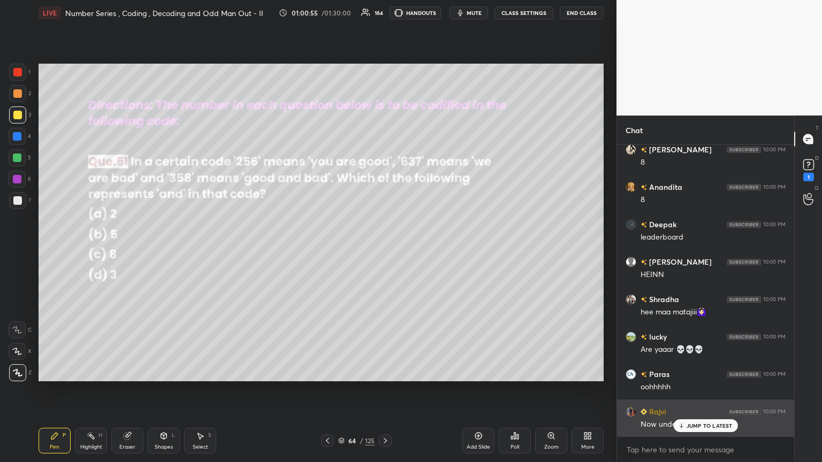
click at [384, 251] on p "JUMP TO LATEST" at bounding box center [709, 426] width 46 height 6
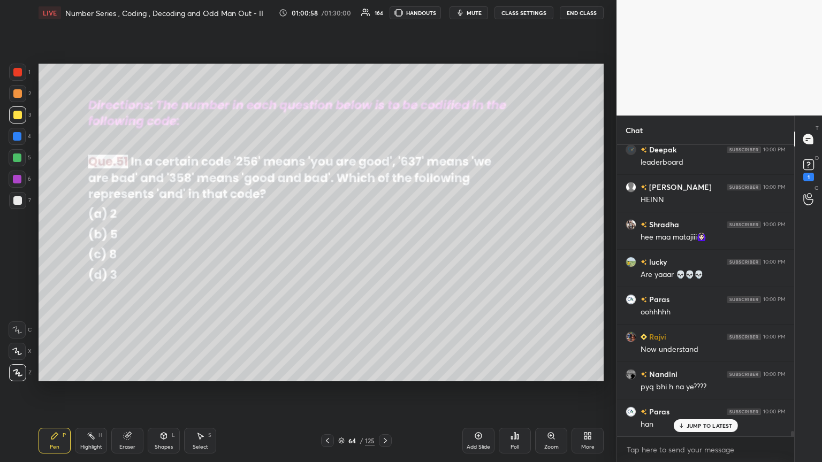
scroll to position [15213, 0]
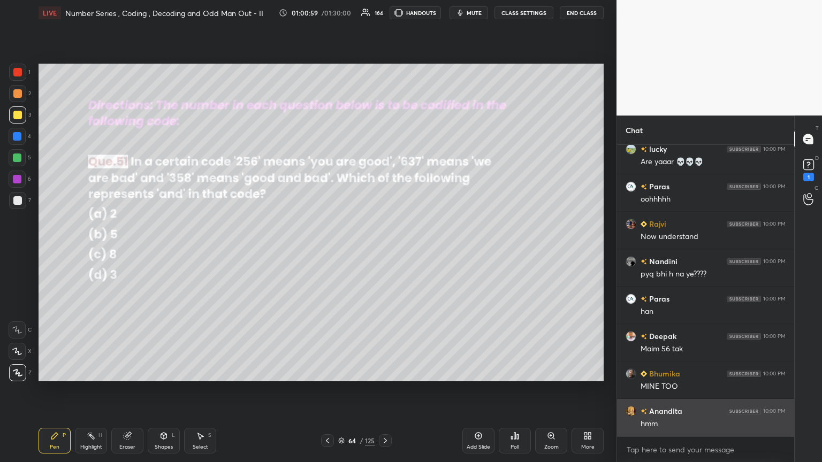
click at [384, 251] on div "hmm" at bounding box center [712, 424] width 145 height 11
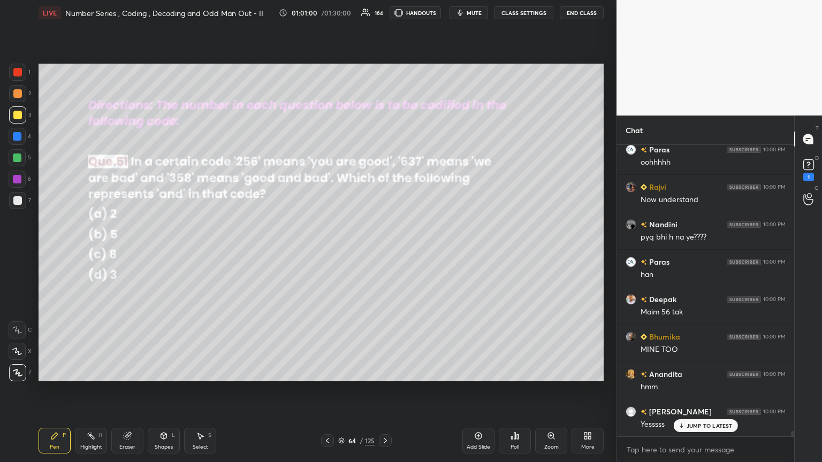
scroll to position [15363, 0]
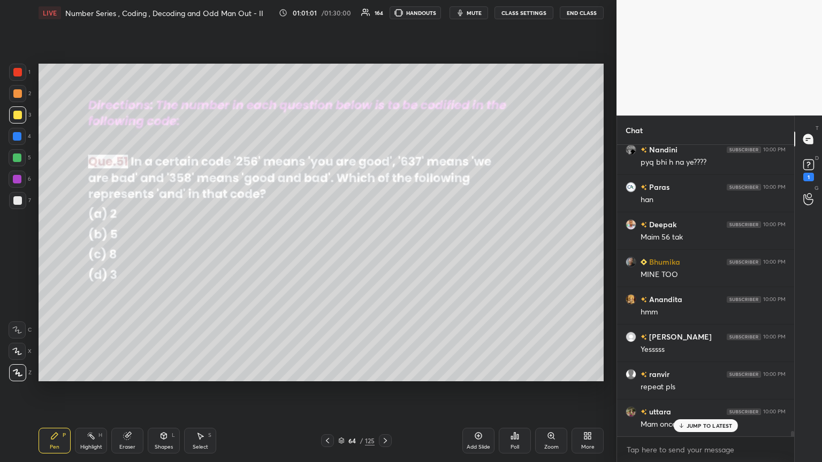
click at [384, 251] on icon at bounding box center [385, 441] width 9 height 9
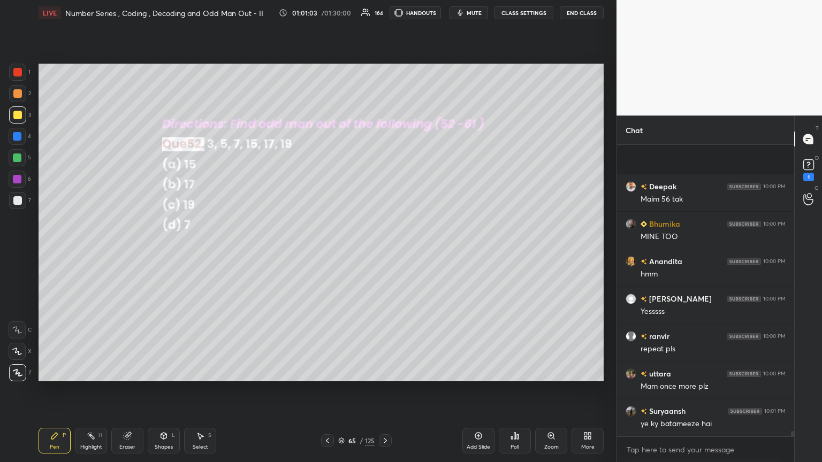
scroll to position [15476, 0]
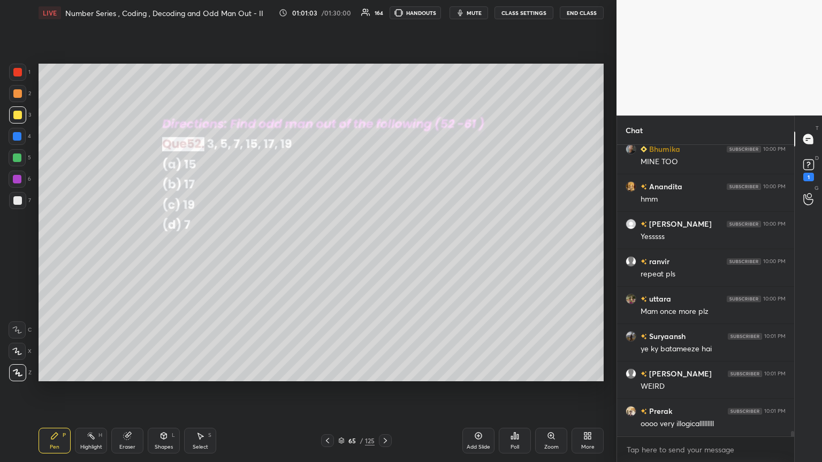
click at [384, 251] on icon at bounding box center [385, 441] width 9 height 9
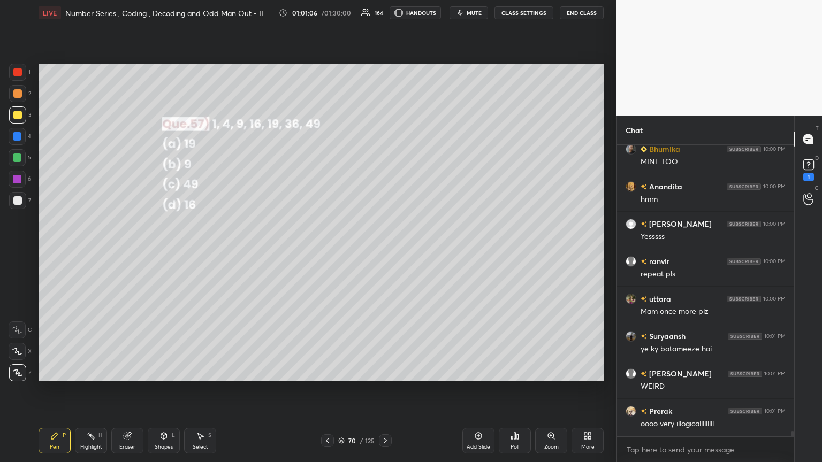
click at [384, 251] on icon at bounding box center [385, 441] width 9 height 9
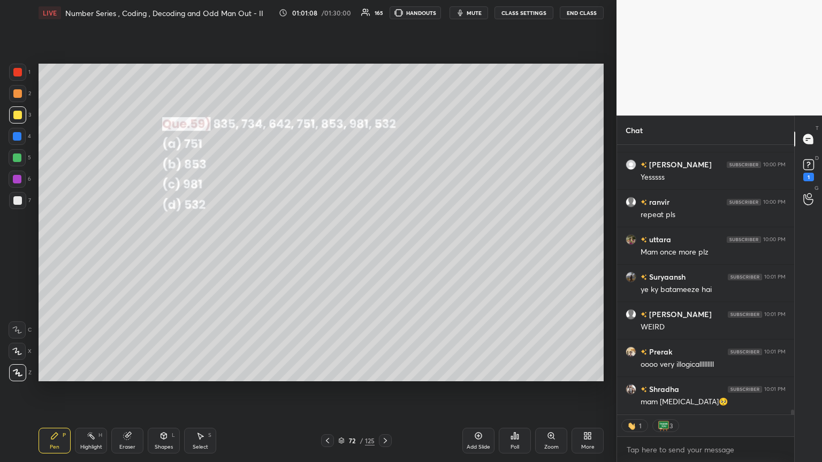
scroll to position [15572, 0]
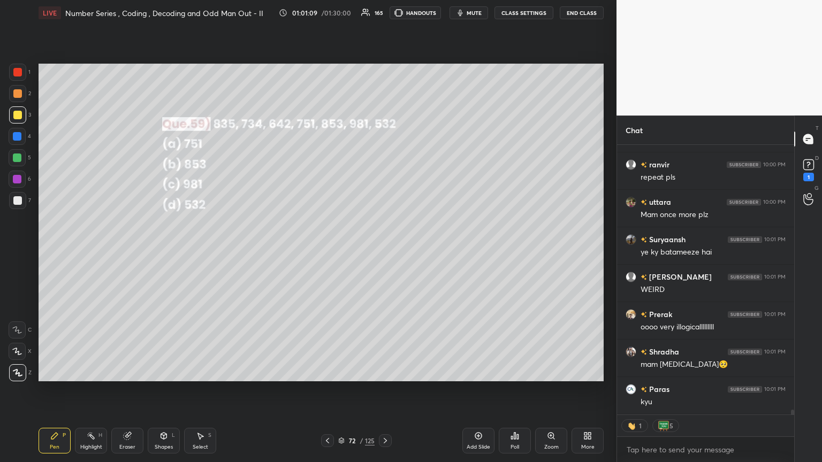
click at [384, 251] on icon at bounding box center [385, 440] width 3 height 5
click at [384, 251] on icon at bounding box center [385, 441] width 9 height 9
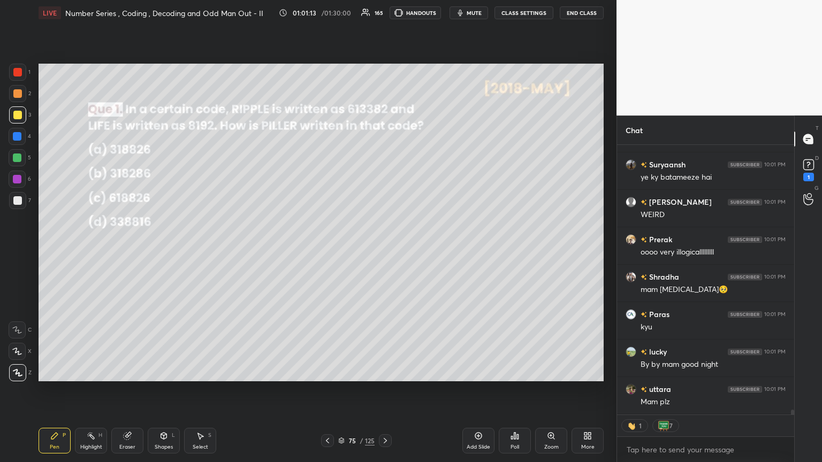
scroll to position [15910, 0]
click at [384, 251] on icon at bounding box center [385, 440] width 3 height 5
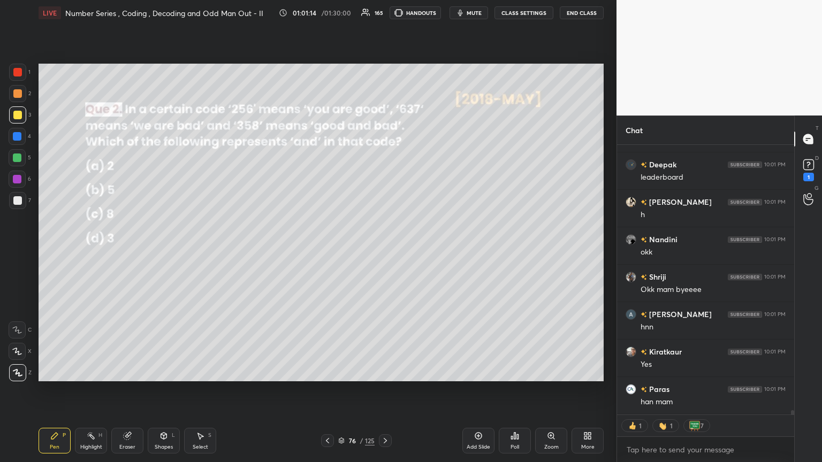
click at [384, 251] on icon at bounding box center [385, 440] width 3 height 5
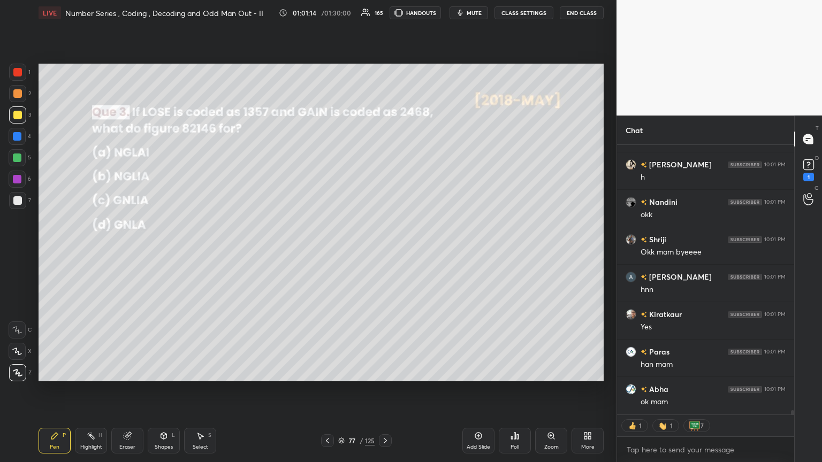
click at [384, 251] on icon at bounding box center [385, 441] width 9 height 9
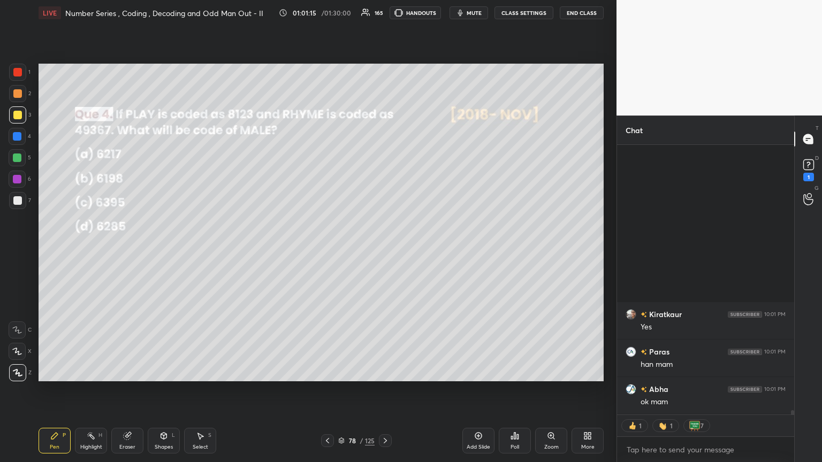
scroll to position [16172, 0]
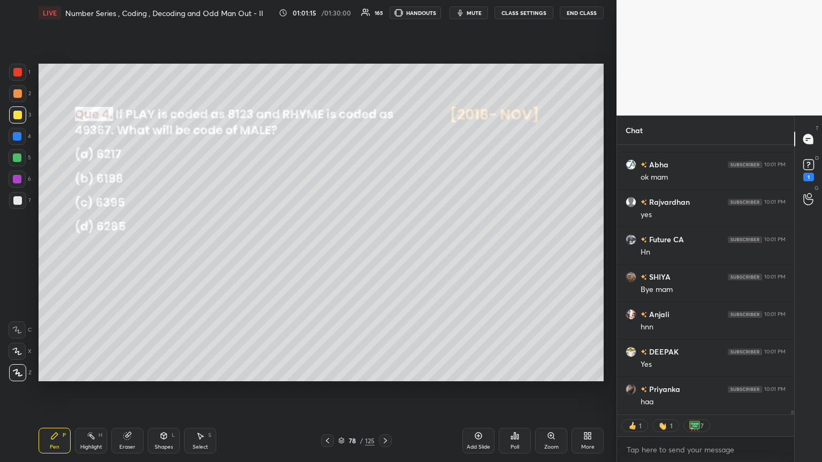
click at [362, 251] on div "/" at bounding box center [361, 441] width 3 height 6
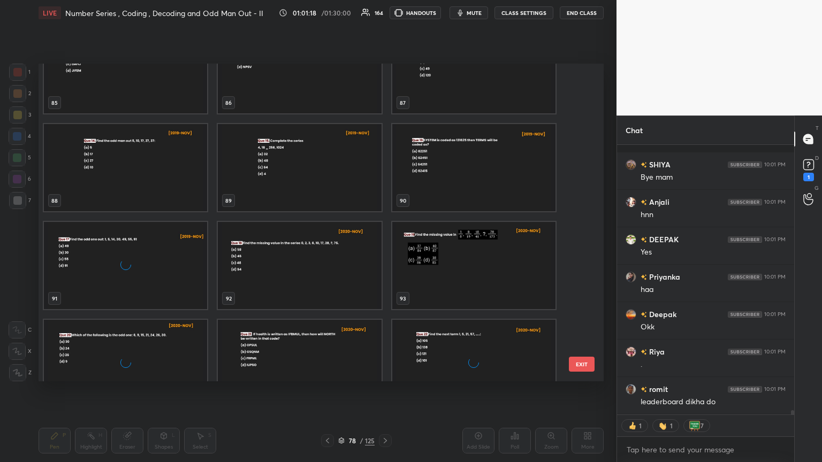
scroll to position [16359, 0]
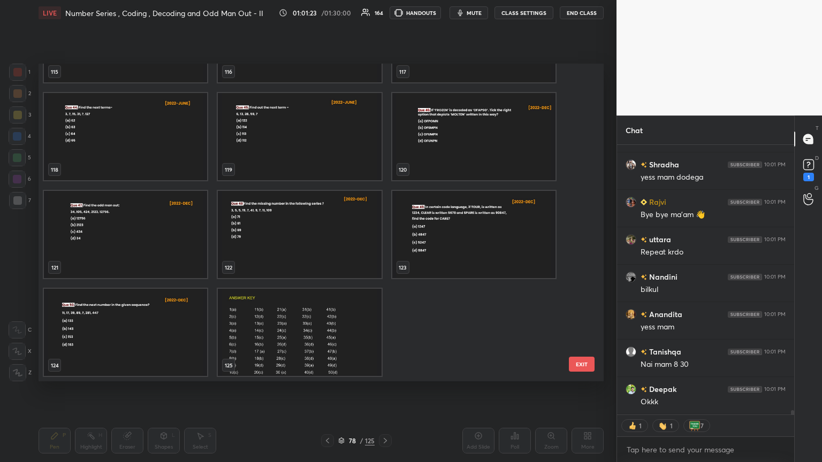
click at [384, 251] on button "EXIT" at bounding box center [582, 364] width 26 height 15
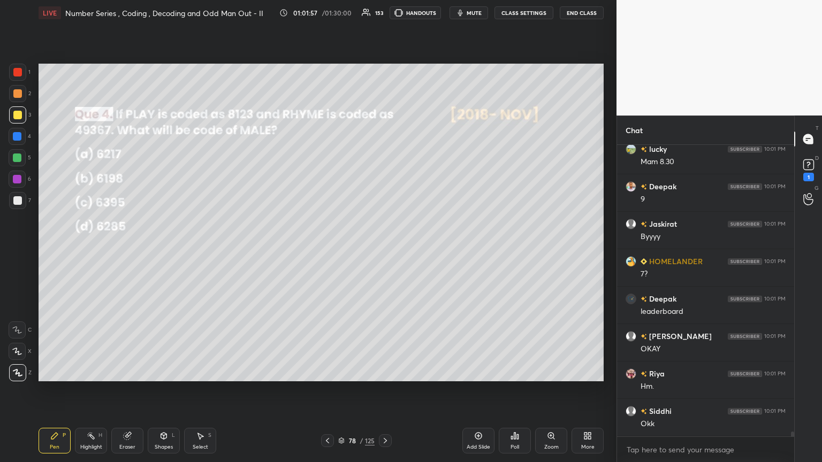
click at [384, 251] on div "Poll" at bounding box center [515, 441] width 32 height 26
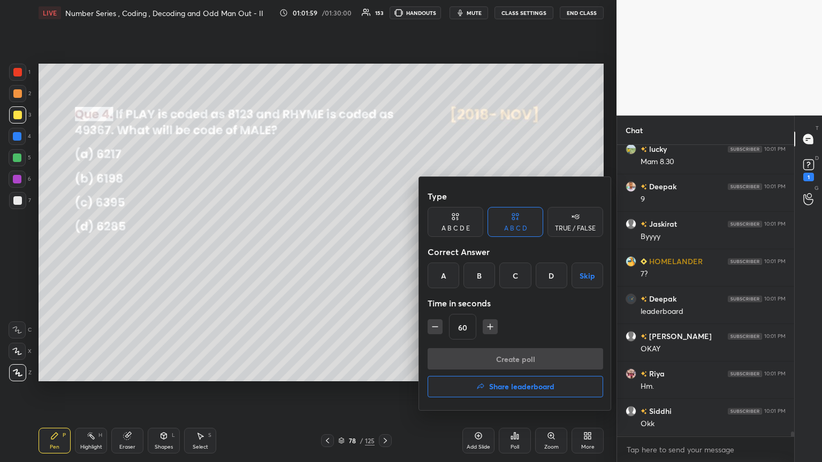
click at [384, 251] on button "Share leaderboard" at bounding box center [515, 386] width 175 height 21
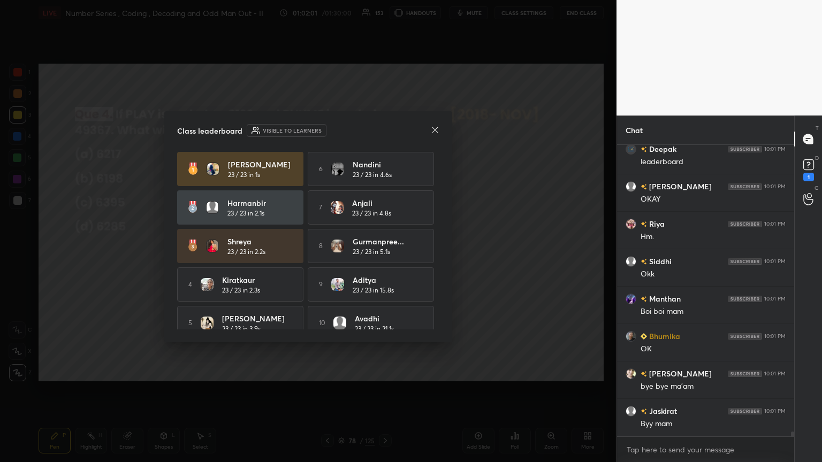
click at [384, 126] on icon at bounding box center [435, 130] width 9 height 9
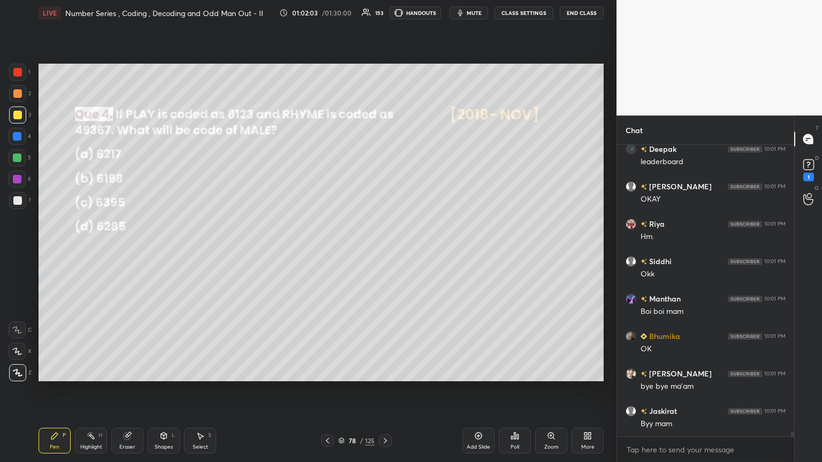
click at [384, 251] on icon at bounding box center [514, 436] width 9 height 9
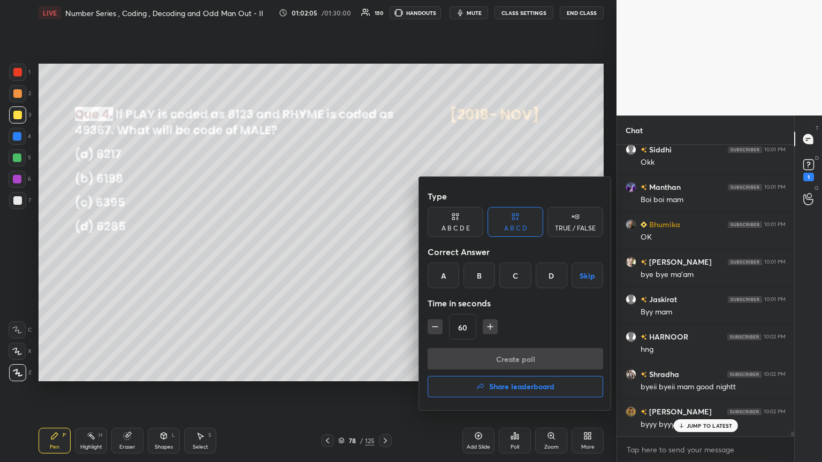
click at [384, 251] on button "Share leaderboard" at bounding box center [515, 386] width 175 height 21
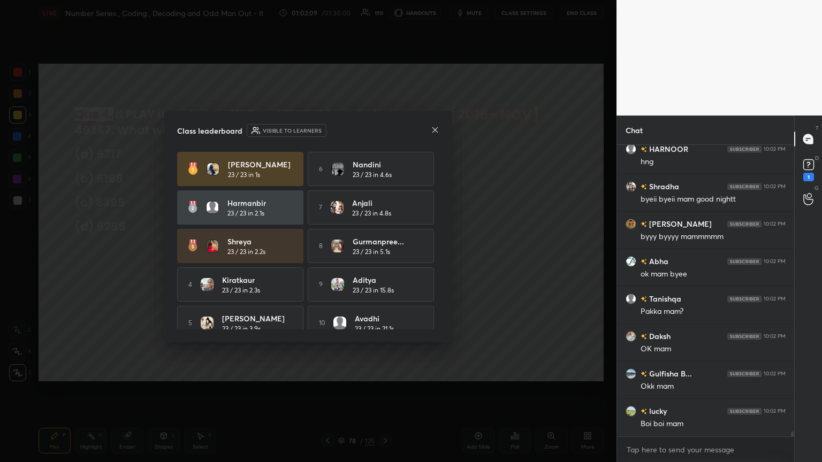
click at [384, 127] on icon at bounding box center [435, 130] width 9 height 9
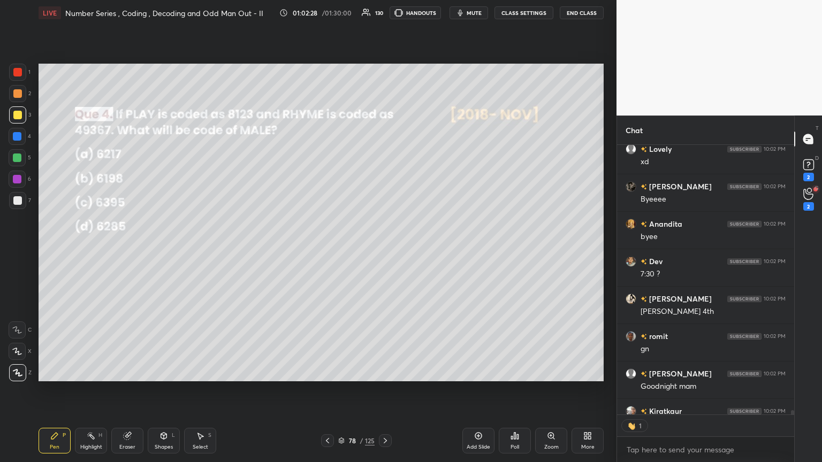
click at [384, 13] on button "End Class" at bounding box center [582, 12] width 44 height 13
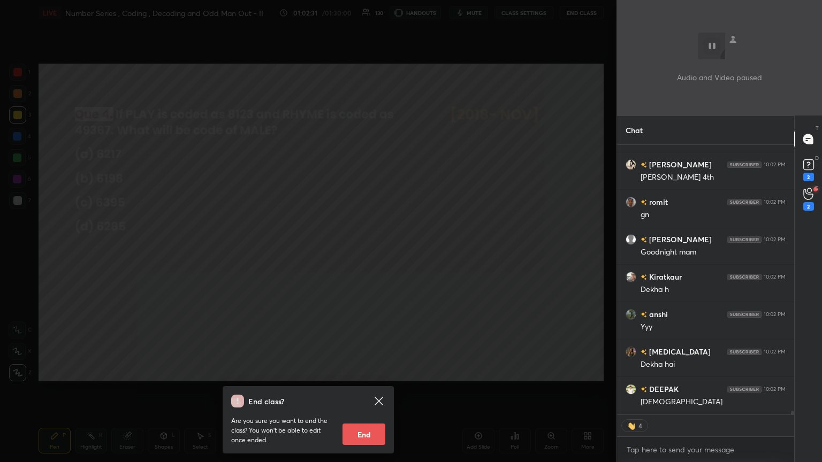
click at [369, 251] on button "End" at bounding box center [363, 434] width 43 height 21
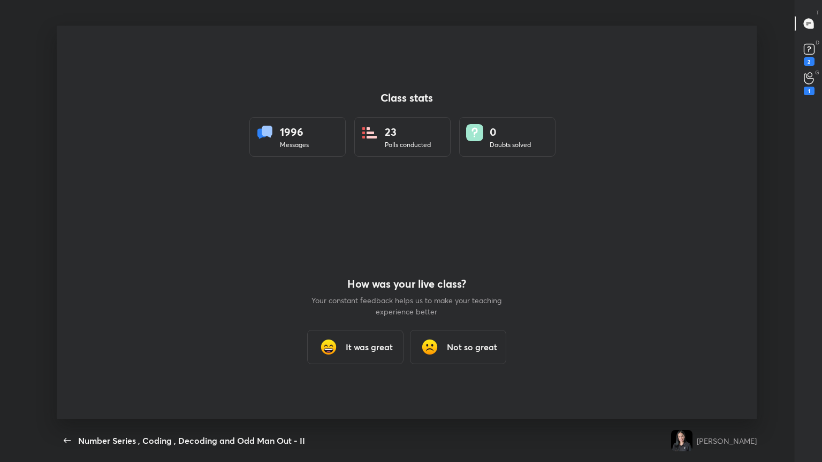
type textarea "x"
click at [357, 251] on div "It was great" at bounding box center [355, 347] width 96 height 34
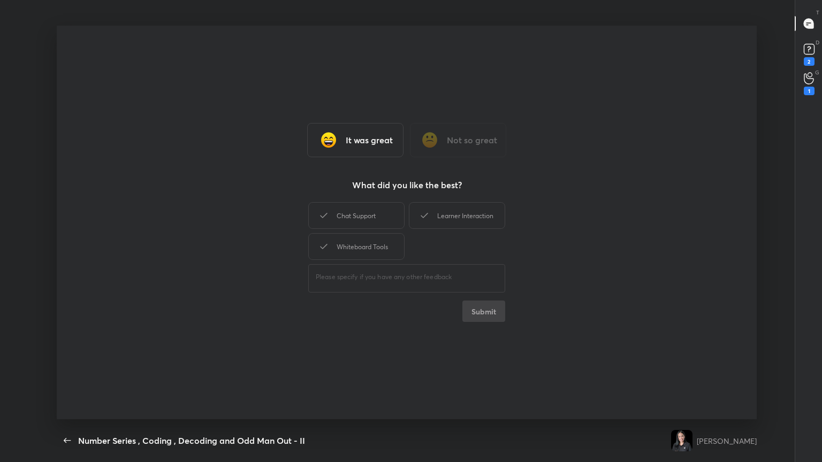
click at [357, 251] on div "Class stats 1996 Messages 23 Polls conducted 0 Doubts solved How was your live …" at bounding box center [407, 223] width 700 height 394
click at [353, 251] on div "Whiteboard Tools" at bounding box center [356, 246] width 96 height 27
click at [351, 218] on div "Chat Support" at bounding box center [356, 215] width 96 height 27
click at [384, 212] on div "Learner Interaction" at bounding box center [457, 215] width 96 height 27
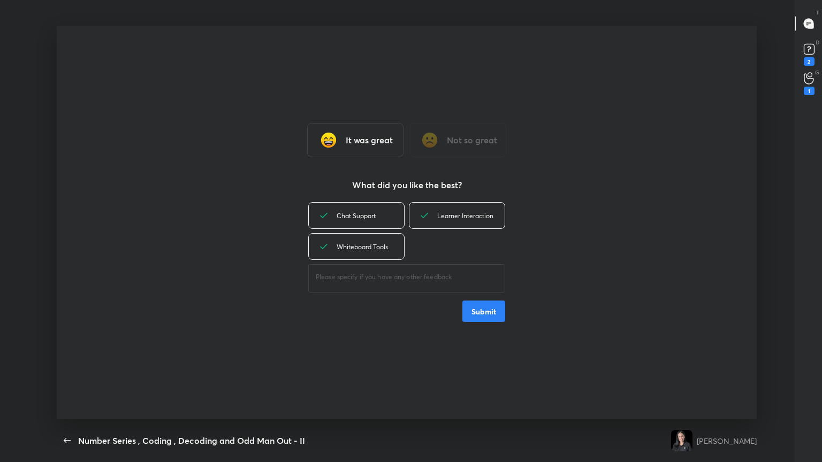
click at [384, 251] on button "Submit" at bounding box center [483, 311] width 43 height 21
